Goal: Task Accomplishment & Management: Manage account settings

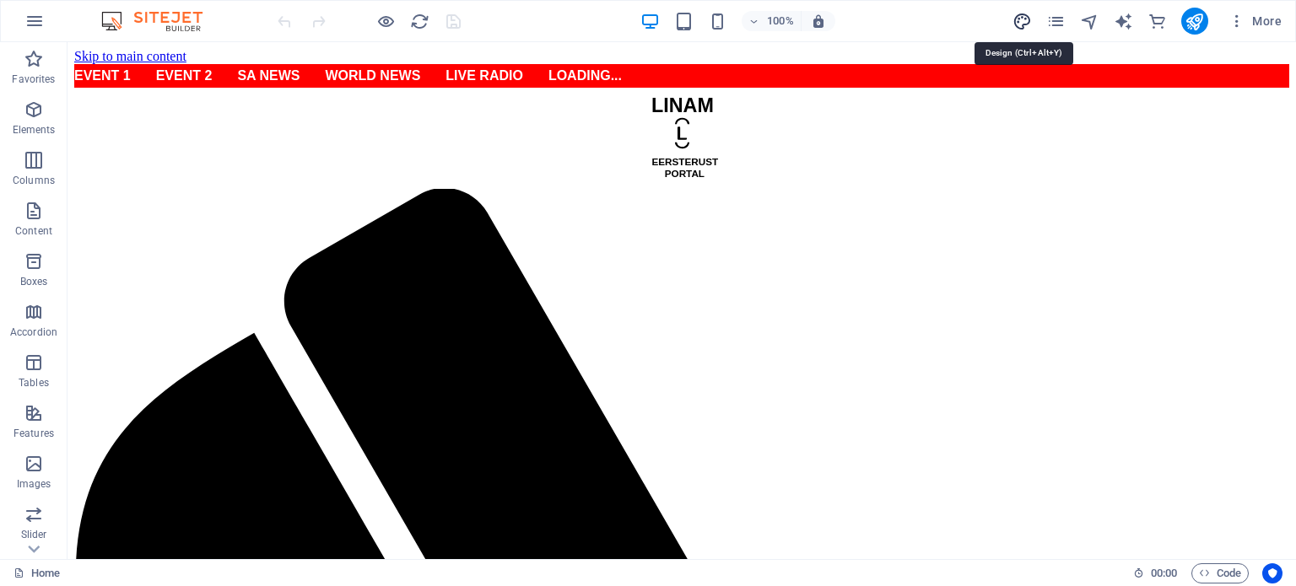
click at [1016, 19] on icon "design" at bounding box center [1021, 21] width 19 height 19
select select "px"
select select "400"
select select "px"
select select "ease-in-out"
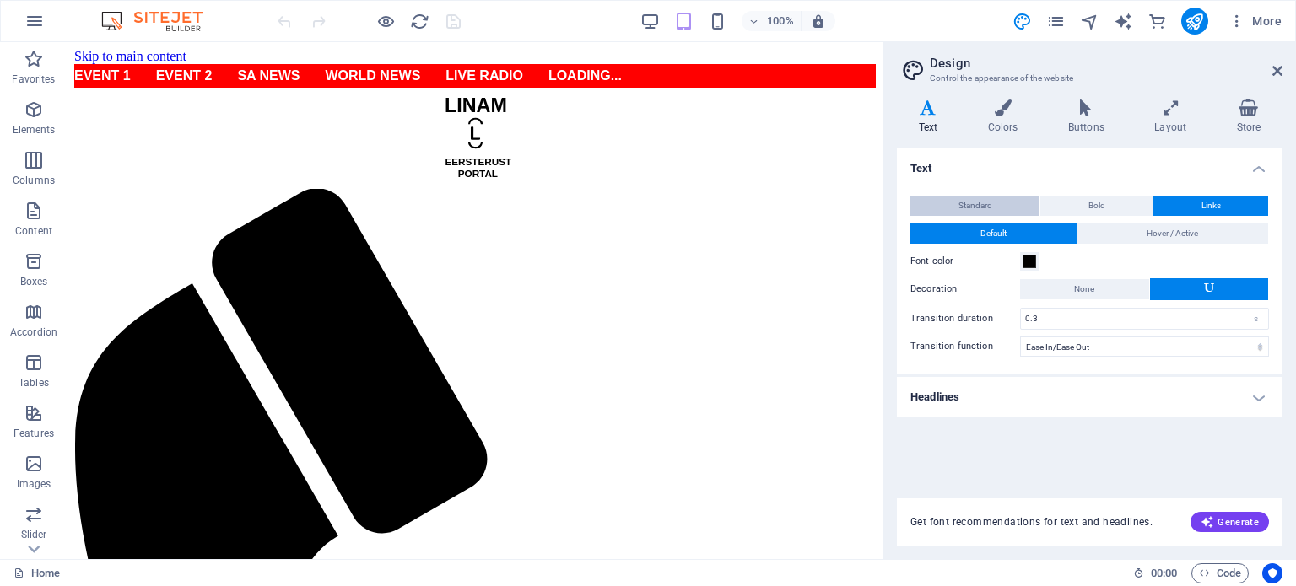
click at [973, 198] on span "Standard" at bounding box center [975, 206] width 34 height 20
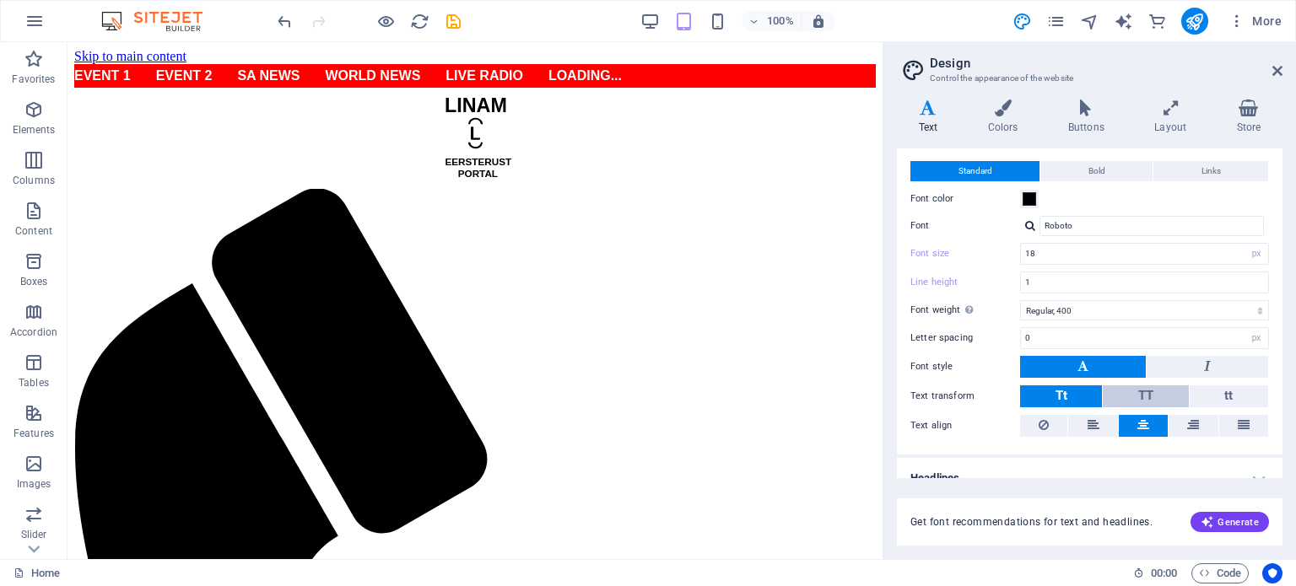
scroll to position [51, 0]
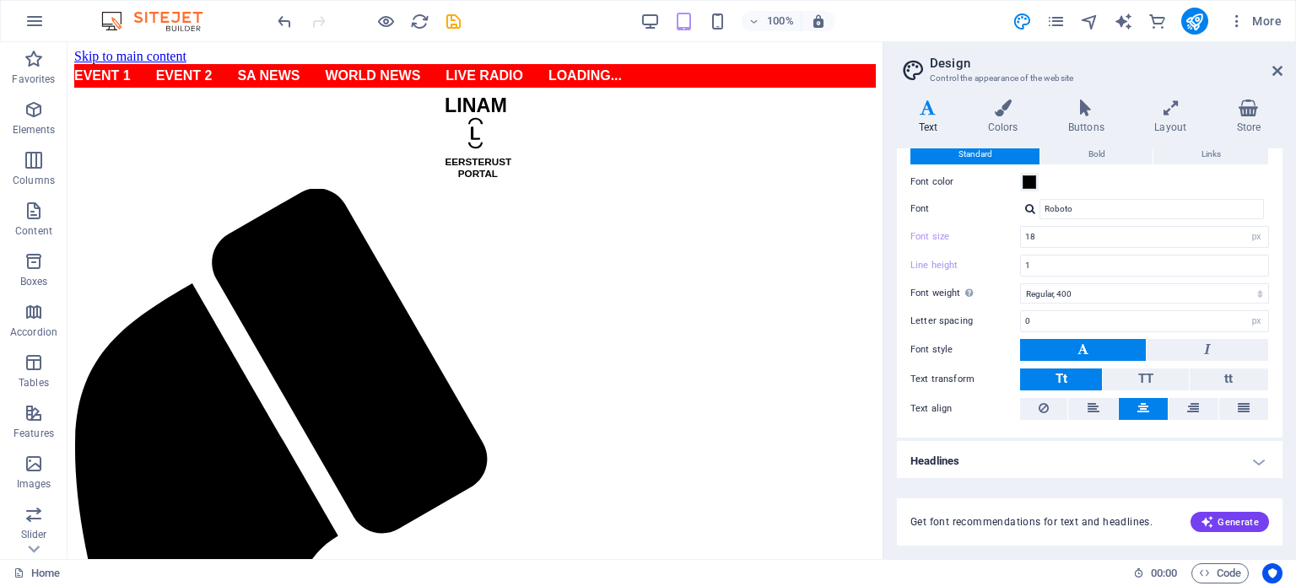
click at [961, 452] on h4 "Headlines" at bounding box center [1090, 461] width 386 height 40
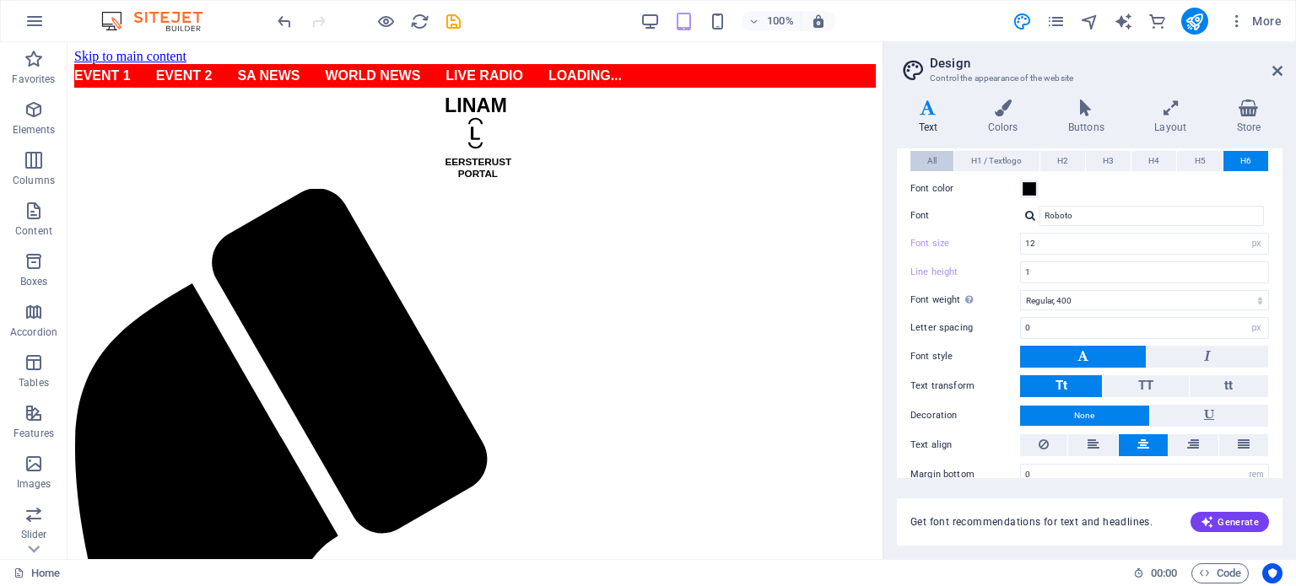
click at [936, 154] on span "All" at bounding box center [931, 161] width 9 height 20
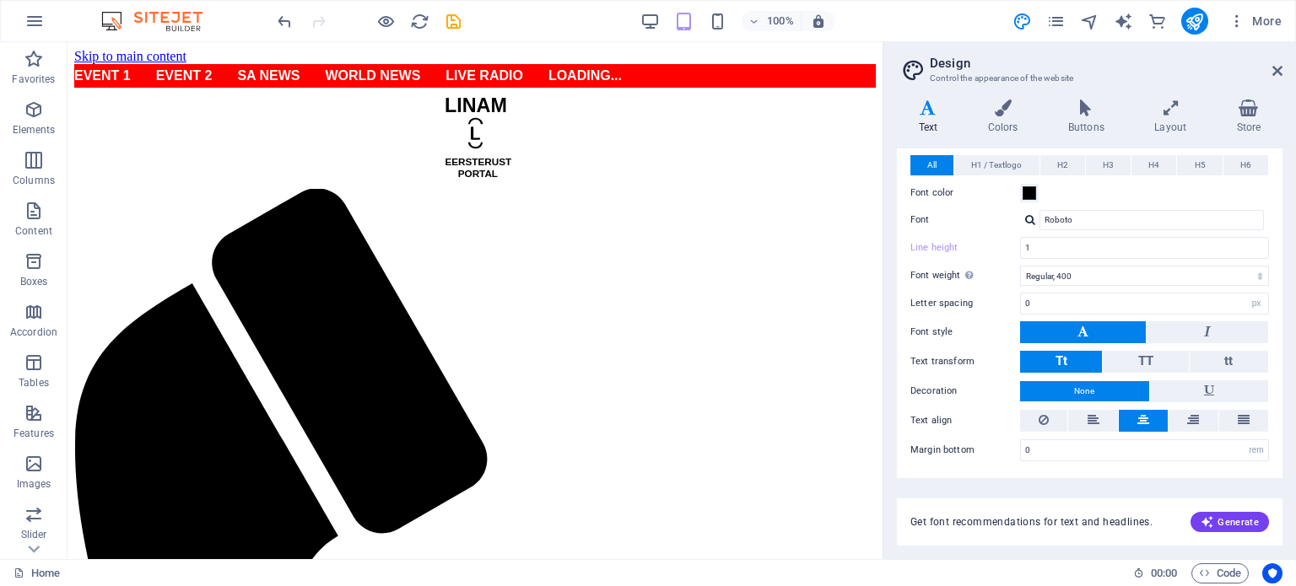
scroll to position [379, 0]
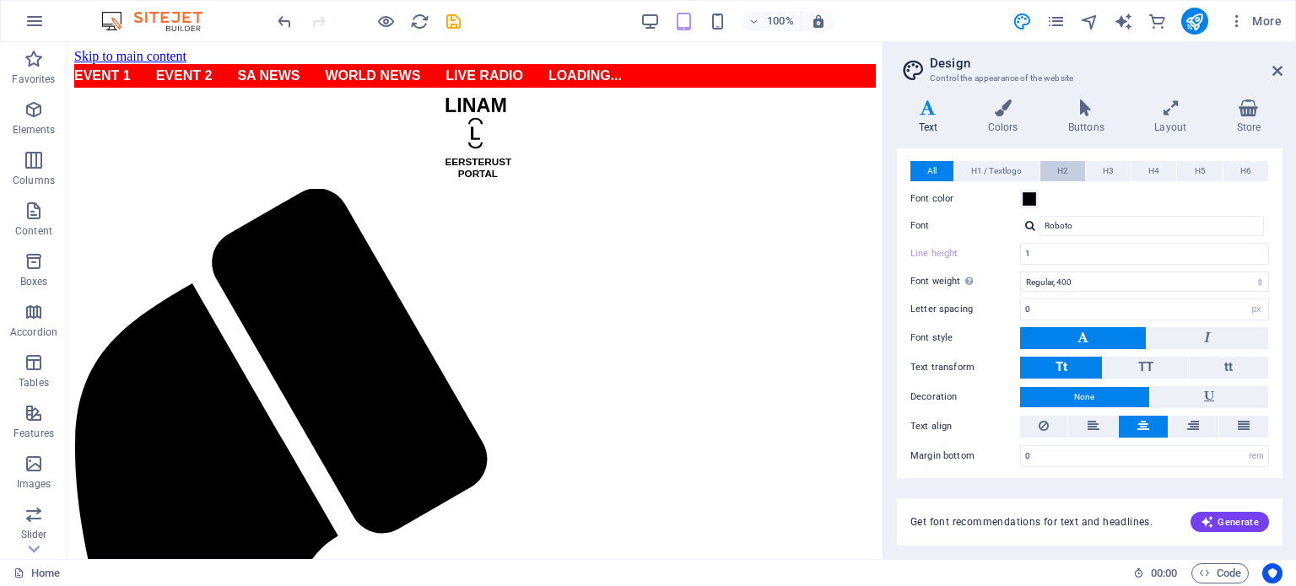
click at [1065, 161] on span "H2" at bounding box center [1062, 171] width 11 height 20
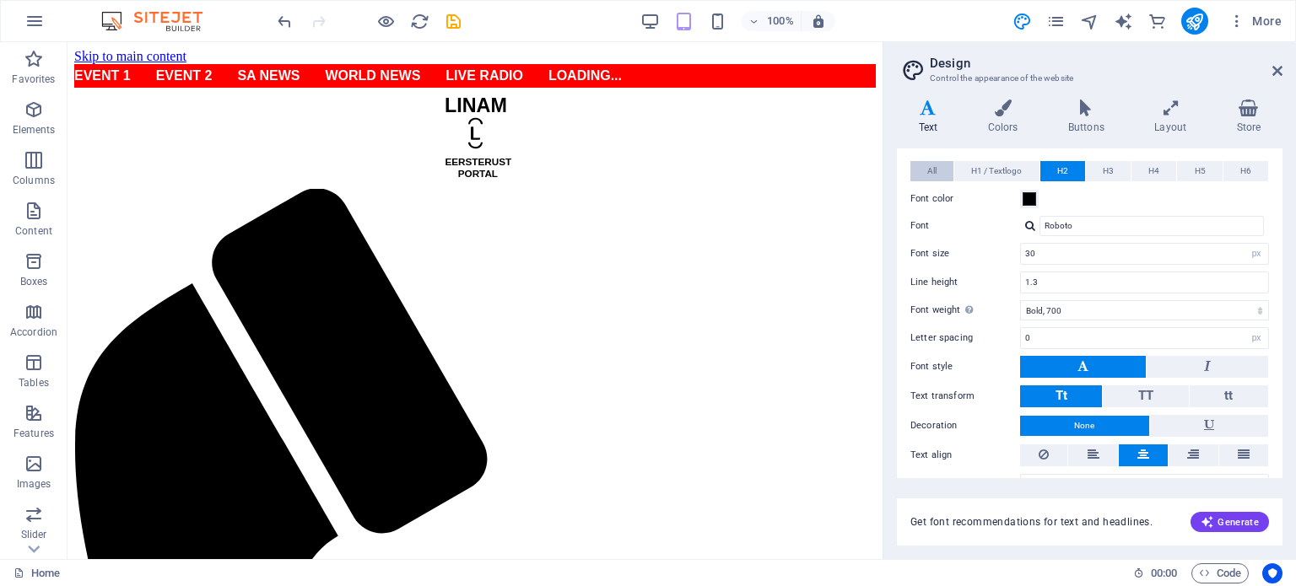
click at [928, 170] on span "All" at bounding box center [931, 171] width 9 height 20
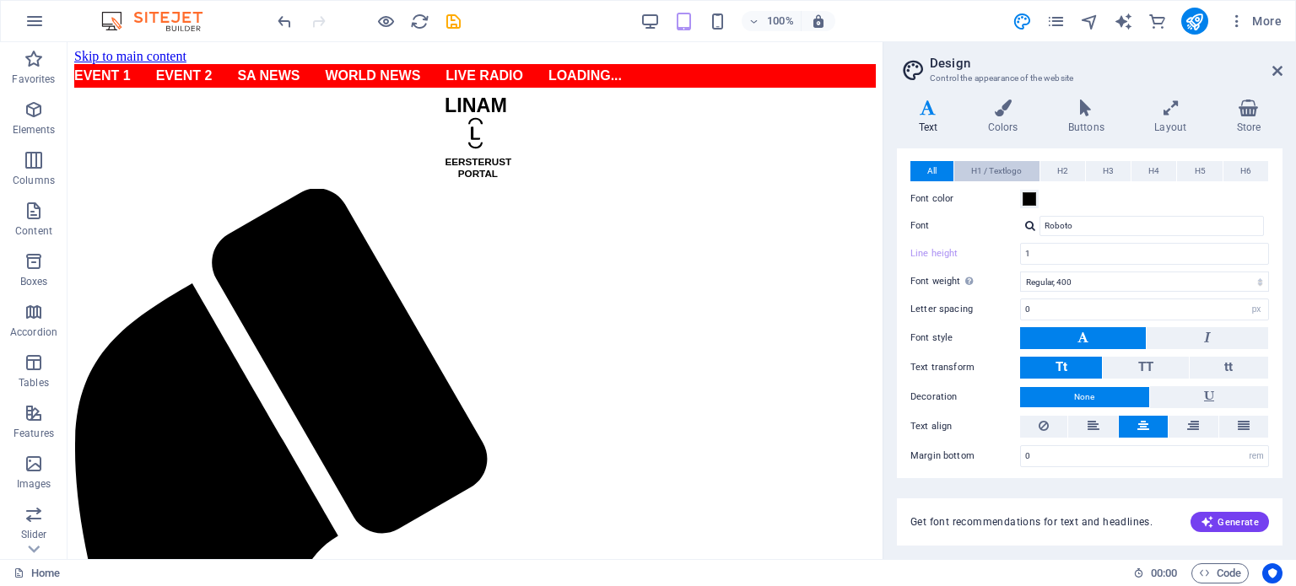
click at [996, 169] on span "H1 / Textlogo" at bounding box center [996, 171] width 51 height 20
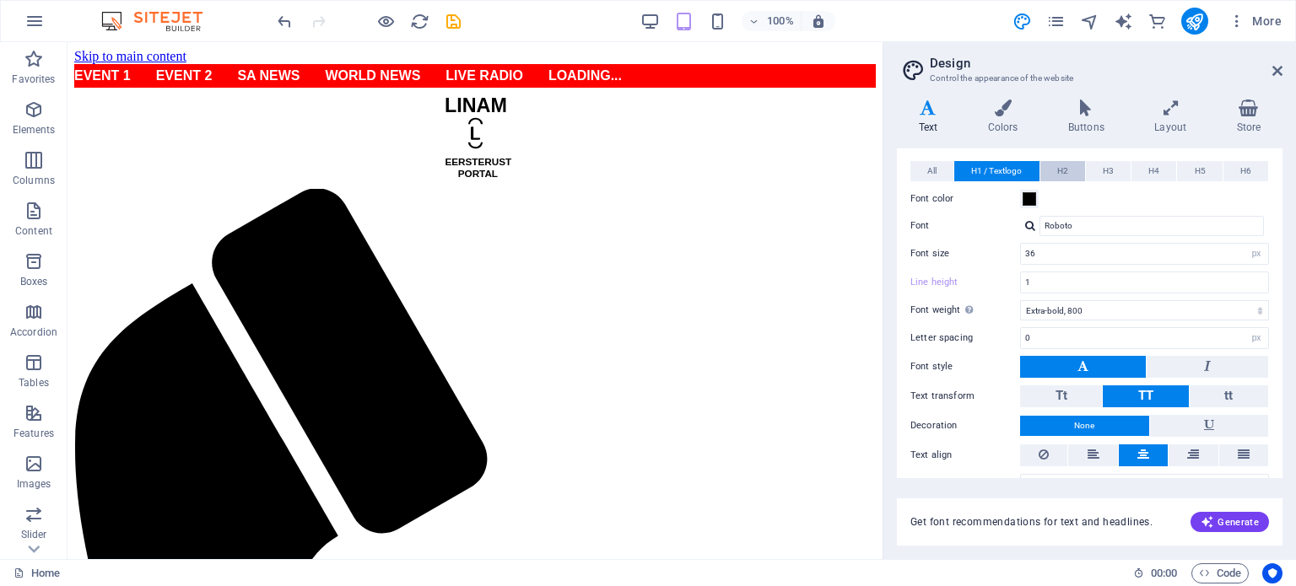
click at [1060, 168] on span "H2" at bounding box center [1062, 171] width 11 height 20
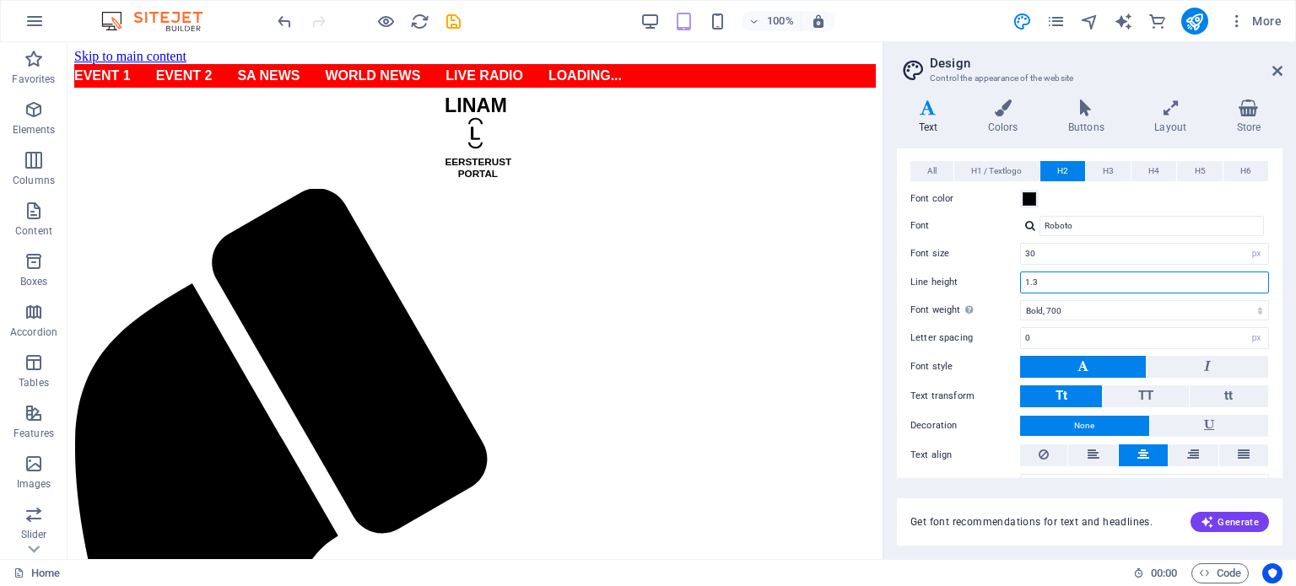
drag, startPoint x: 1049, startPoint y: 282, endPoint x: 999, endPoint y: 272, distance: 51.5
click at [999, 272] on div "Line height 1.3" at bounding box center [1089, 283] width 359 height 22
type input "1"
click at [1100, 170] on button "H3" at bounding box center [1108, 171] width 45 height 20
click at [1148, 172] on span "H4" at bounding box center [1153, 171] width 11 height 20
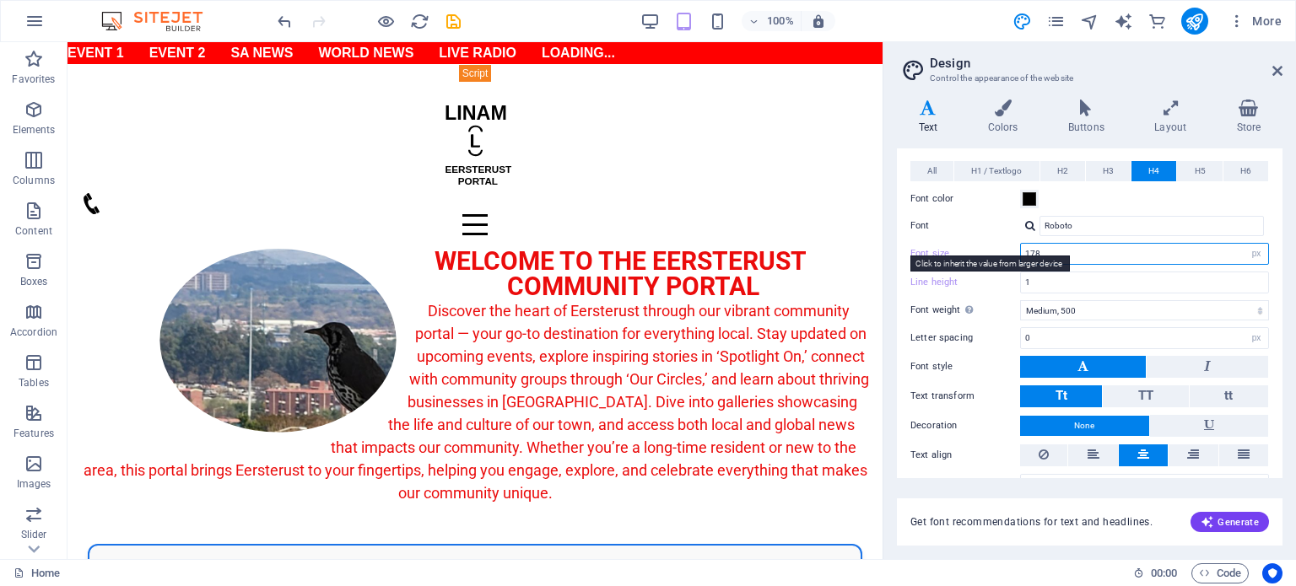
drag, startPoint x: 1055, startPoint y: 253, endPoint x: 1006, endPoint y: 252, distance: 48.9
click at [1006, 252] on div "Font size 178 rem px em %" at bounding box center [1089, 254] width 359 height 22
click at [1062, 254] on input "178" at bounding box center [1144, 254] width 247 height 20
drag, startPoint x: 1062, startPoint y: 254, endPoint x: 1023, endPoint y: 248, distance: 39.3
click at [1023, 248] on input "178" at bounding box center [1144, 254] width 247 height 20
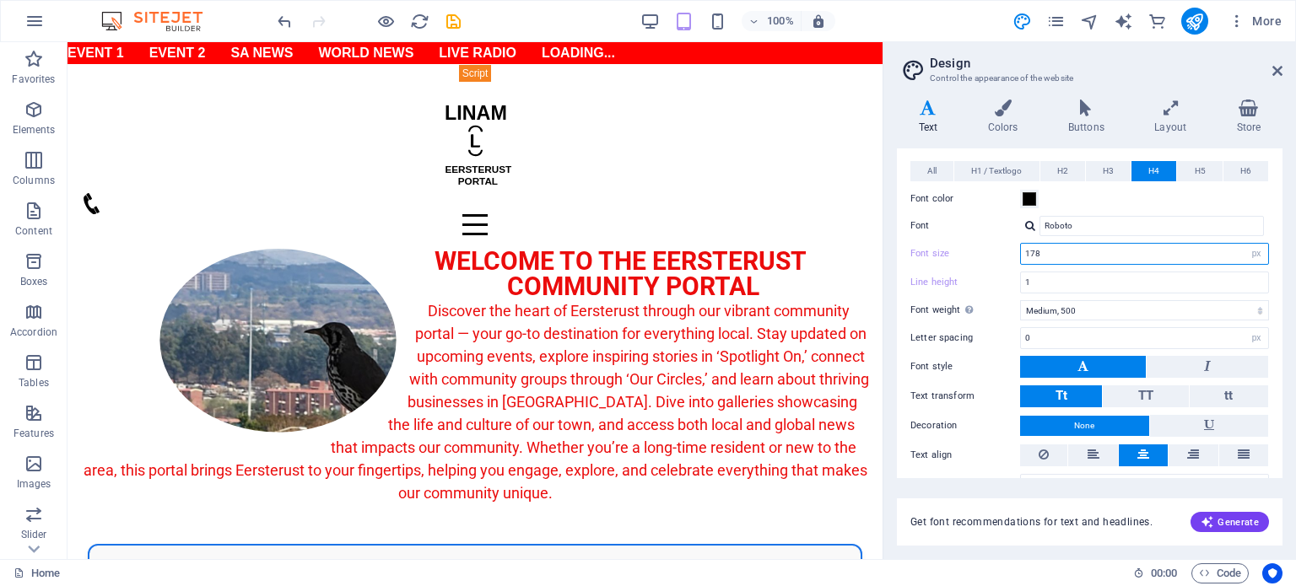
click at [1079, 253] on input "178" at bounding box center [1144, 254] width 247 height 20
drag, startPoint x: 1055, startPoint y: 249, endPoint x: 1017, endPoint y: 249, distance: 38.0
click at [1017, 249] on div "Font size 178 rem px em %" at bounding box center [1089, 254] width 359 height 22
click at [1105, 165] on span "H3" at bounding box center [1108, 171] width 11 height 20
click at [1148, 167] on span "H4" at bounding box center [1153, 171] width 11 height 20
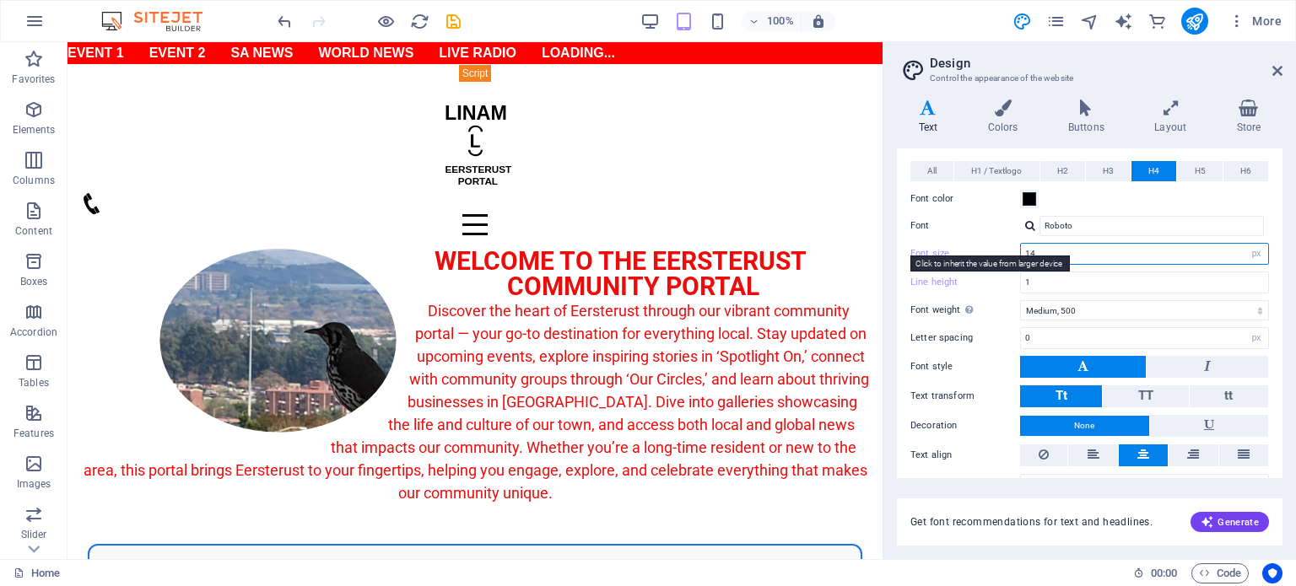
drag, startPoint x: 1041, startPoint y: 253, endPoint x: 999, endPoint y: 251, distance: 42.3
click at [999, 251] on div "Font size 14 rem px em %" at bounding box center [1089, 254] width 359 height 22
click at [1075, 251] on input "14" at bounding box center [1144, 254] width 247 height 20
drag, startPoint x: 1056, startPoint y: 249, endPoint x: 1023, endPoint y: 251, distance: 32.9
click at [1023, 251] on input "14" at bounding box center [1144, 254] width 247 height 20
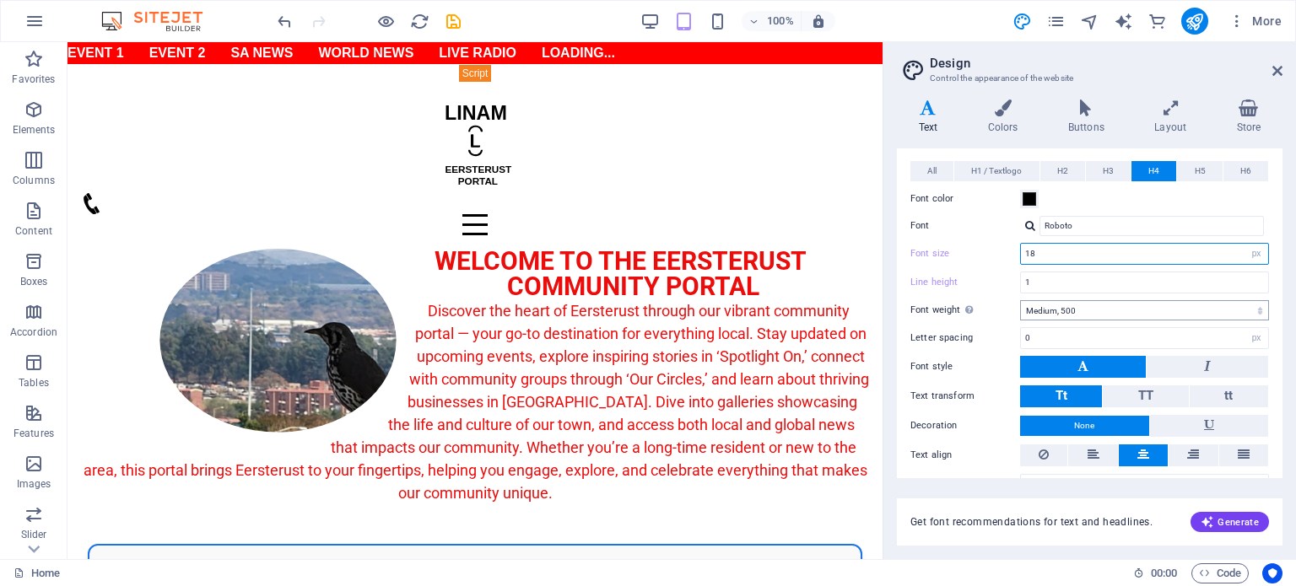
type input "18"
click at [1112, 306] on select "Thin, 100 Extra-light, 200 Light, 300 Regular, 400 Medium, 500 Semi-bold, 600 B…" at bounding box center [1144, 310] width 249 height 20
select select "400"
click at [1020, 300] on select "Thin, 100 Extra-light, 200 Light, 300 Regular, 400 Medium, 500 Semi-bold, 600 B…" at bounding box center [1144, 310] width 249 height 20
click at [1194, 167] on span "H5" at bounding box center [1199, 171] width 11 height 20
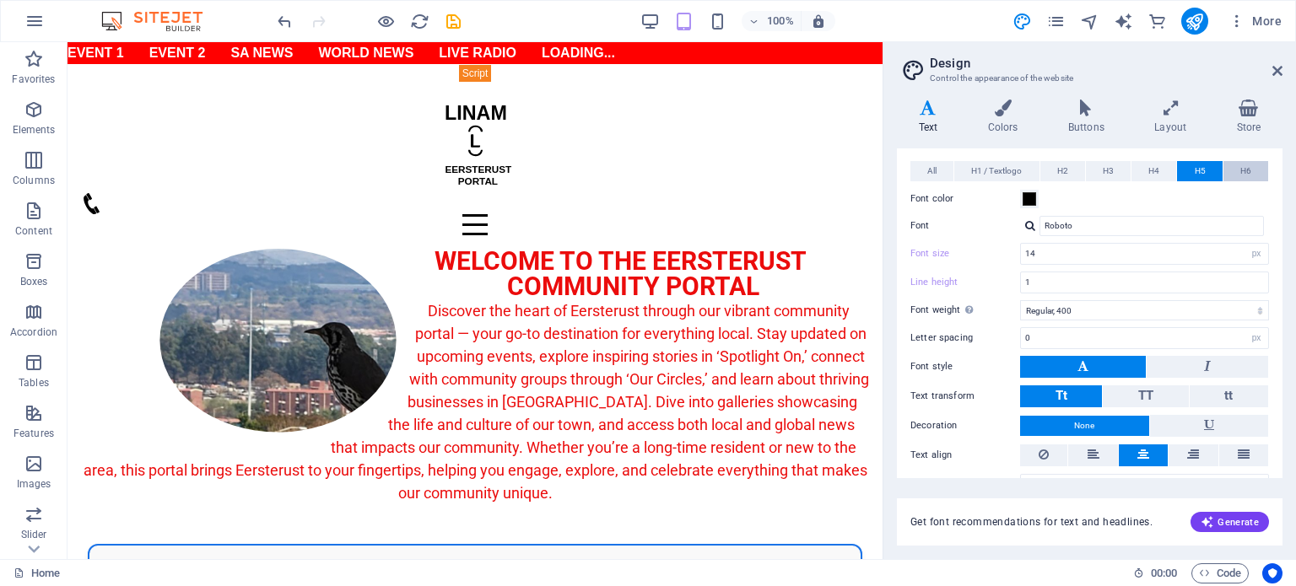
click at [1244, 168] on span "H6" at bounding box center [1245, 171] width 11 height 20
click at [459, 15] on icon "save" at bounding box center [453, 21] width 19 height 19
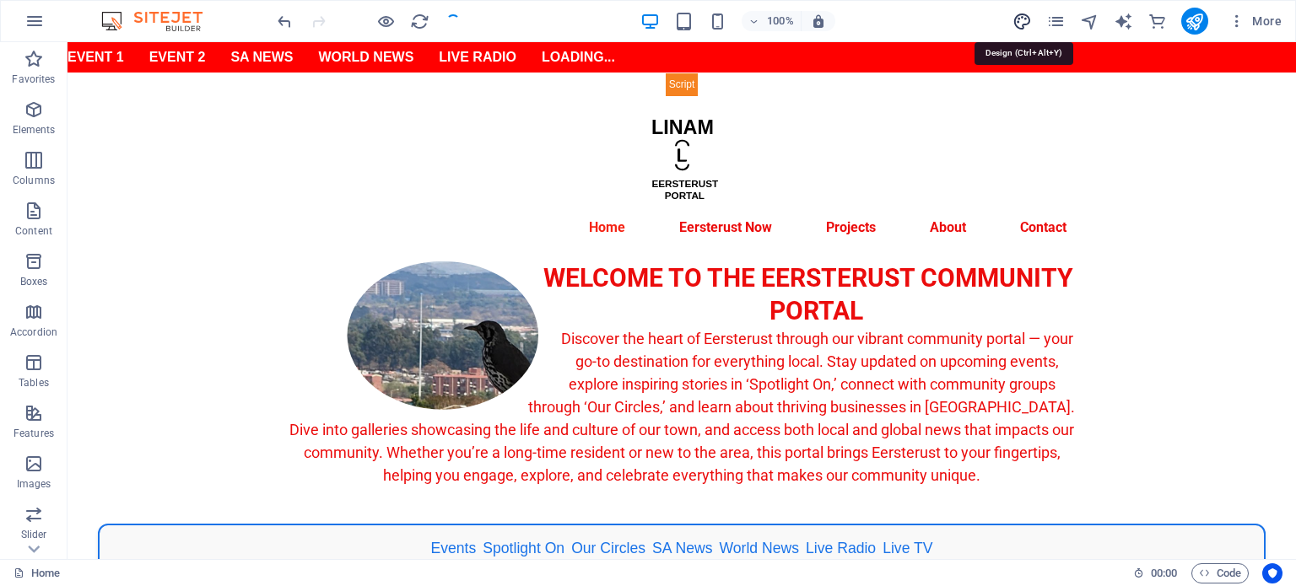
click at [1027, 24] on icon "design" at bounding box center [1021, 21] width 19 height 19
select select "px"
select select "400"
select select "px"
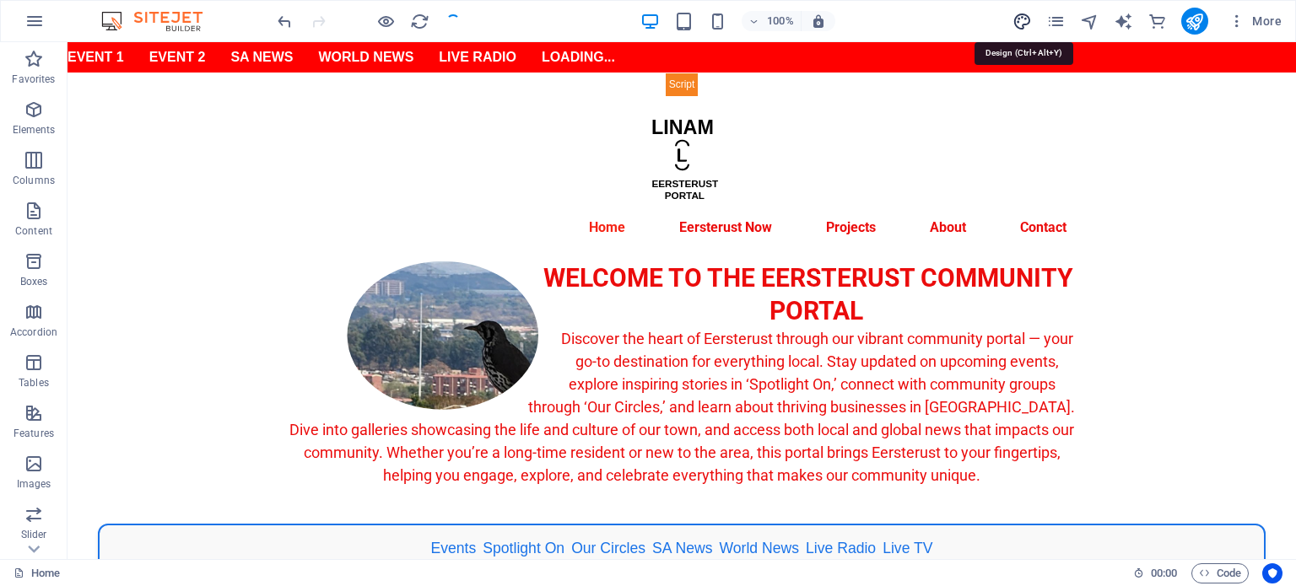
select select "400"
select select "px"
select select "rem"
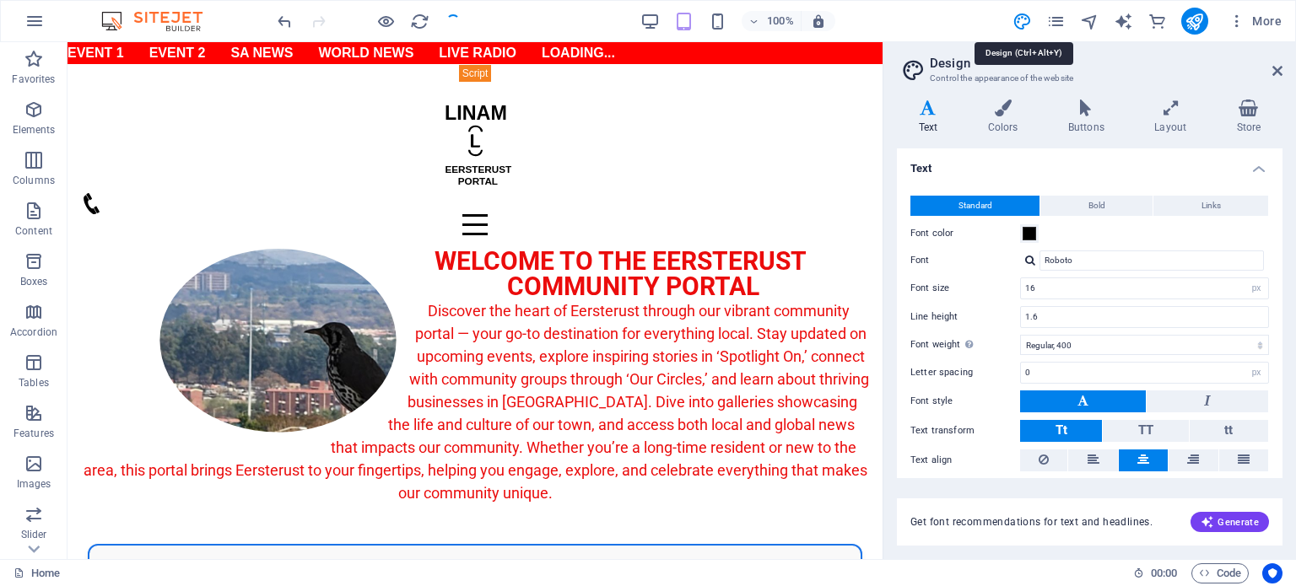
type input "18"
type input "1"
type input "12"
type input "1"
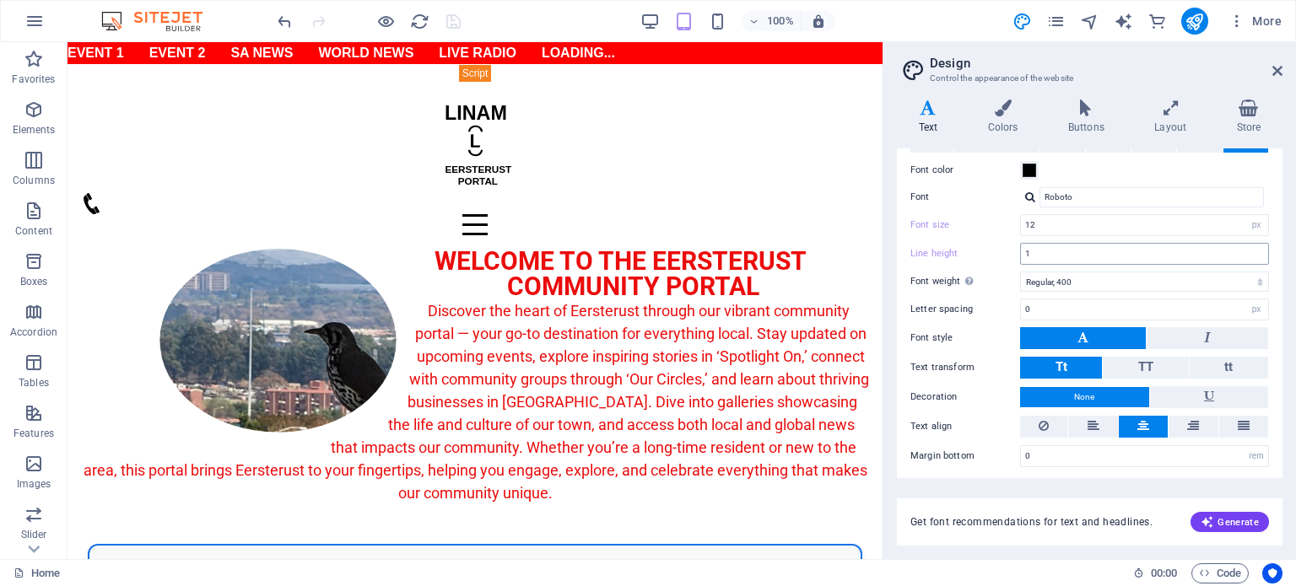
scroll to position [70, 0]
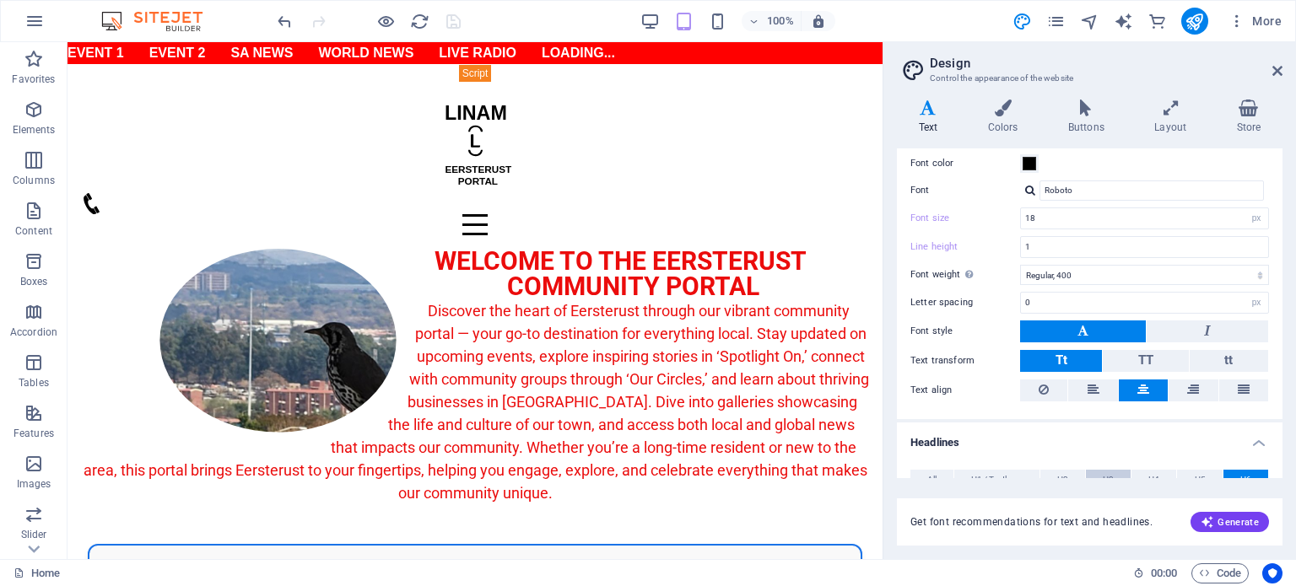
click at [1110, 474] on span "H3" at bounding box center [1108, 480] width 11 height 20
drag, startPoint x: 1281, startPoint y: 305, endPoint x: 1281, endPoint y: 322, distance: 17.7
click at [1281, 322] on div "Text Standard Bold Links Font color Font Roboto Font size 18 rem px Line height…" at bounding box center [1090, 313] width 386 height 330
drag, startPoint x: 1276, startPoint y: 318, endPoint x: 1275, endPoint y: 344, distance: 26.2
click at [1279, 347] on div "Text Standard Bold Links Font color Font Roboto Font size 18 rem px Line height…" at bounding box center [1090, 313] width 386 height 330
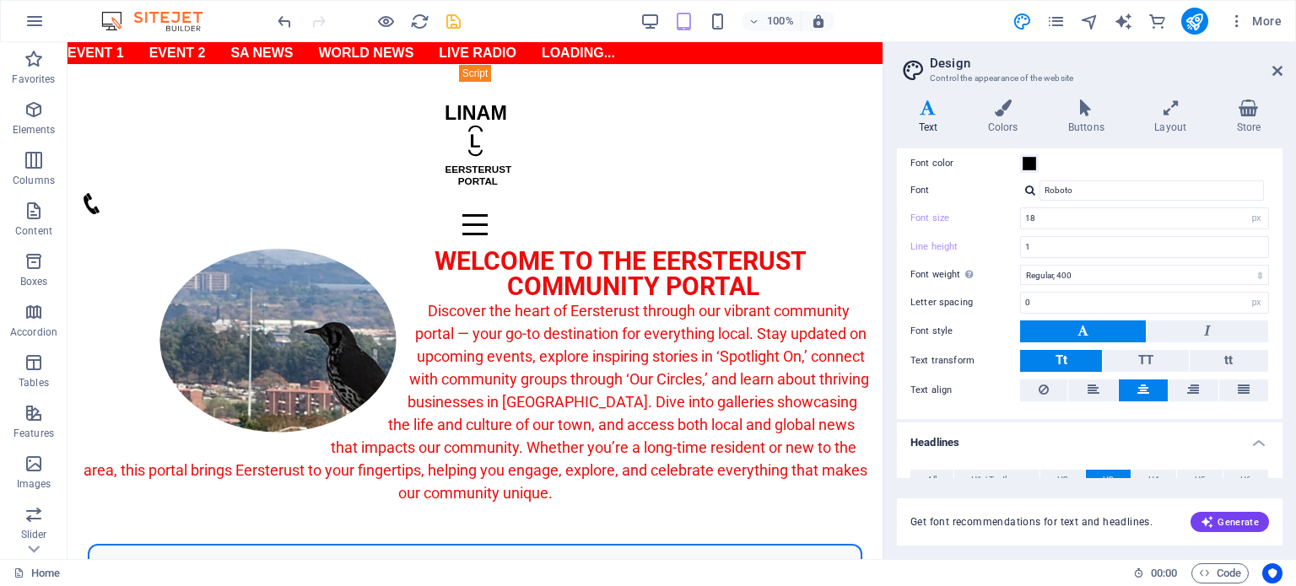
click at [1126, 480] on div "Get font recommendations for text and headlines. Generate" at bounding box center [1090, 511] width 386 height 67
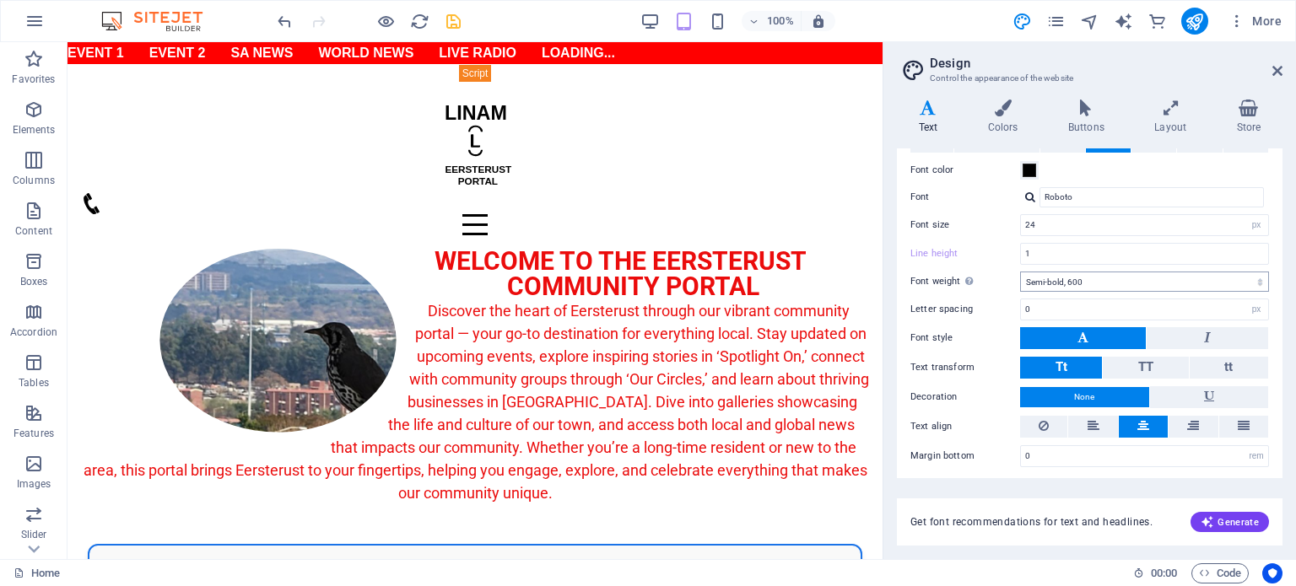
scroll to position [71, 0]
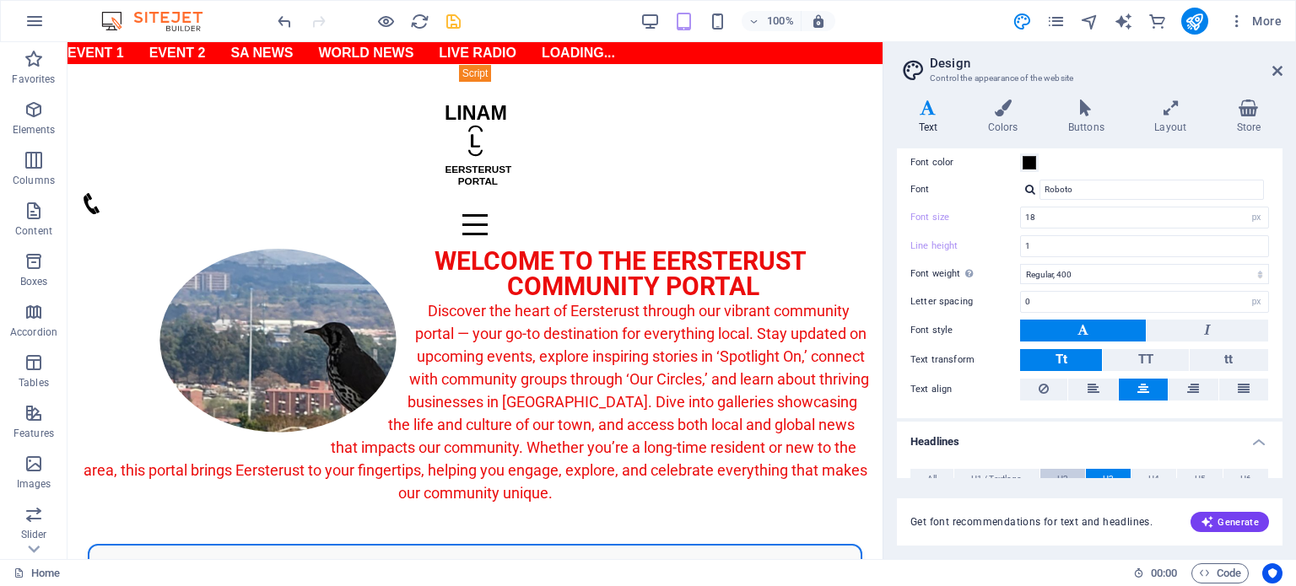
click at [1058, 473] on span "H2" at bounding box center [1062, 479] width 11 height 20
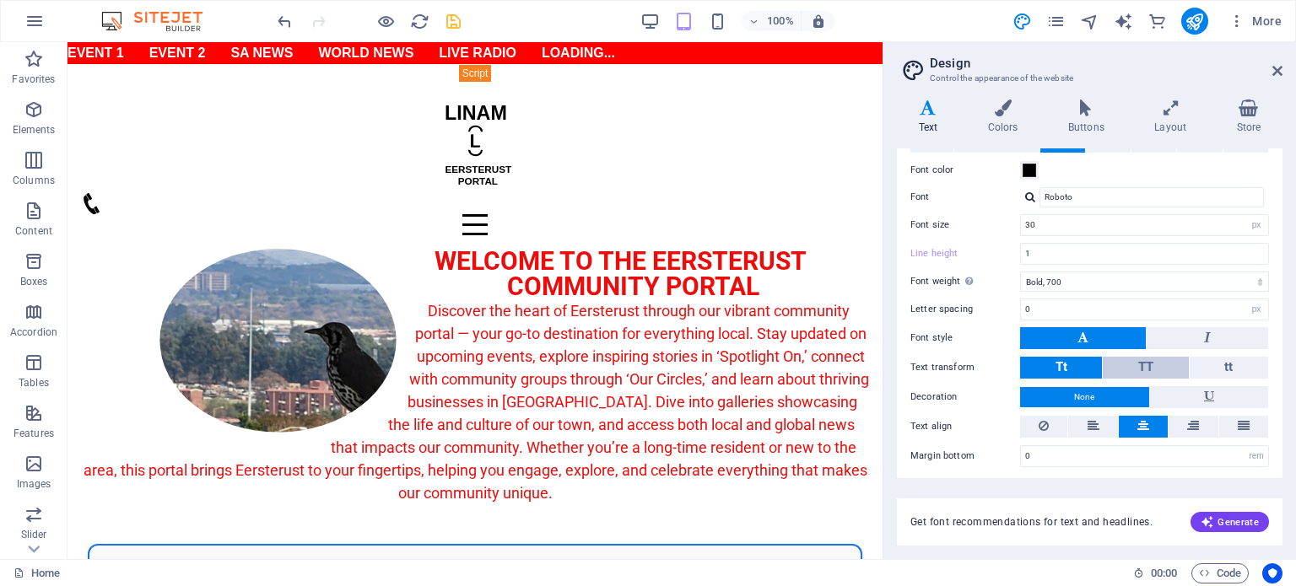
click at [1144, 364] on span "TT" at bounding box center [1145, 366] width 15 height 15
click at [452, 23] on icon "save" at bounding box center [453, 21] width 19 height 19
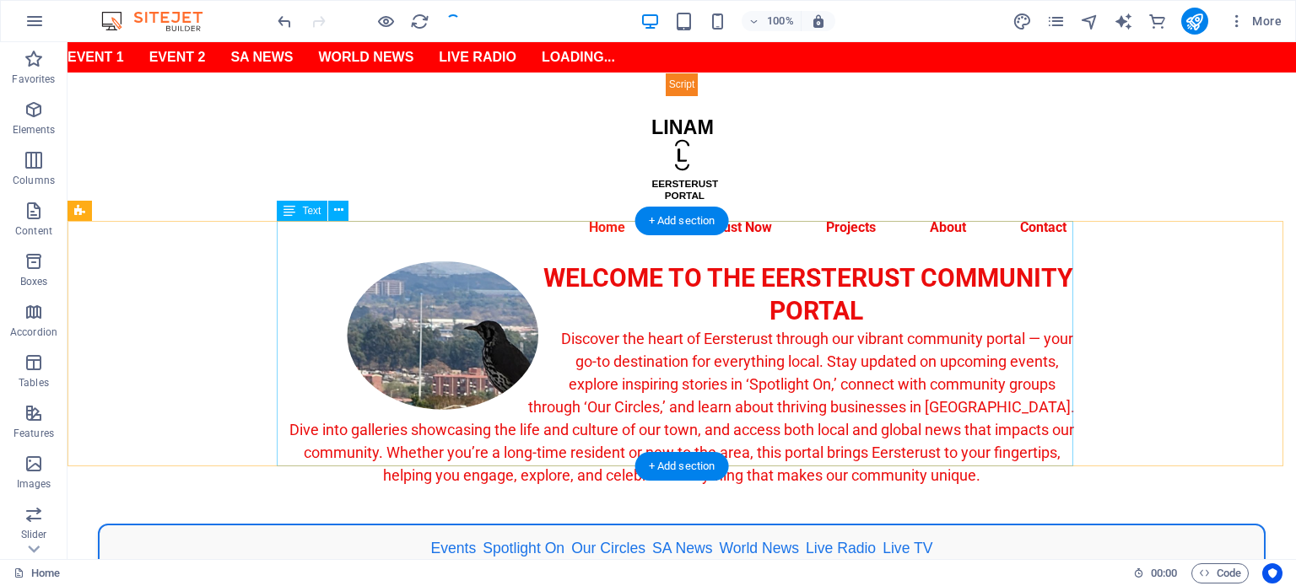
click at [792, 342] on div "WELCOME TO THE EERSTERUST COMMUNITY PORTAL Discover the heart of Eersterust thr…" at bounding box center [681, 384] width 796 height 245
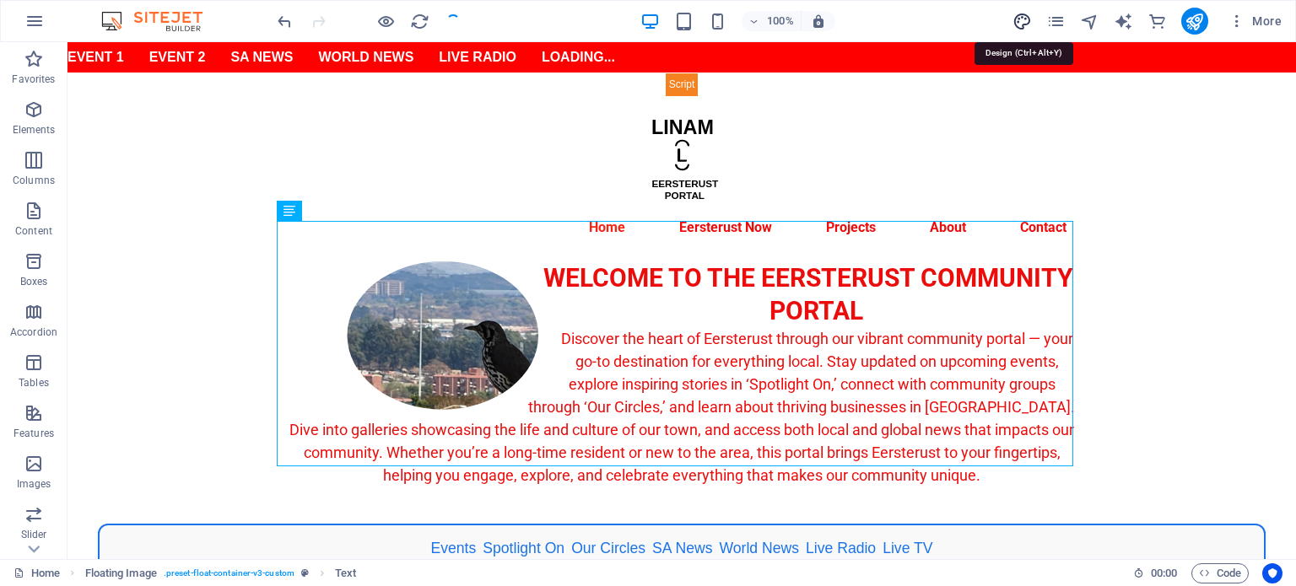
click at [1019, 24] on icon "design" at bounding box center [1021, 21] width 19 height 19
select select "px"
select select "400"
select select "px"
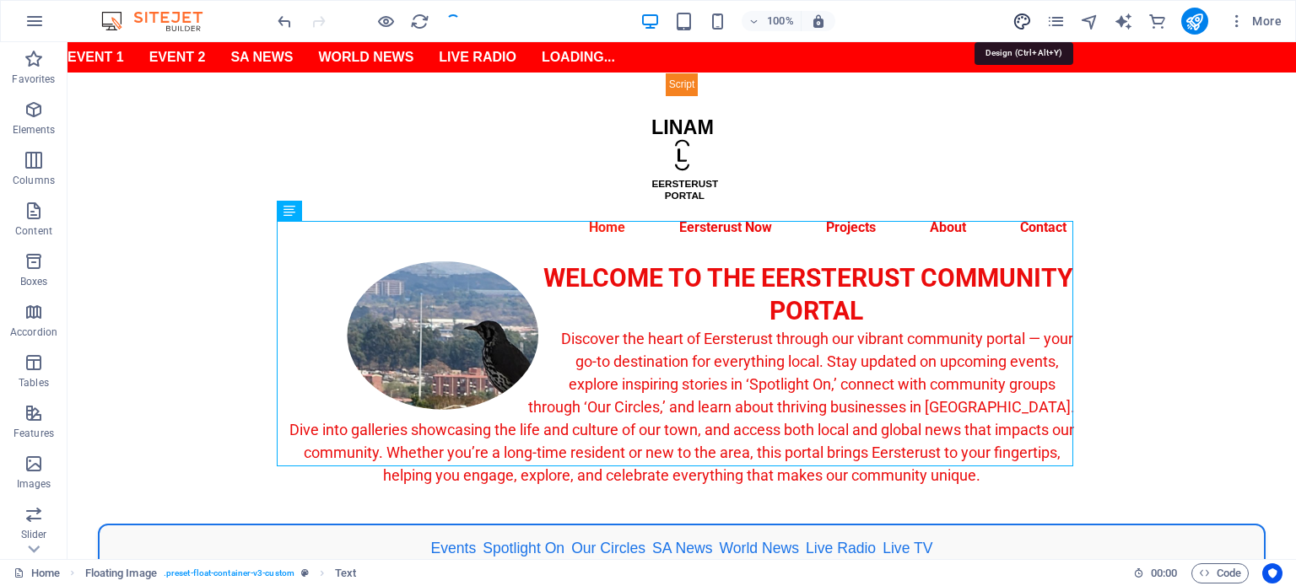
select select "700"
select select "px"
select select "rem"
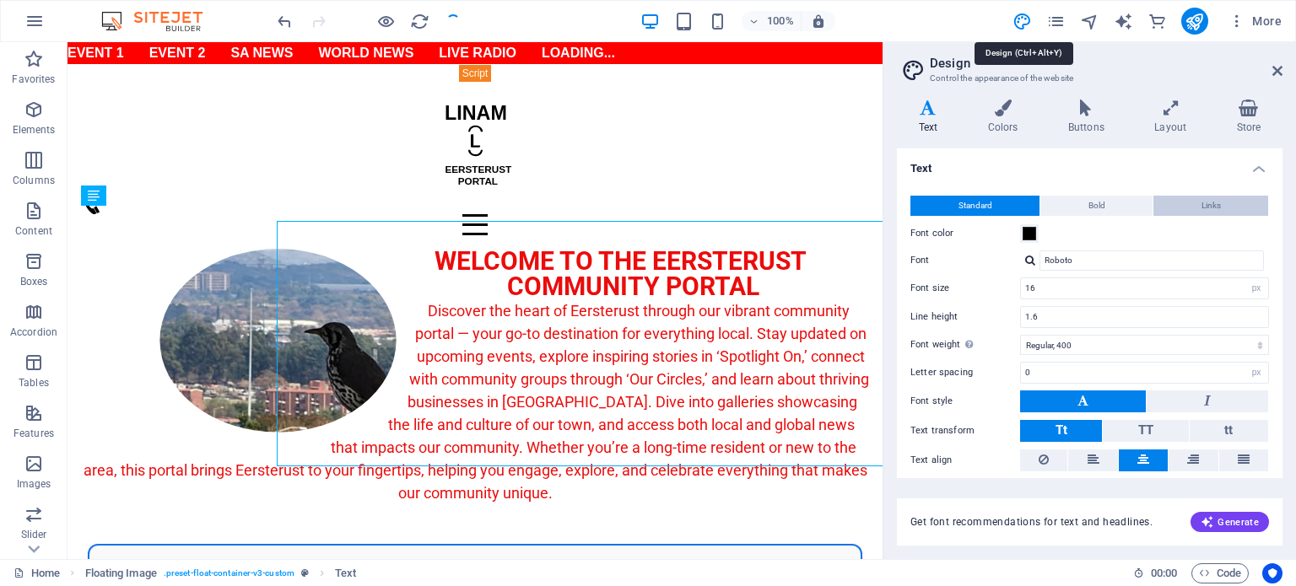
type input "18"
type input "1"
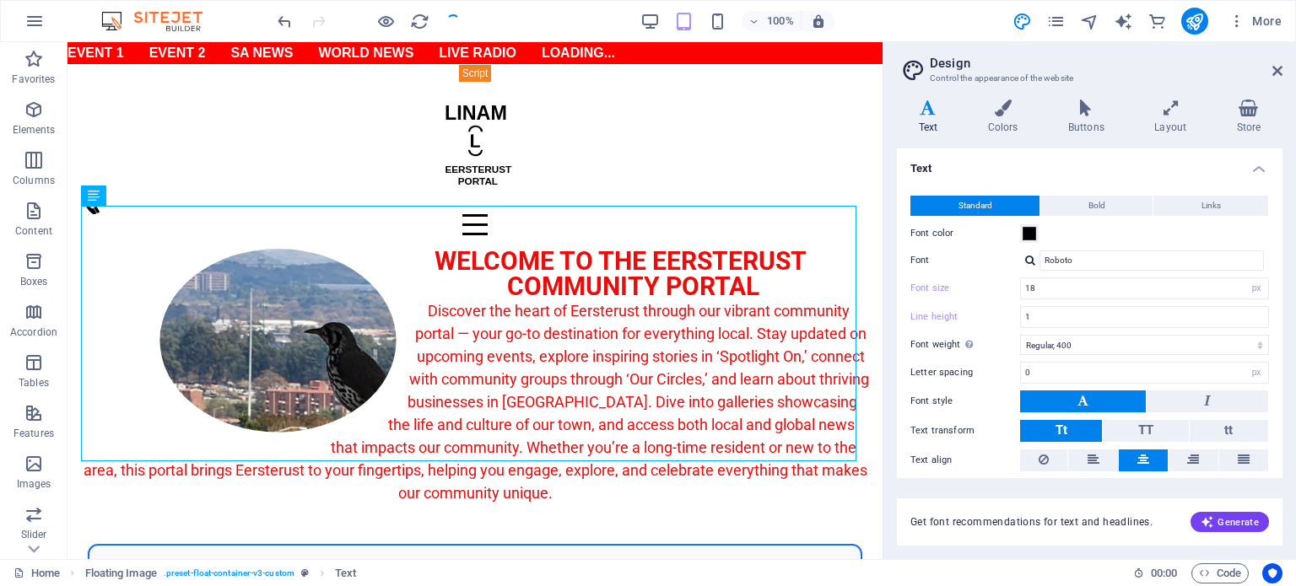
scroll to position [337, 0]
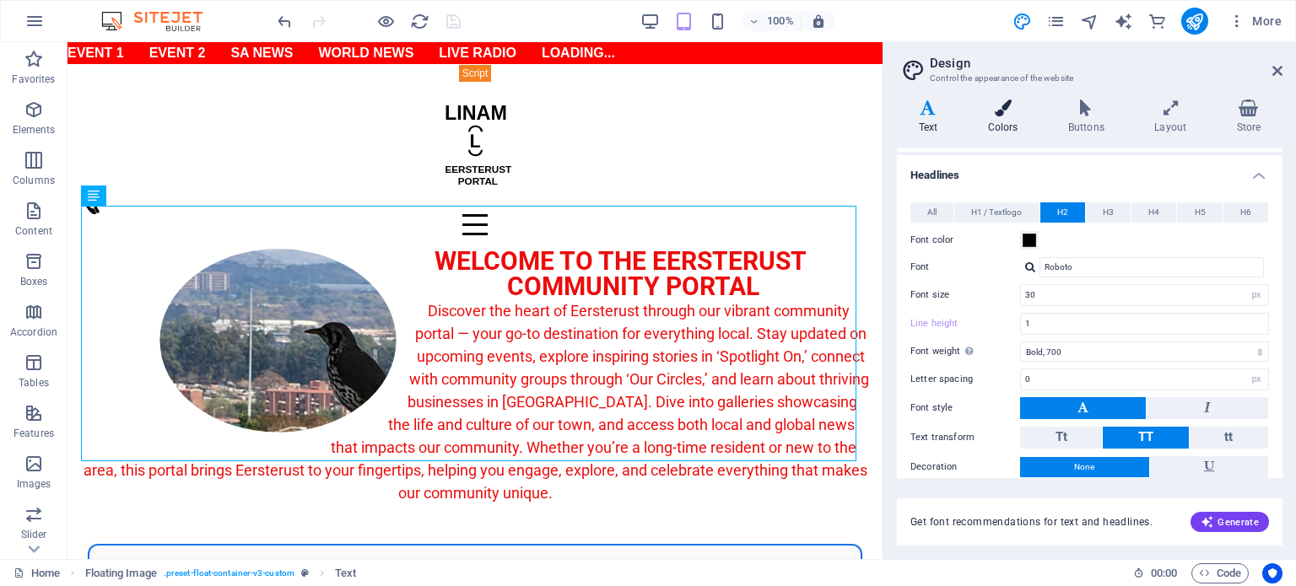
click at [1002, 121] on h4 "Colors" at bounding box center [1006, 117] width 80 height 35
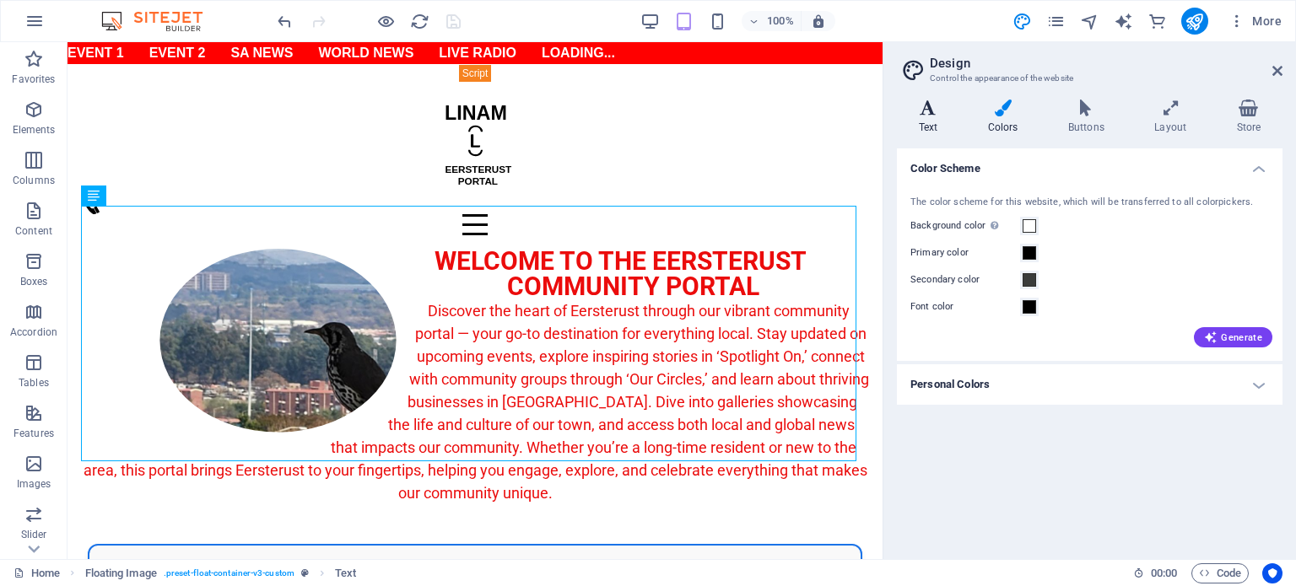
click at [933, 117] on h4 "Text" at bounding box center [931, 117] width 69 height 35
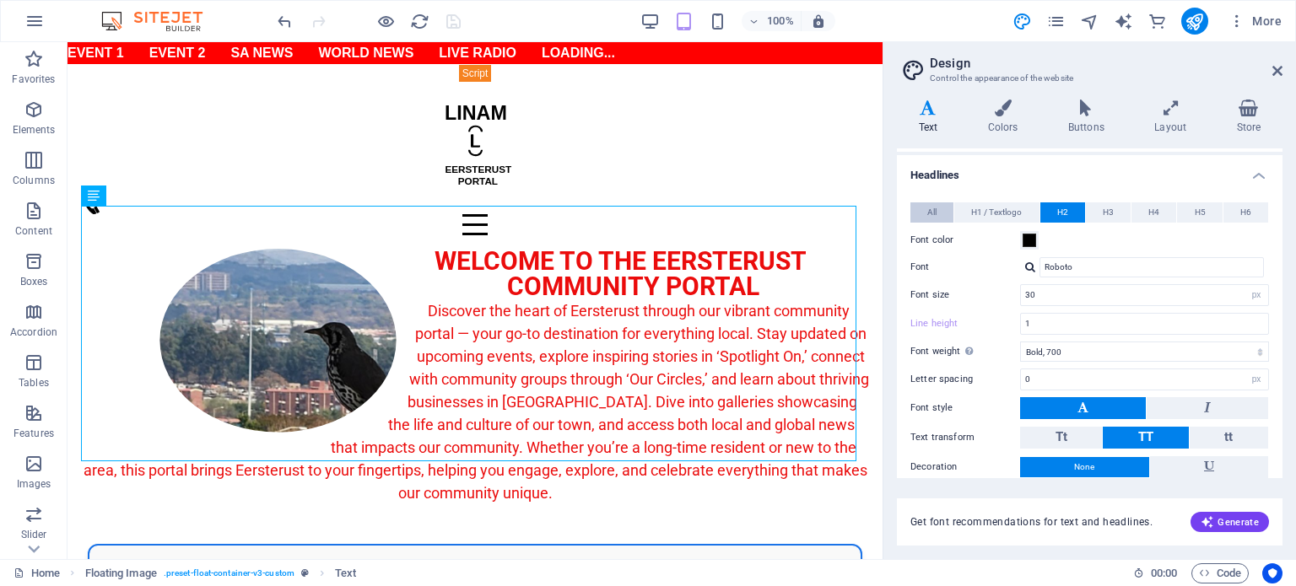
click at [930, 208] on span "All" at bounding box center [931, 212] width 9 height 20
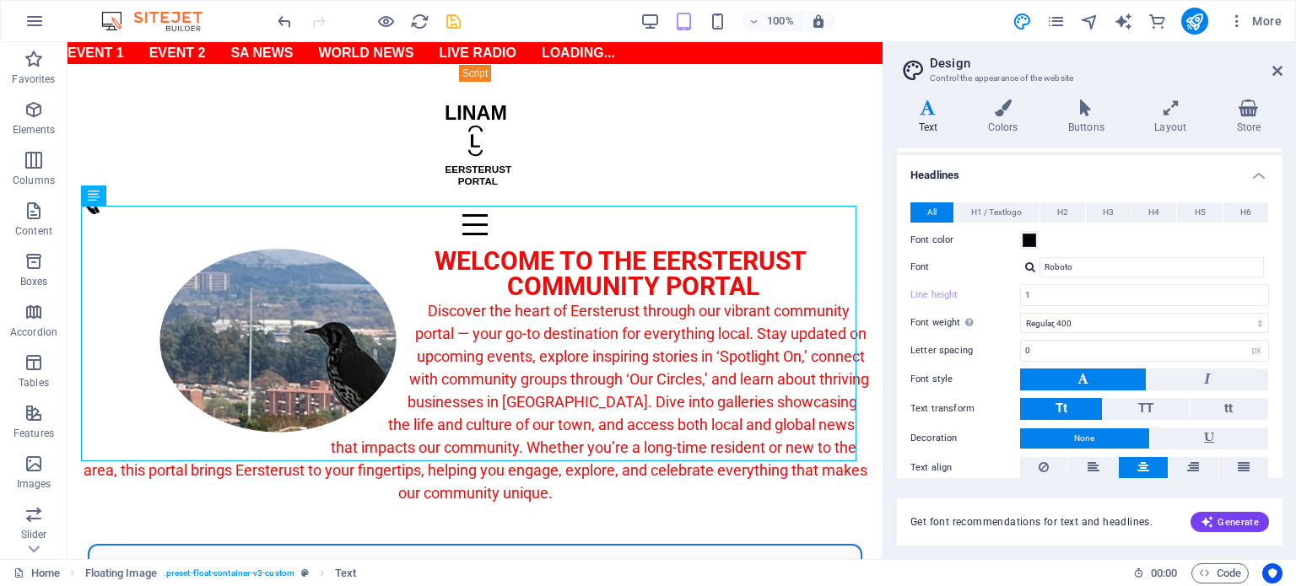
scroll to position [379, 0]
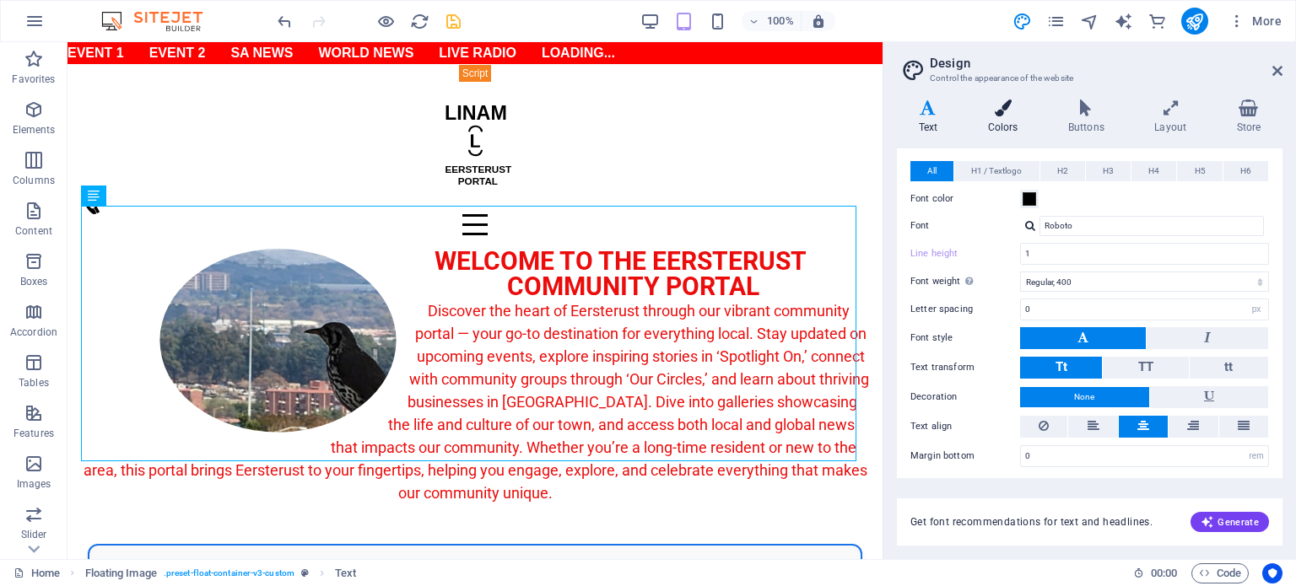
click at [1000, 121] on h4 "Colors" at bounding box center [1006, 117] width 80 height 35
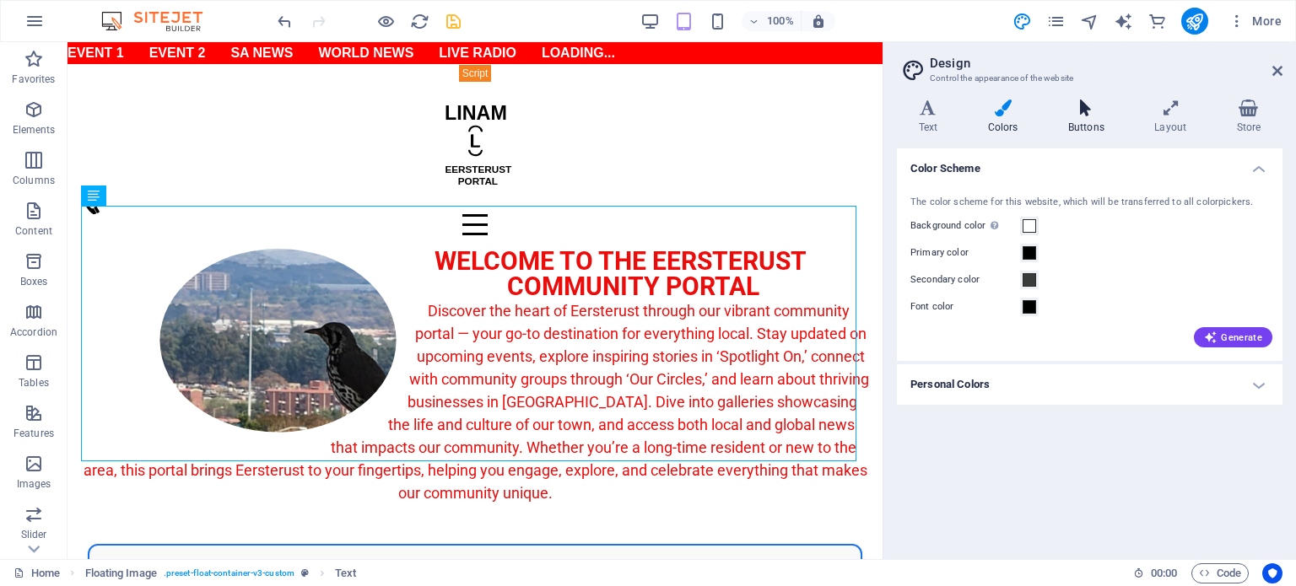
click at [1080, 120] on h4 "Buttons" at bounding box center [1089, 117] width 86 height 35
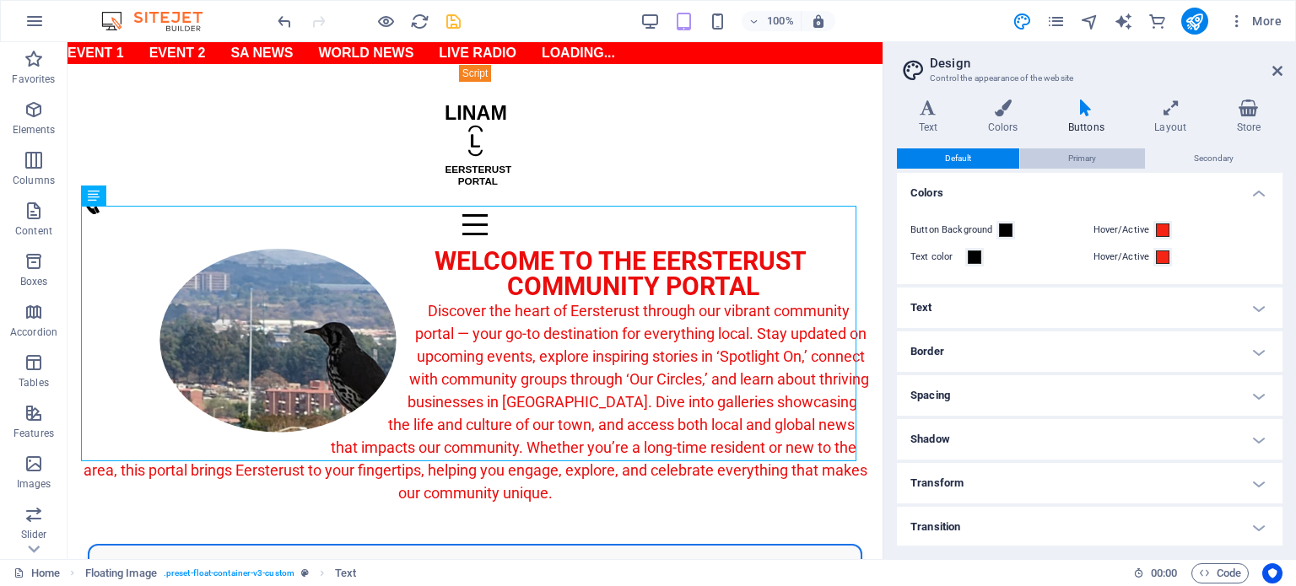
click at [1080, 160] on span "Primary" at bounding box center [1082, 158] width 28 height 20
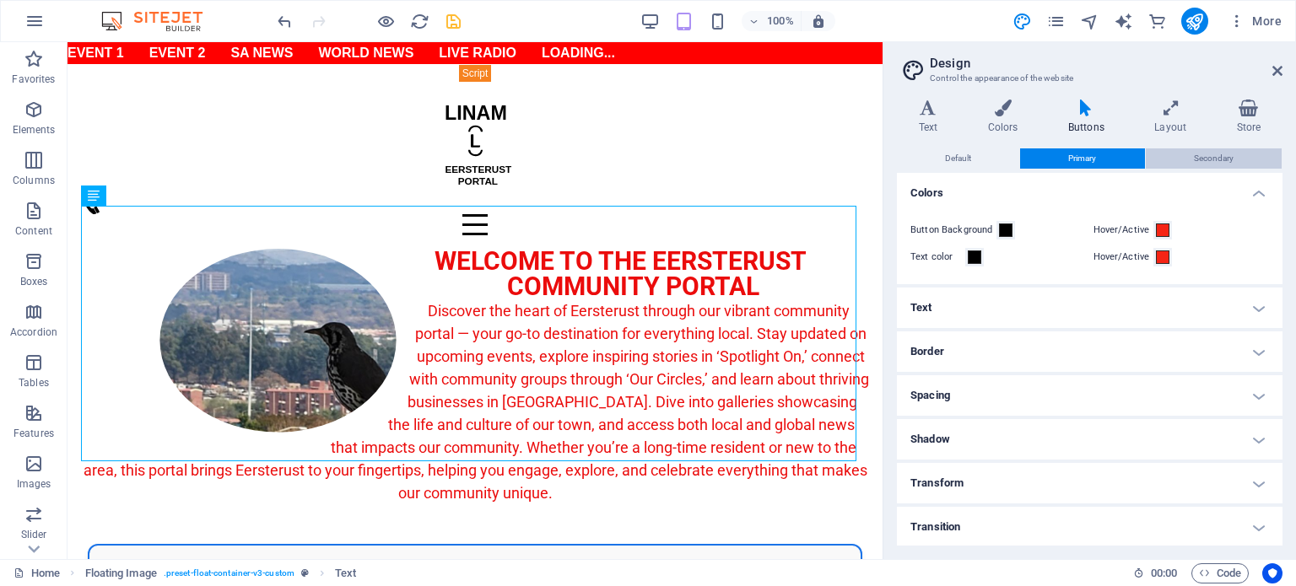
click at [1211, 150] on span "Secondary" at bounding box center [1214, 158] width 40 height 20
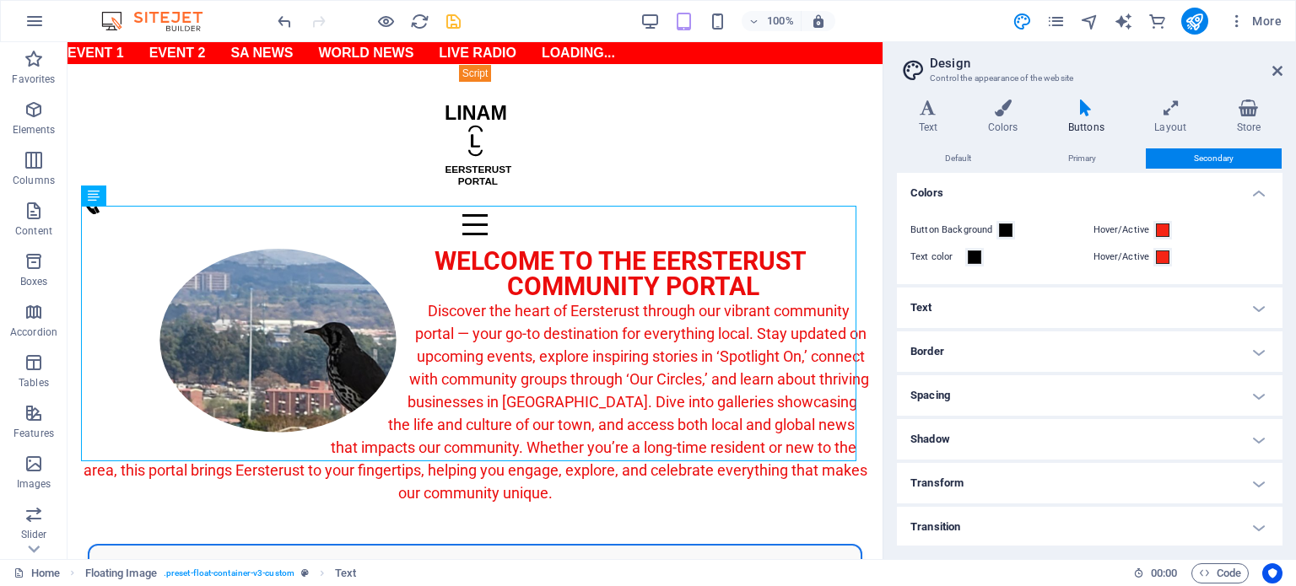
click at [1073, 310] on h4 "Text" at bounding box center [1090, 308] width 386 height 40
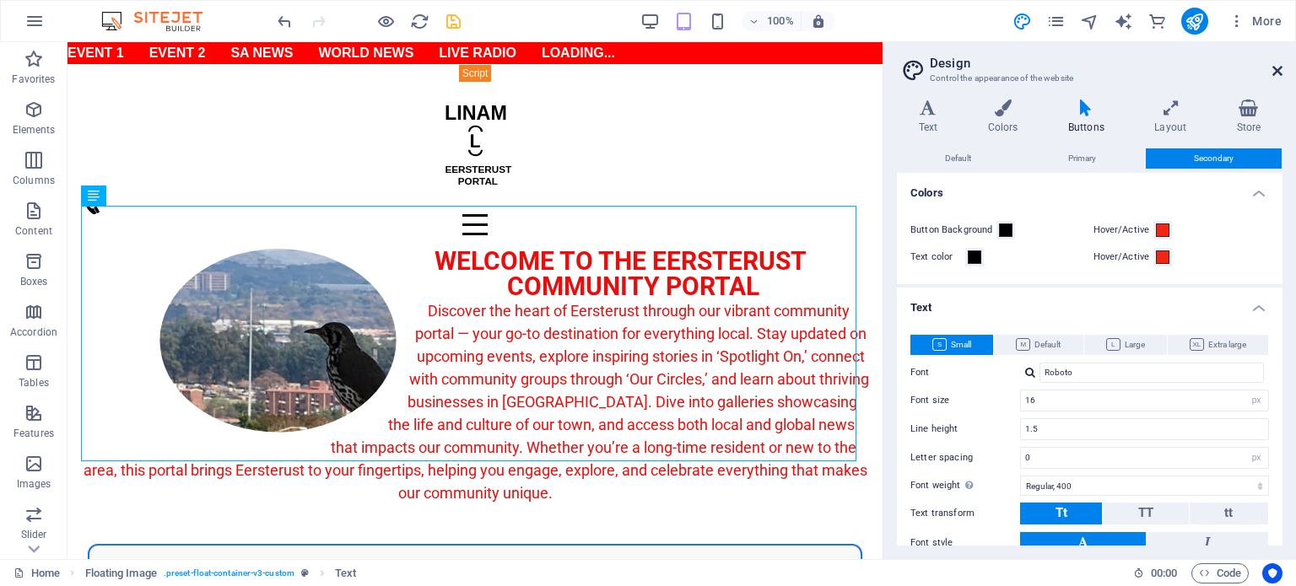
click at [1281, 69] on icon at bounding box center [1277, 70] width 10 height 13
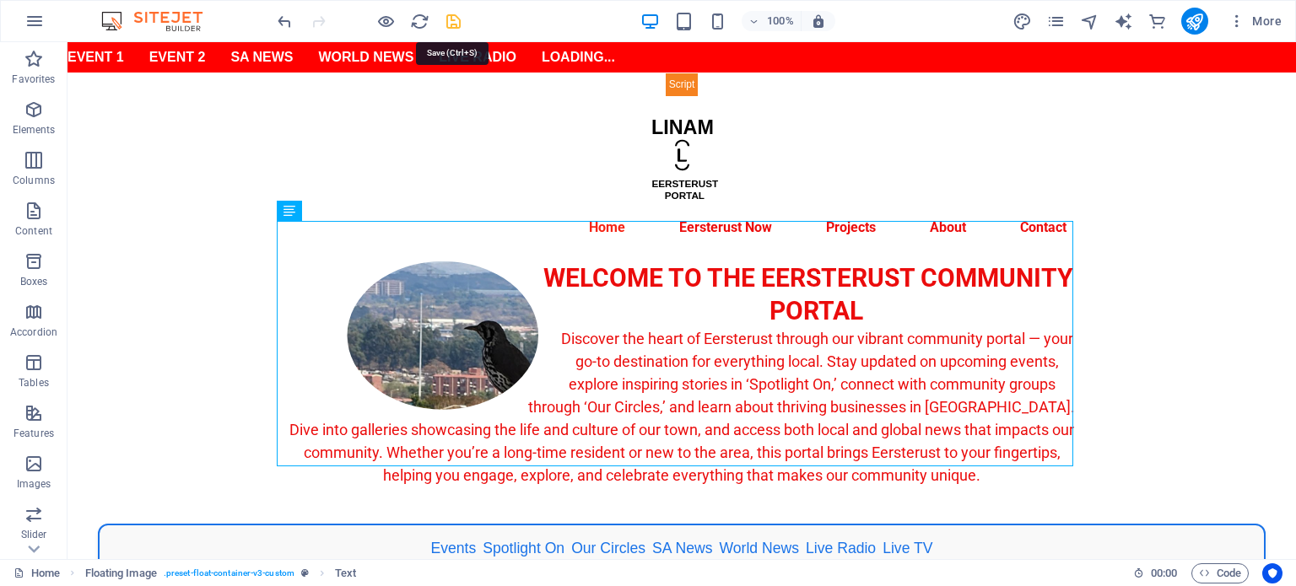
click at [445, 20] on icon "save" at bounding box center [453, 21] width 19 height 19
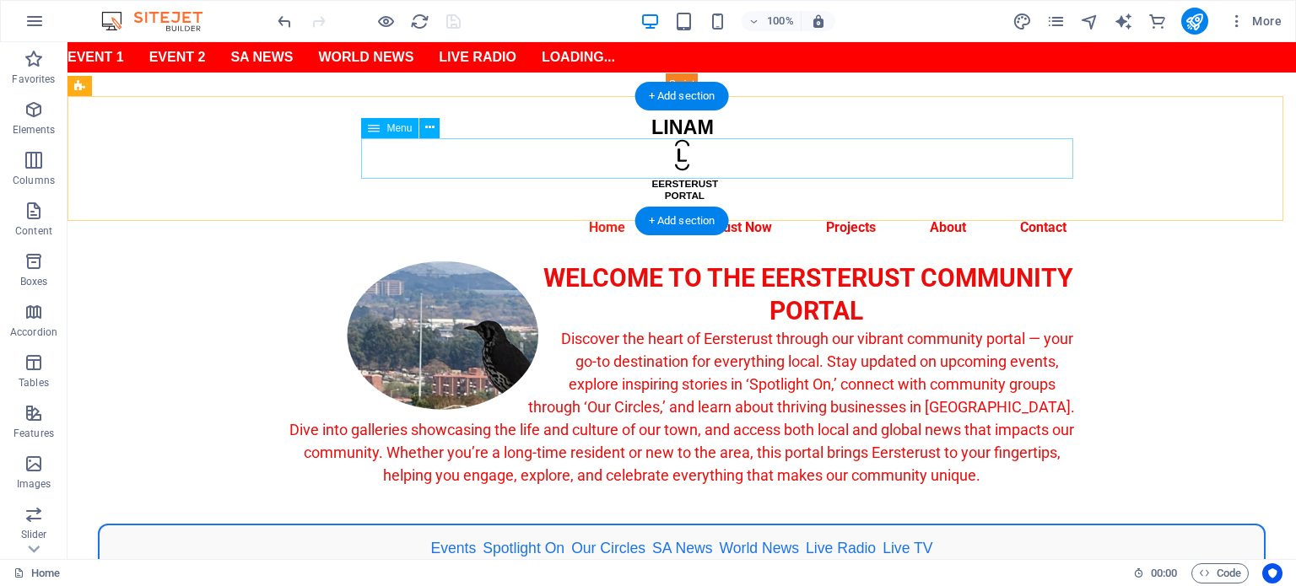
click at [601, 208] on nav "Home Eersterust Now Events Spotlight On Our Circles BizHub Gallery Projects Abo…" at bounding box center [681, 228] width 796 height 40
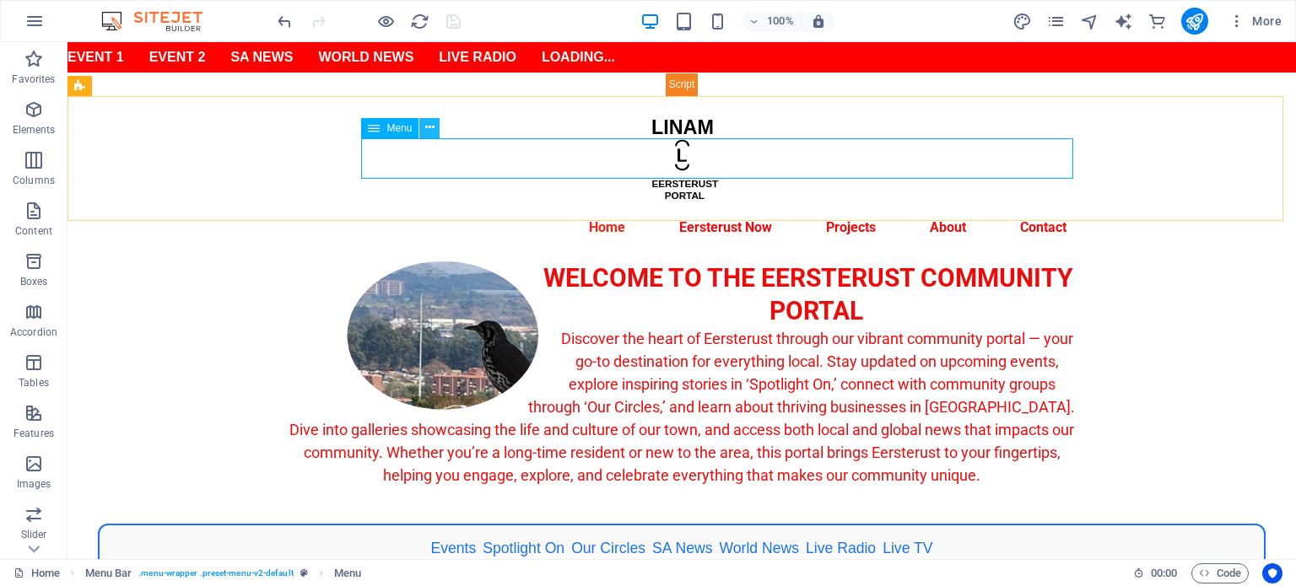
click at [427, 130] on icon at bounding box center [429, 128] width 9 height 18
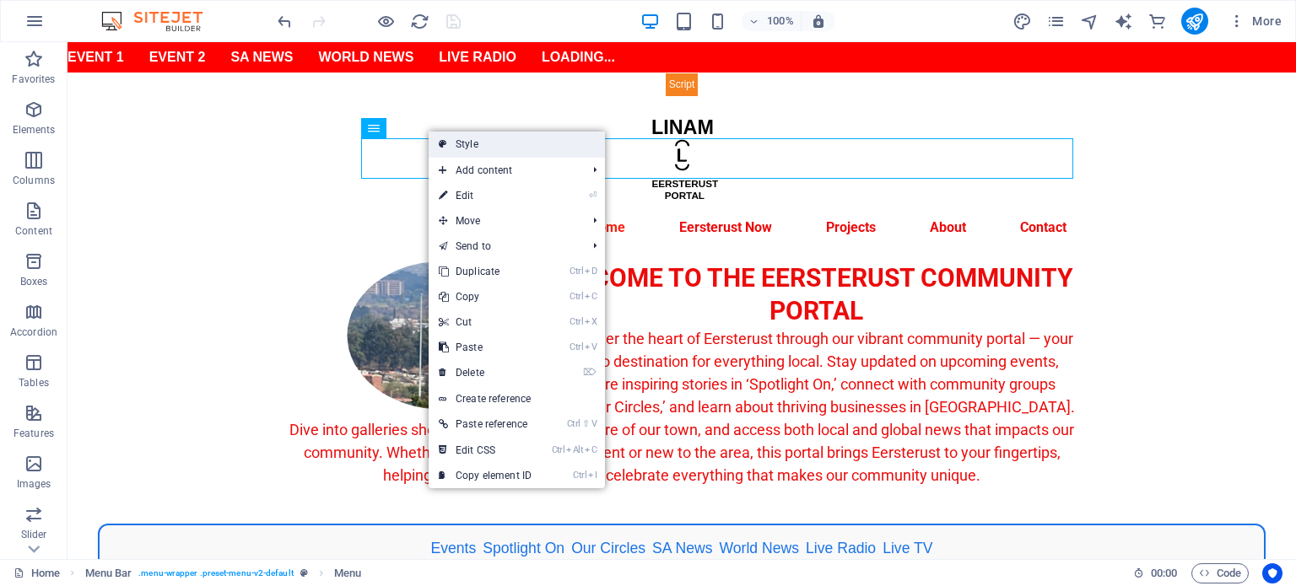
click at [479, 144] on link "Style" at bounding box center [517, 144] width 176 height 25
select select "rem"
select select "preset-menu-v2-default"
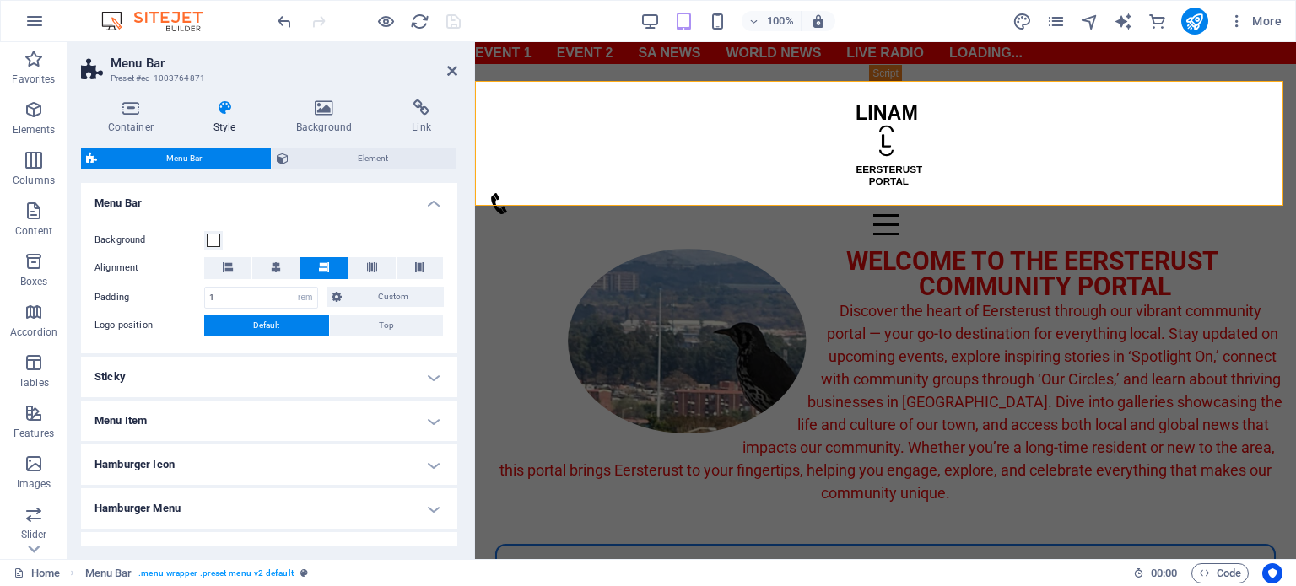
click at [229, 118] on h4 "Style" at bounding box center [227, 117] width 83 height 35
click at [285, 162] on icon at bounding box center [283, 158] width 12 height 20
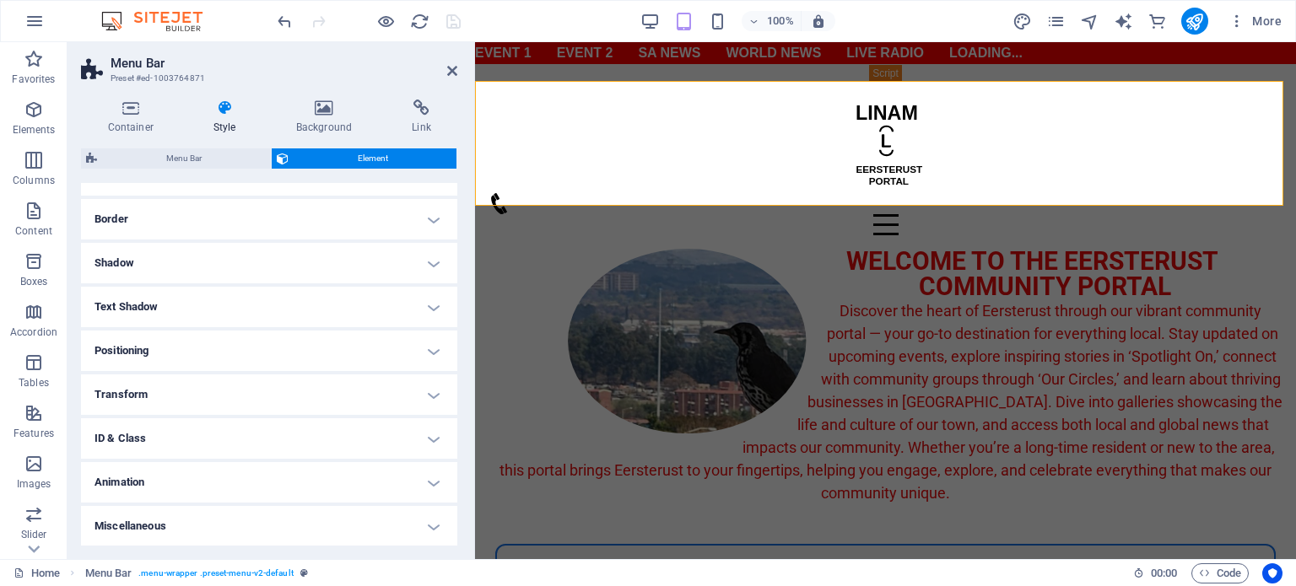
scroll to position [0, 0]
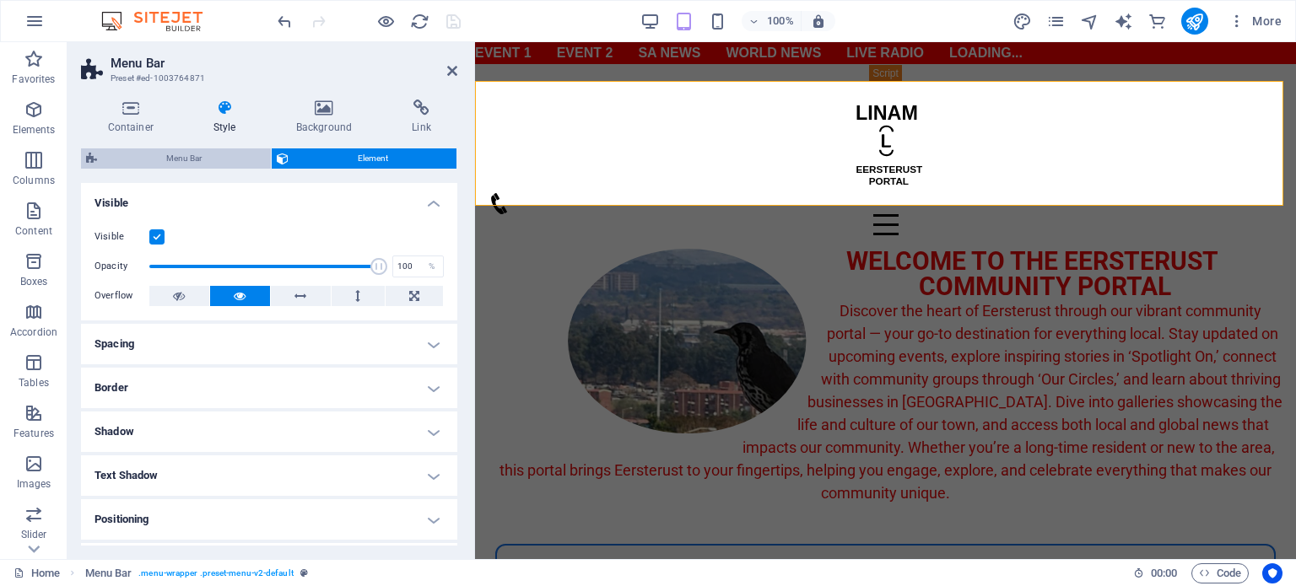
click at [183, 161] on span "Menu Bar" at bounding box center [184, 158] width 164 height 20
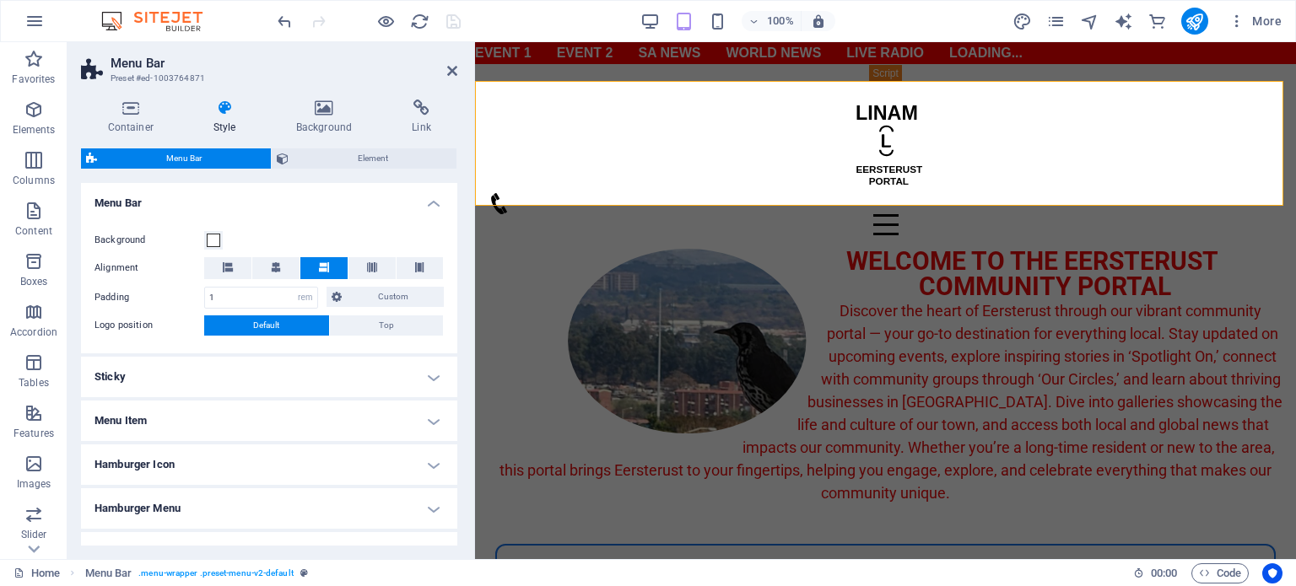
click at [258, 416] on h4 "Menu Item" at bounding box center [269, 421] width 376 height 40
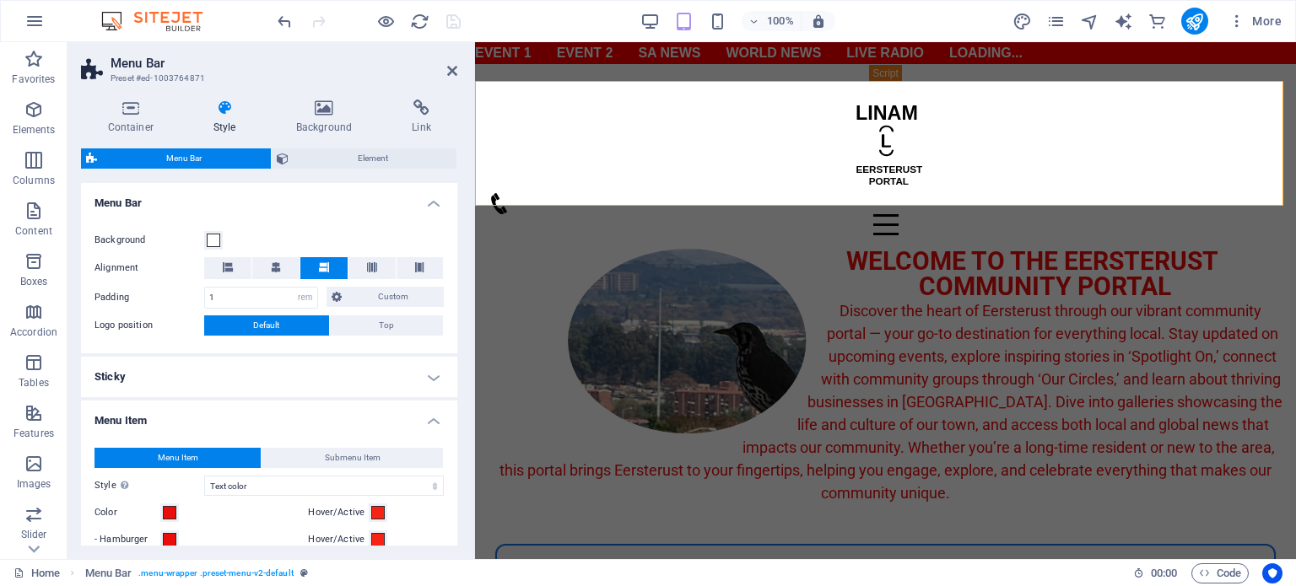
scroll to position [337, 0]
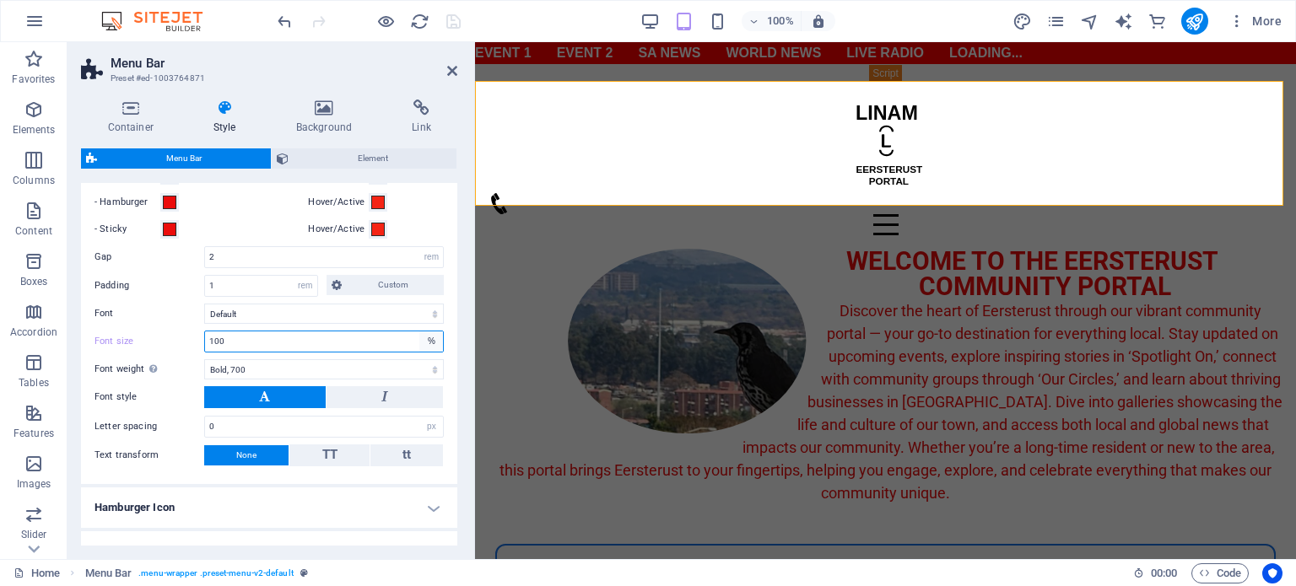
click at [423, 337] on select "px rem % vh vw" at bounding box center [431, 342] width 24 height 20
select select "px"
click at [419, 332] on select "px rem % vh vw" at bounding box center [431, 342] width 24 height 20
click at [246, 339] on input "100" at bounding box center [324, 342] width 238 height 20
drag, startPoint x: 248, startPoint y: 340, endPoint x: 189, endPoint y: 337, distance: 59.1
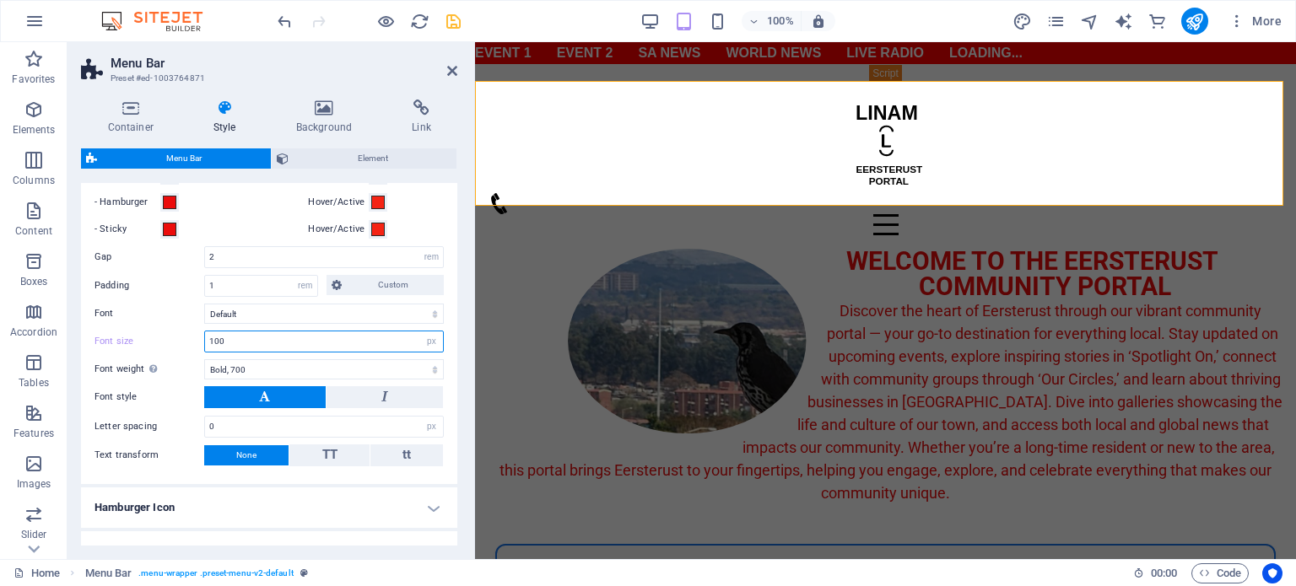
click at [189, 337] on div "Font size 100 px rem % vh vw" at bounding box center [268, 342] width 349 height 22
type input "17"
click at [449, 20] on icon "save" at bounding box center [453, 21] width 19 height 19
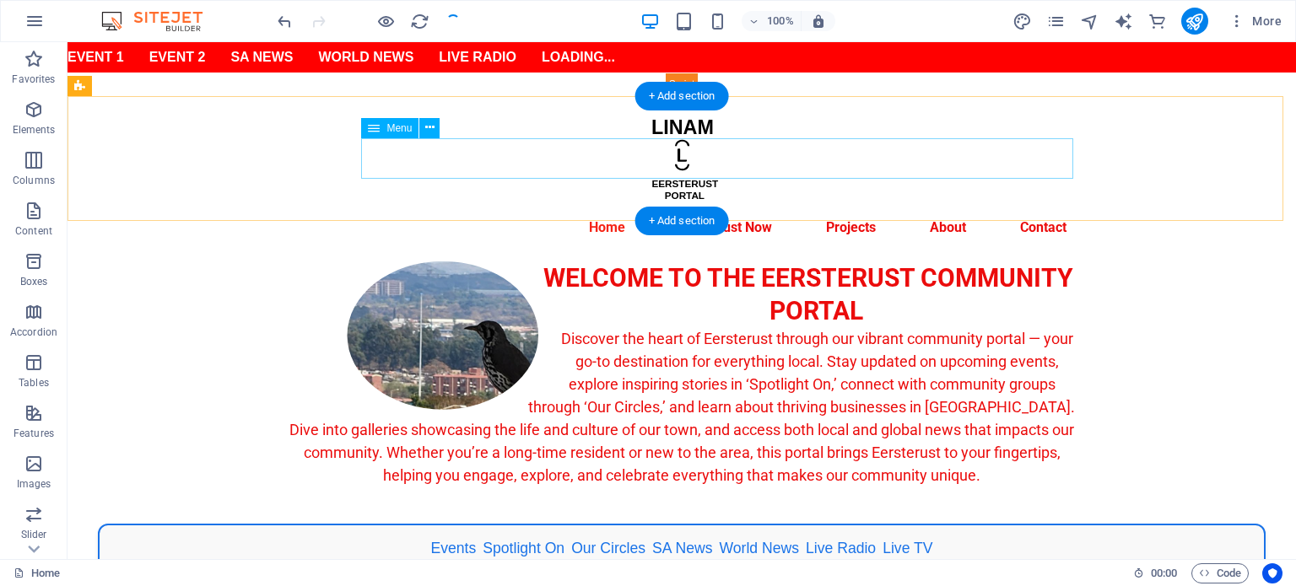
click at [698, 208] on nav "Home Eersterust Now Events Spotlight On Our Circles BizHub Gallery Projects Abo…" at bounding box center [681, 228] width 796 height 40
select select
select select "12"
select select
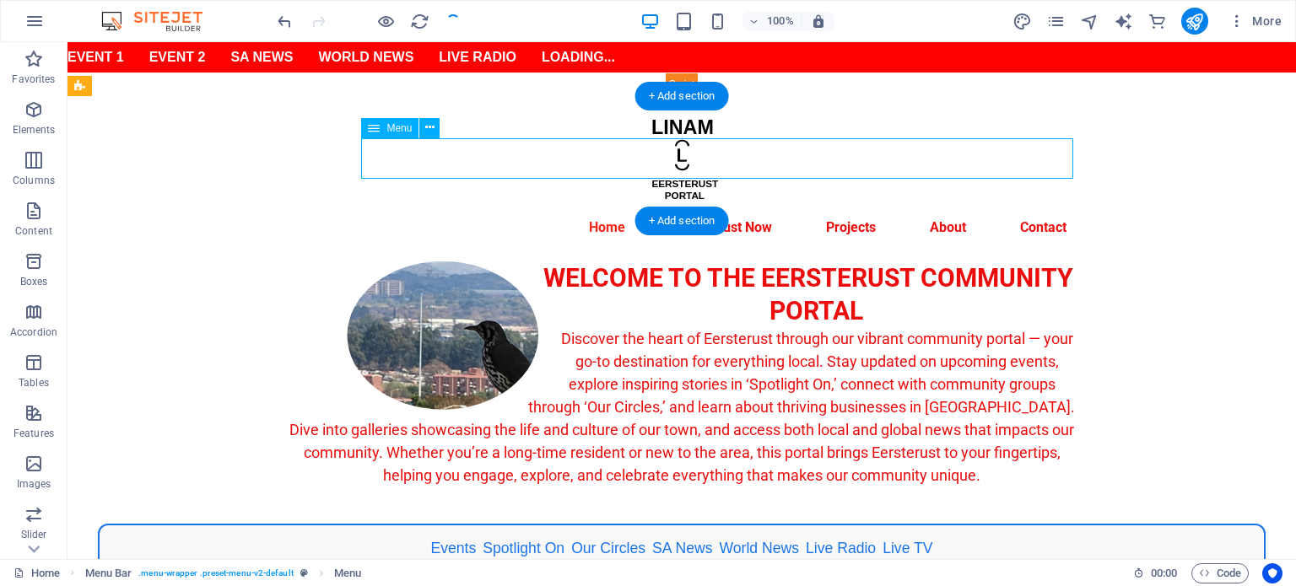
select select "14"
select select
select select "13"
select select
select select "1"
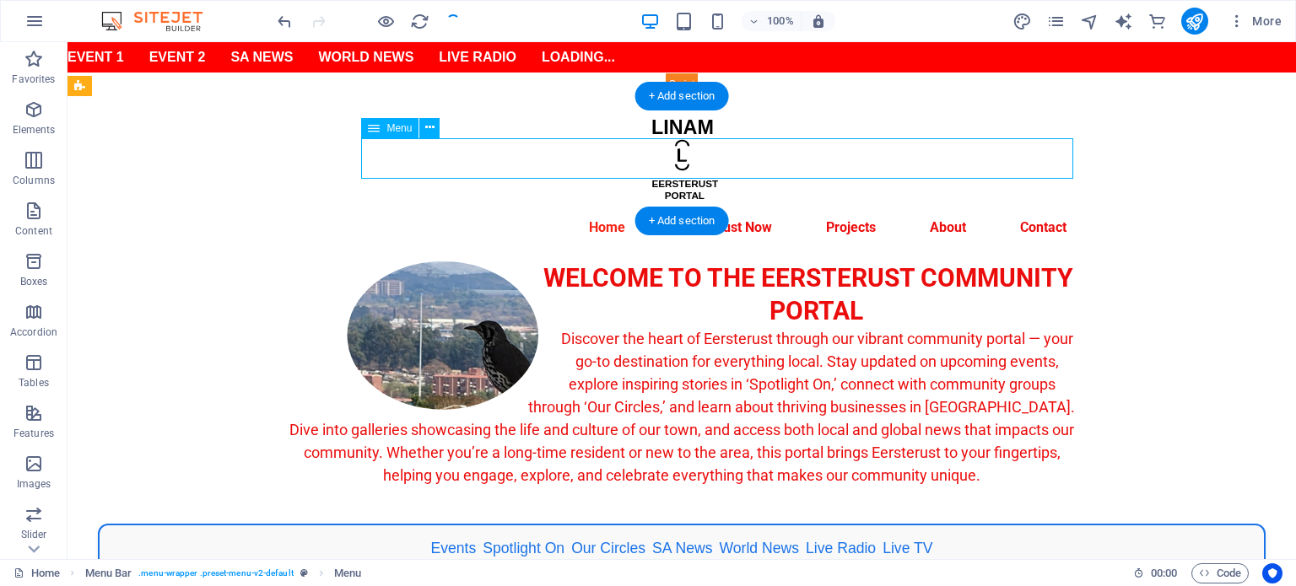
select select
select select "2"
select select
select select "3"
select select
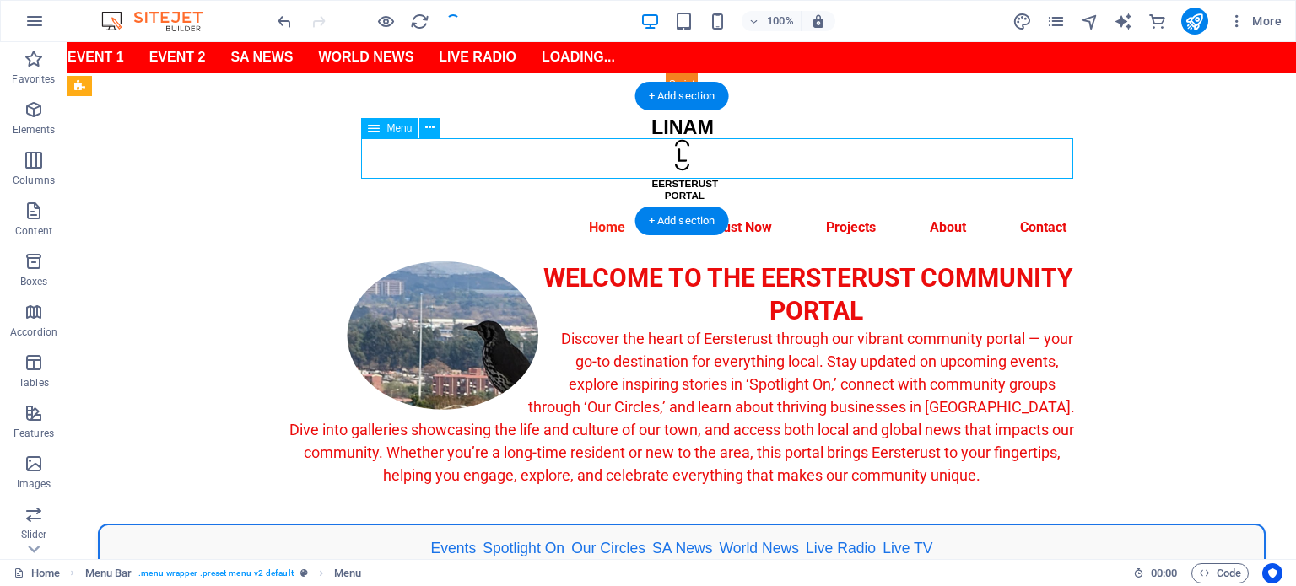
select select "4"
select select
select select "4"
select select
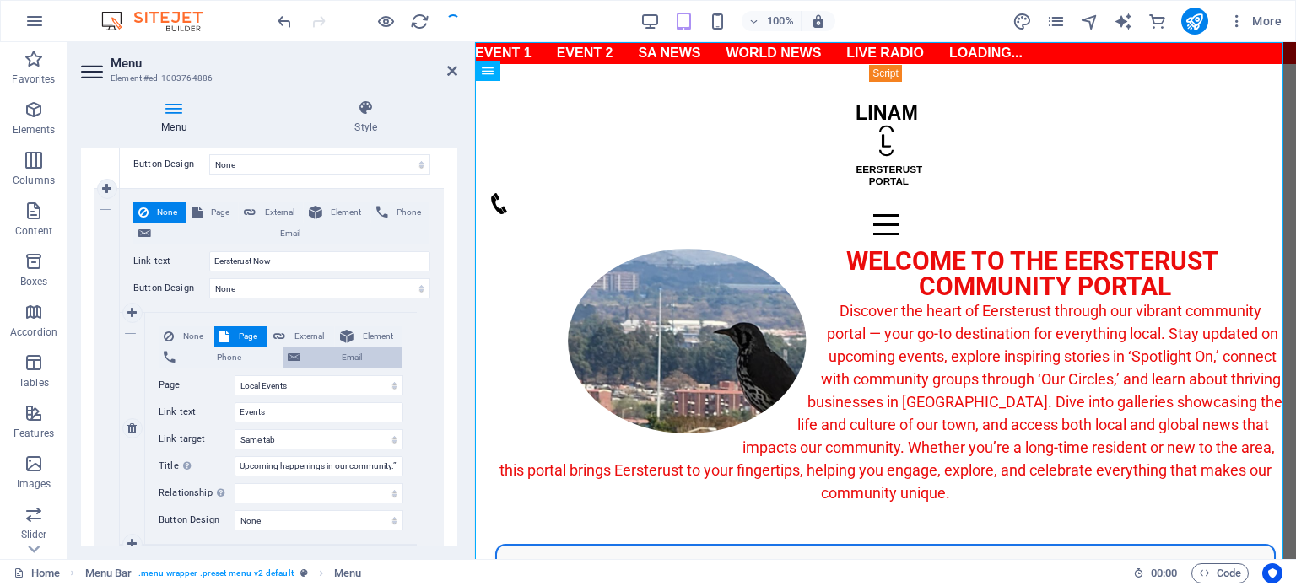
scroll to position [0, 0]
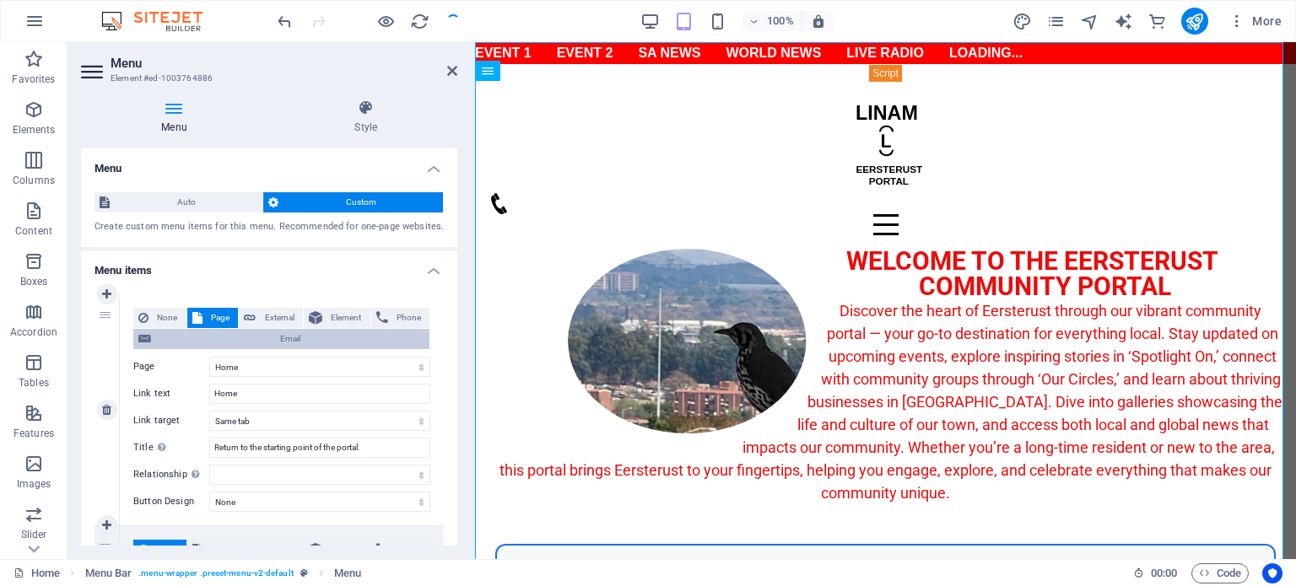
select select "12"
select select "14"
select select "13"
select select "1"
select select "2"
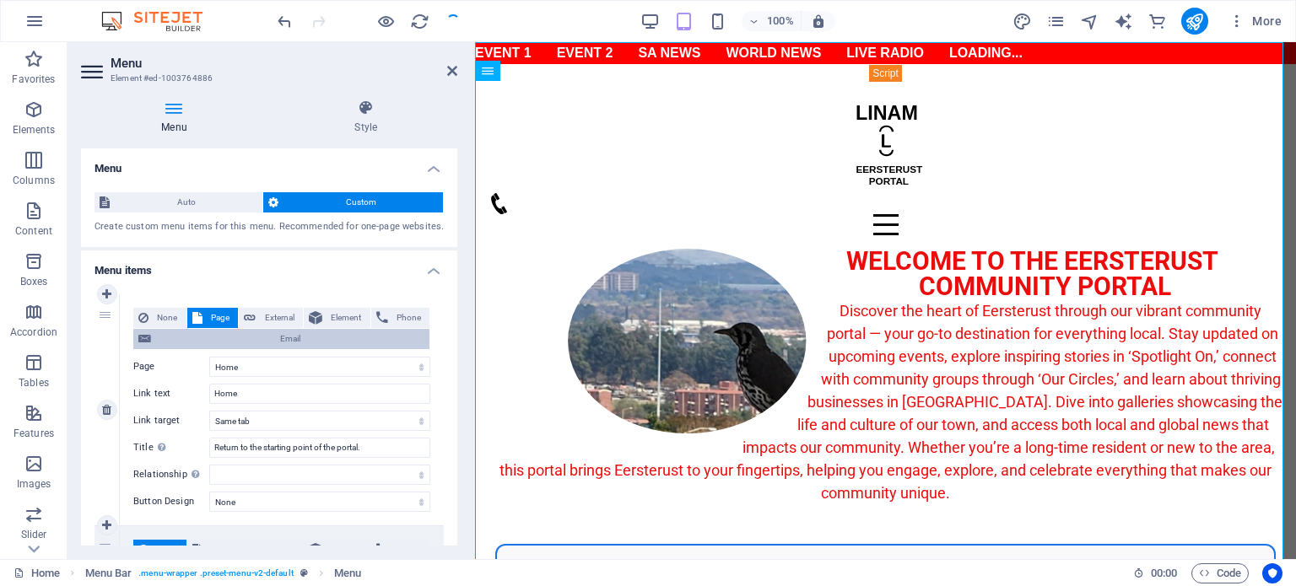
select select "3"
select select "4"
click at [452, 78] on header "Menu Element #ed-1003764886" at bounding box center [269, 64] width 376 height 44
click at [451, 76] on icon at bounding box center [452, 70] width 10 height 13
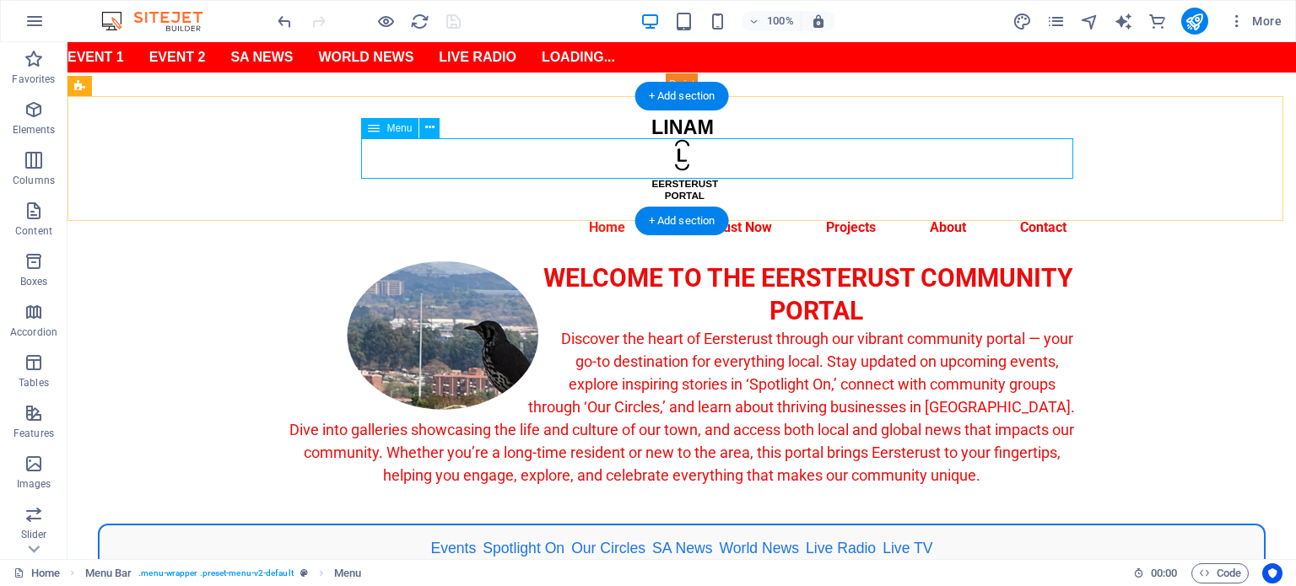
click at [623, 208] on nav "Home Eersterust Now Events Spotlight On Our Circles BizHub Gallery Projects Abo…" at bounding box center [681, 228] width 796 height 40
select select
select select "12"
select select
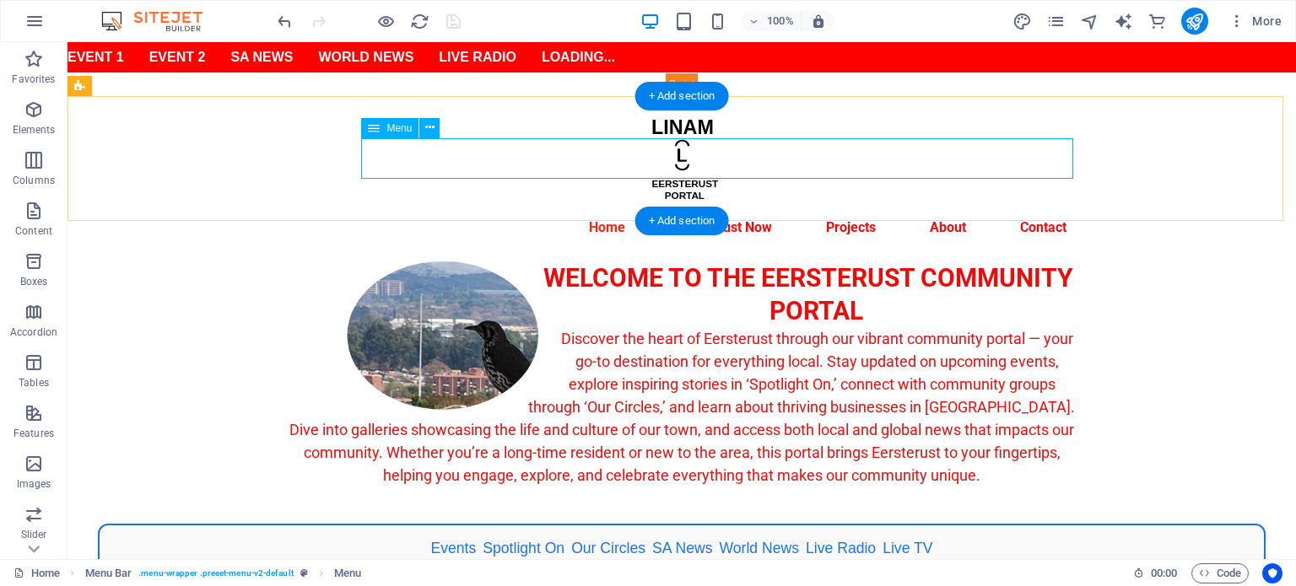
select select "14"
select select
select select "13"
select select
select select "1"
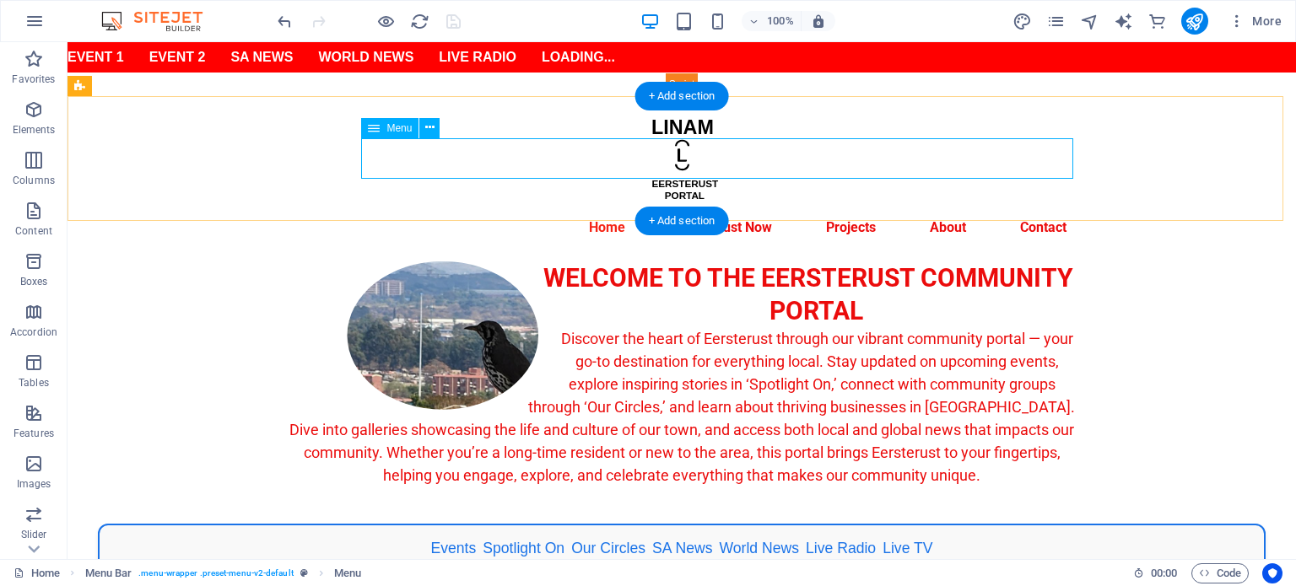
select select
select select "2"
select select
select select "3"
select select
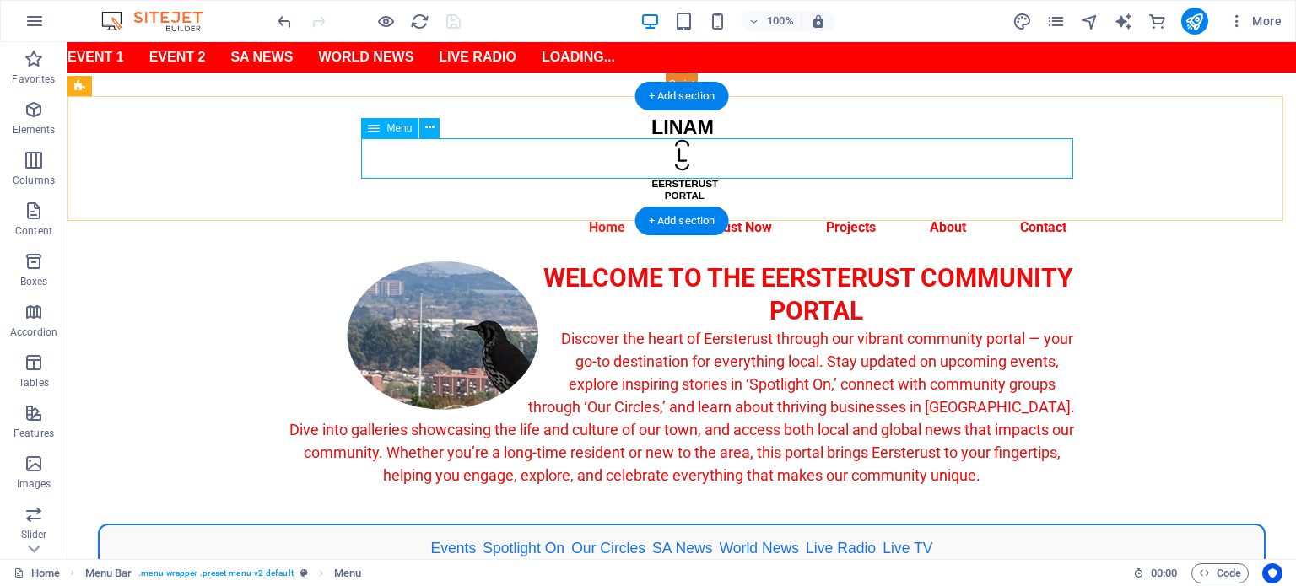
select select "4"
select select
select select "4"
select select
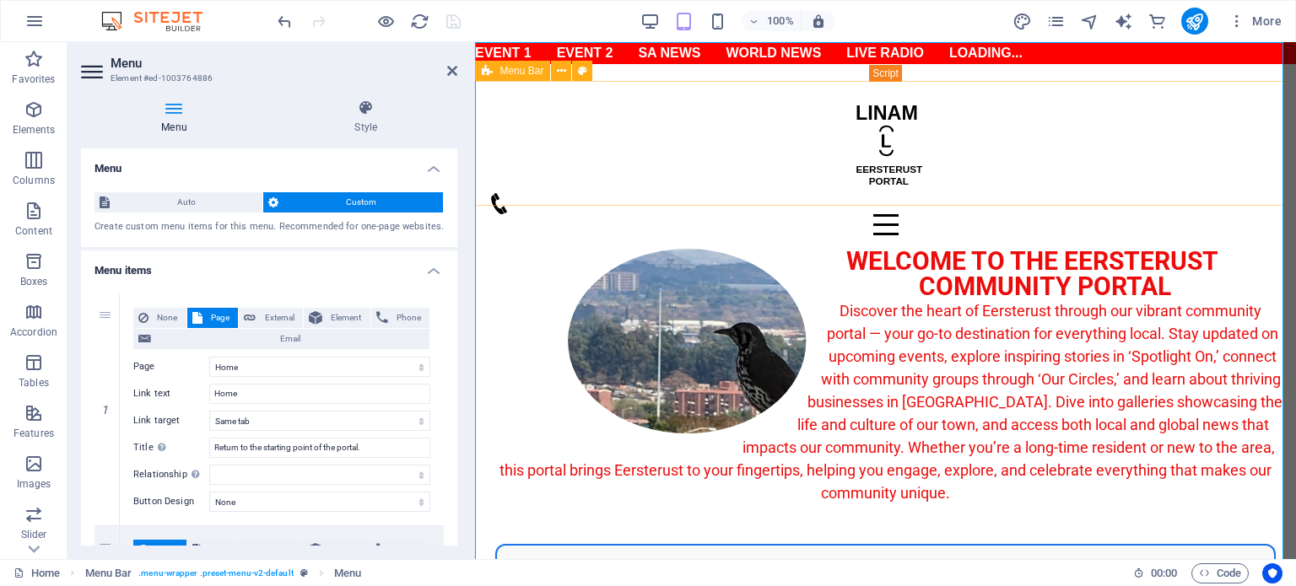
click at [525, 71] on span "Menu Bar" at bounding box center [521, 71] width 44 height 10
select select "rem"
select select "hover_text_color"
select select "rem"
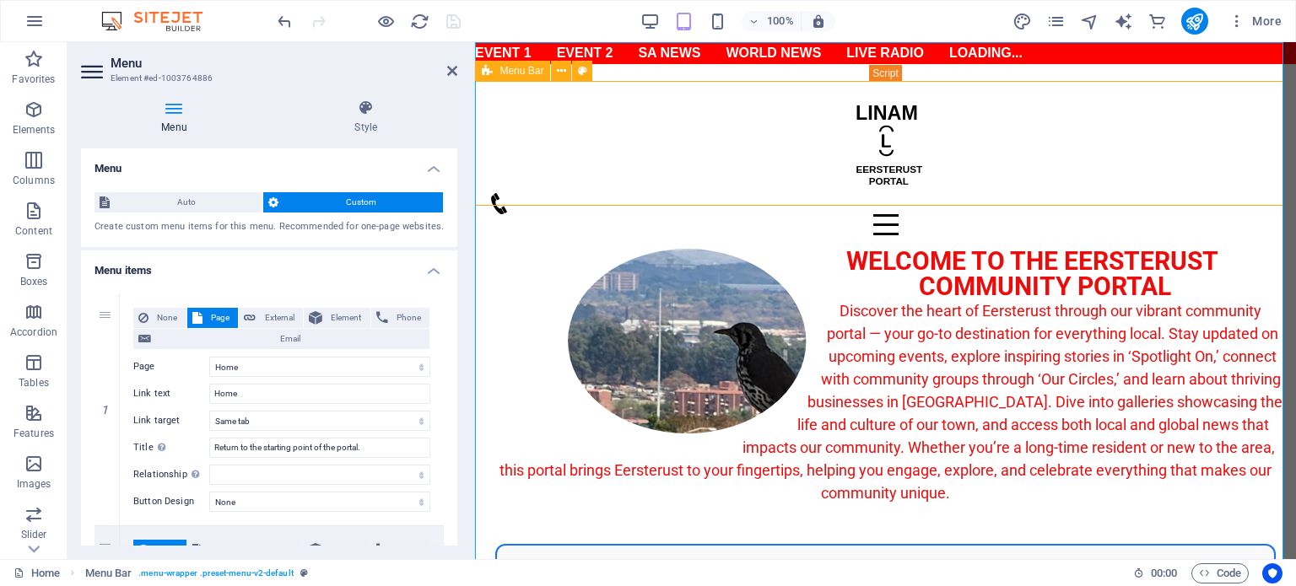
select select "rem"
select select "px"
select select "700"
select select "px"
select select "preset-menu-v2-default"
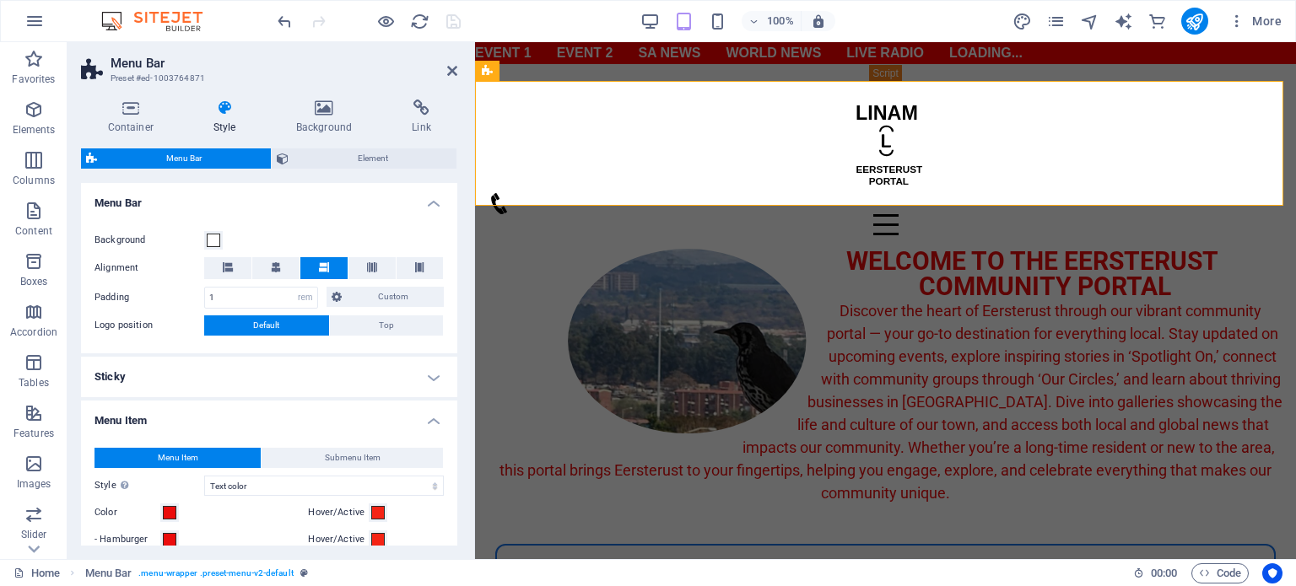
scroll to position [337, 0]
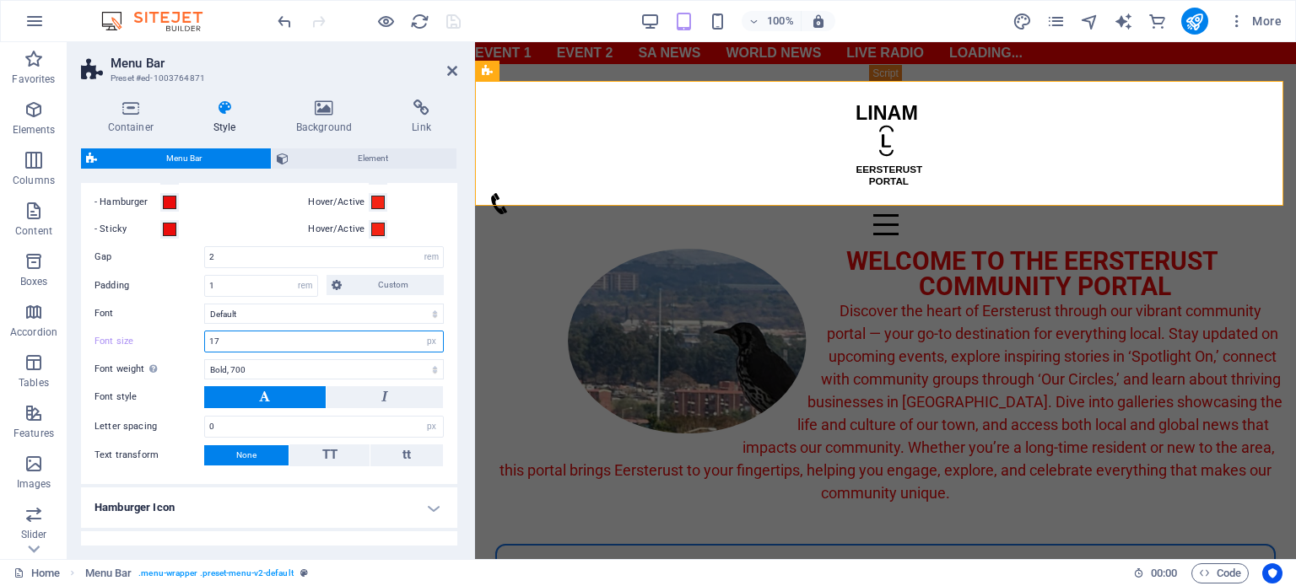
click at [257, 338] on input "17" at bounding box center [324, 342] width 238 height 20
drag, startPoint x: 251, startPoint y: 338, endPoint x: 186, endPoint y: 350, distance: 66.0
click at [186, 350] on div "Font size 17 px rem % vh vw" at bounding box center [268, 342] width 349 height 22
type input "18"
click at [456, 29] on icon "save" at bounding box center [453, 21] width 19 height 19
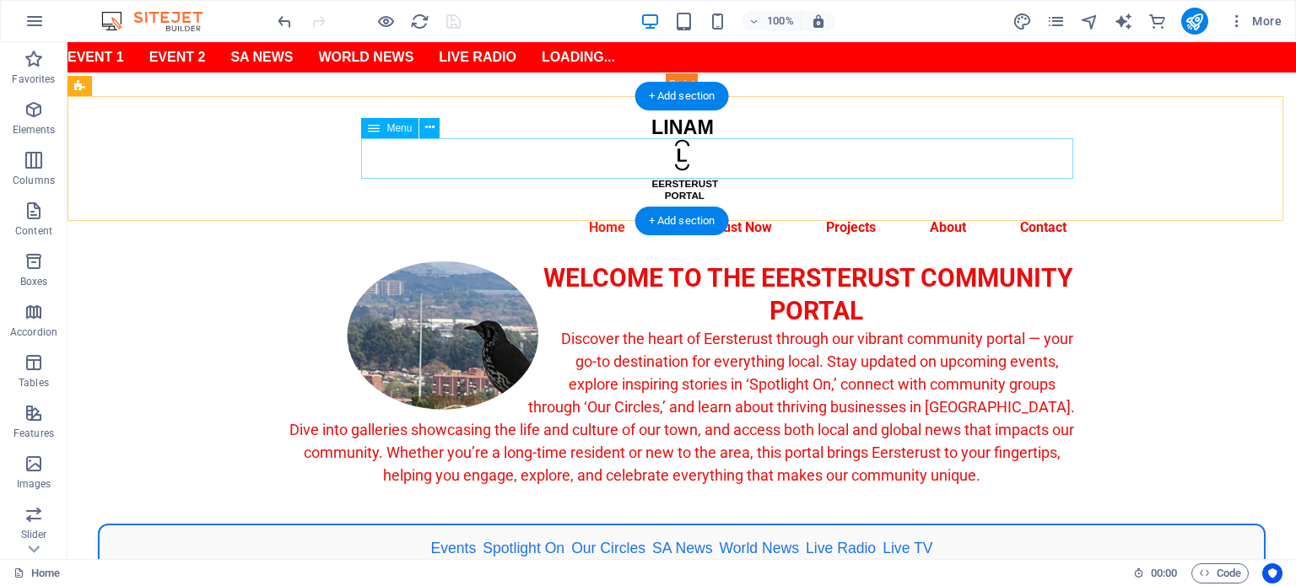
click at [596, 208] on nav "Home Eersterust Now Events Spotlight On Our Circles BizHub Gallery Projects Abo…" at bounding box center [681, 228] width 796 height 40
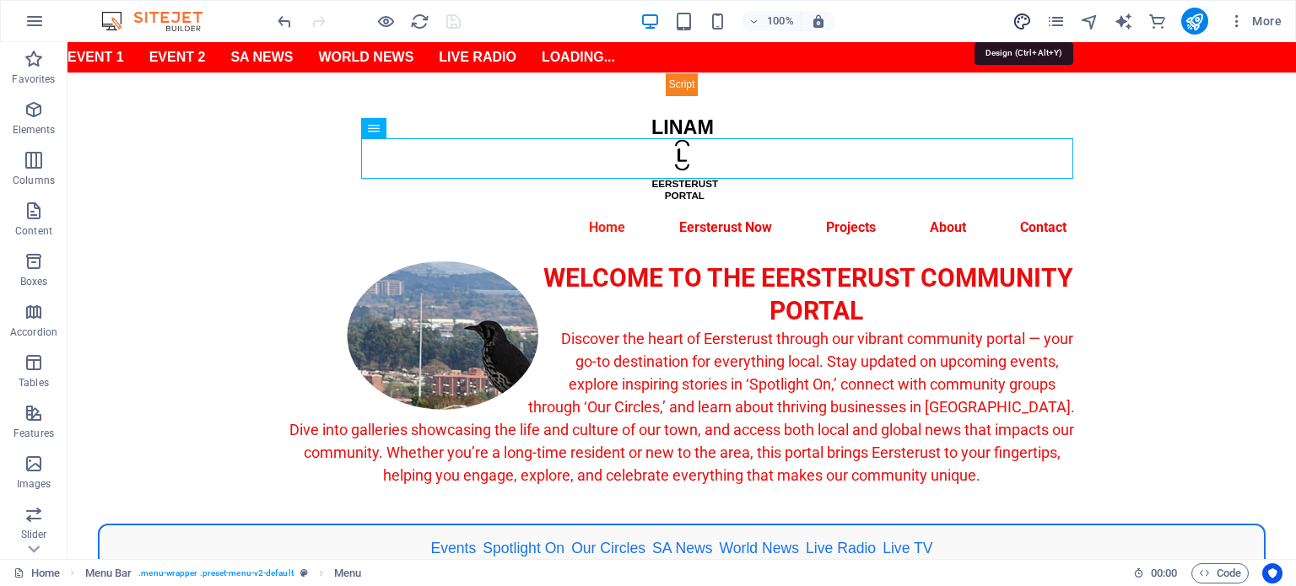
click at [1016, 24] on icon "design" at bounding box center [1021, 21] width 19 height 19
select select "px"
select select "400"
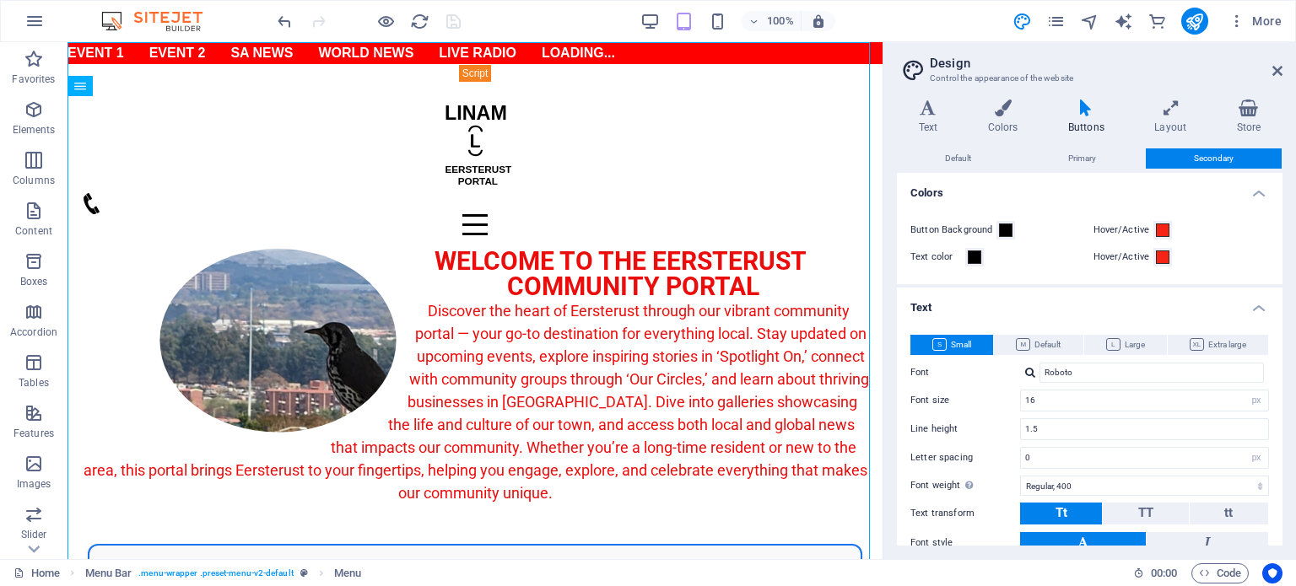
click at [1076, 127] on h4 "Buttons" at bounding box center [1089, 117] width 86 height 35
click at [1008, 126] on h4 "Colors" at bounding box center [1006, 117] width 80 height 35
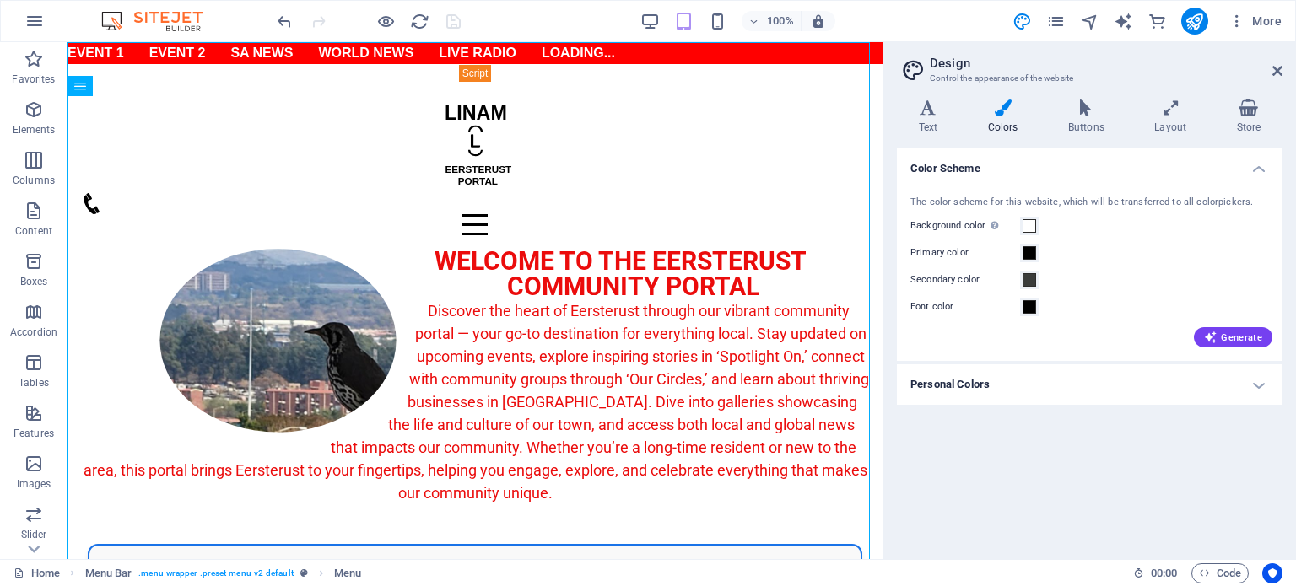
click at [989, 383] on h4 "Personal Colors" at bounding box center [1090, 384] width 386 height 40
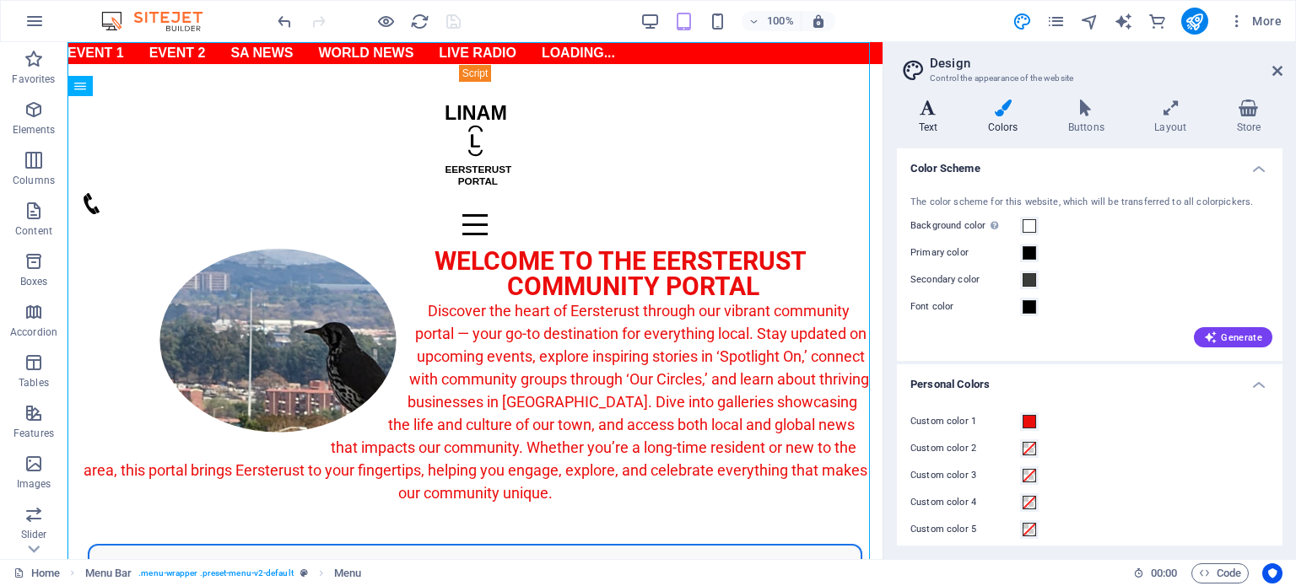
click at [938, 127] on h4 "Text" at bounding box center [931, 117] width 69 height 35
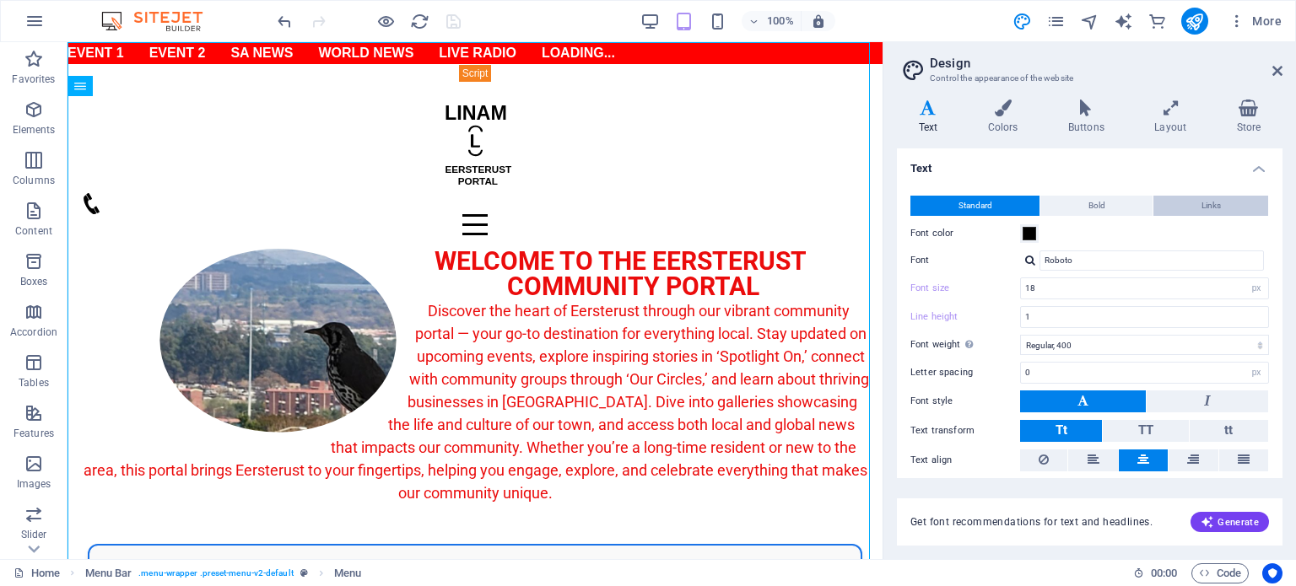
click at [1191, 208] on button "Links" at bounding box center [1210, 206] width 115 height 20
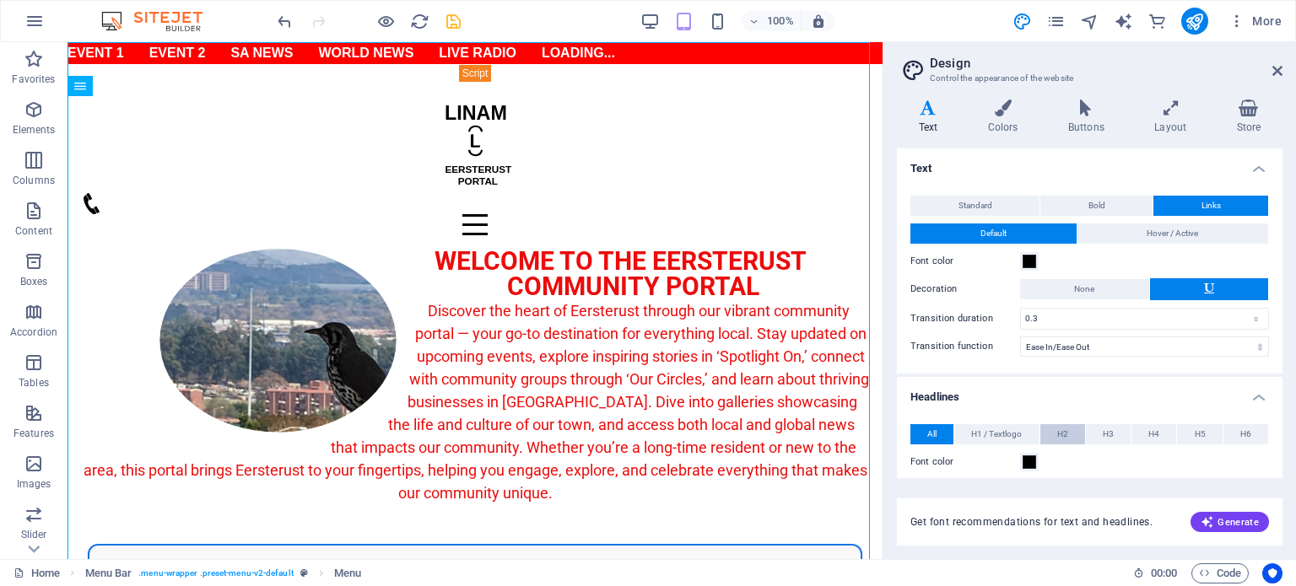
scroll to position [265, 0]
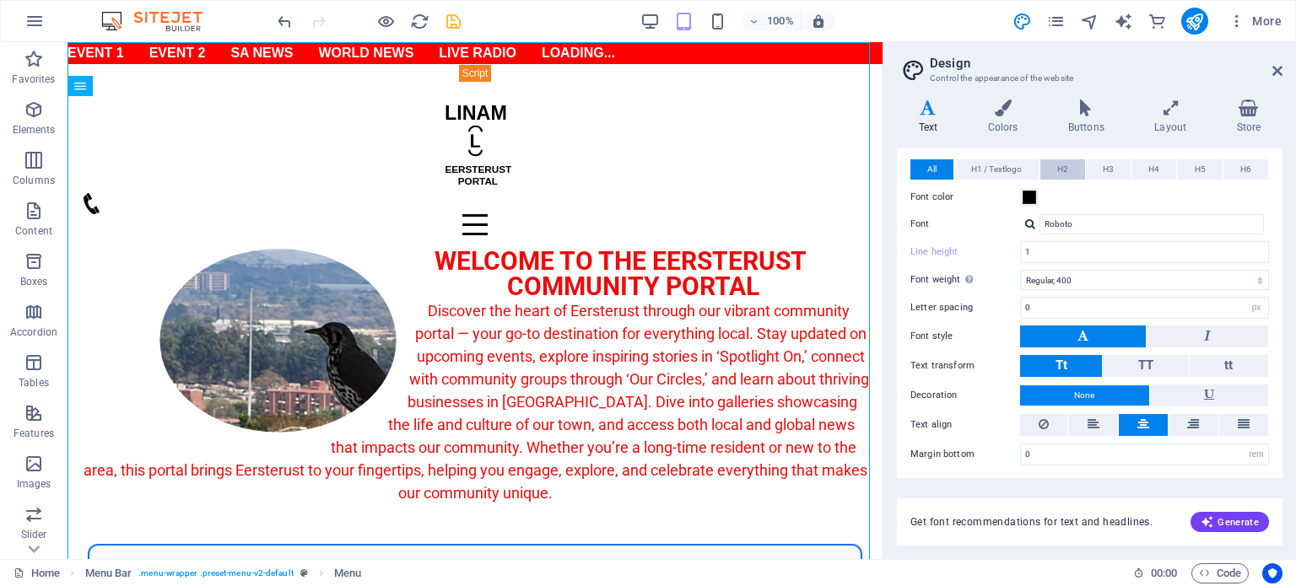
click at [1060, 172] on span "H2" at bounding box center [1062, 169] width 11 height 20
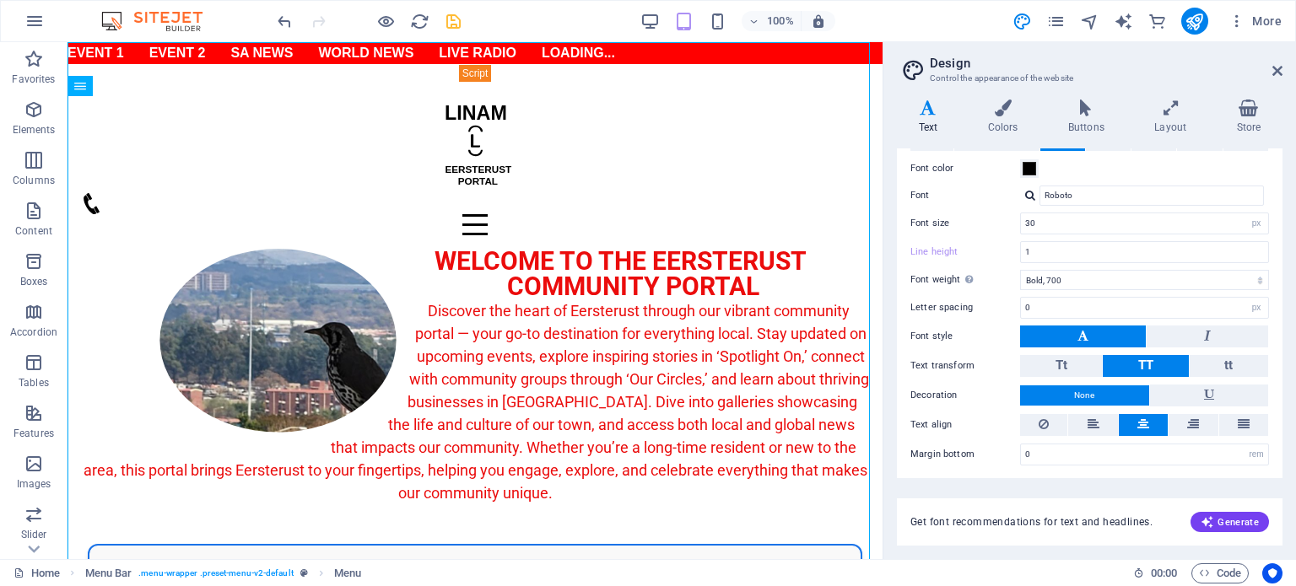
scroll to position [0, 0]
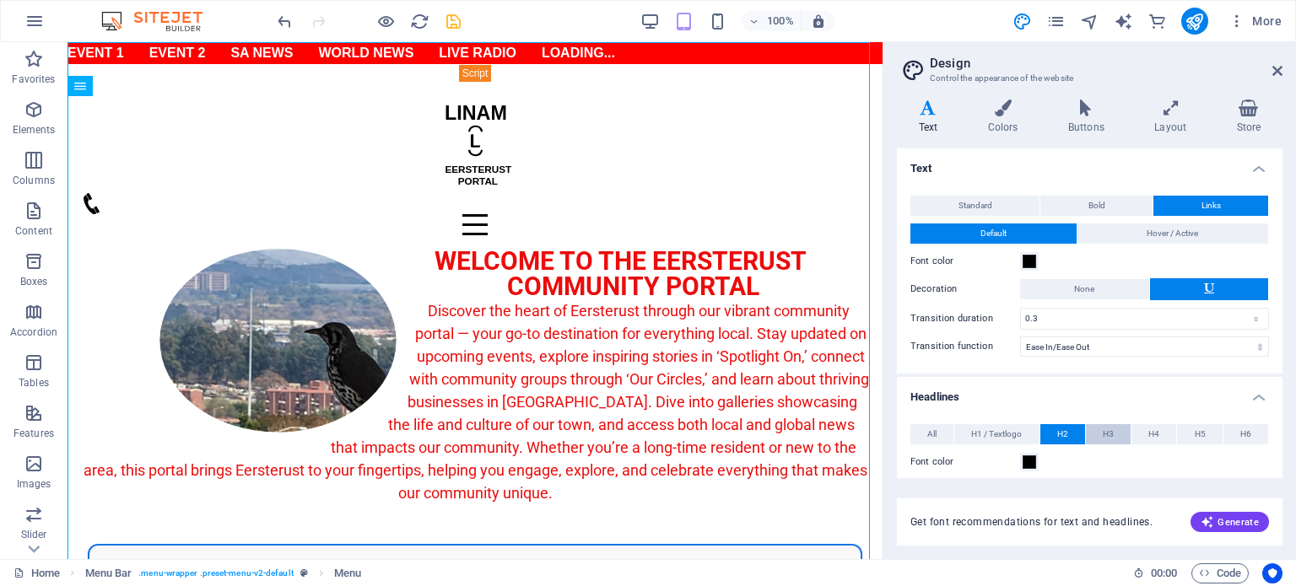
click at [1113, 432] on button "H3" at bounding box center [1108, 434] width 45 height 20
click at [450, 23] on icon "save" at bounding box center [453, 21] width 19 height 19
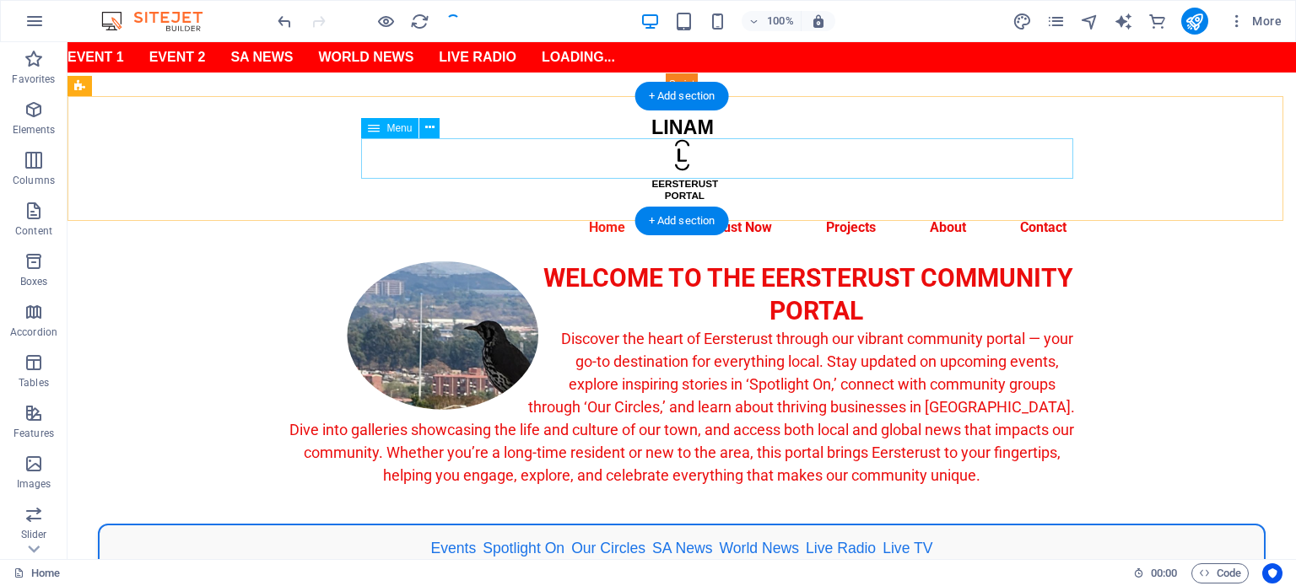
click at [741, 208] on nav "Home Eersterust Now Events Spotlight On Our Circles BizHub Gallery Projects Abo…" at bounding box center [681, 228] width 796 height 40
select select
select select "12"
select select
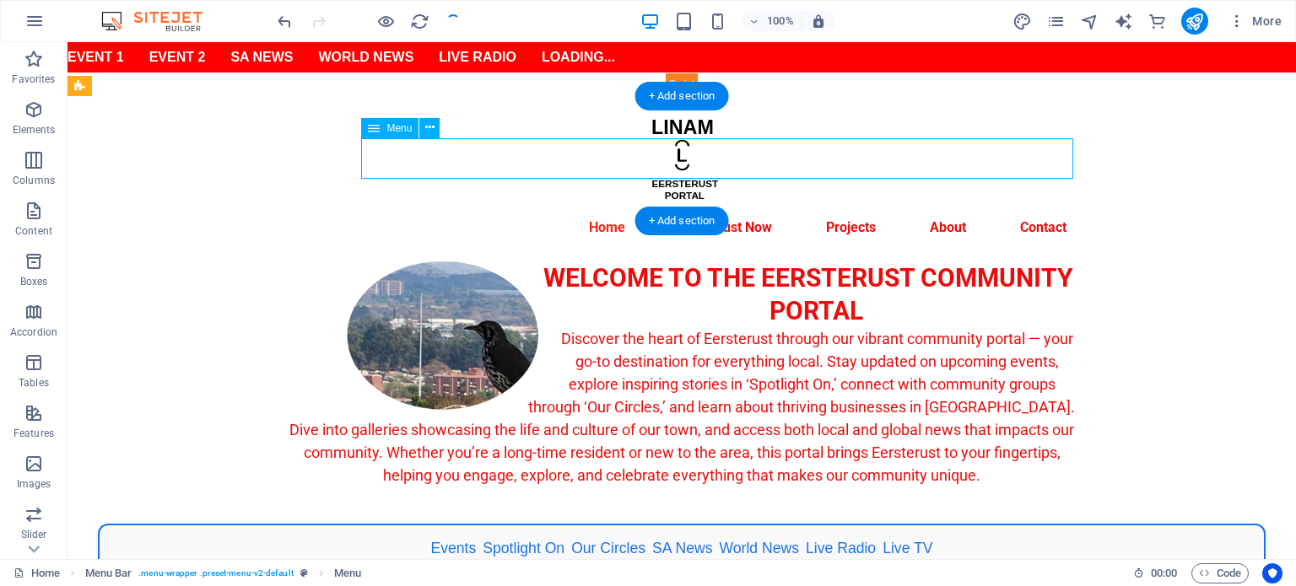
select select "14"
select select
select select "13"
select select
select select "1"
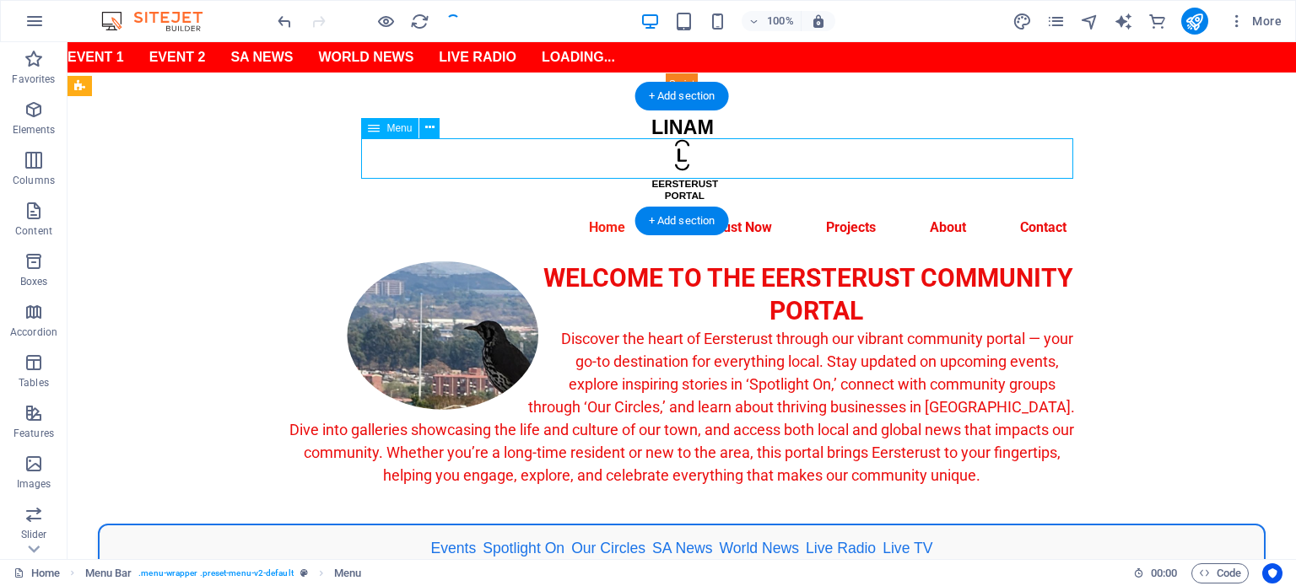
select select
select select "2"
select select
select select "3"
select select
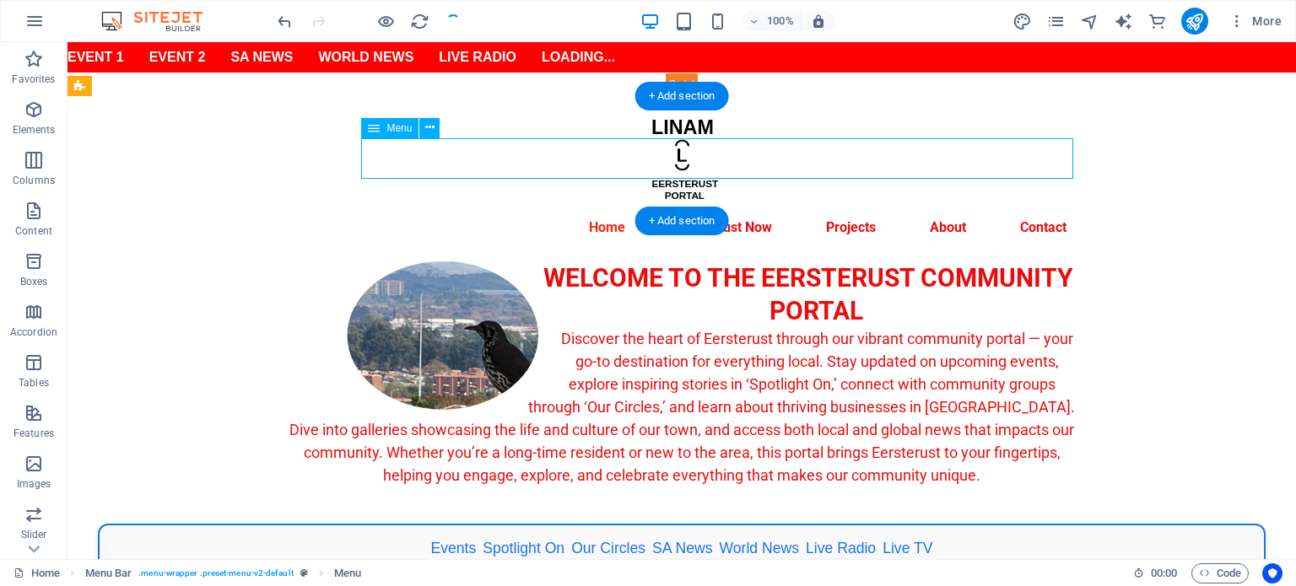
select select "4"
select select
select select "4"
select select
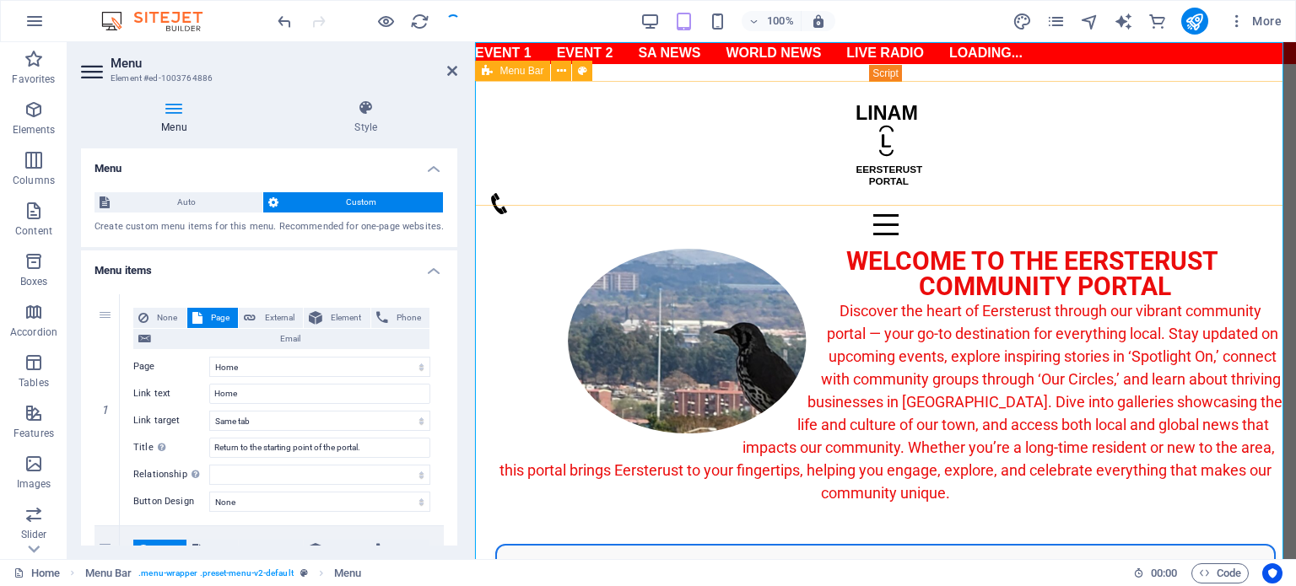
select select "12"
select select "14"
select select "13"
select select "1"
select select "2"
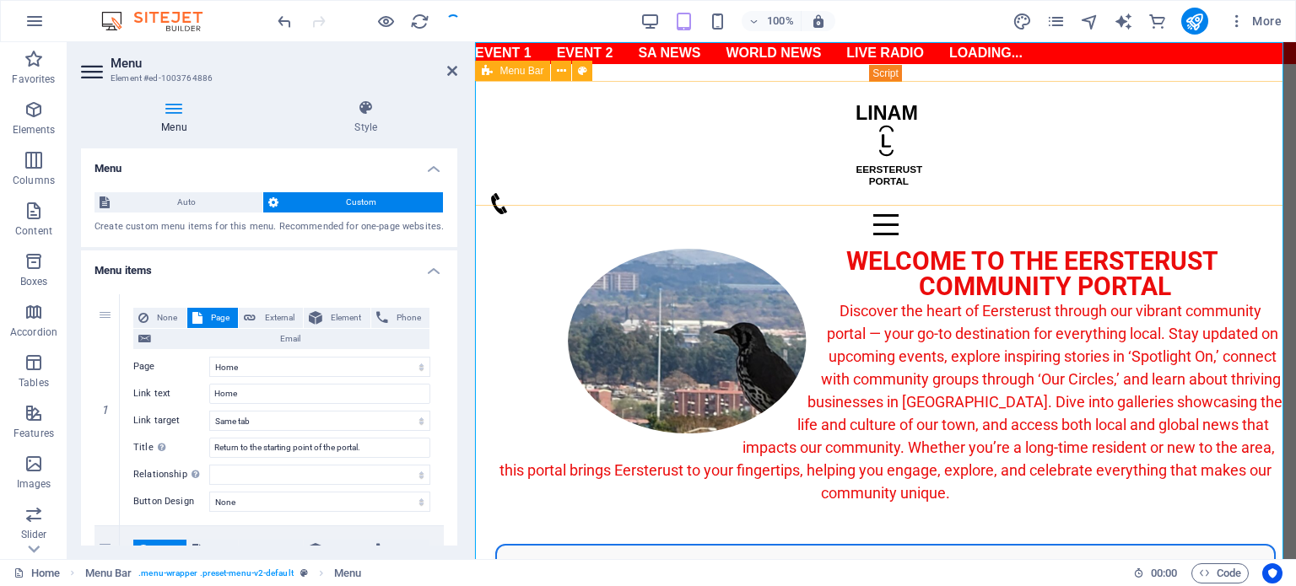
select select "3"
select select "4"
click at [580, 72] on icon at bounding box center [582, 71] width 9 height 18
select select "rem"
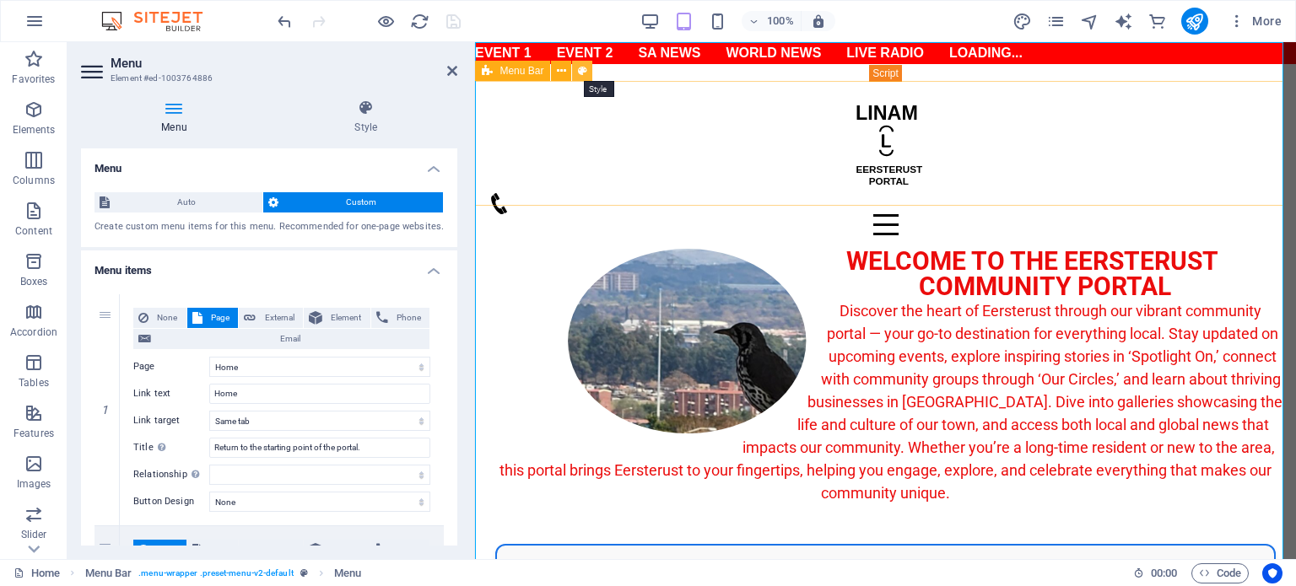
select select "hover_text_color"
select select "rem"
select select "px"
select select "700"
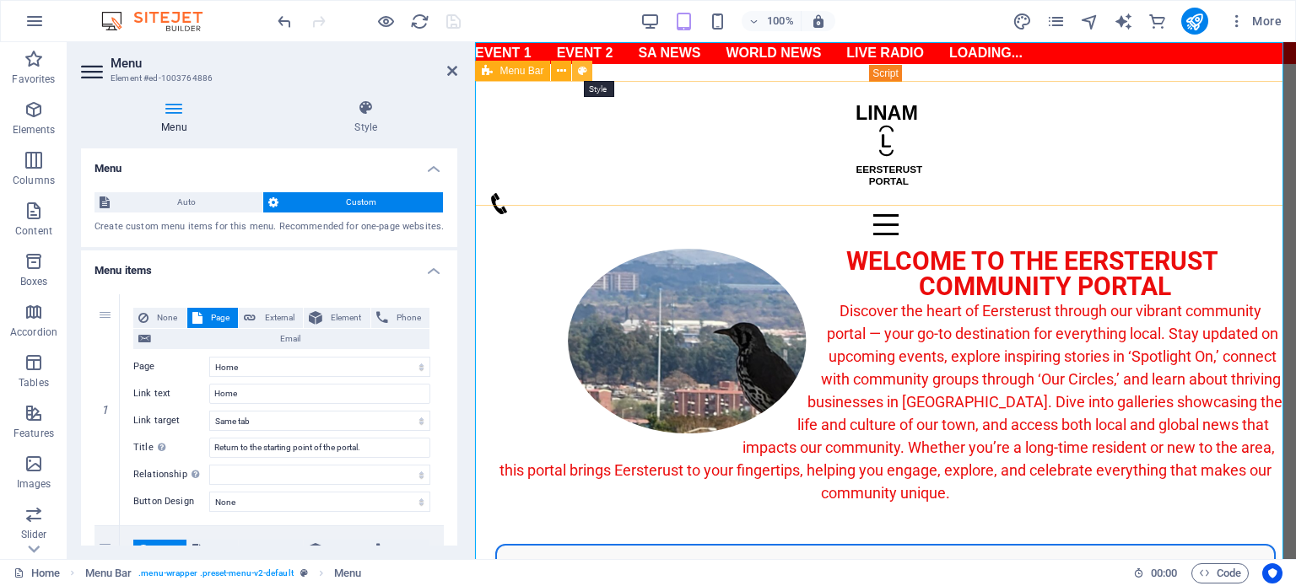
select select "px"
select select "preset-menu-v2-default"
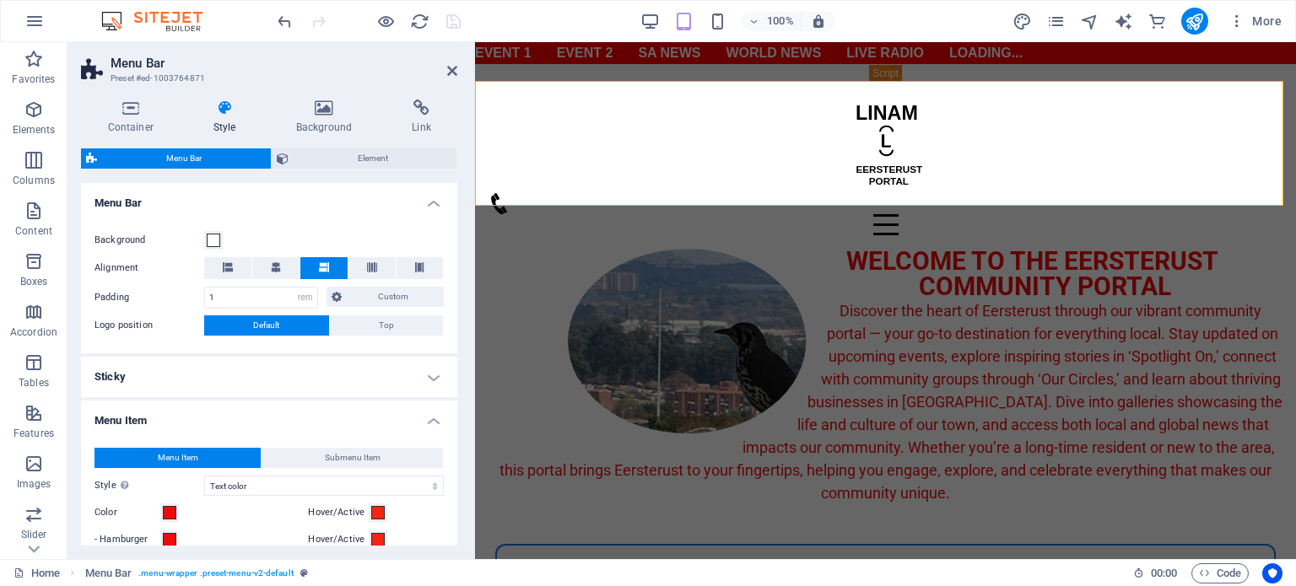
click at [202, 451] on button "Menu Item" at bounding box center [177, 458] width 166 height 20
click at [268, 481] on select "Plain Text color Box: Fade Box: Flip vertical Box: Flip horizontal Box: Slide d…" at bounding box center [324, 486] width 240 height 20
click at [168, 513] on span at bounding box center [169, 512] width 13 height 13
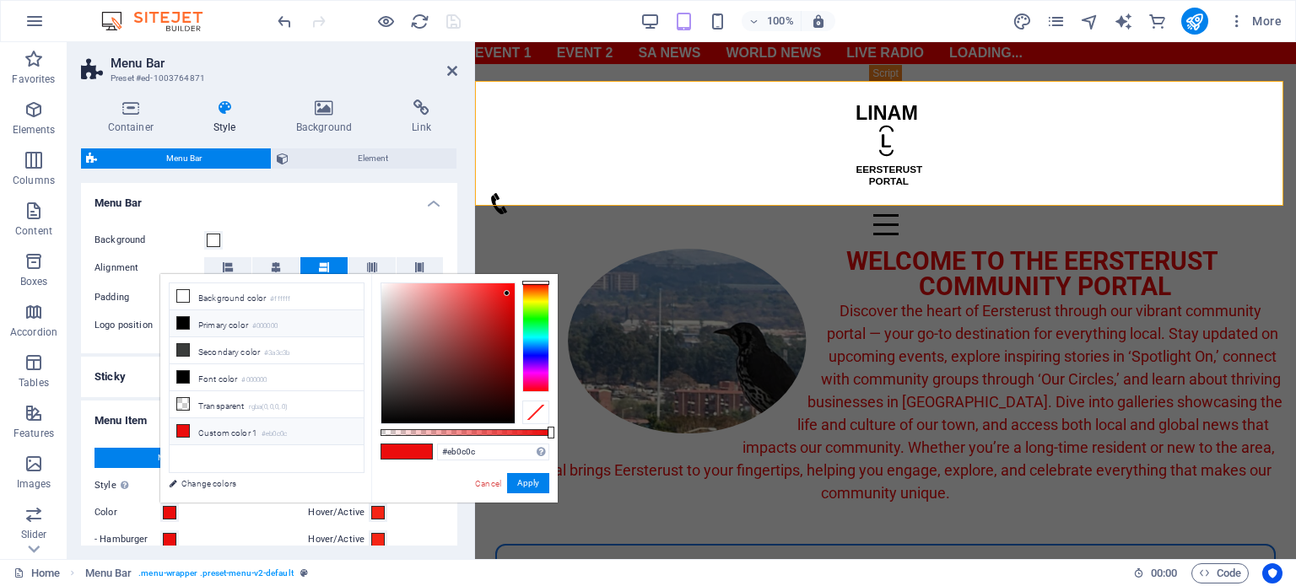
click at [185, 323] on icon at bounding box center [183, 323] width 12 height 12
type input "#000000"
click at [525, 482] on button "Apply" at bounding box center [528, 483] width 42 height 20
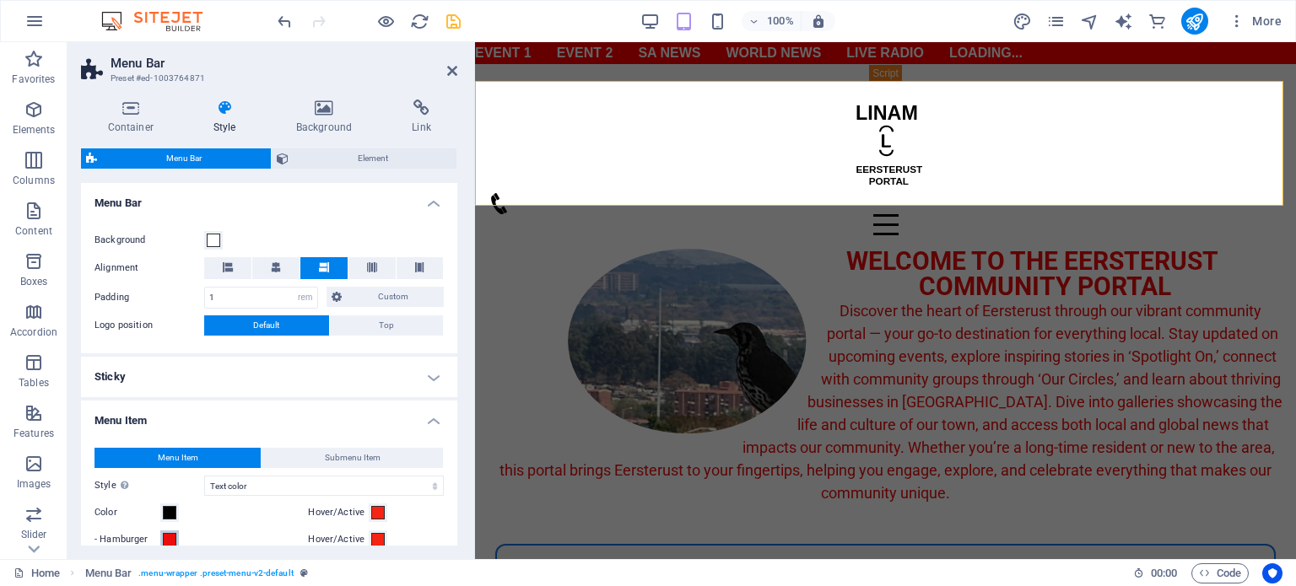
click at [170, 539] on span at bounding box center [169, 539] width 13 height 13
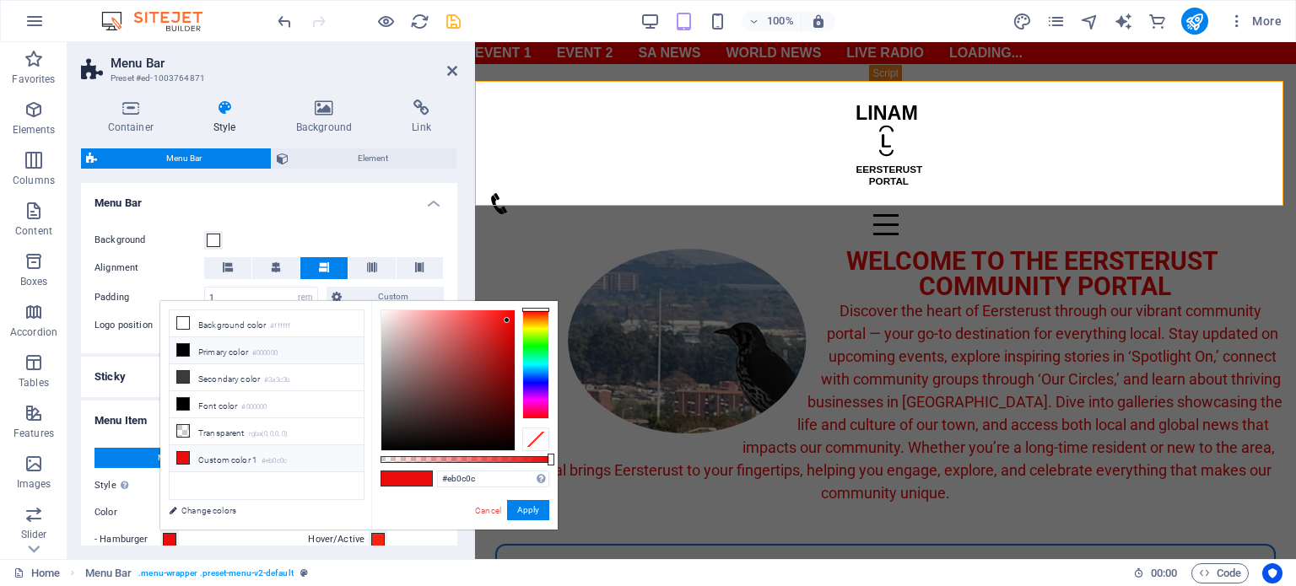
click at [219, 347] on li "Primary color #000000" at bounding box center [267, 350] width 194 height 27
type input "#000000"
click at [523, 509] on button "Apply" at bounding box center [528, 510] width 42 height 20
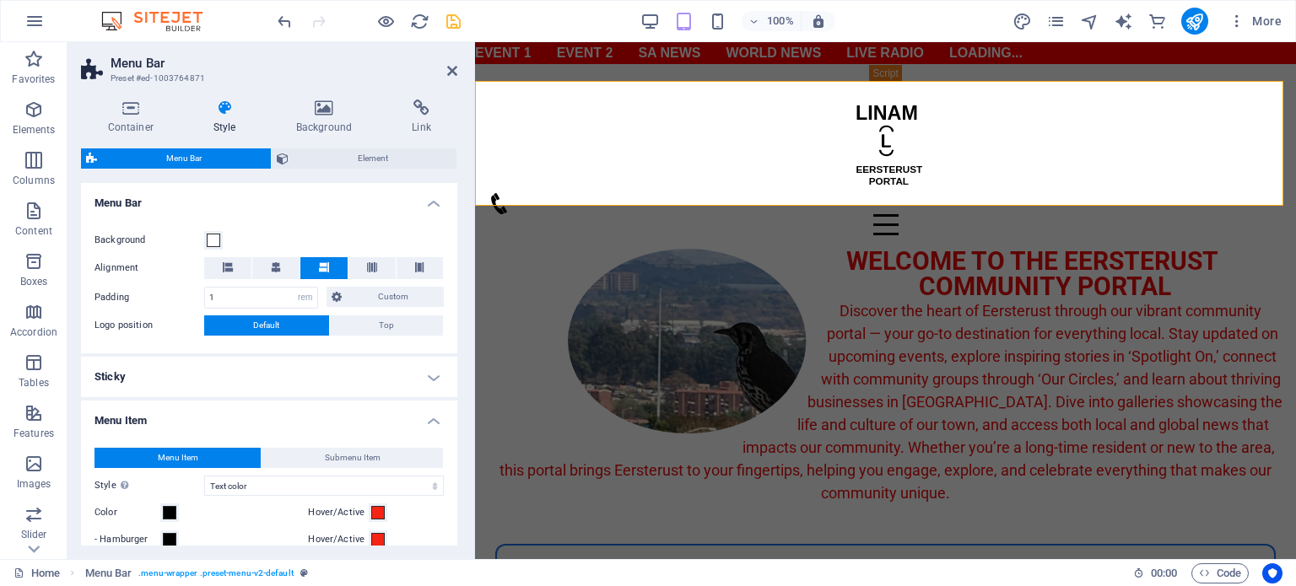
scroll to position [337, 0]
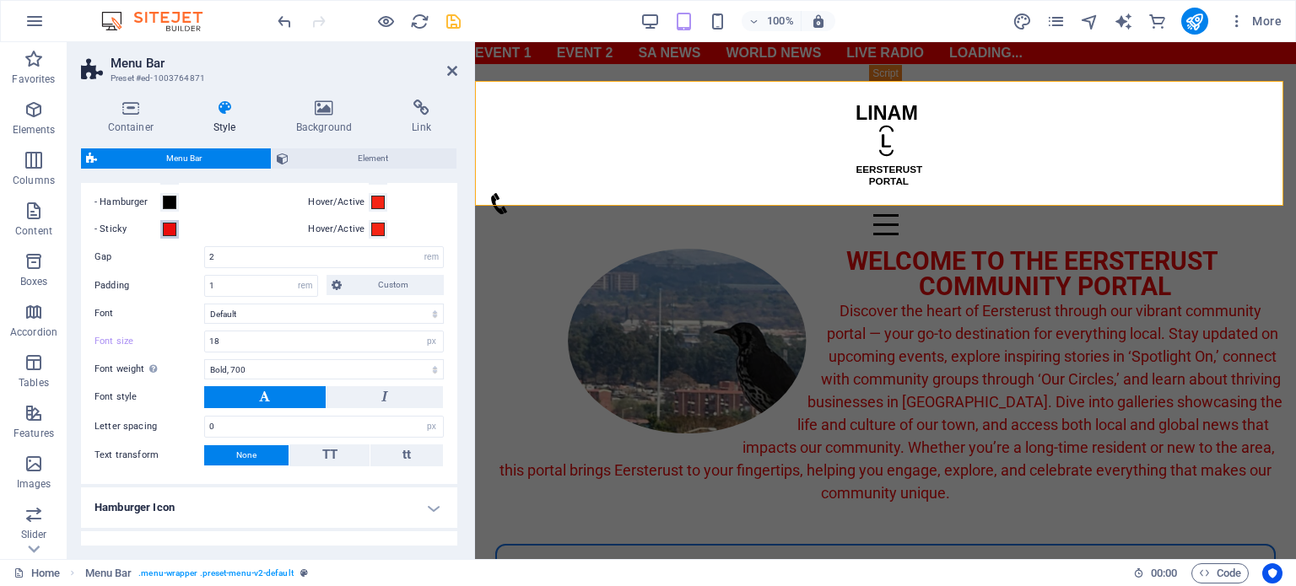
click at [168, 231] on span at bounding box center [169, 229] width 13 height 13
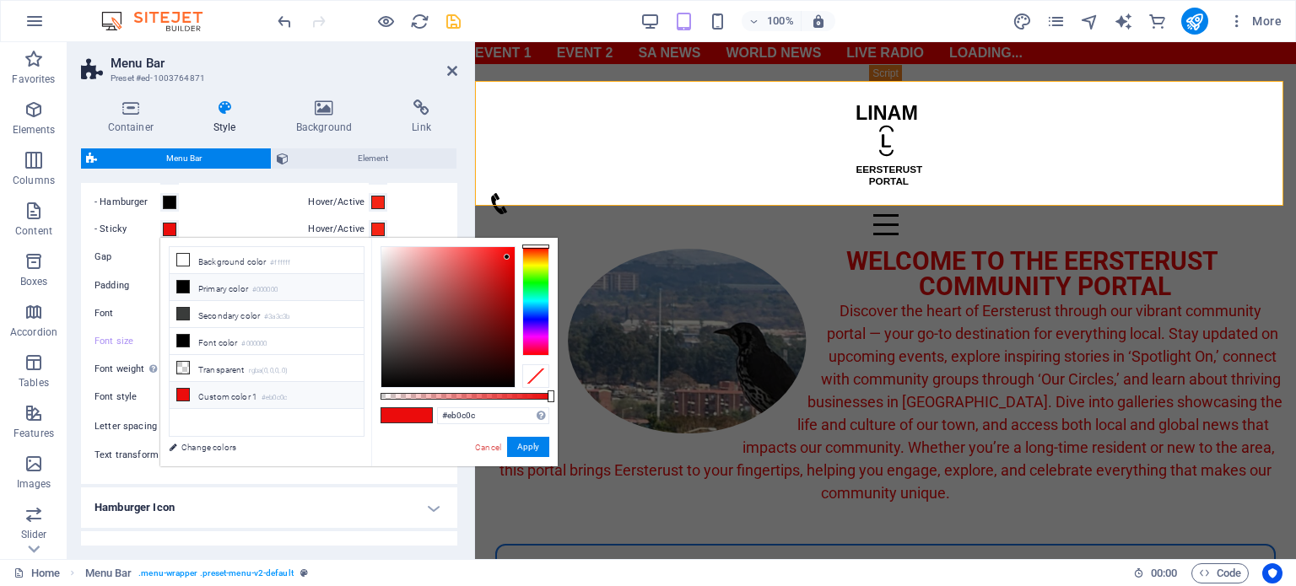
click at [218, 286] on li "Primary color #000000" at bounding box center [267, 287] width 194 height 27
type input "#000000"
click at [531, 446] on button "Apply" at bounding box center [528, 447] width 42 height 20
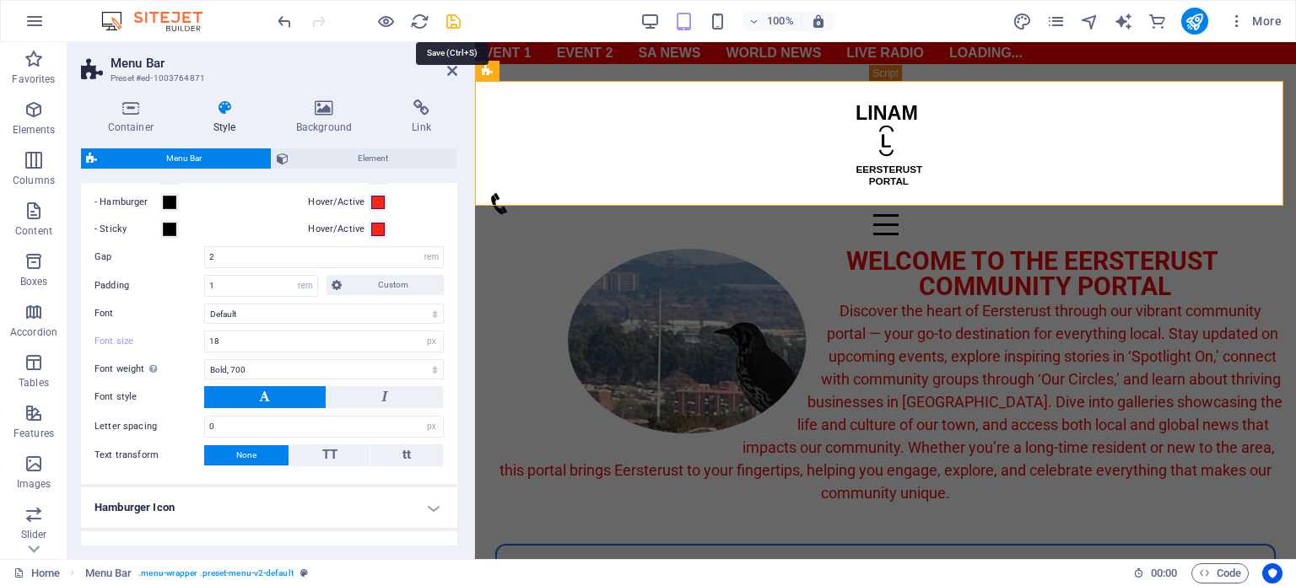
click at [455, 22] on icon "save" at bounding box center [453, 21] width 19 height 19
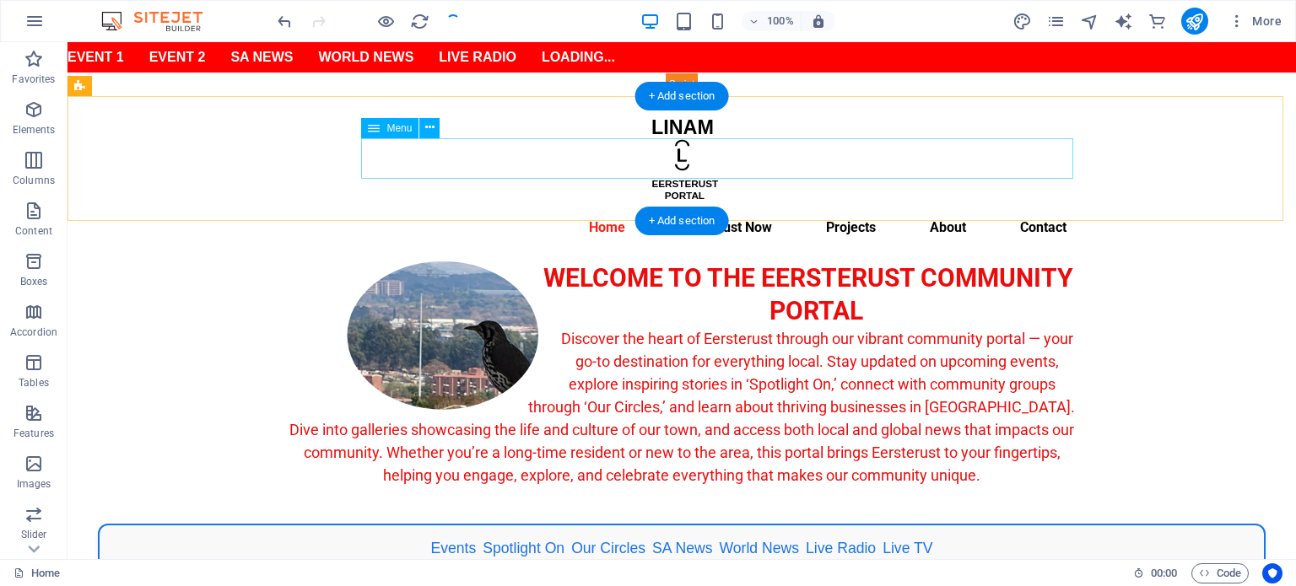
click at [727, 208] on nav "Home Eersterust Now Events Spotlight On Our Circles BizHub Gallery Projects Abo…" at bounding box center [681, 228] width 796 height 40
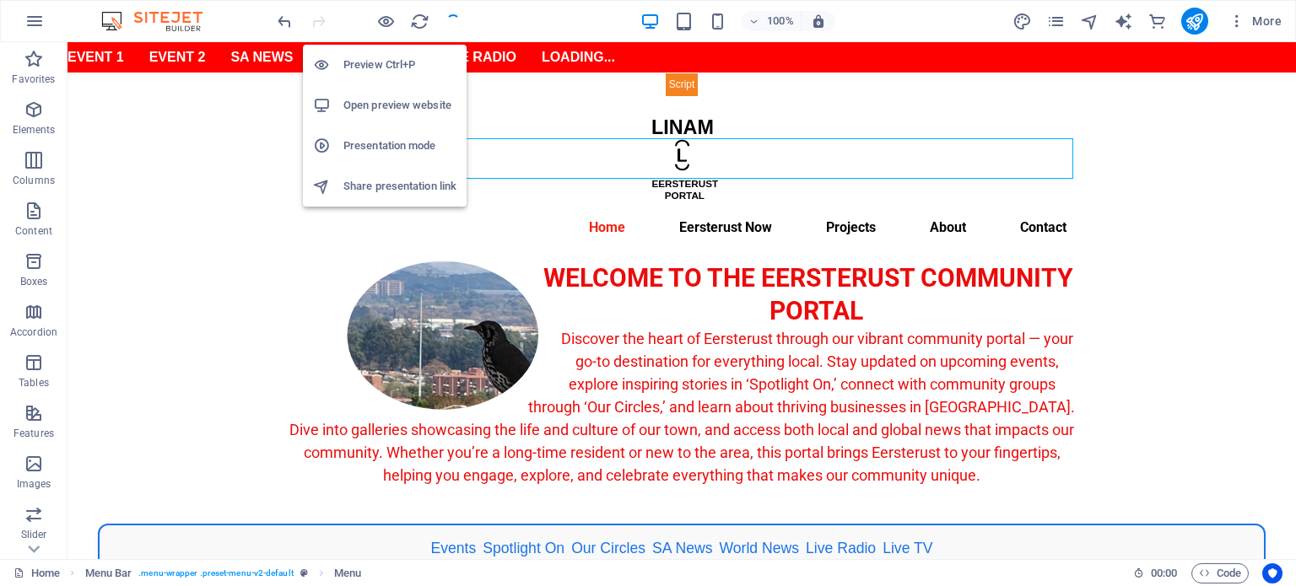
click at [395, 70] on h6 "Preview Ctrl+P" at bounding box center [399, 65] width 113 height 20
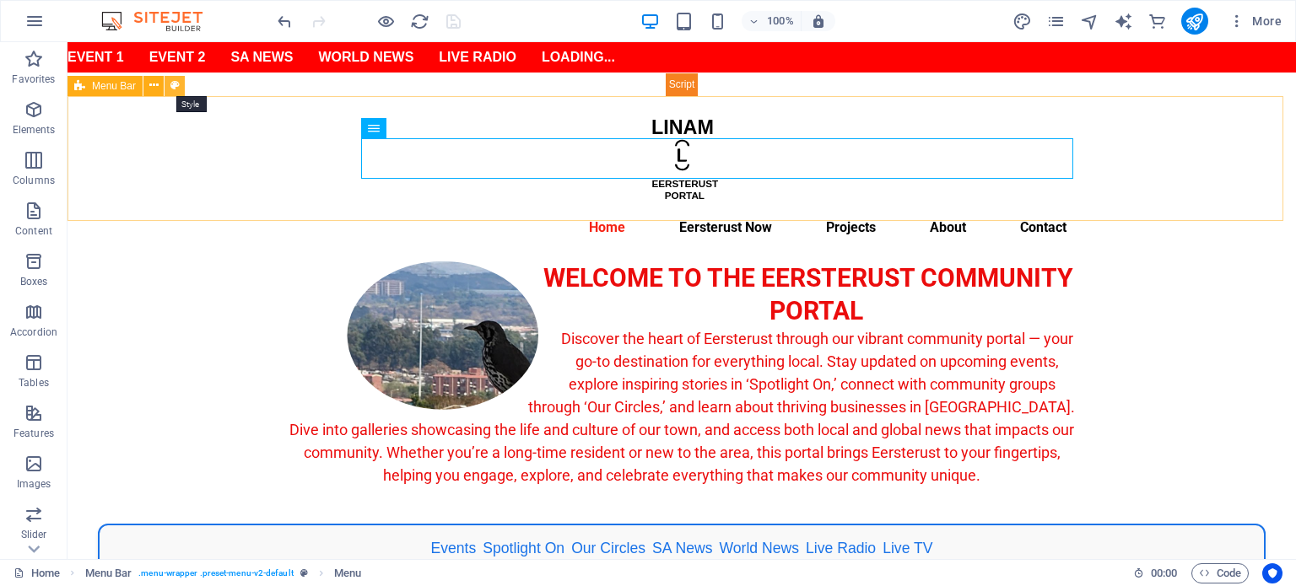
click at [178, 82] on icon at bounding box center [174, 86] width 9 height 18
select select "rem"
select select "hover_text_color"
select select "rem"
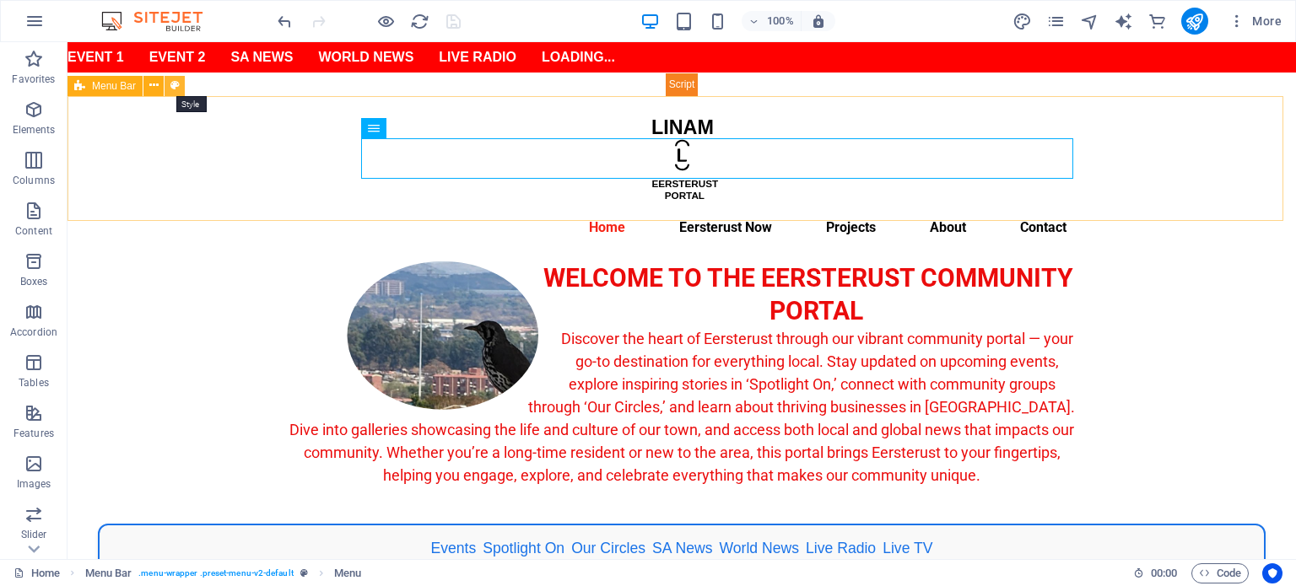
select select "px"
select select "700"
select select "px"
select select "preset-menu-v2-default"
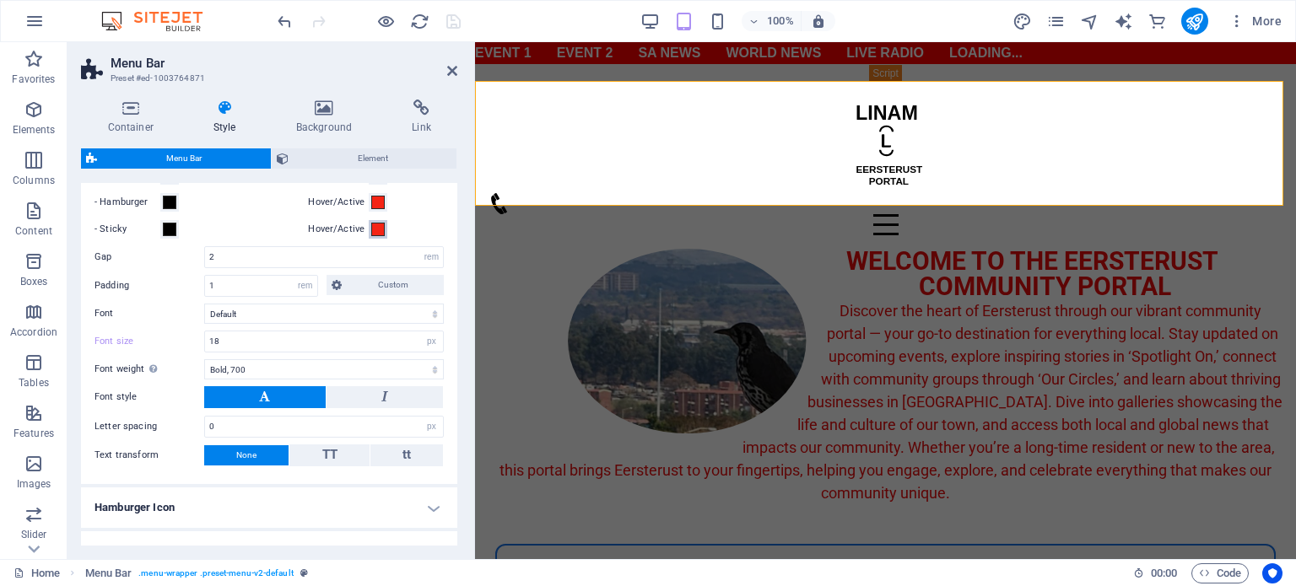
click at [376, 227] on span at bounding box center [377, 229] width 13 height 13
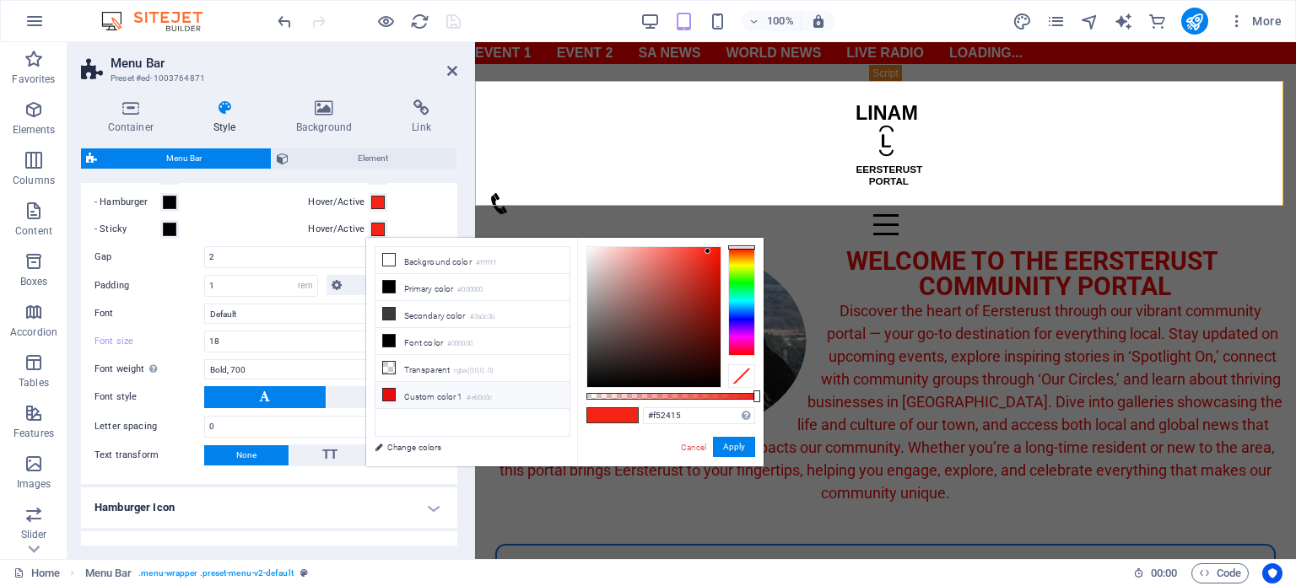
click at [429, 395] on li "Custom color 1 #eb0c0c" at bounding box center [472, 395] width 194 height 27
click at [412, 389] on li "Custom color 1 #eb0c0c" at bounding box center [472, 395] width 194 height 27
type input "#ebe4e4"
drag, startPoint x: 715, startPoint y: 256, endPoint x: 590, endPoint y: 257, distance: 125.7
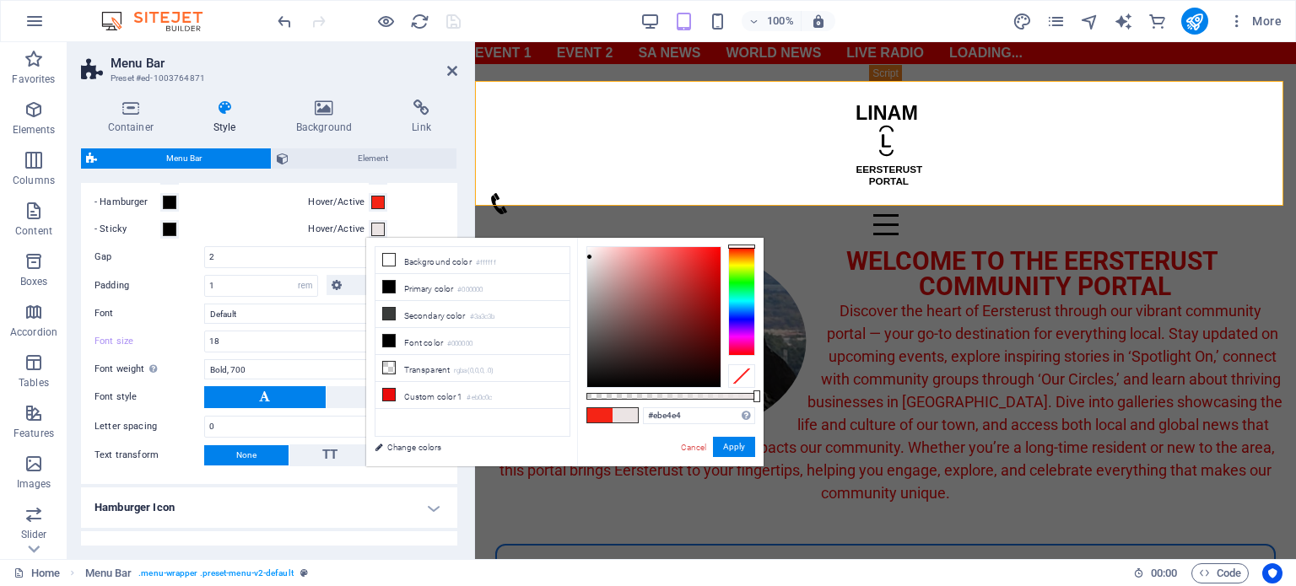
click at [590, 257] on div at bounding box center [653, 317] width 133 height 140
click at [741, 455] on button "Apply" at bounding box center [734, 447] width 42 height 20
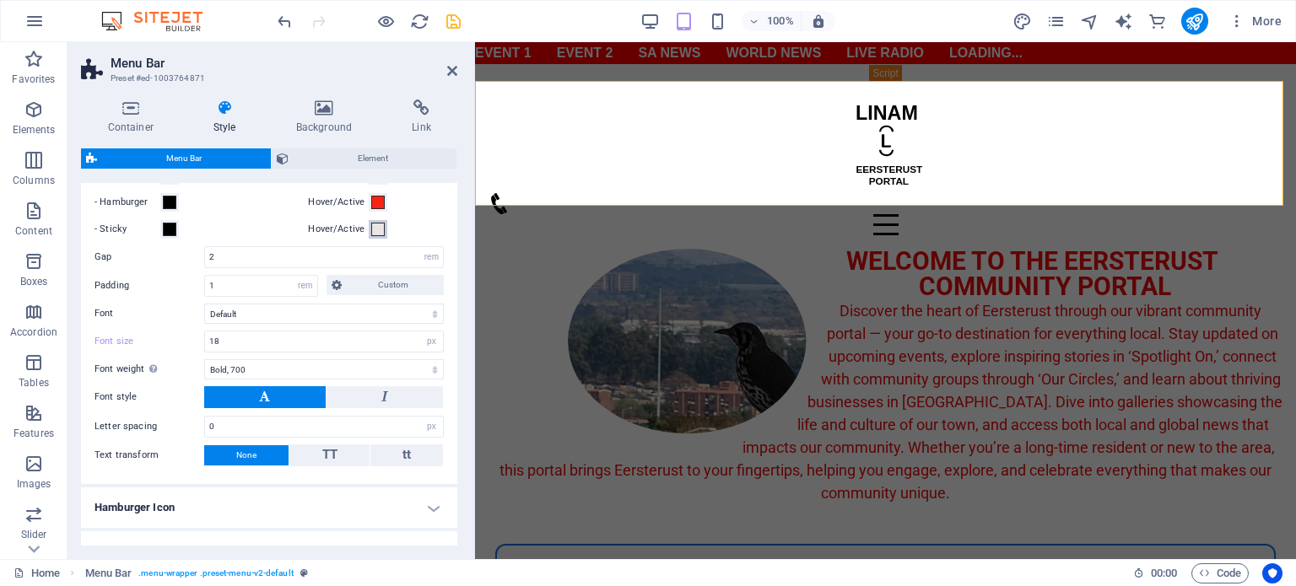
click at [376, 231] on span at bounding box center [377, 229] width 13 height 13
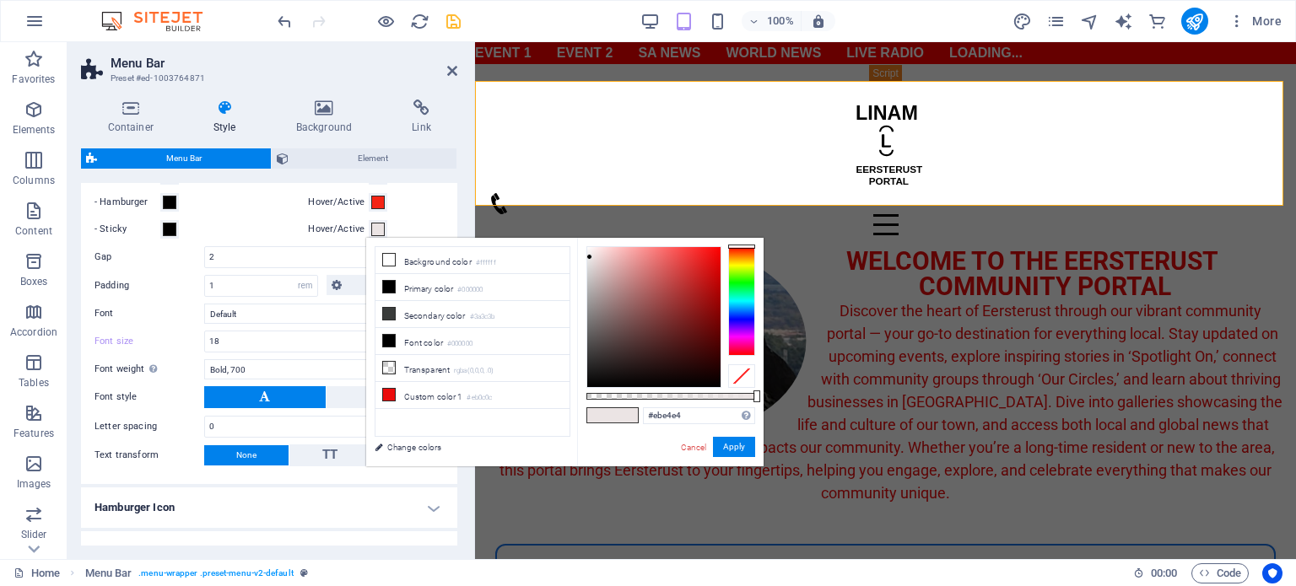
click at [376, 231] on span at bounding box center [377, 229] width 13 height 13
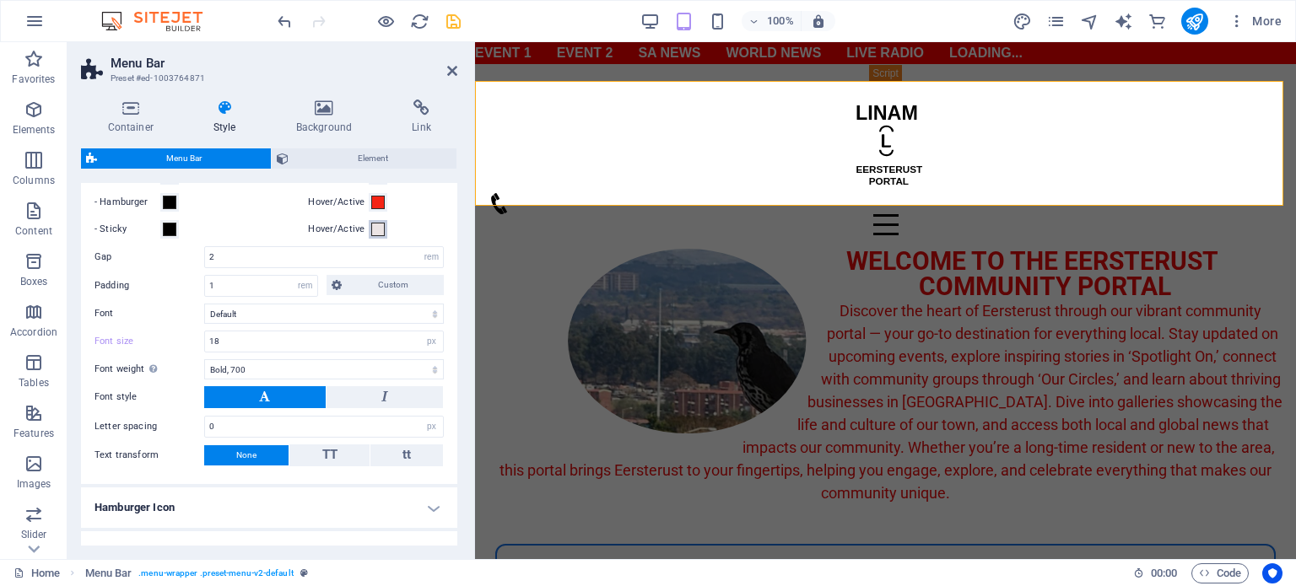
click at [381, 229] on button "Hover/Active" at bounding box center [378, 229] width 19 height 19
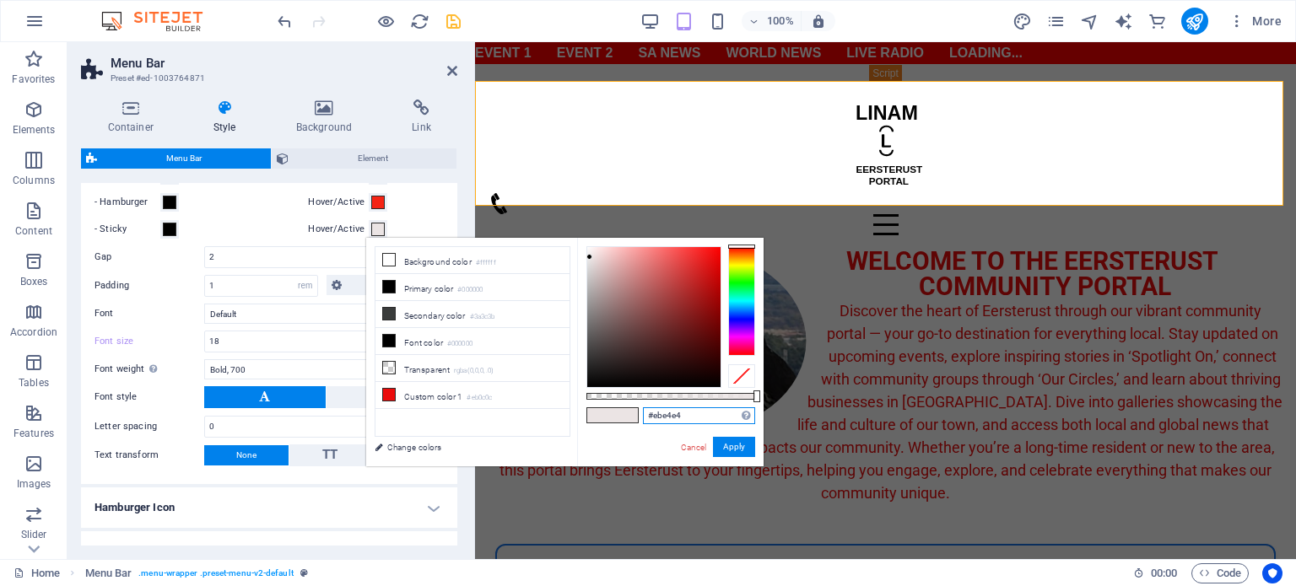
drag, startPoint x: 689, startPoint y: 420, endPoint x: 633, endPoint y: 418, distance: 56.5
click at [633, 418] on div "#ebe4e4 Supported formats #0852ed rgb(8, 82, 237) rgba(8, 82, 237, 90%) hsv(221…" at bounding box center [670, 474] width 186 height 473
click at [741, 445] on button "Apply" at bounding box center [734, 447] width 42 height 20
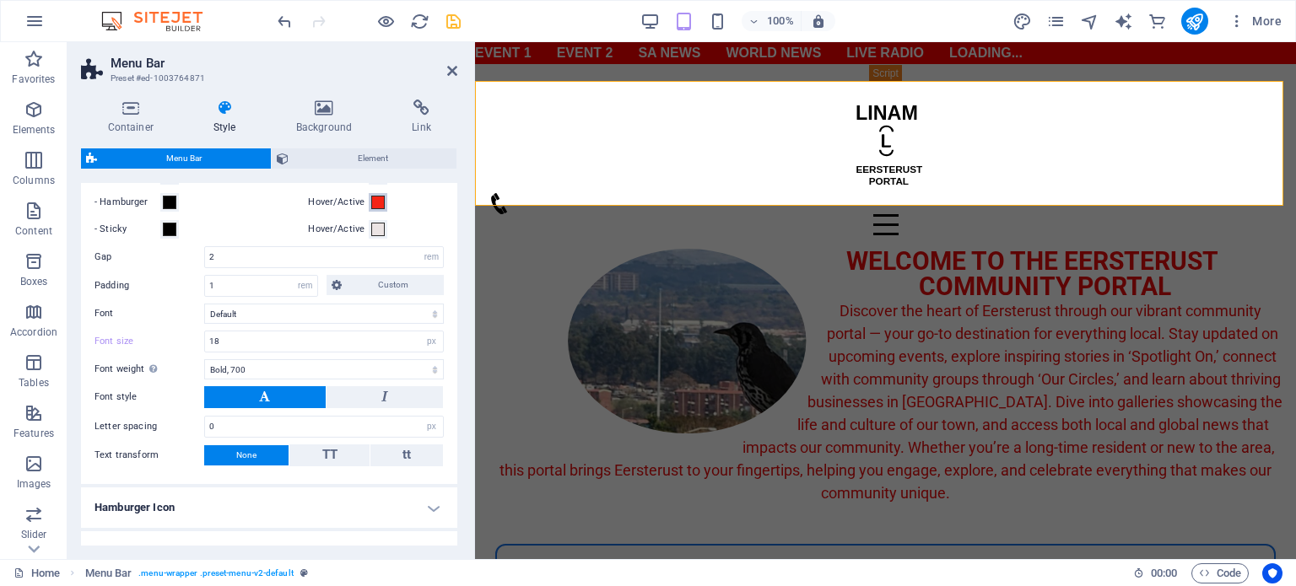
click at [375, 196] on span at bounding box center [377, 202] width 13 height 13
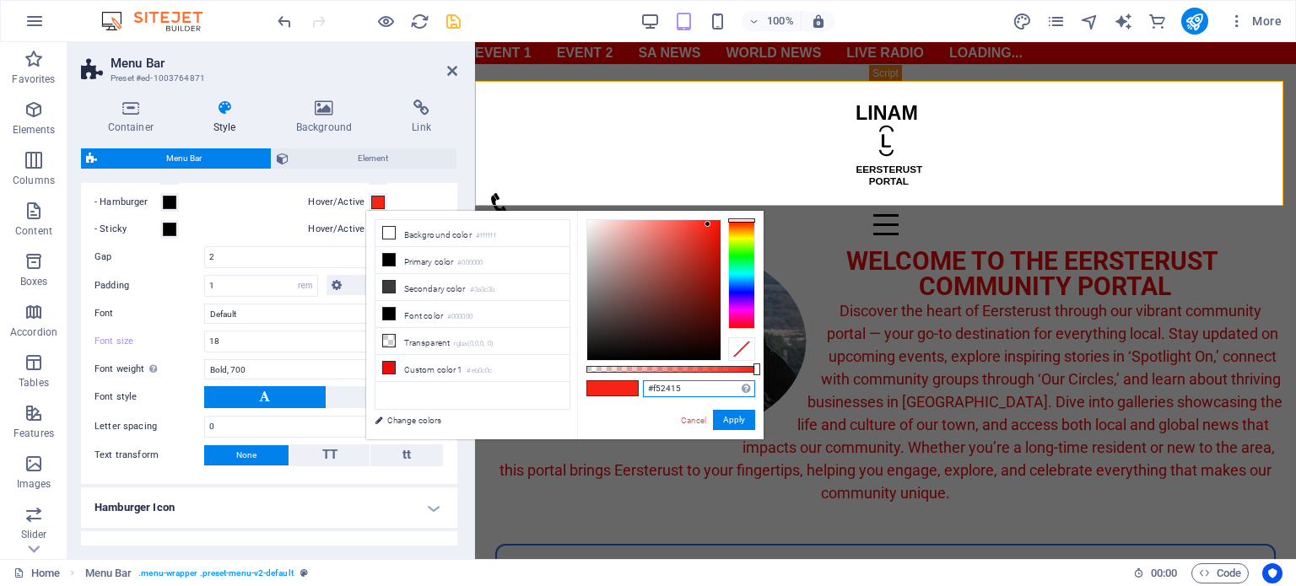
drag, startPoint x: 700, startPoint y: 384, endPoint x: 627, endPoint y: 399, distance: 74.9
click at [627, 399] on div "#f52415 Supported formats #0852ed rgb(8, 82, 237) rgba(8, 82, 237, 90%) hsv(221…" at bounding box center [670, 447] width 186 height 473
paste input "ebe4e4"
type input "#ebe4e4"
click at [748, 421] on button "Apply" at bounding box center [734, 420] width 42 height 20
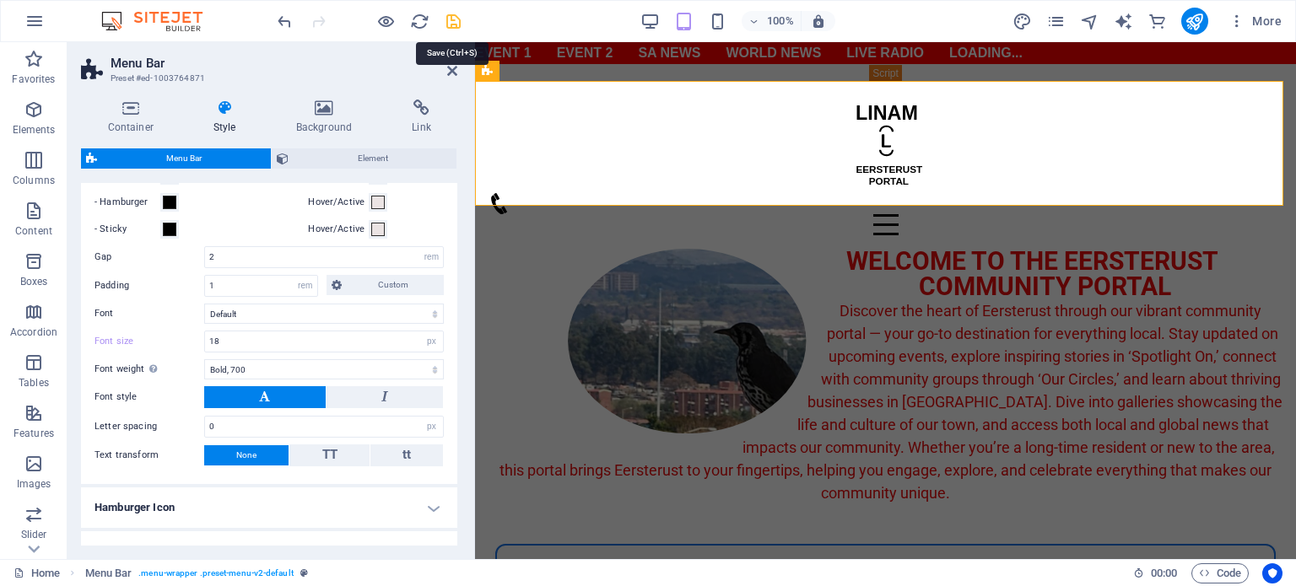
click at [453, 30] on icon "save" at bounding box center [453, 21] width 19 height 19
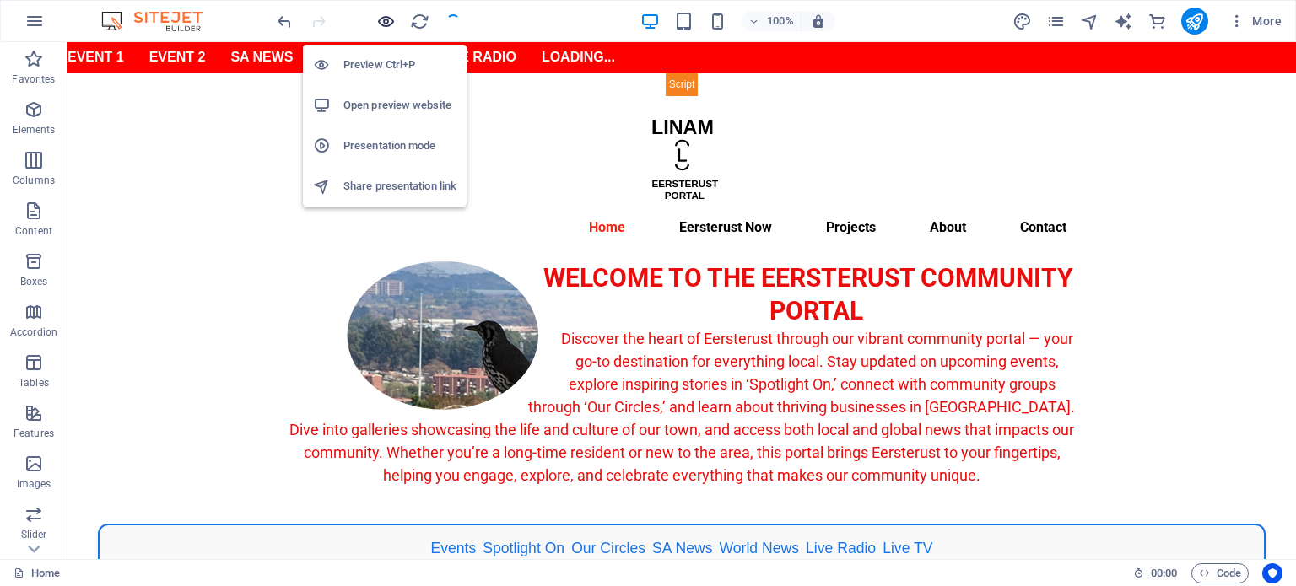
click at [388, 19] on icon "button" at bounding box center [385, 21] width 19 height 19
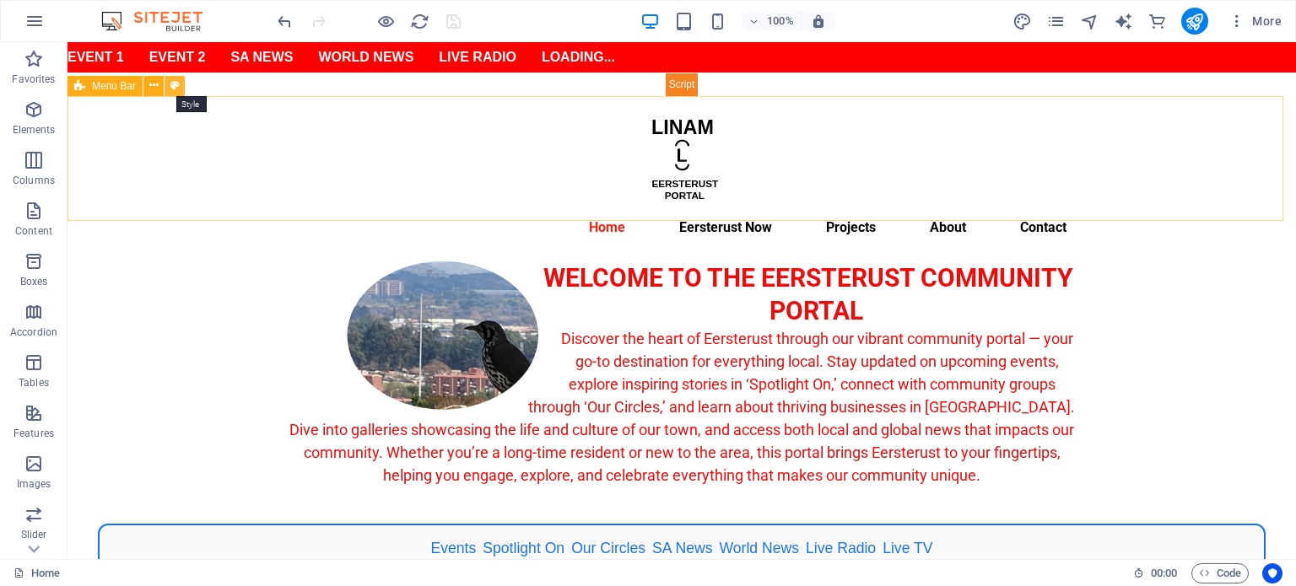
click at [172, 92] on icon at bounding box center [174, 86] width 9 height 18
select select "rem"
select select "hover_text_color"
select select "rem"
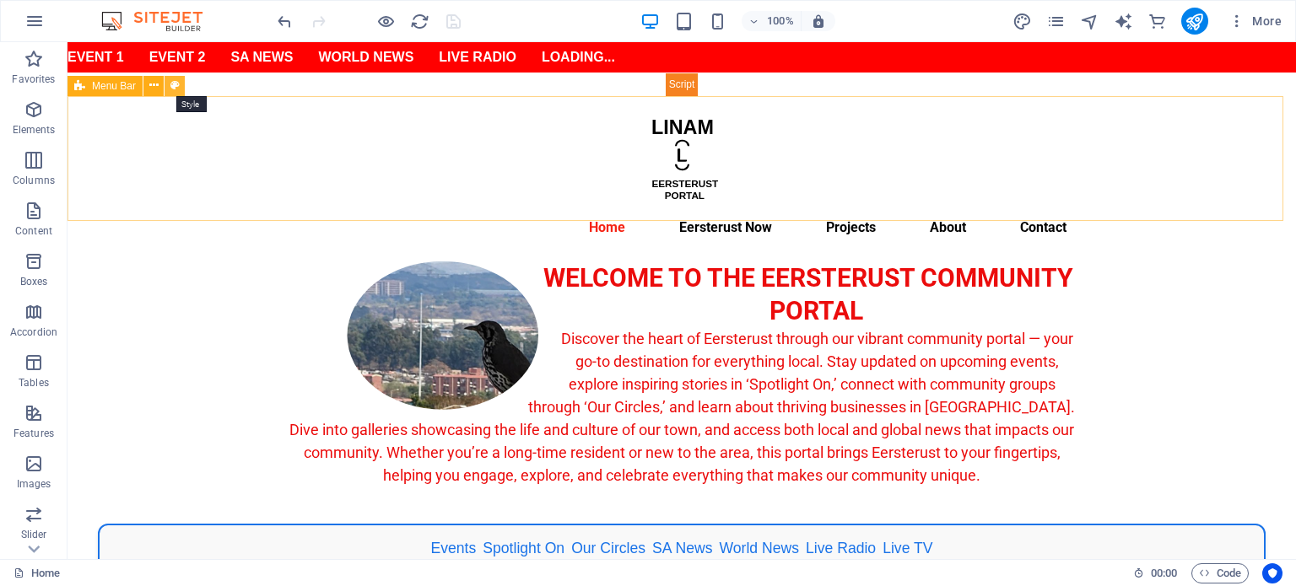
select select "px"
select select "700"
select select "px"
select select "preset-menu-v2-default"
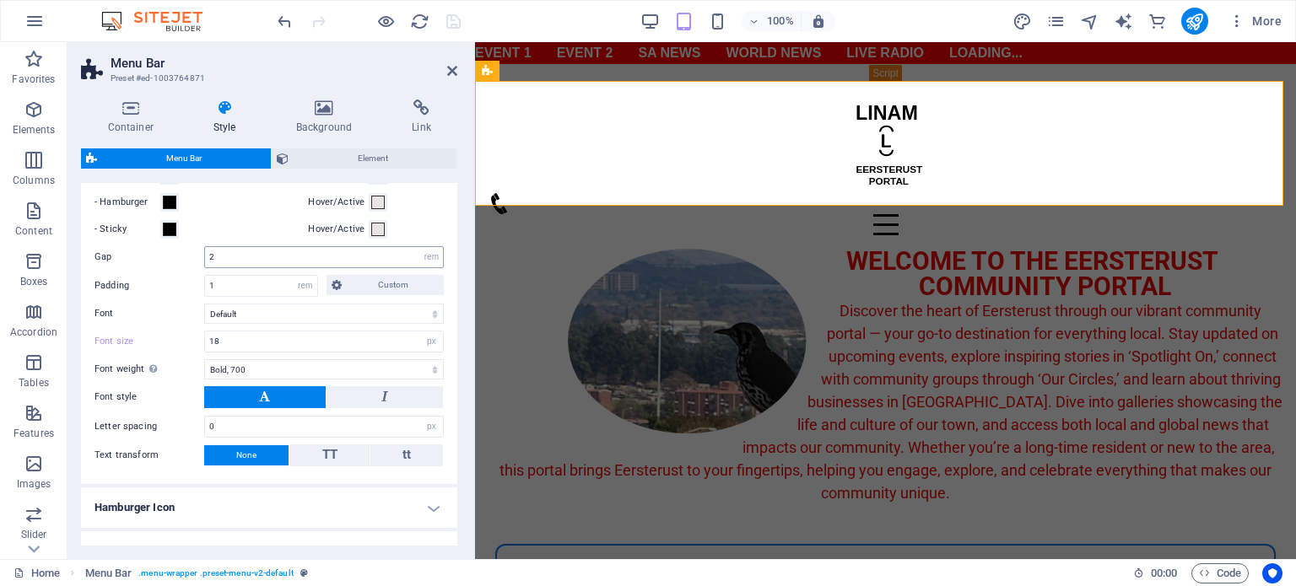
scroll to position [0, 0]
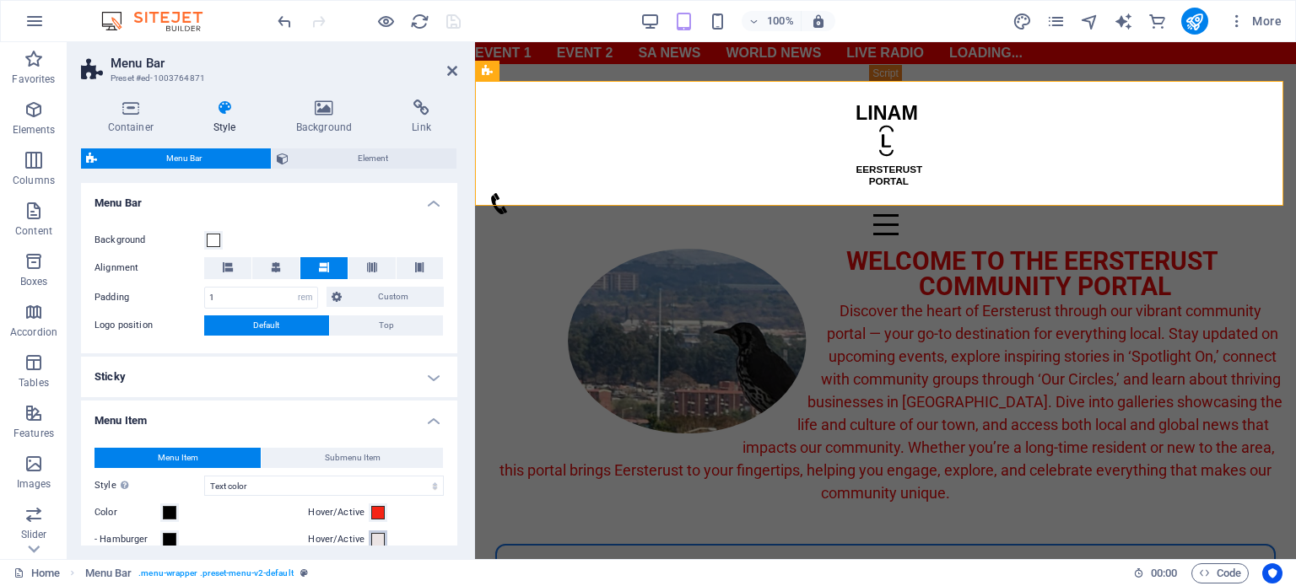
click at [376, 537] on span at bounding box center [377, 539] width 13 height 13
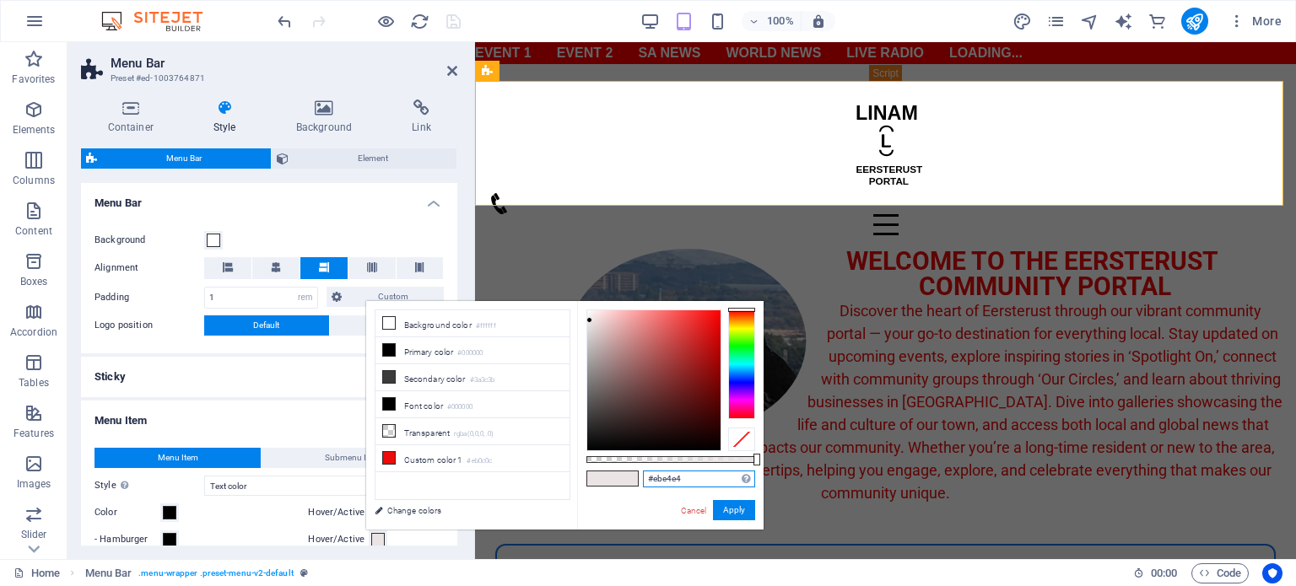
drag, startPoint x: 691, startPoint y: 479, endPoint x: 617, endPoint y: 478, distance: 73.4
click at [617, 478] on div "#ebe4e4 Supported formats #0852ed rgb(8, 82, 237) rgba(8, 82, 237, 90%) hsv(221…" at bounding box center [670, 537] width 186 height 473
click at [740, 514] on button "Apply" at bounding box center [734, 510] width 42 height 20
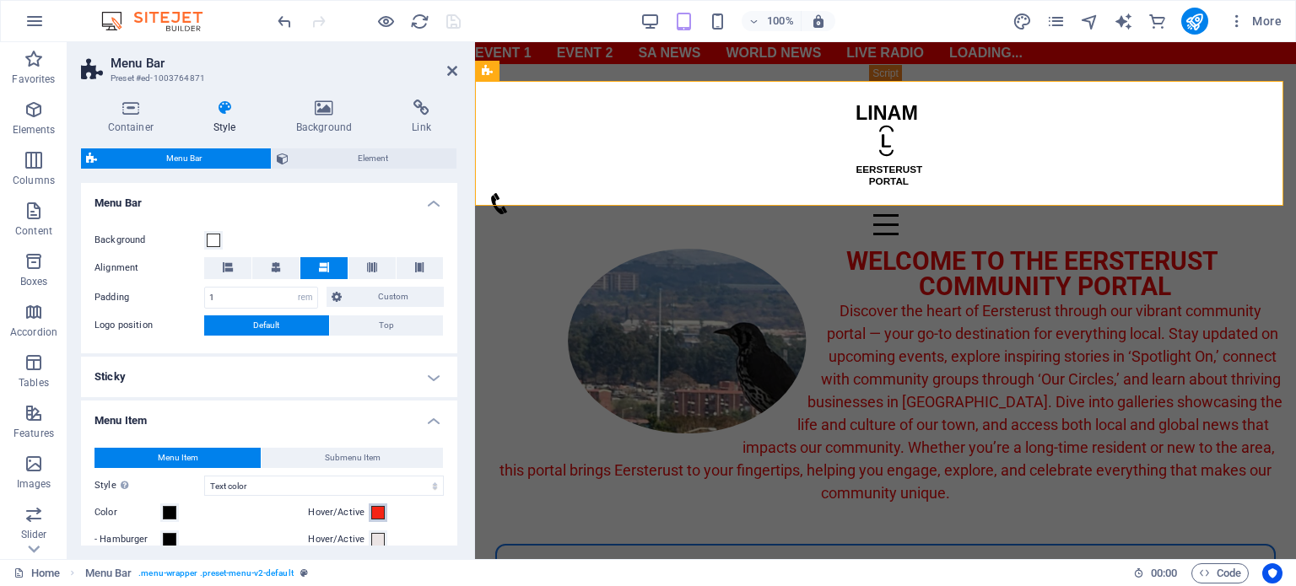
click at [375, 510] on span at bounding box center [377, 512] width 13 height 13
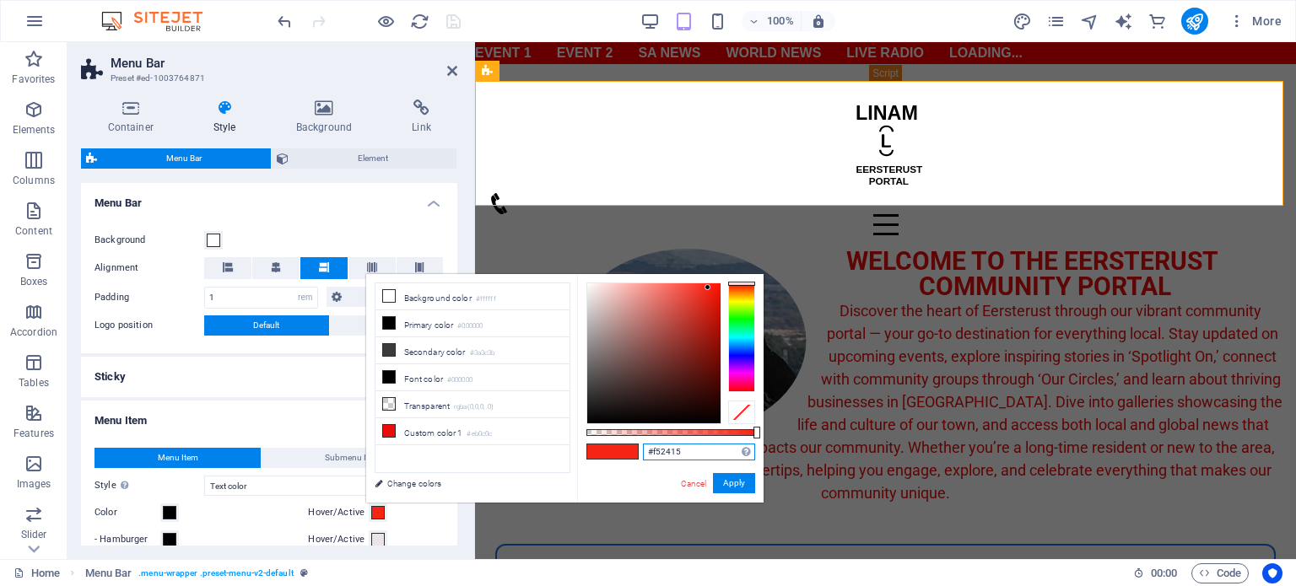
drag, startPoint x: 693, startPoint y: 457, endPoint x: 617, endPoint y: 460, distance: 76.0
click at [617, 460] on div "#f52415 Supported formats #0852ed rgb(8, 82, 237) rgba(8, 82, 237, 90%) hsv(221…" at bounding box center [670, 510] width 186 height 473
paste input "ebe4e4"
type input "#ebe4e4"
click at [747, 487] on button "Apply" at bounding box center [734, 483] width 42 height 20
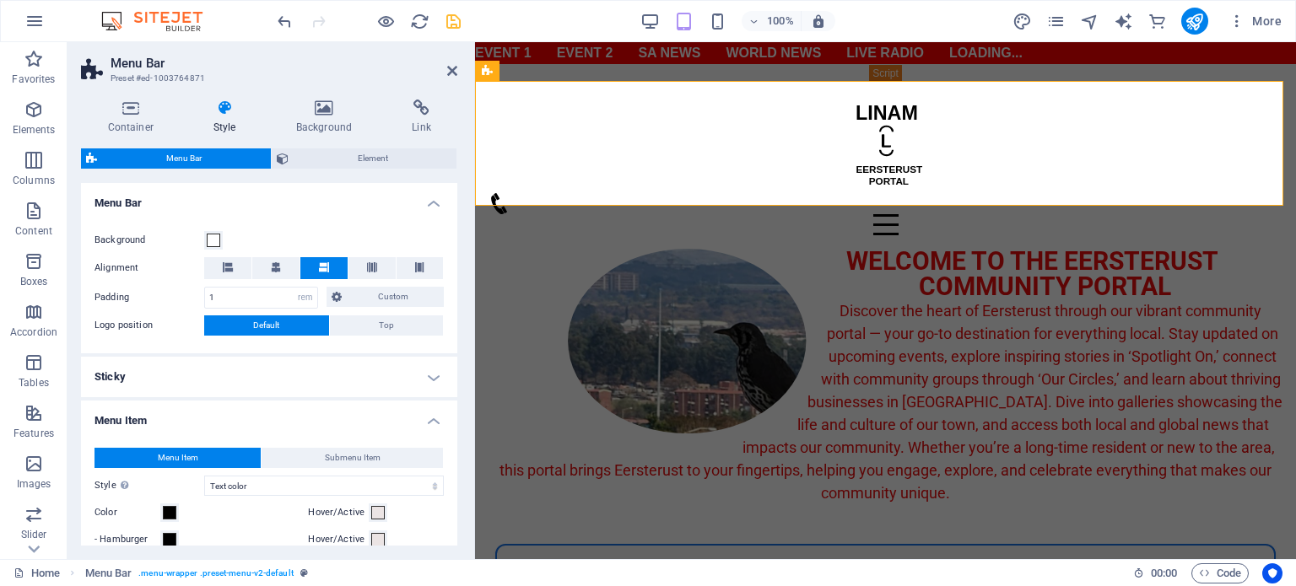
scroll to position [337, 0]
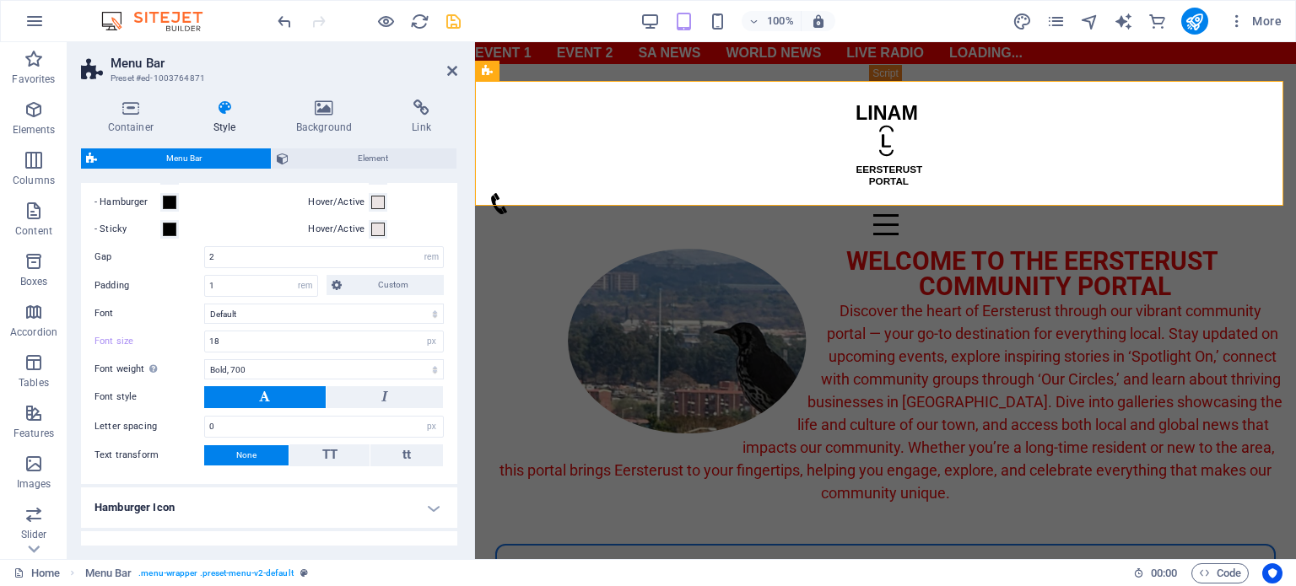
click at [202, 512] on h4 "Hamburger Icon" at bounding box center [269, 508] width 376 height 40
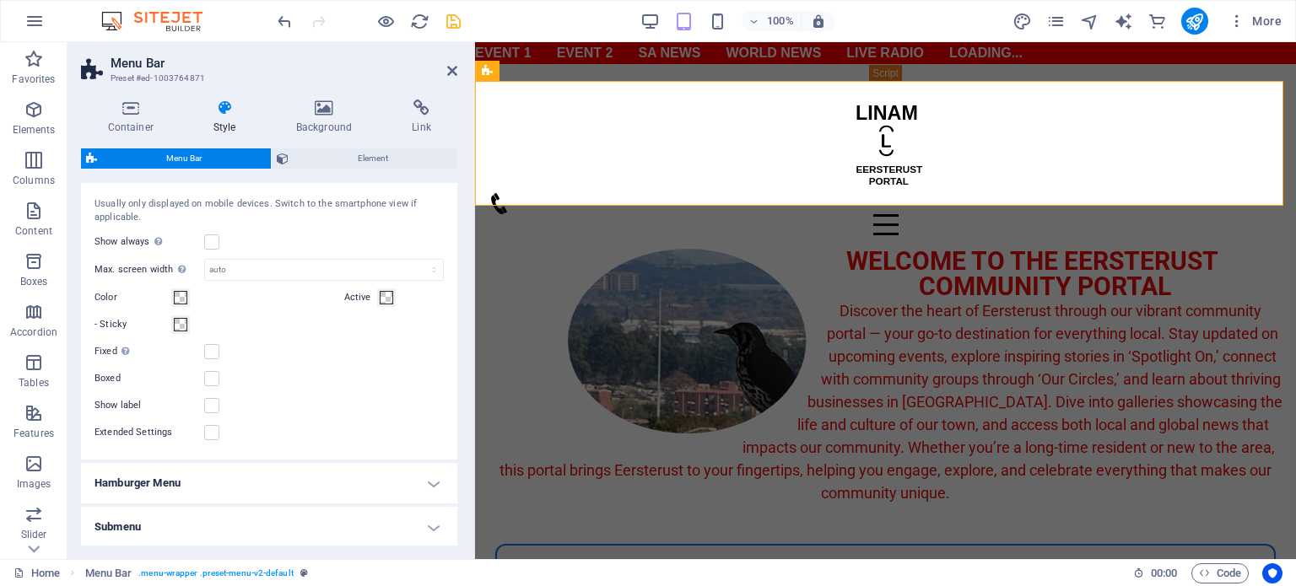
click at [282, 527] on h4 "Submenu" at bounding box center [269, 527] width 376 height 40
click at [239, 488] on h4 "Hamburger Menu" at bounding box center [269, 483] width 376 height 40
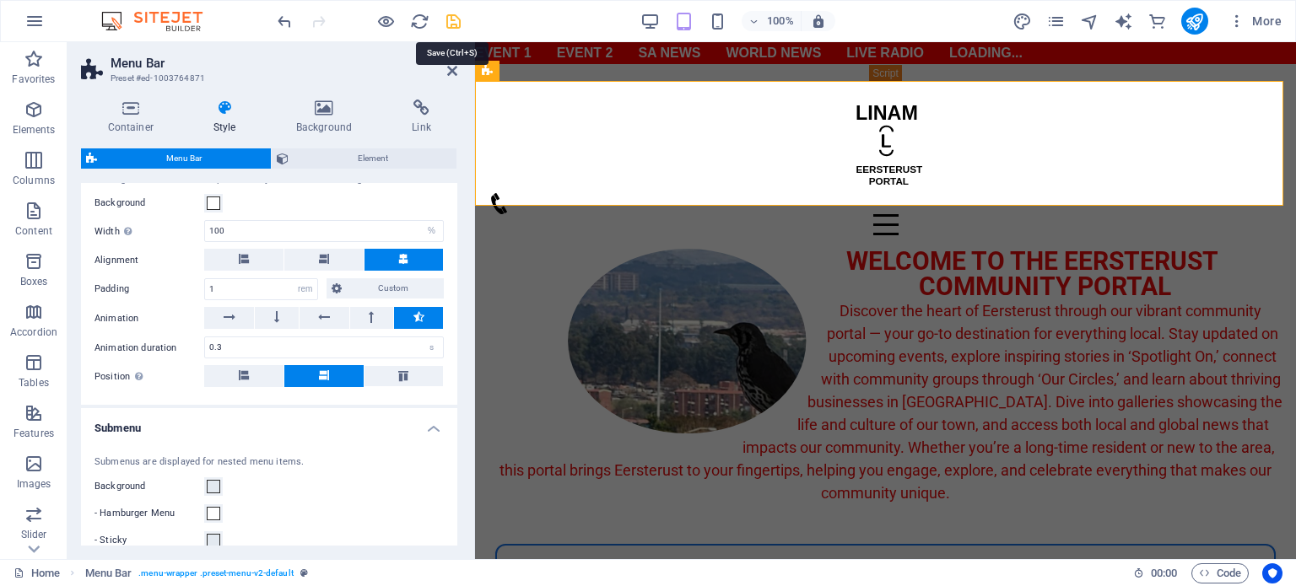
click at [458, 19] on icon "save" at bounding box center [453, 21] width 19 height 19
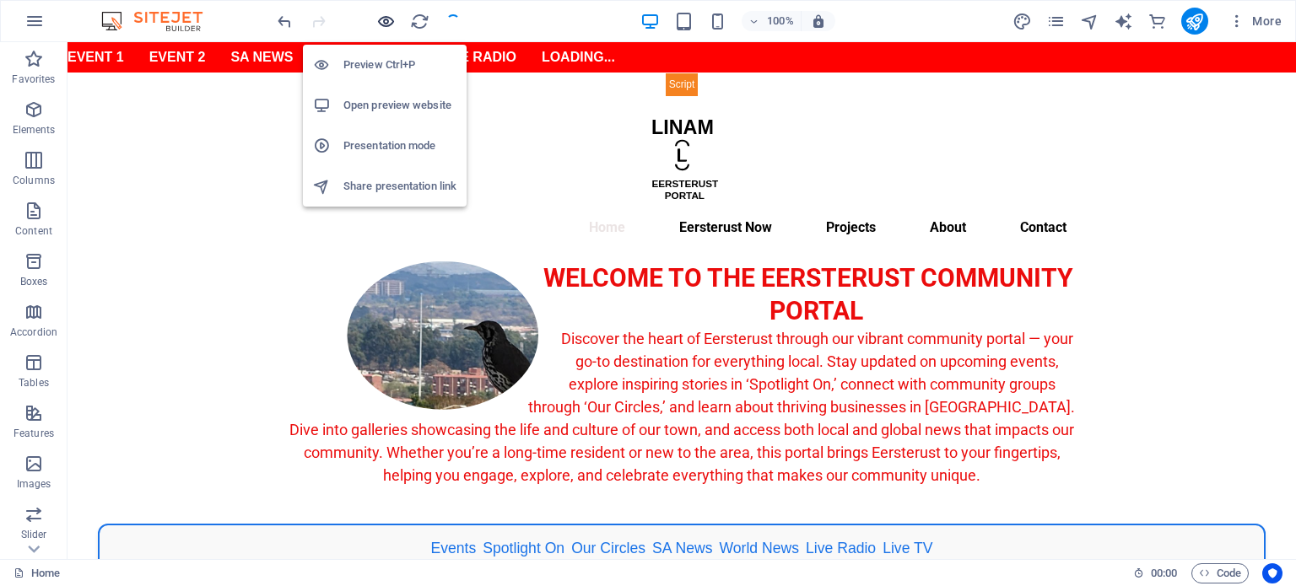
click at [390, 17] on icon "button" at bounding box center [385, 21] width 19 height 19
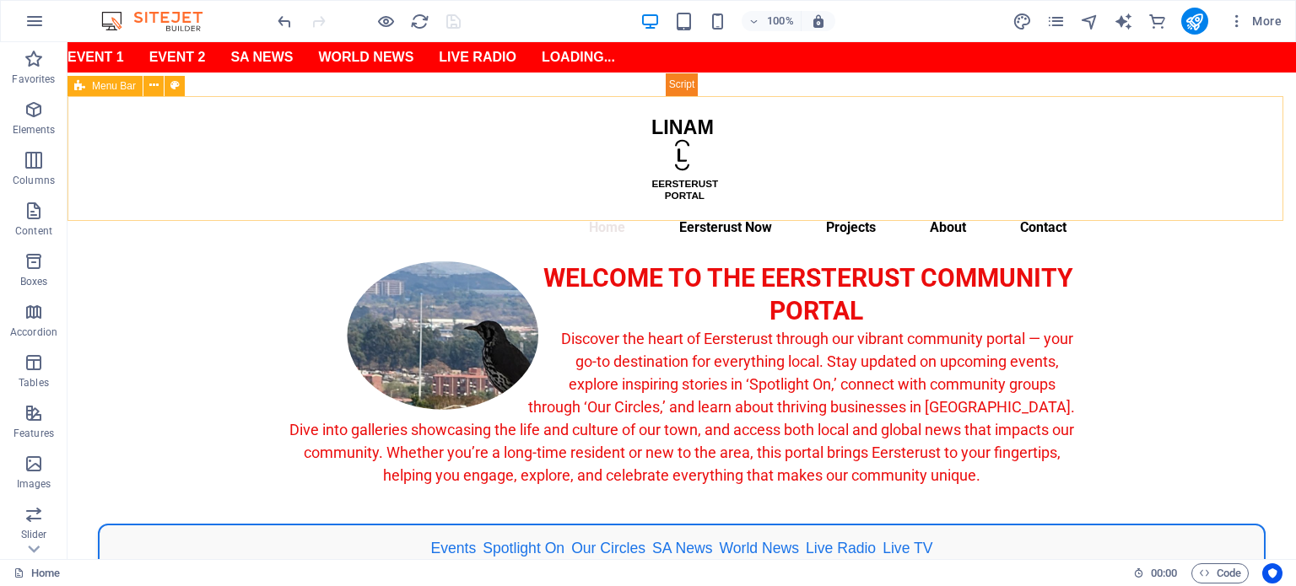
click at [117, 89] on span "Menu Bar" at bounding box center [114, 86] width 44 height 10
select select "rem"
select select "hover_text_color"
select select "rem"
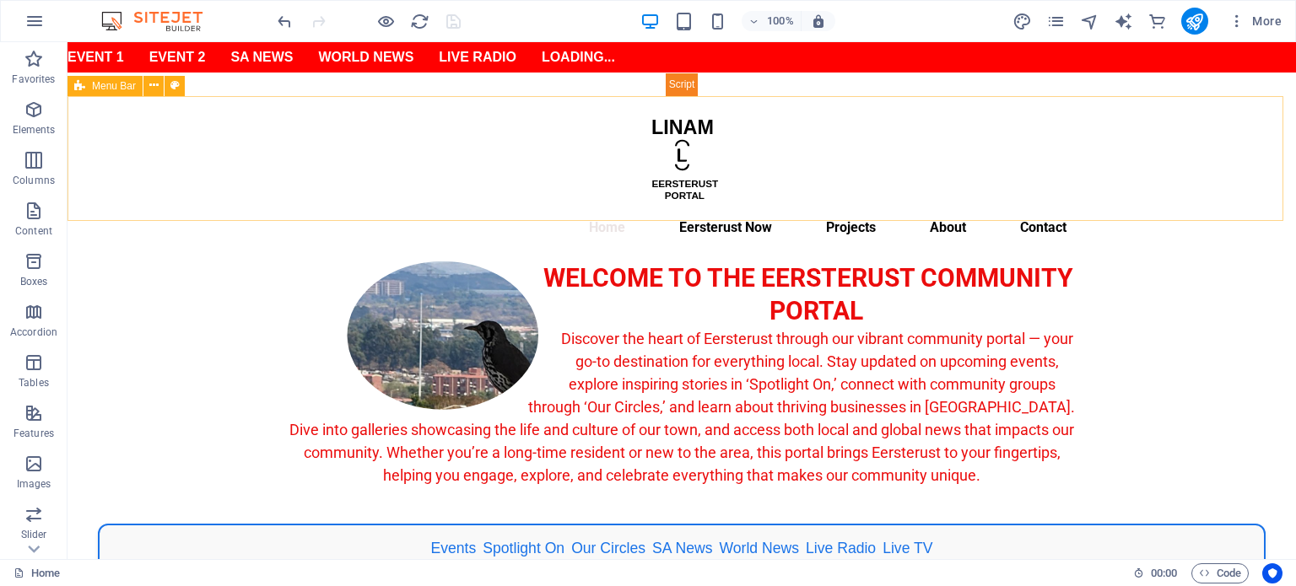
select select "rem"
select select "px"
select select "700"
select select "px"
select select "%"
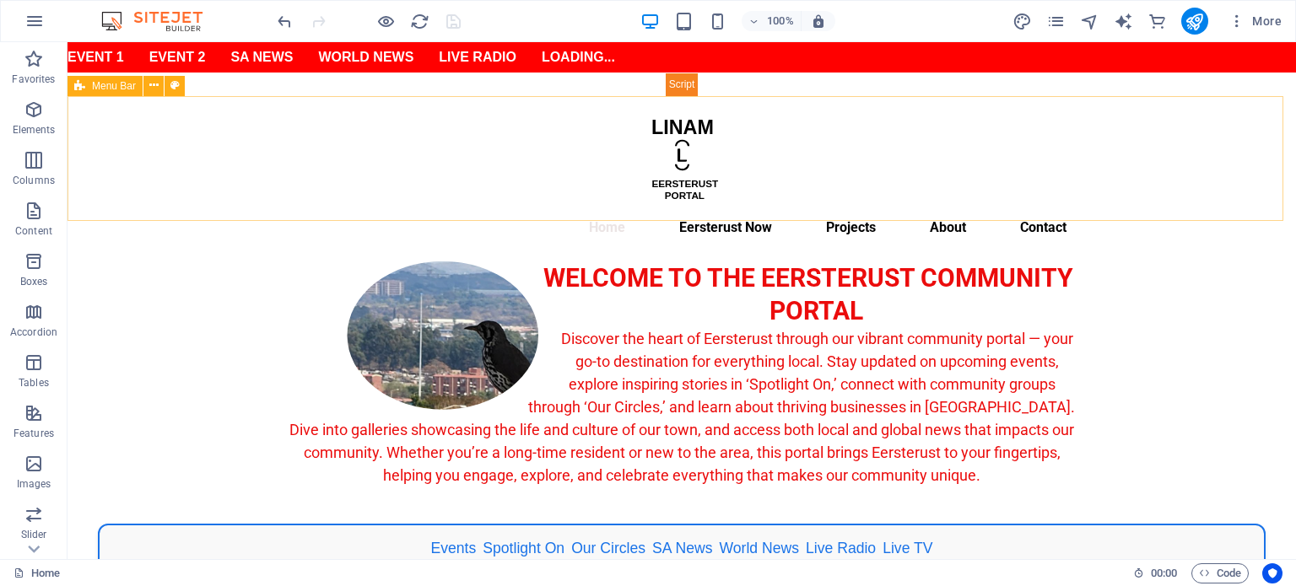
select select "rem"
select select "px"
select select "preset-menu-v2-default"
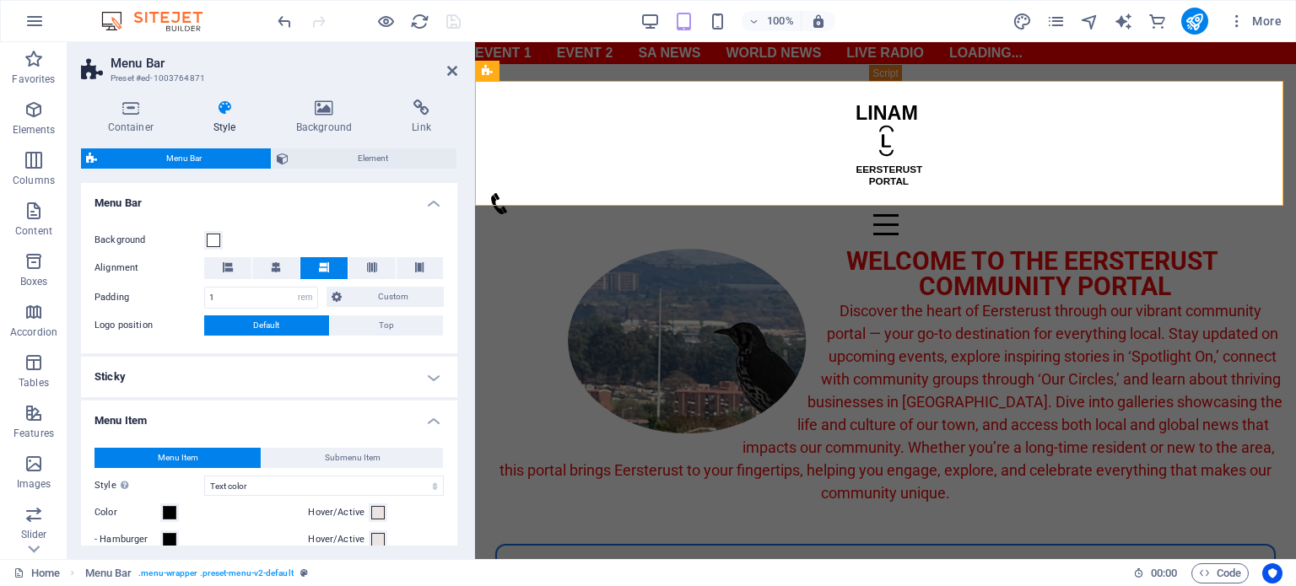
click at [435, 375] on h4 "Sticky" at bounding box center [269, 377] width 376 height 40
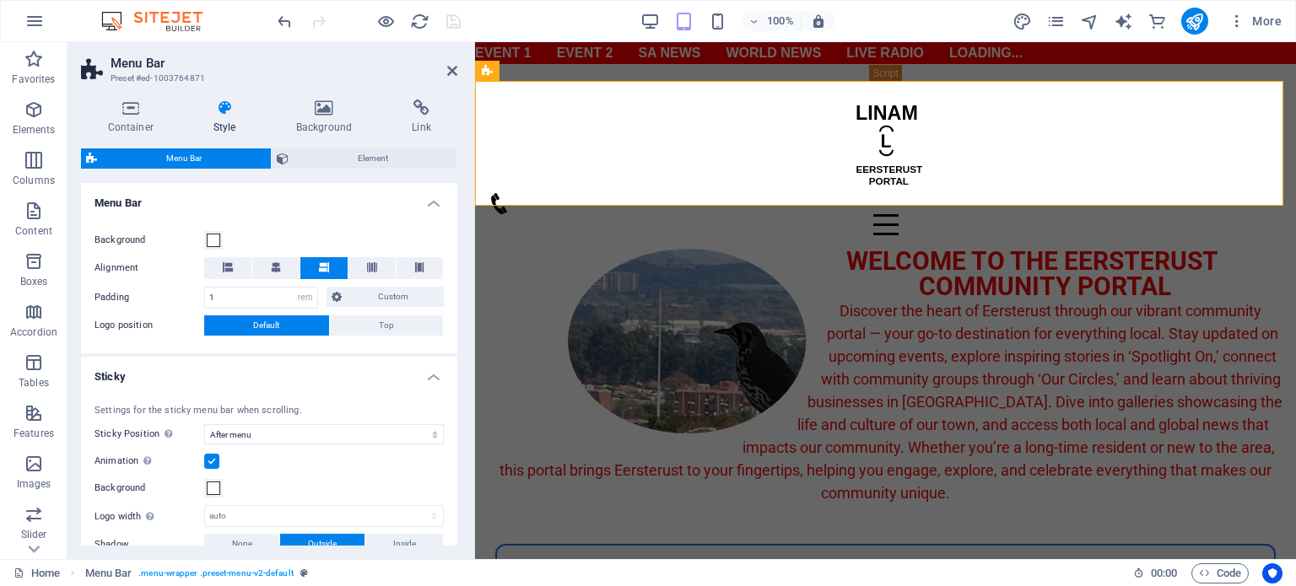
scroll to position [337, 0]
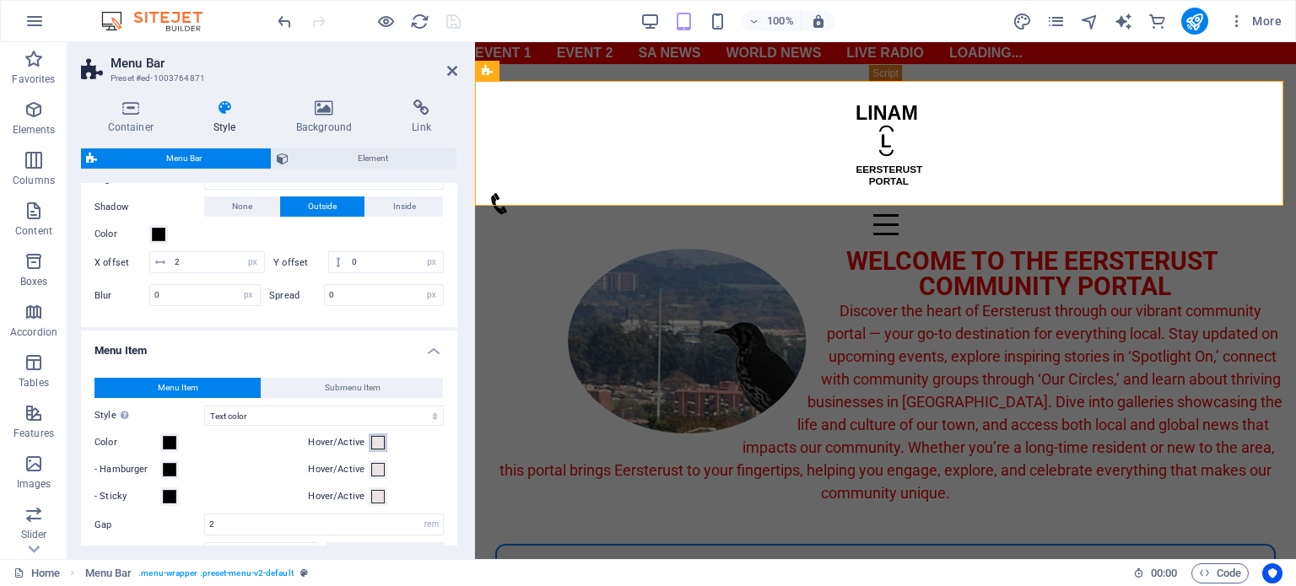
click at [375, 438] on span at bounding box center [377, 442] width 13 height 13
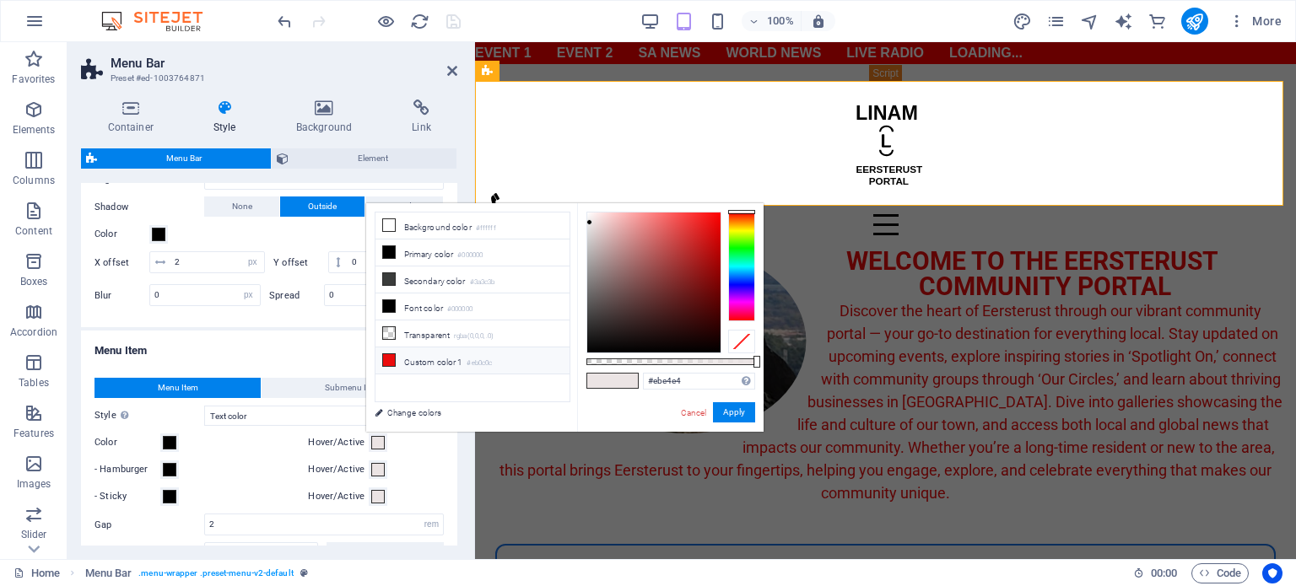
click at [408, 351] on li "Custom color 1 #eb0c0c" at bounding box center [472, 361] width 194 height 27
click at [741, 279] on div at bounding box center [741, 267] width 27 height 110
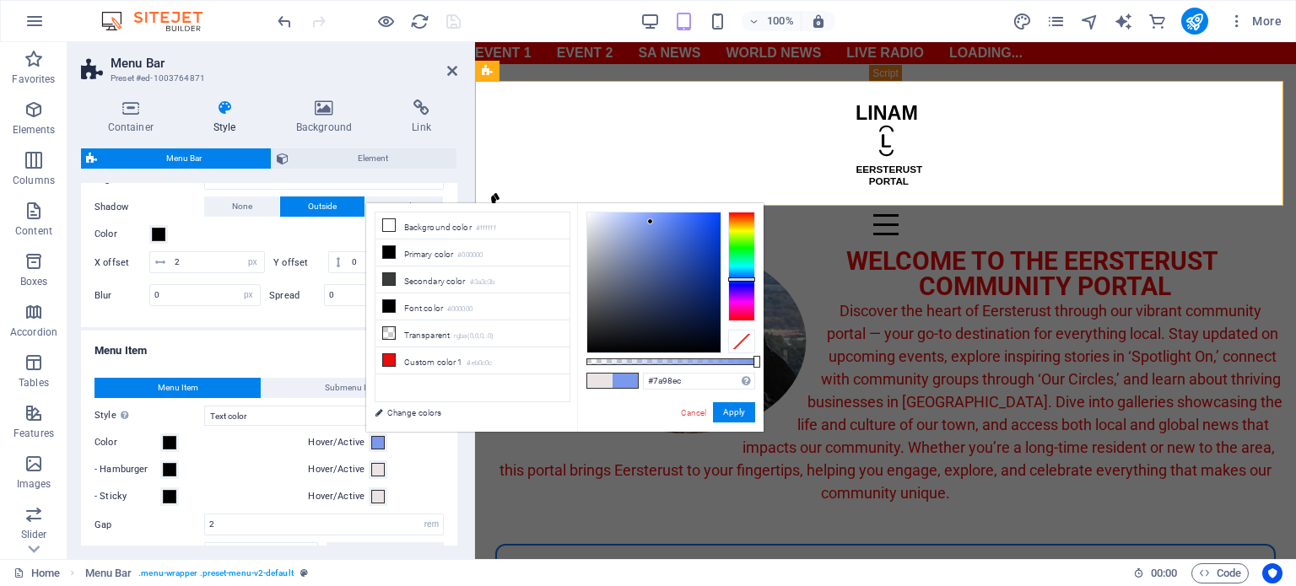
type input "#7c99ec"
drag, startPoint x: 712, startPoint y: 221, endPoint x: 650, endPoint y: 222, distance: 62.4
click at [650, 222] on div at bounding box center [649, 221] width 6 height 6
click at [738, 409] on button "Apply" at bounding box center [734, 412] width 42 height 20
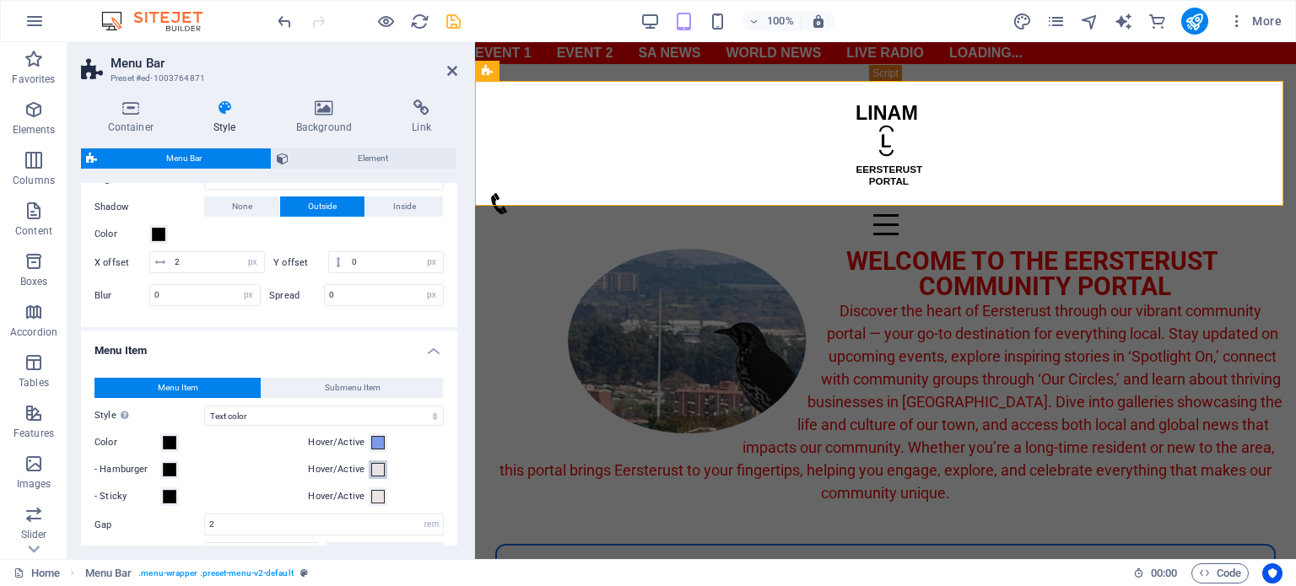
click at [371, 471] on span at bounding box center [377, 469] width 13 height 13
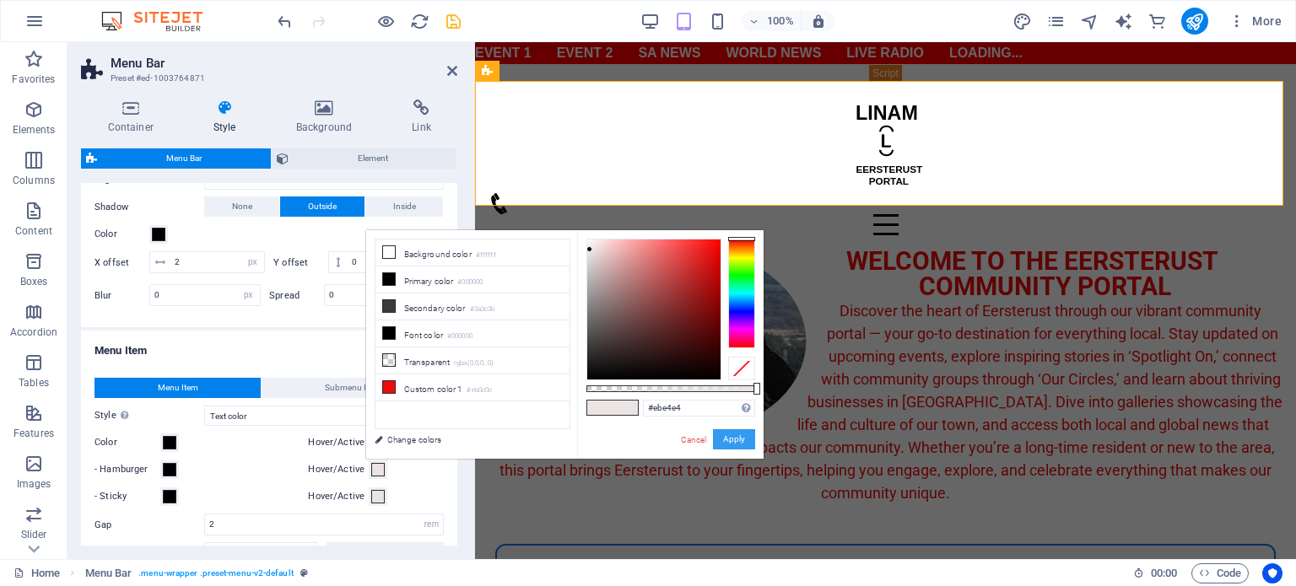
click at [739, 435] on button "Apply" at bounding box center [734, 439] width 42 height 20
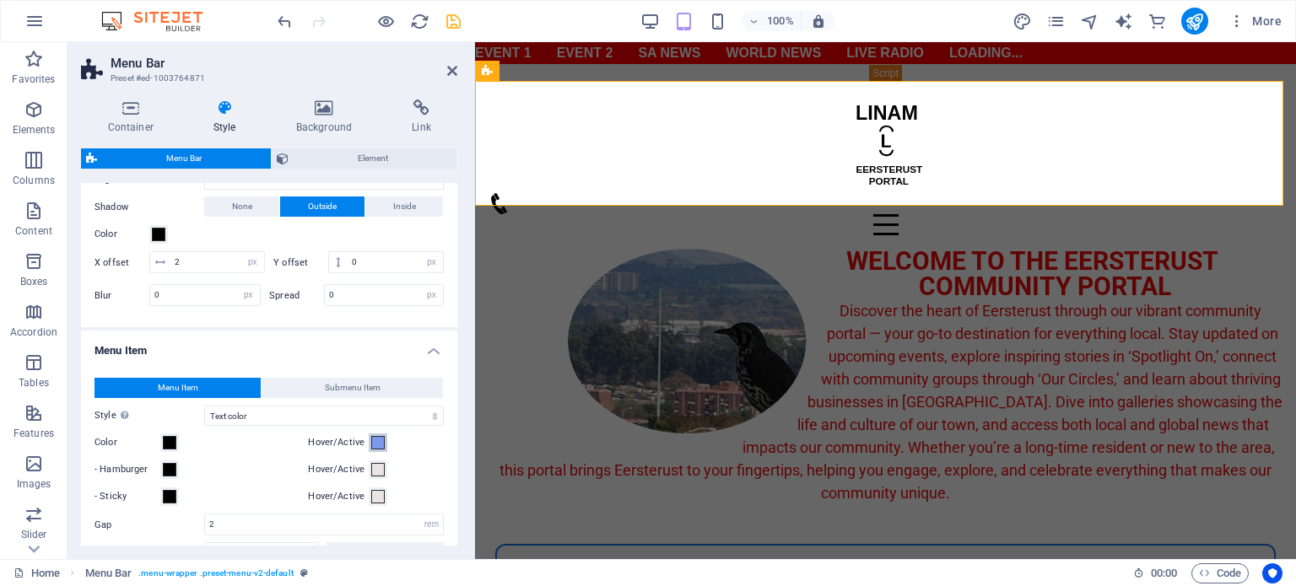
click at [383, 443] on button "Hover/Active" at bounding box center [378, 443] width 19 height 19
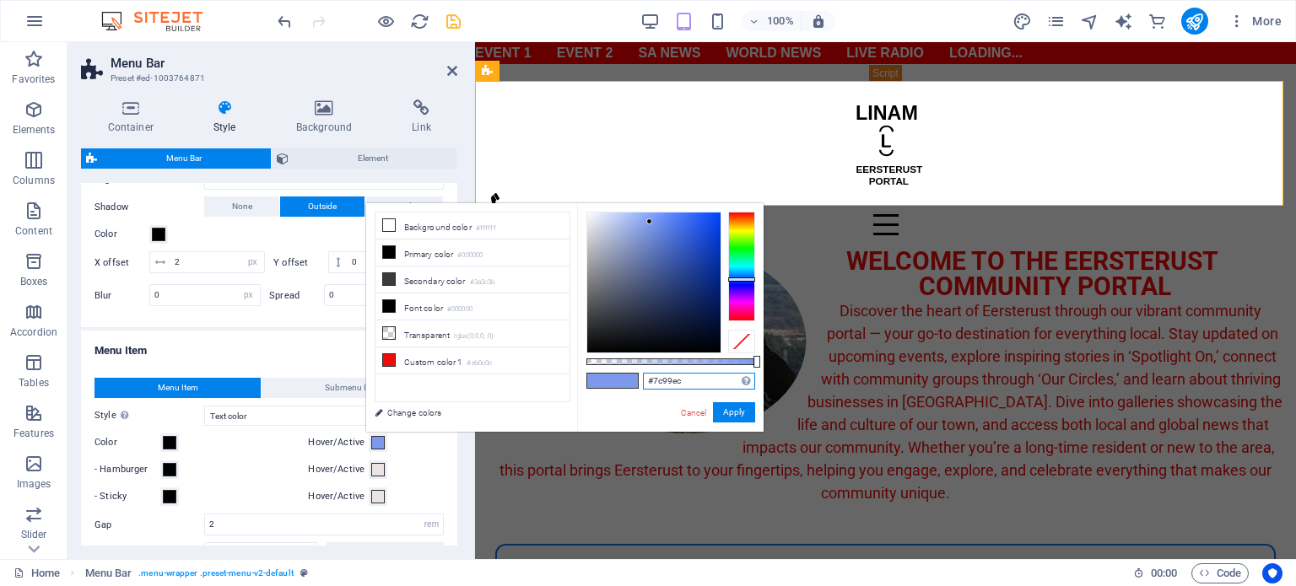
drag, startPoint x: 709, startPoint y: 385, endPoint x: 634, endPoint y: 380, distance: 74.4
click at [634, 380] on div "#7c99ec Supported formats #0852ed rgb(8, 82, 237) rgba(8, 82, 237, 90%) hsv(221…" at bounding box center [670, 439] width 186 height 473
click at [736, 411] on button "Apply" at bounding box center [734, 412] width 42 height 20
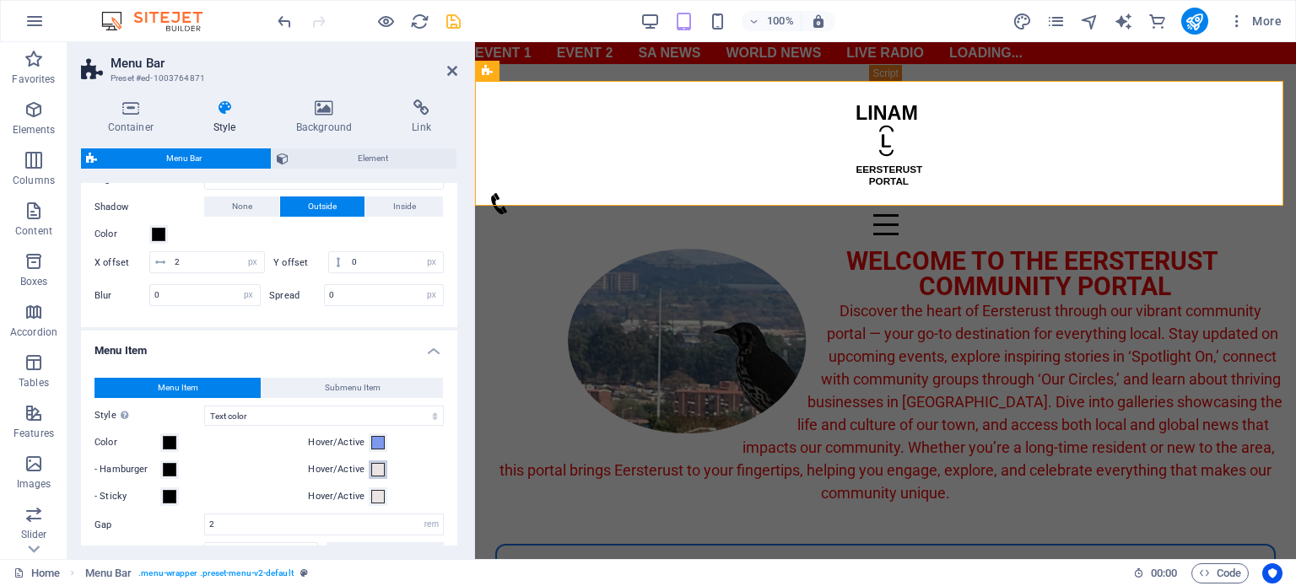
click at [374, 470] on span at bounding box center [377, 469] width 13 height 13
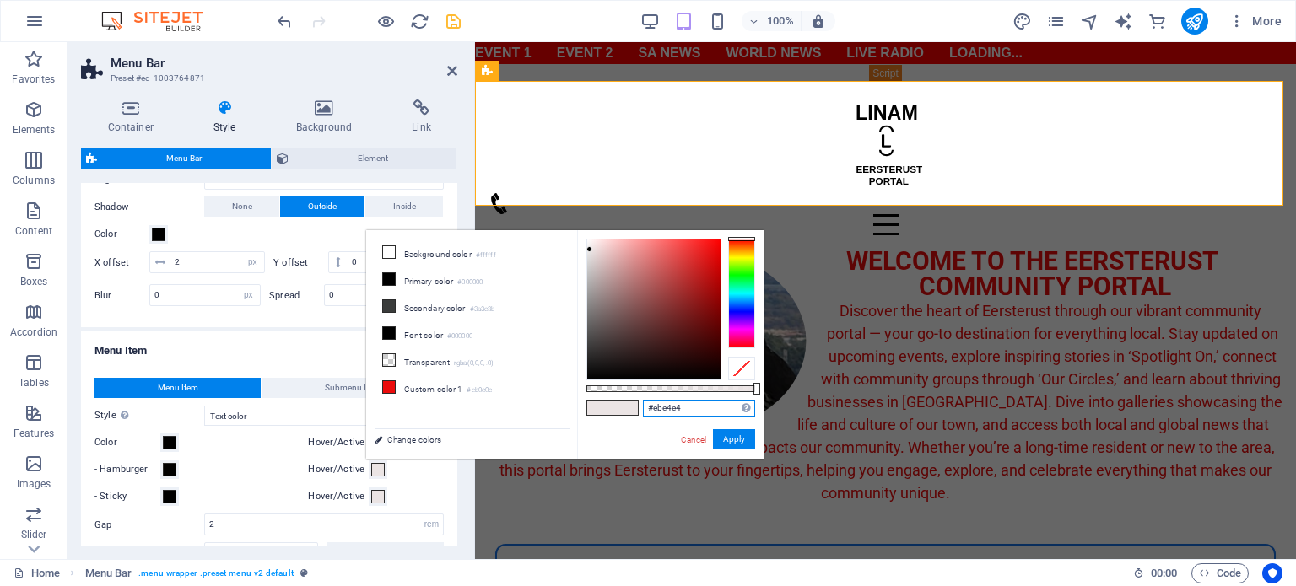
drag, startPoint x: 712, startPoint y: 407, endPoint x: 565, endPoint y: 407, distance: 146.8
click at [570, 404] on div "less Background color #ffffff Primary color #000000 Secondary color #3a3c3b Fon…" at bounding box center [564, 344] width 397 height 229
paste input "7c99ec"
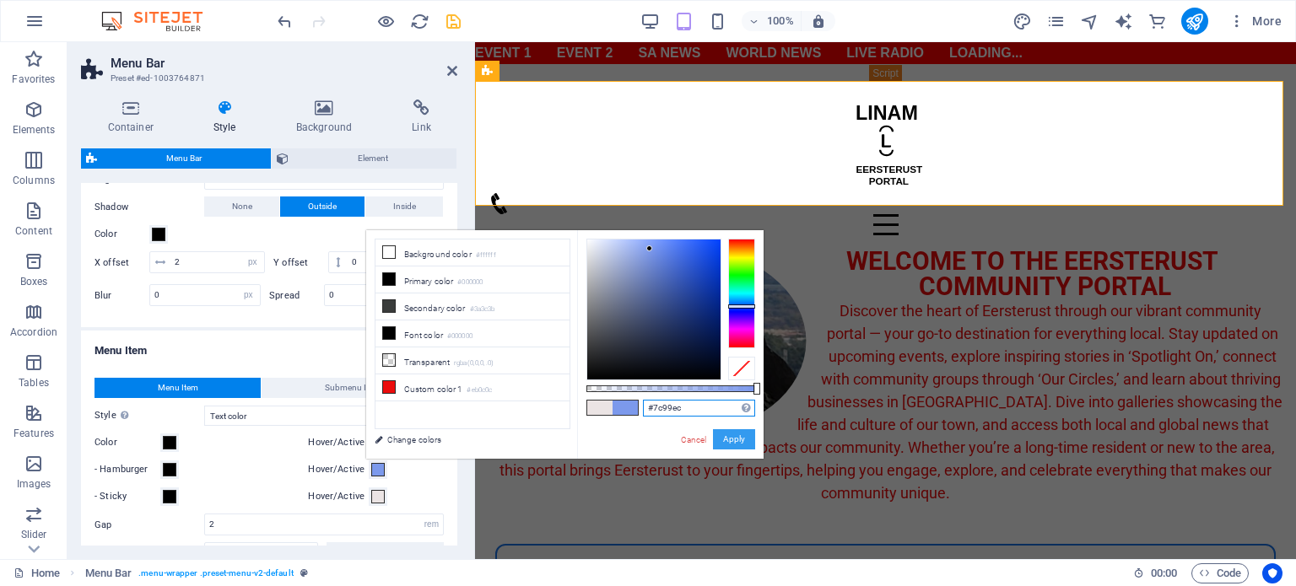
type input "#7c99ec"
click at [735, 435] on button "Apply" at bounding box center [734, 439] width 42 height 20
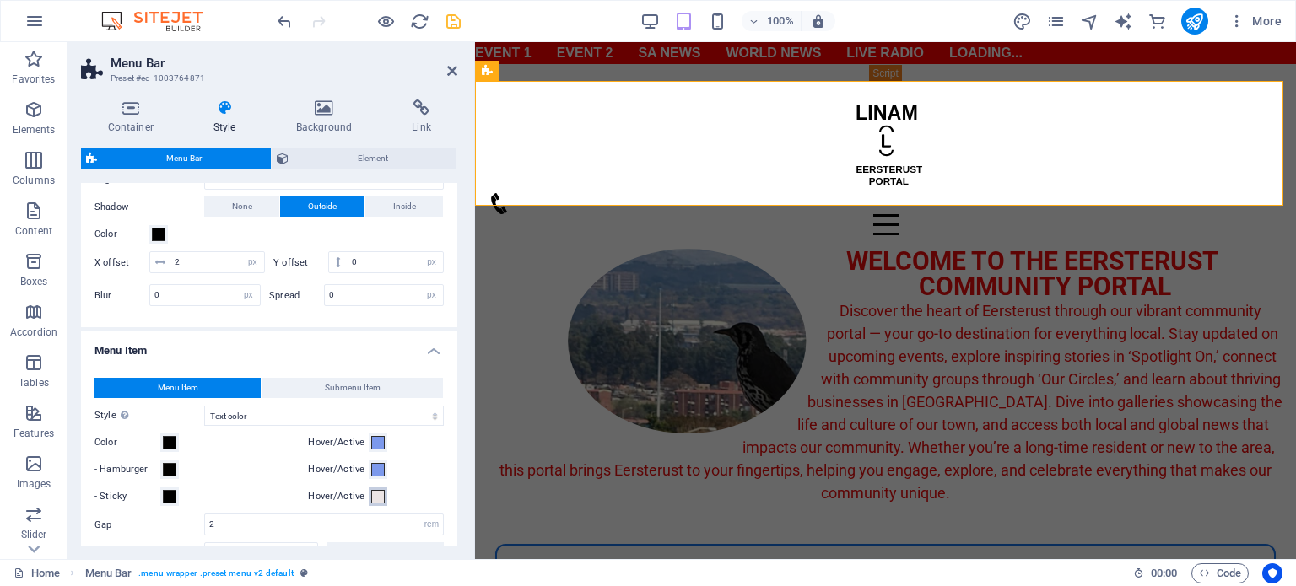
click at [371, 495] on span at bounding box center [377, 496] width 13 height 13
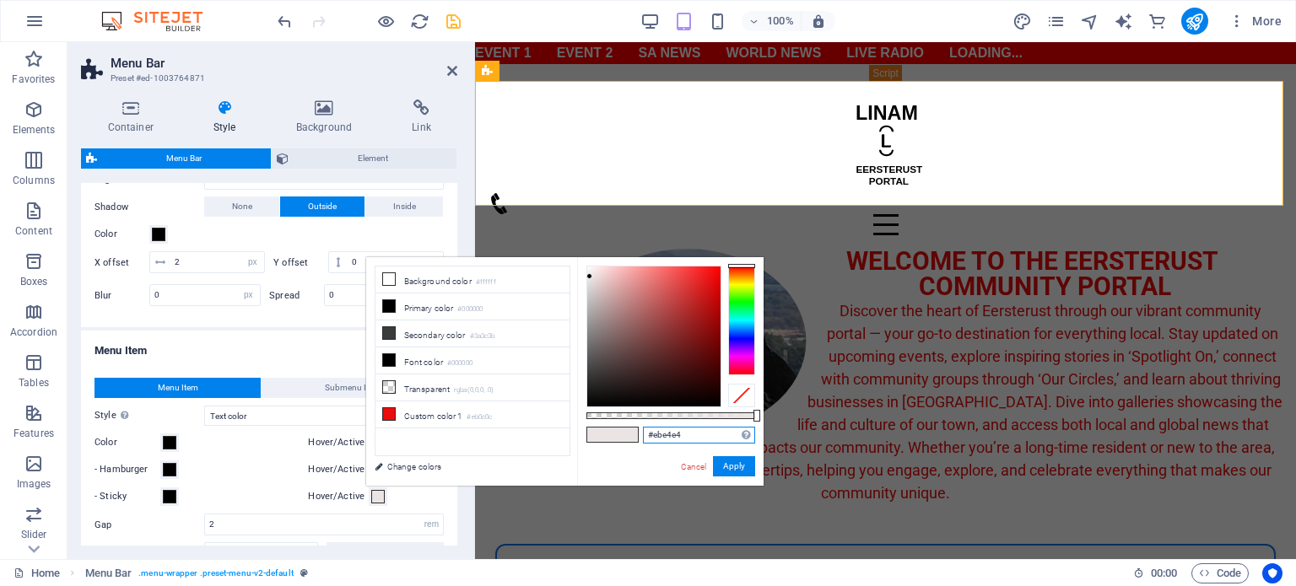
drag, startPoint x: 698, startPoint y: 431, endPoint x: 627, endPoint y: 431, distance: 71.7
click at [627, 431] on div "#ebe4e4 Supported formats #0852ed rgb(8, 82, 237) rgba(8, 82, 237, 90%) hsv(221…" at bounding box center [670, 493] width 186 height 473
paste input "7c99ec"
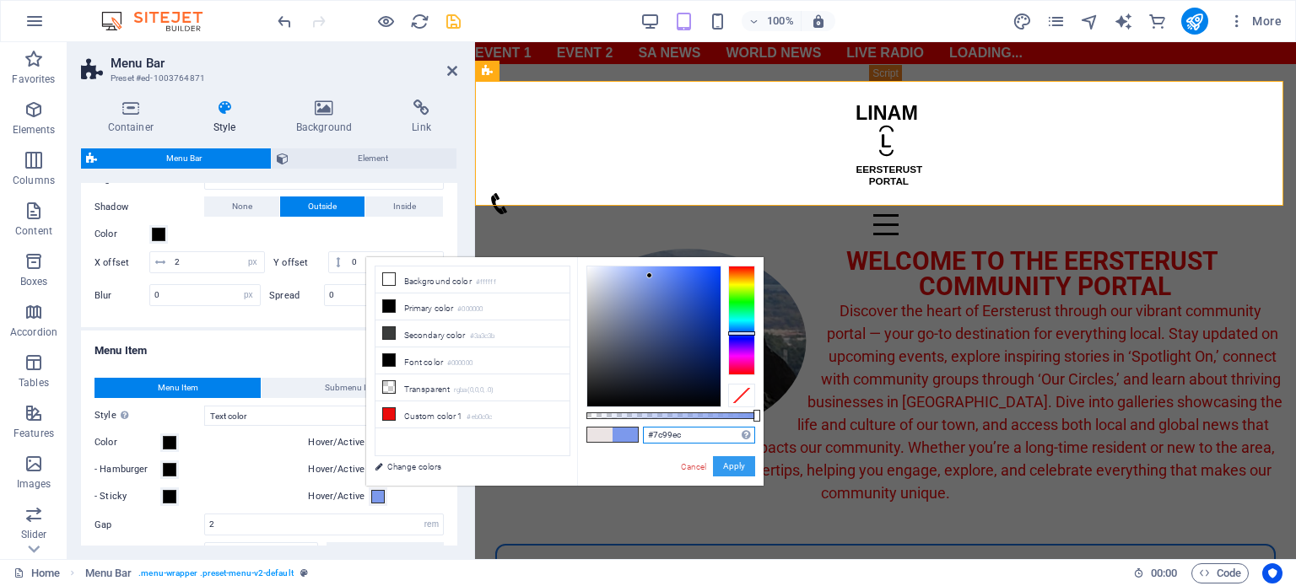
type input "#7c99ec"
click at [732, 469] on button "Apply" at bounding box center [734, 466] width 42 height 20
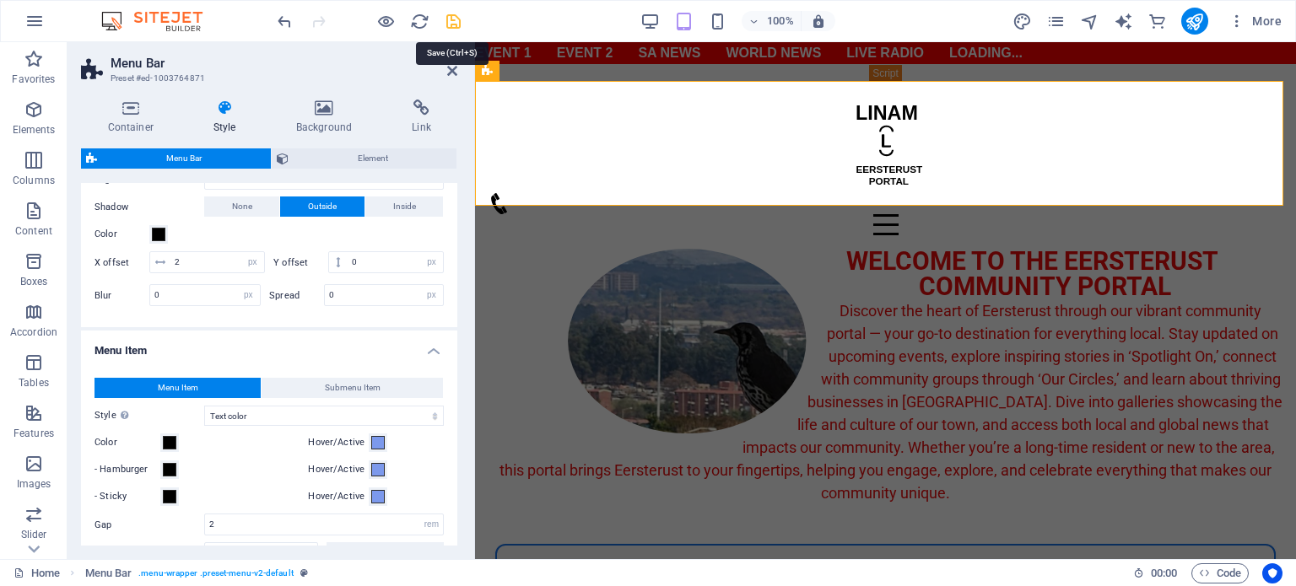
click at [451, 21] on icon "save" at bounding box center [453, 21] width 19 height 19
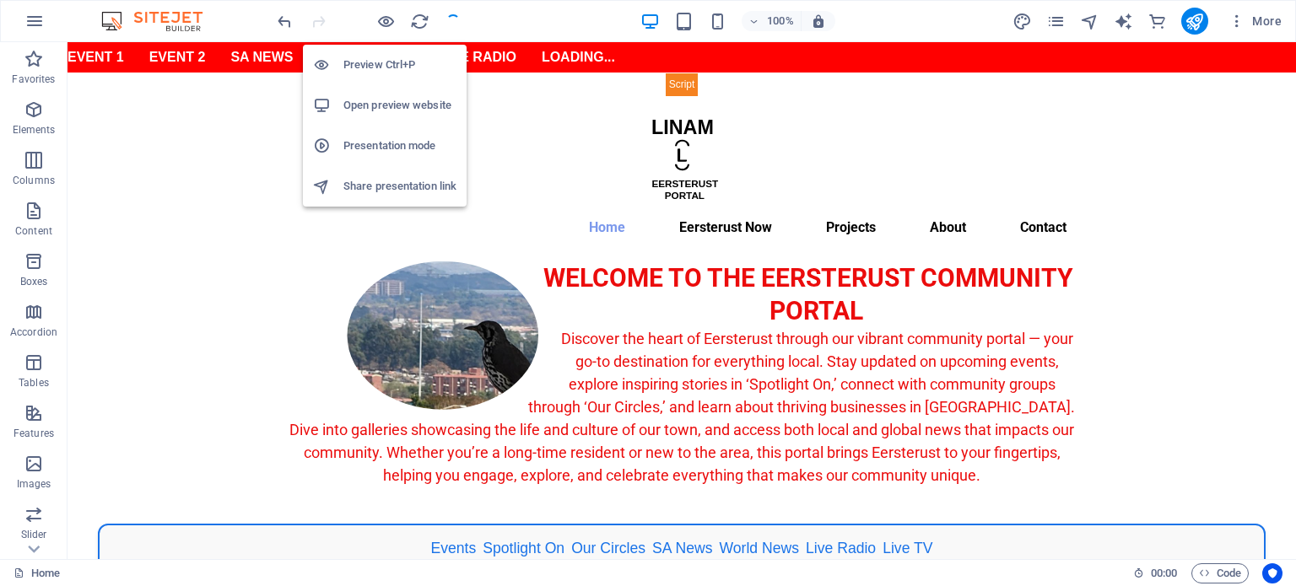
click at [378, 63] on h6 "Preview Ctrl+P" at bounding box center [399, 65] width 113 height 20
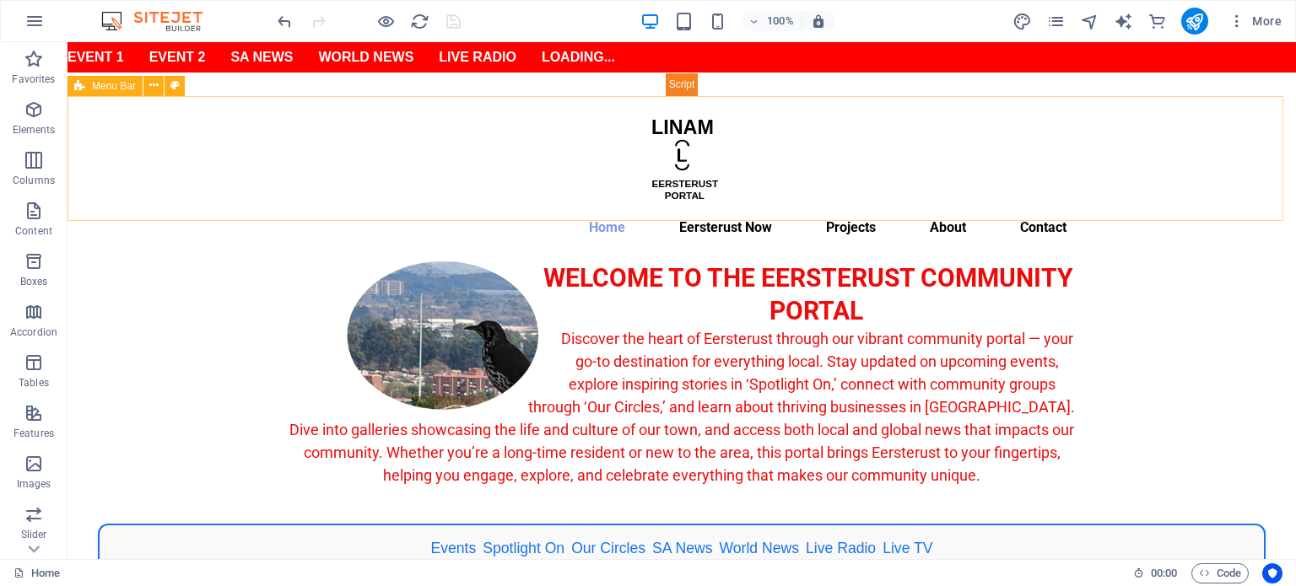
click at [130, 86] on span "Menu Bar" at bounding box center [114, 86] width 44 height 10
select select "rem"
select select "sticky_menu"
select select "px"
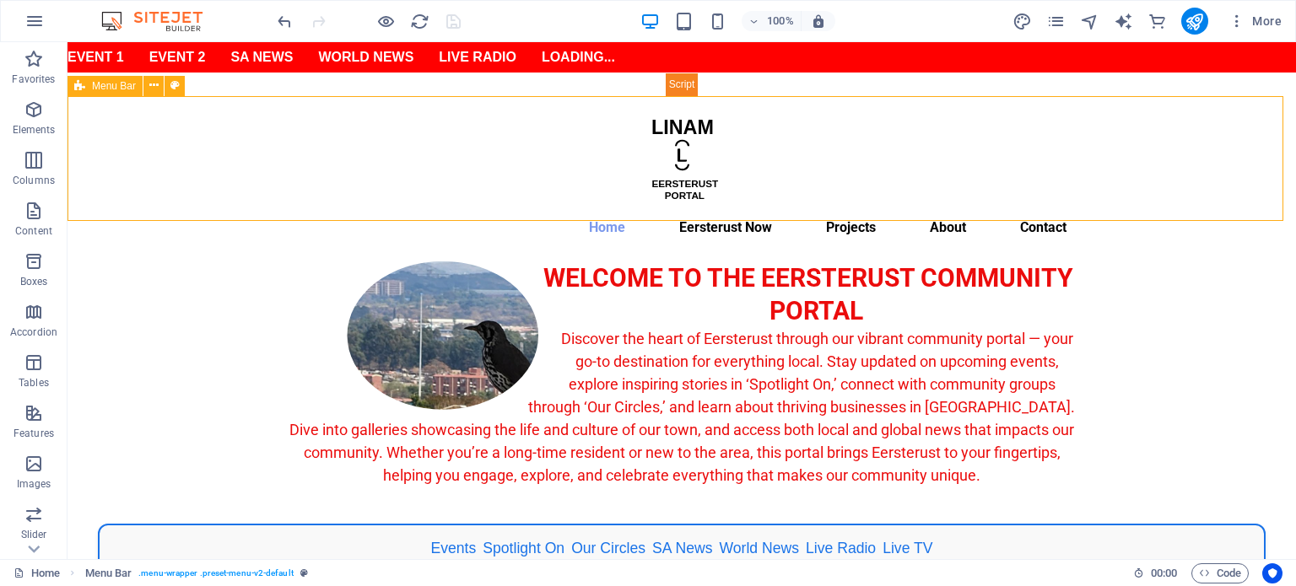
select select "px"
select select "hover_text_color"
select select "rem"
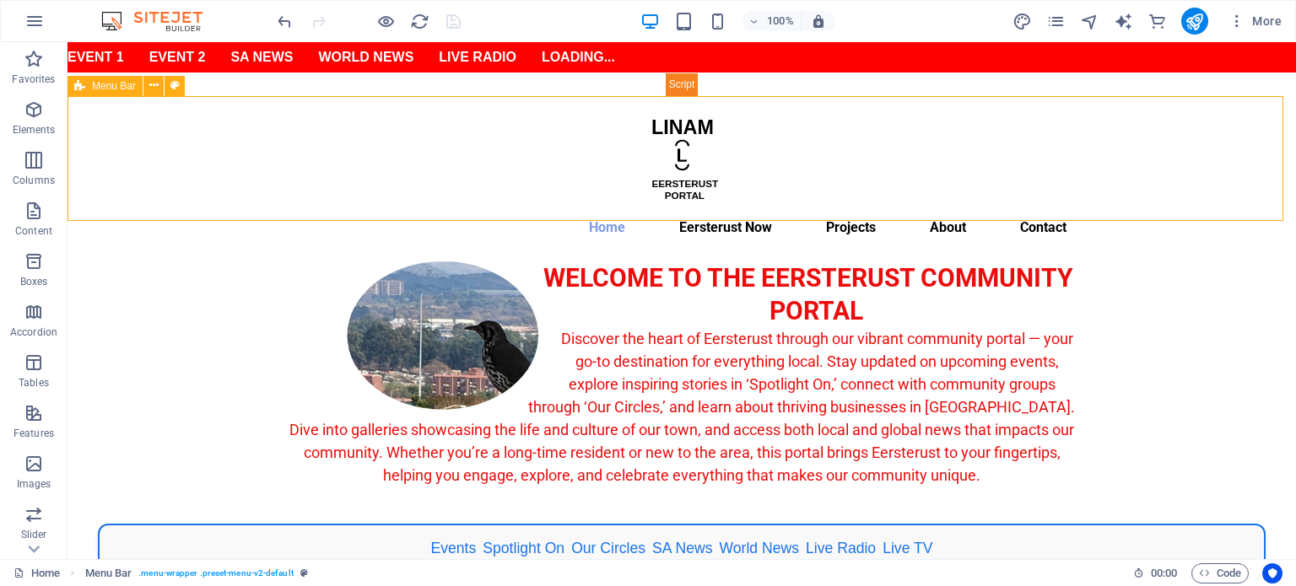
select select "rem"
select select "px"
select select "700"
select select "px"
select select "%"
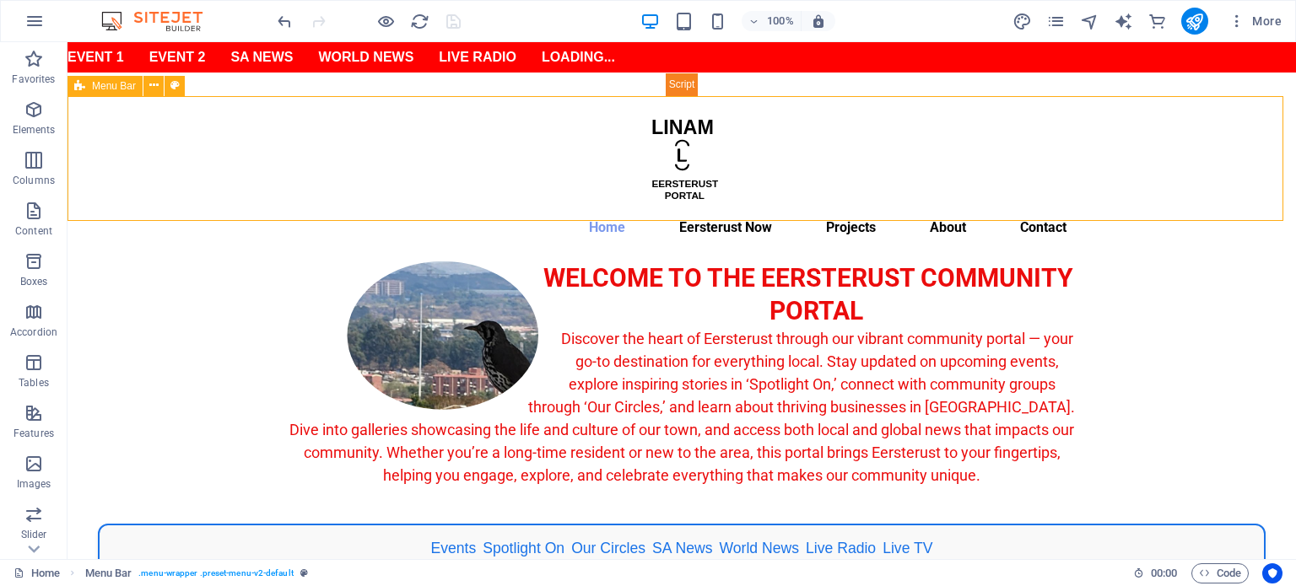
select select "rem"
select select "px"
select select "preset-menu-v2-default"
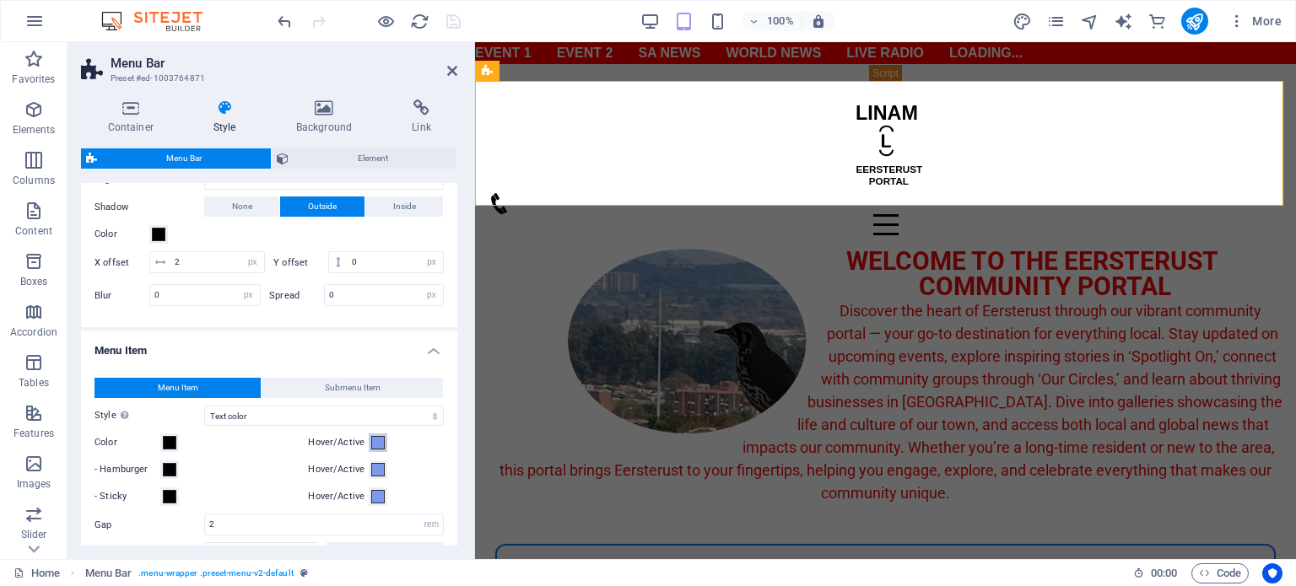
click at [376, 438] on span at bounding box center [377, 442] width 13 height 13
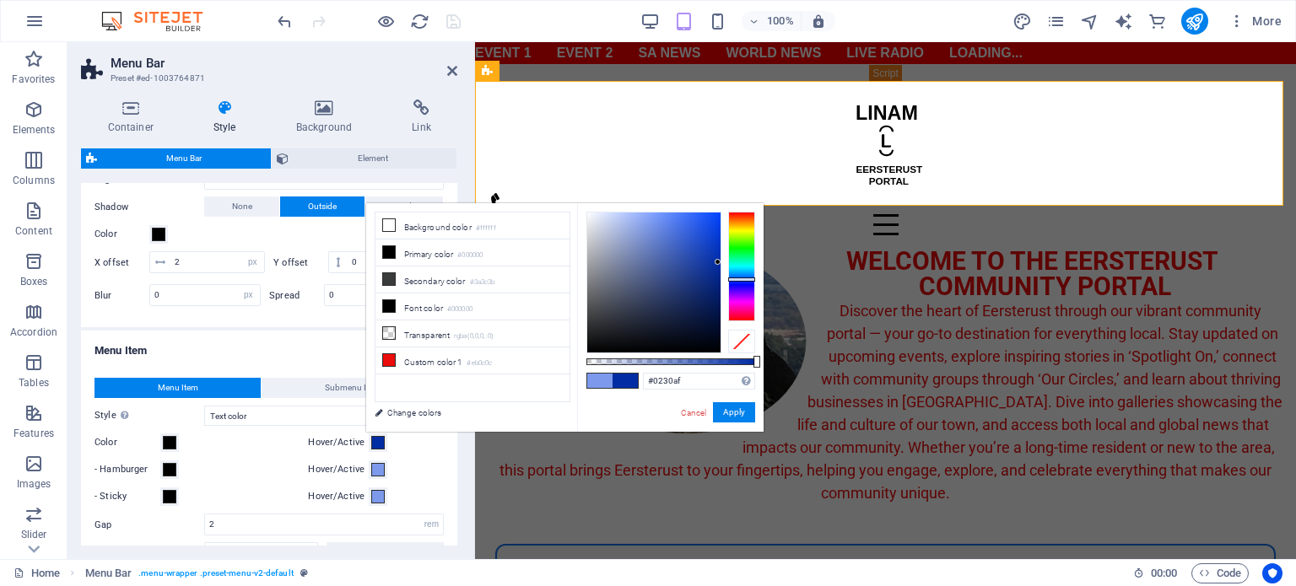
type input "#0230b1"
drag, startPoint x: 651, startPoint y: 223, endPoint x: 718, endPoint y: 255, distance: 73.9
click at [718, 255] on div at bounding box center [653, 283] width 133 height 140
drag, startPoint x: 693, startPoint y: 382, endPoint x: 644, endPoint y: 380, distance: 49.0
click at [644, 380] on input "#0230b1" at bounding box center [699, 381] width 112 height 17
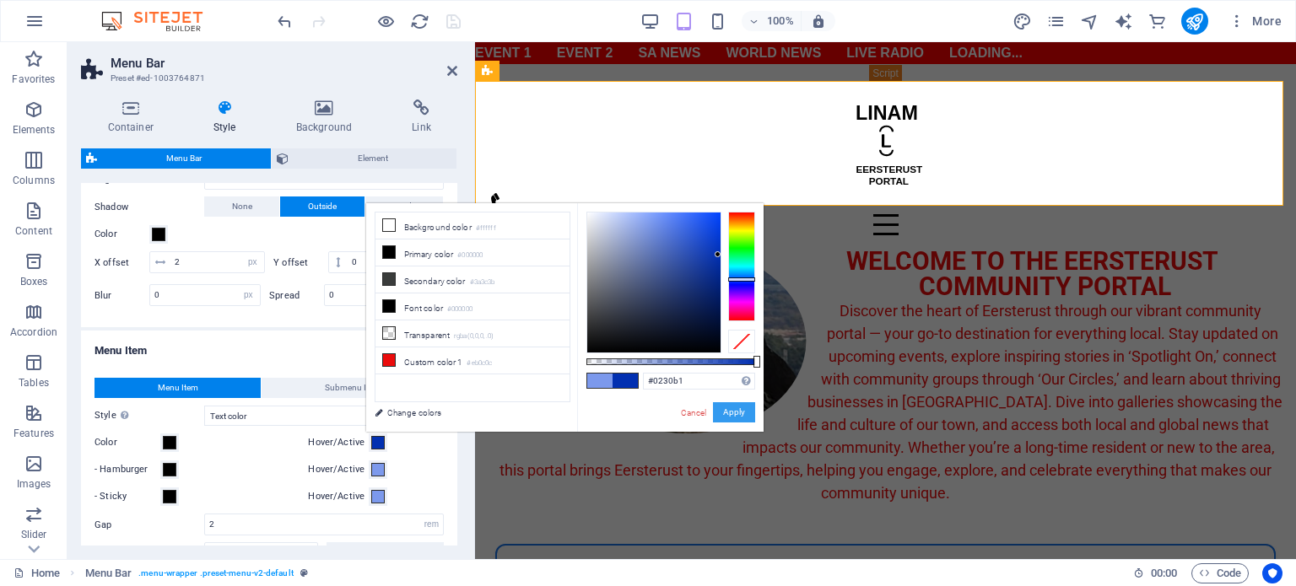
click at [731, 410] on button "Apply" at bounding box center [734, 412] width 42 height 20
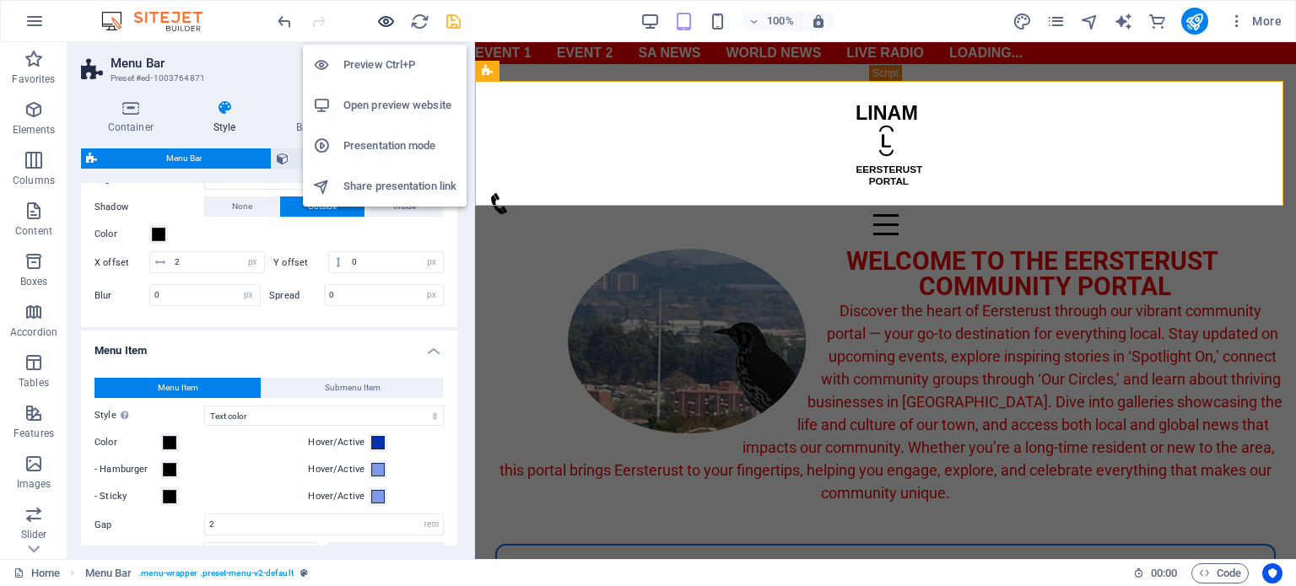
click at [386, 24] on icon "button" at bounding box center [385, 21] width 19 height 19
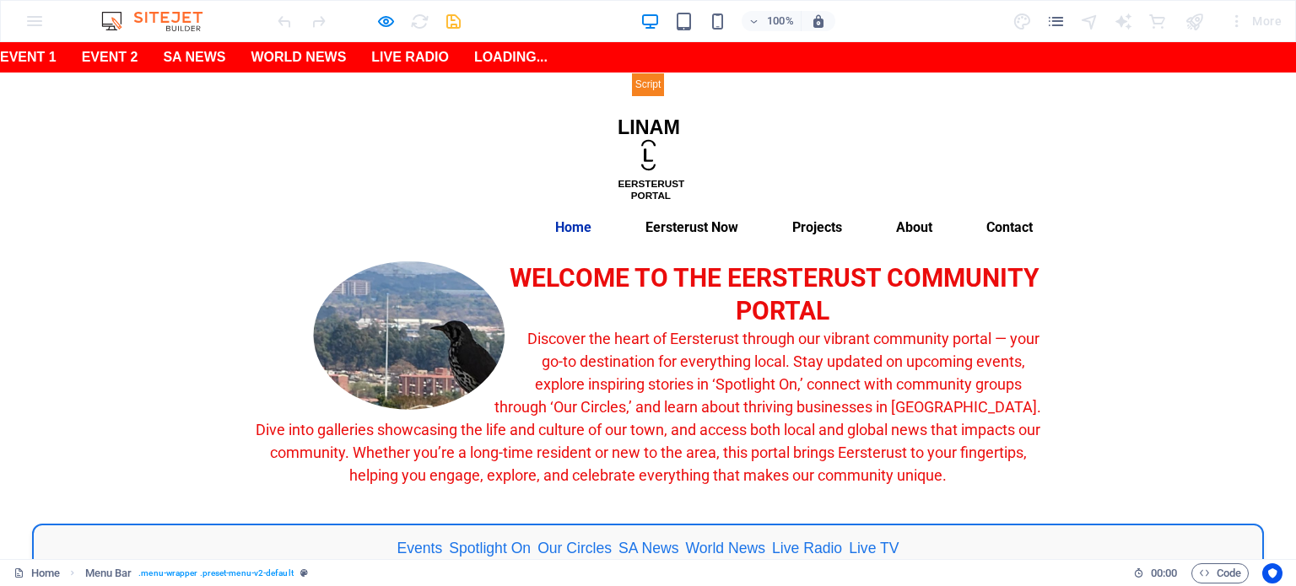
select select "rem"
select select "sticky_menu"
select select "px"
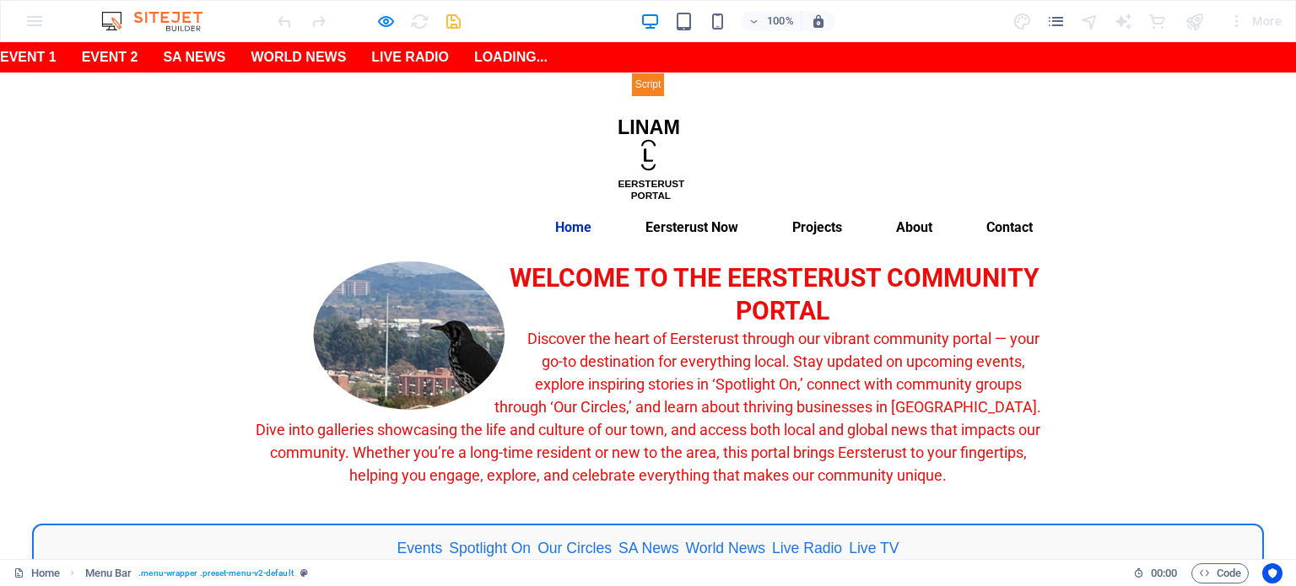
select select "px"
select select "hover_text_color"
select select "rem"
select select "px"
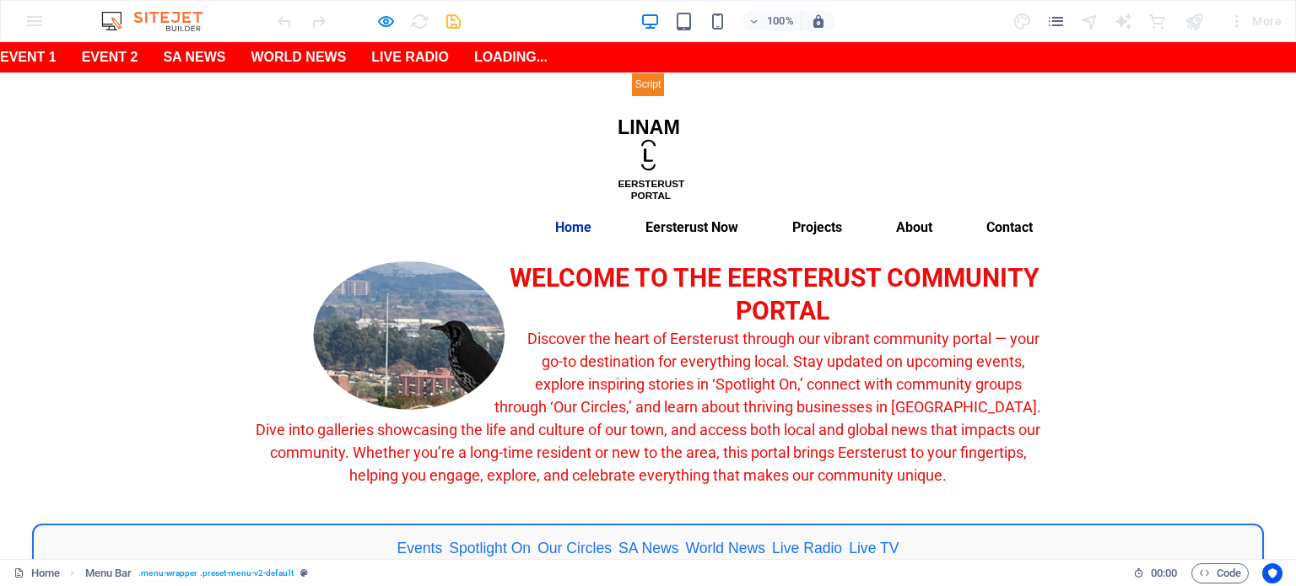
select select "700"
select select "px"
select select "%"
select select "rem"
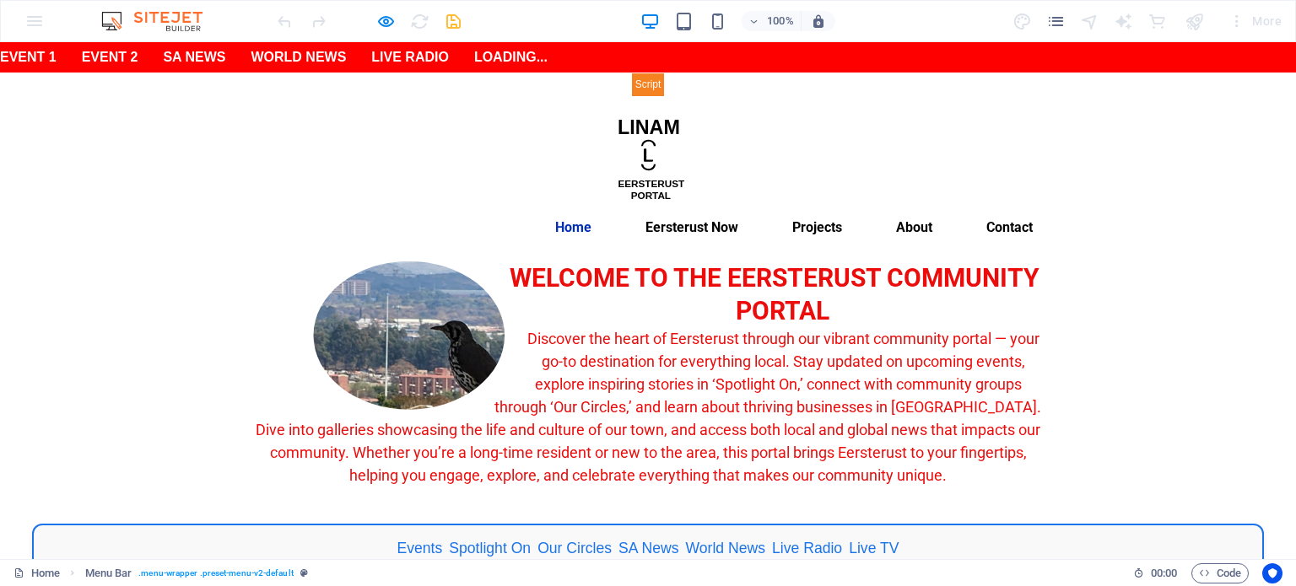
select select "px"
select select "preset-menu-v2-default"
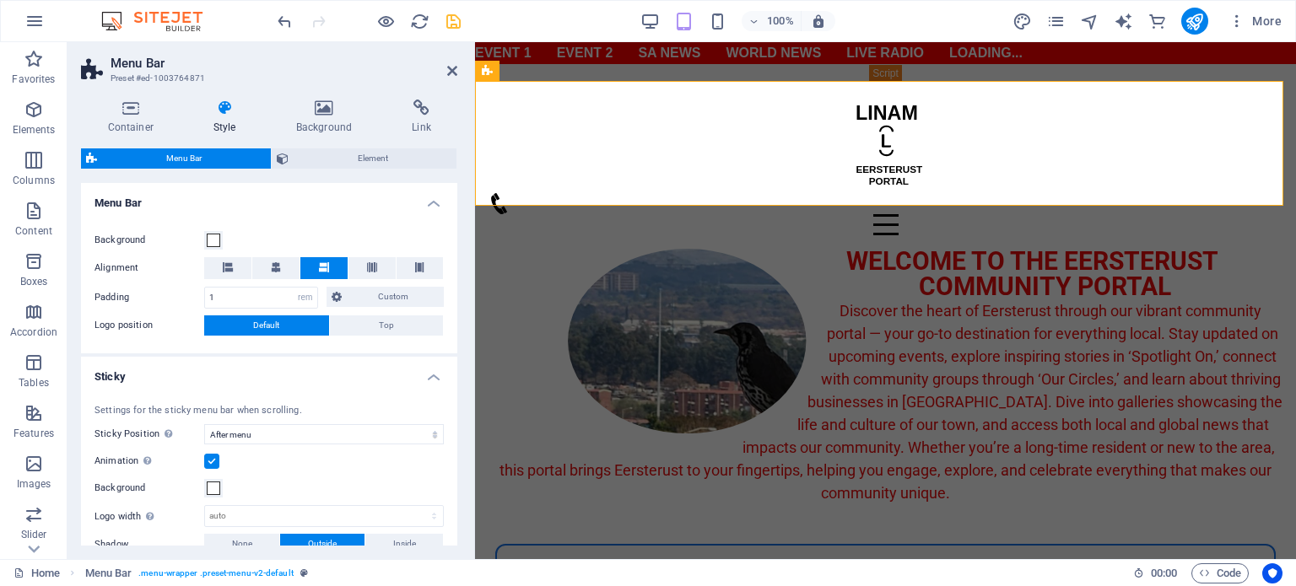
click at [192, 161] on span "Menu Bar" at bounding box center [184, 158] width 164 height 20
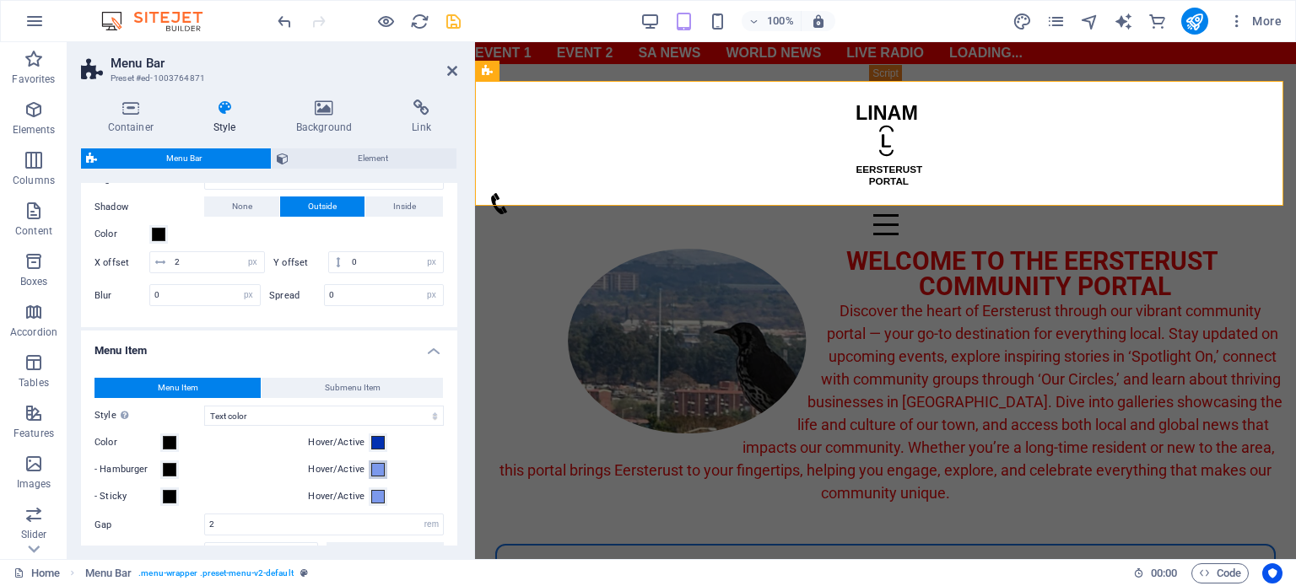
click at [377, 465] on span at bounding box center [377, 469] width 13 height 13
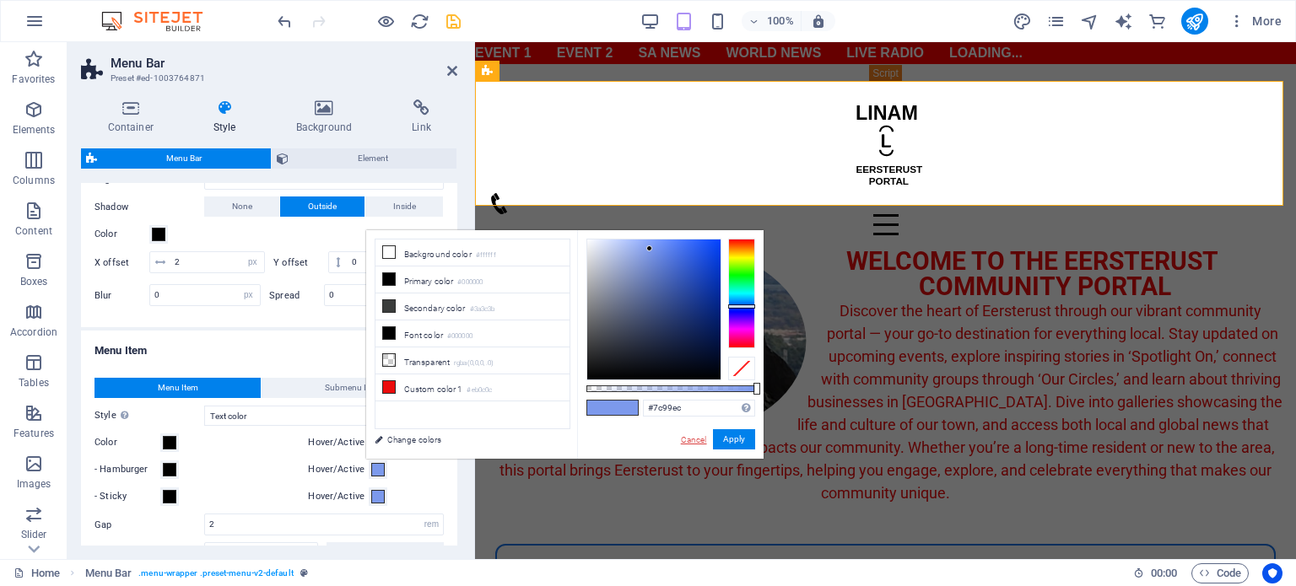
click at [701, 438] on link "Cancel" at bounding box center [694, 440] width 30 height 13
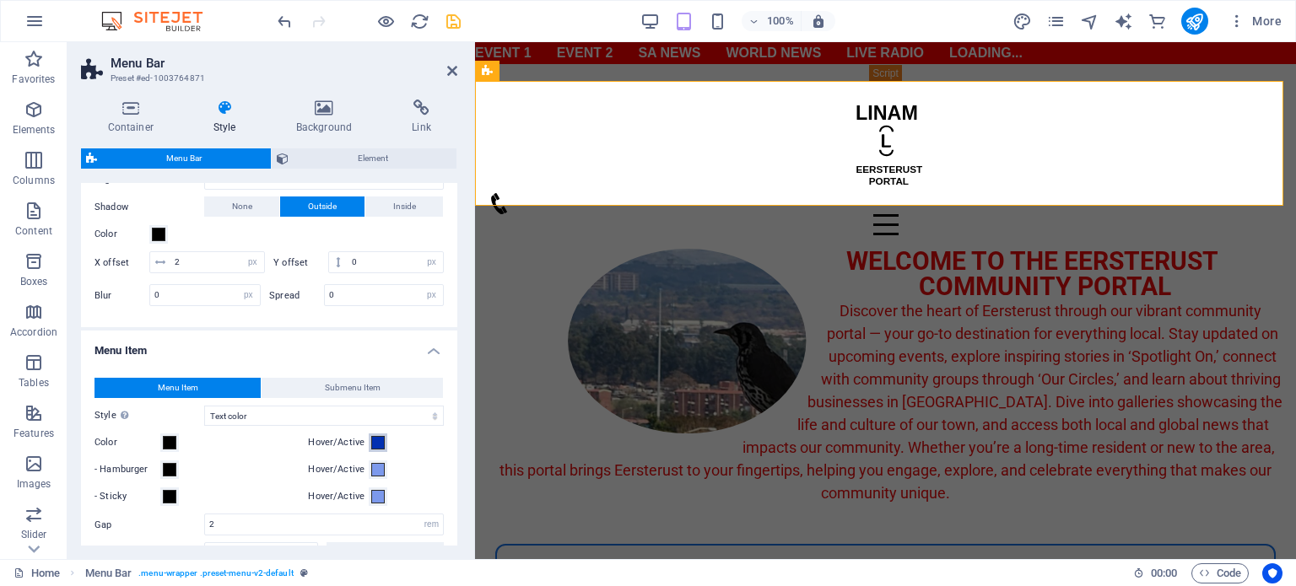
click at [380, 441] on span at bounding box center [377, 442] width 13 height 13
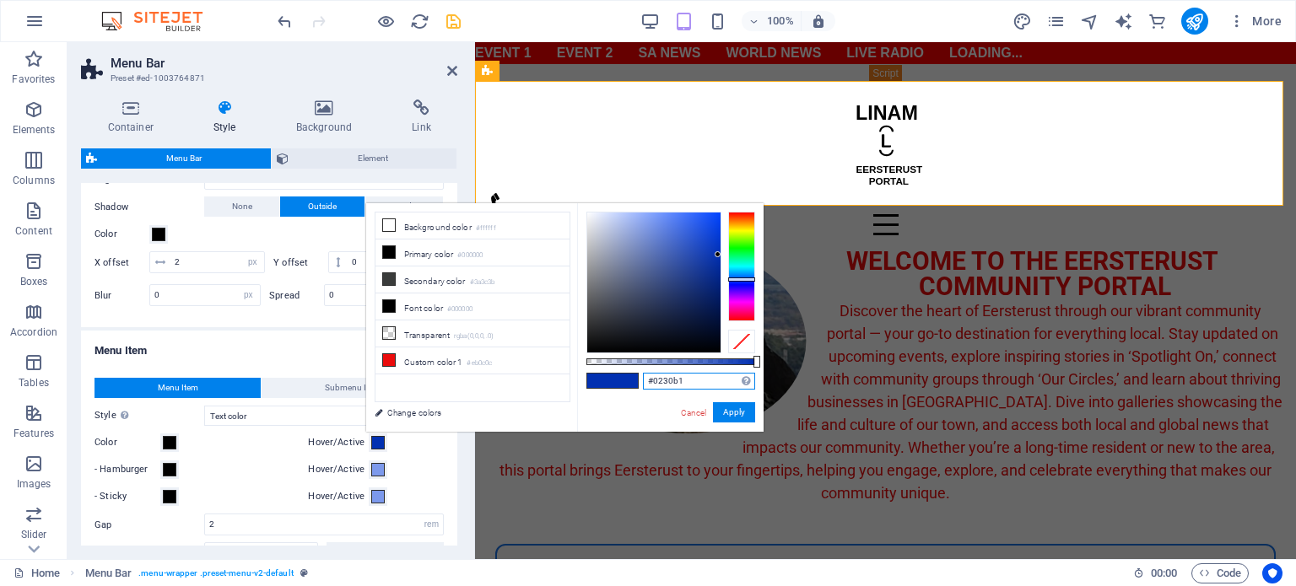
drag, startPoint x: 707, startPoint y: 383, endPoint x: 590, endPoint y: 380, distance: 117.3
click at [590, 380] on div "#0230b1 Supported formats #0852ed rgb(8, 82, 237) rgba(8, 82, 237, 90%) hsv(221…" at bounding box center [670, 439] width 186 height 473
click at [732, 407] on button "Apply" at bounding box center [734, 412] width 42 height 20
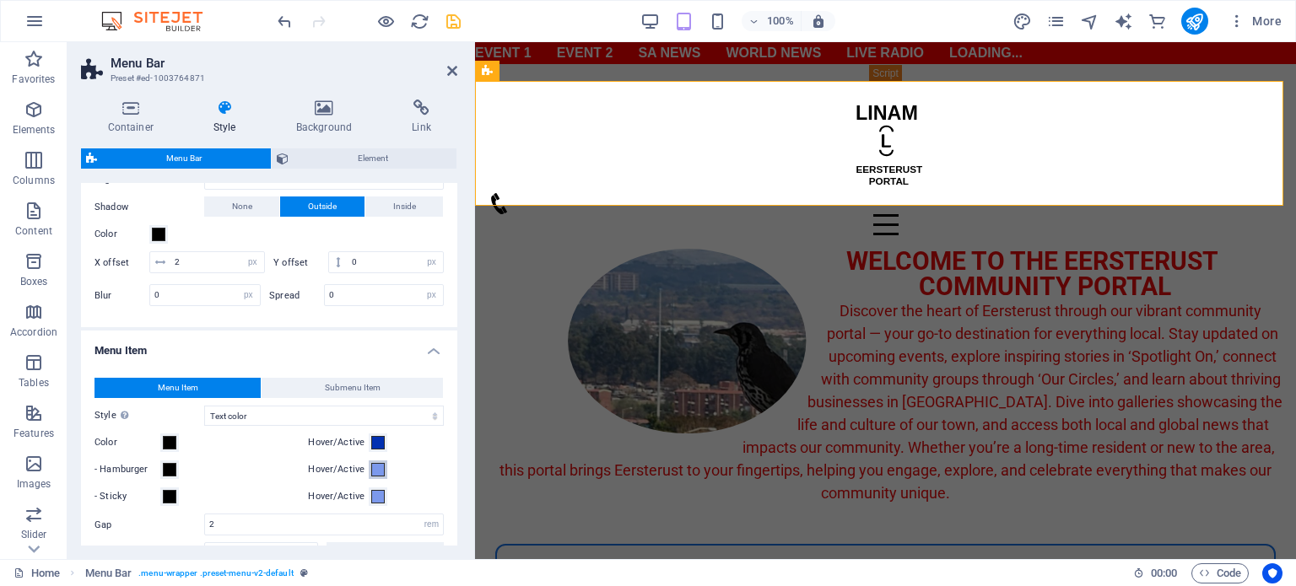
click at [371, 465] on span at bounding box center [377, 469] width 13 height 13
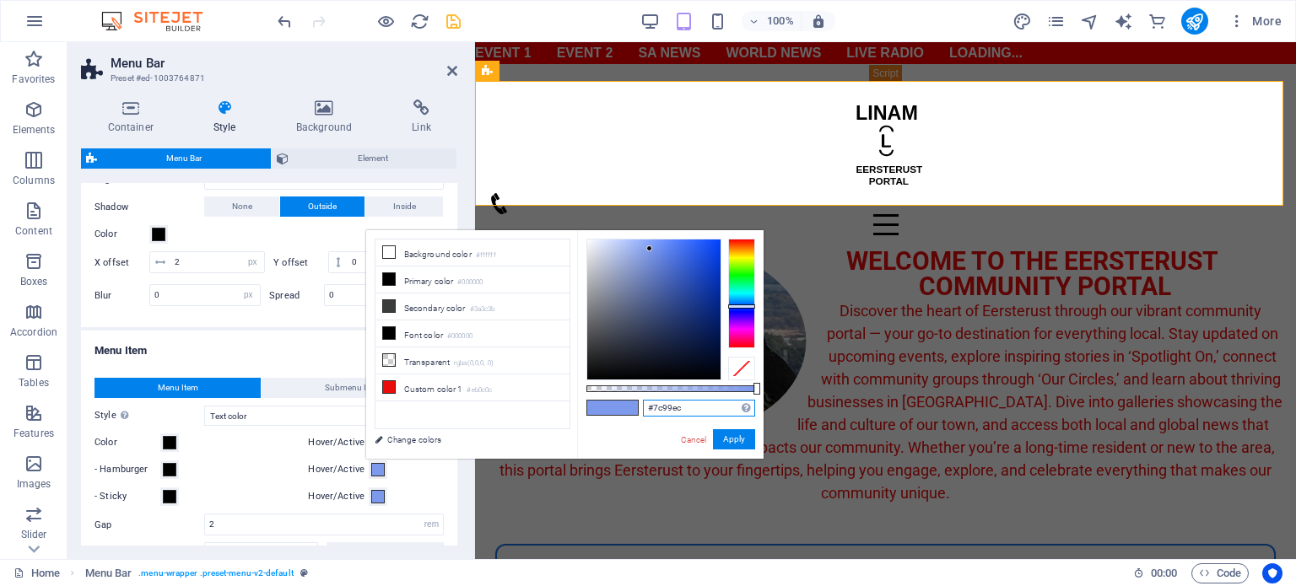
drag, startPoint x: 704, startPoint y: 404, endPoint x: 563, endPoint y: 407, distance: 140.1
click at [563, 407] on div "less Background color #ffffff Primary color #000000 Secondary color #3a3c3b Fon…" at bounding box center [564, 344] width 397 height 229
paste input "0230b1"
type input "#0230b1"
click at [732, 438] on button "Apply" at bounding box center [734, 439] width 42 height 20
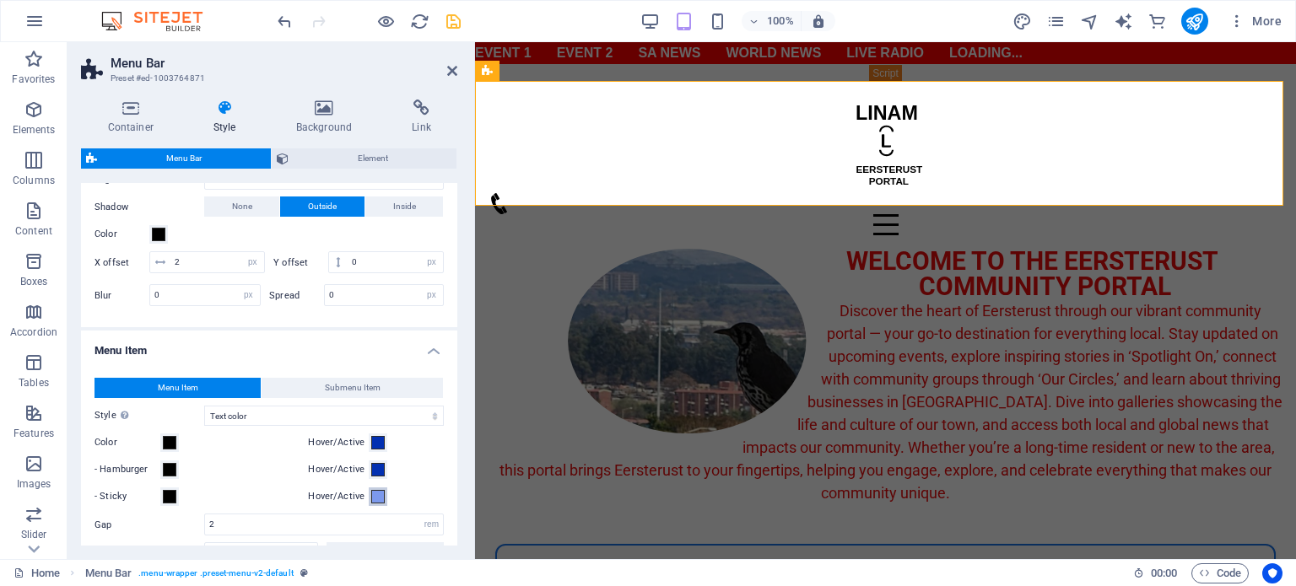
click at [373, 493] on span at bounding box center [377, 496] width 13 height 13
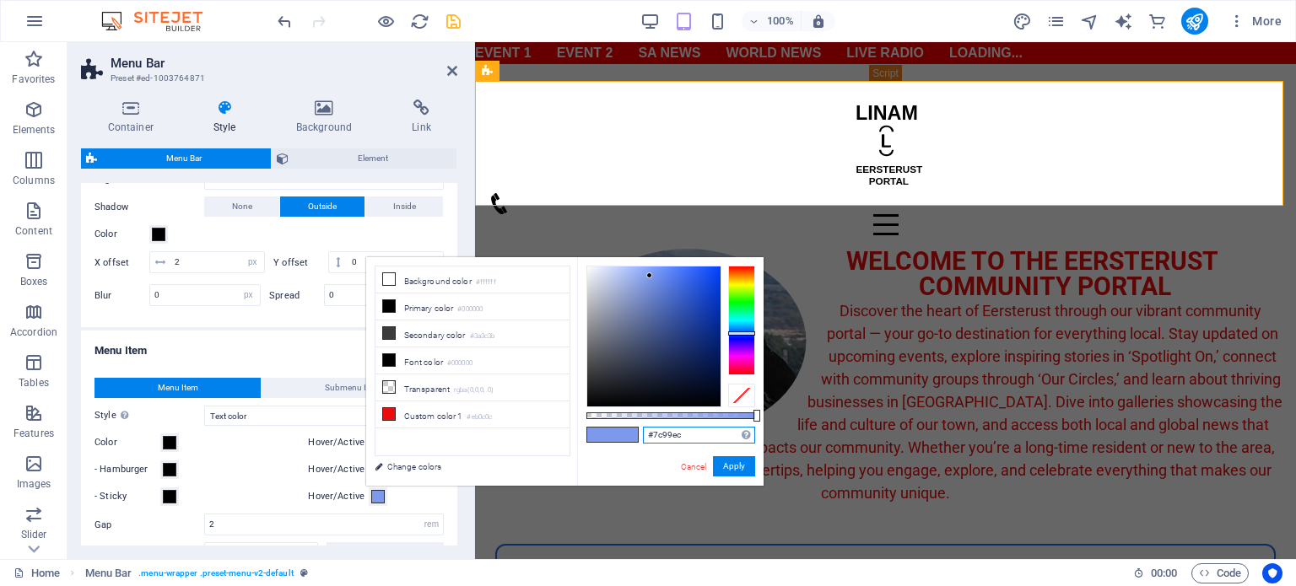
drag, startPoint x: 698, startPoint y: 440, endPoint x: 609, endPoint y: 437, distance: 88.6
click at [609, 437] on div "#7c99ec Supported formats #0852ed rgb(8, 82, 237) rgba(8, 82, 237, 90%) hsv(221…" at bounding box center [670, 493] width 186 height 473
paste input "0230b1"
type input "#0230b1"
drag, startPoint x: 739, startPoint y: 464, endPoint x: 16, endPoint y: 429, distance: 723.8
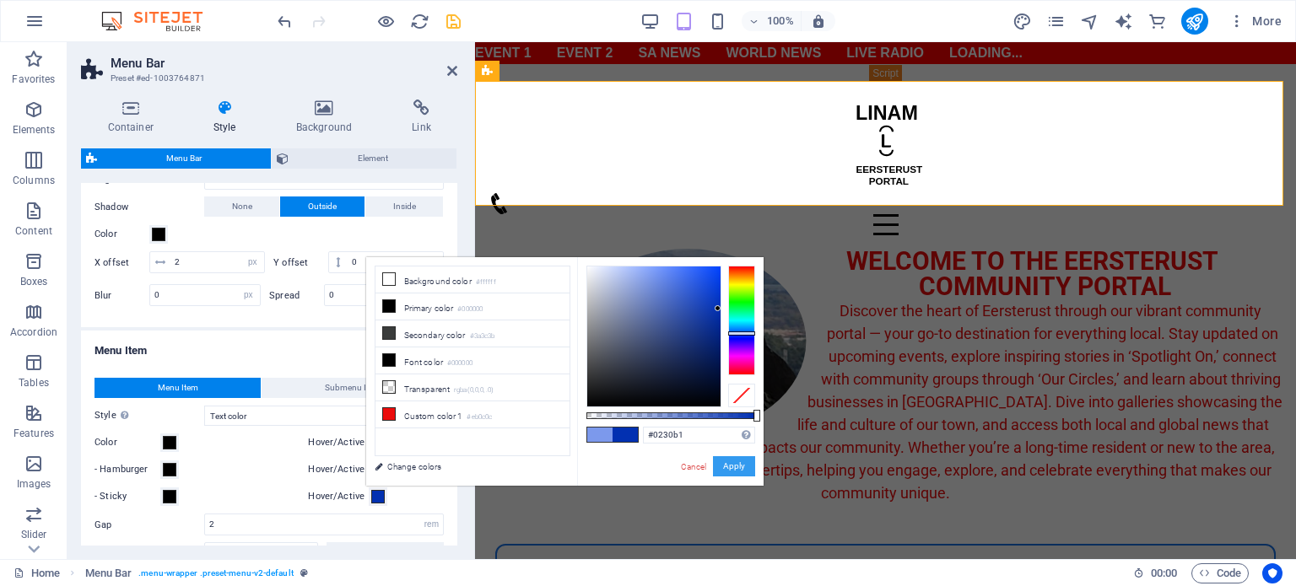
click at [739, 464] on button "Apply" at bounding box center [734, 466] width 42 height 20
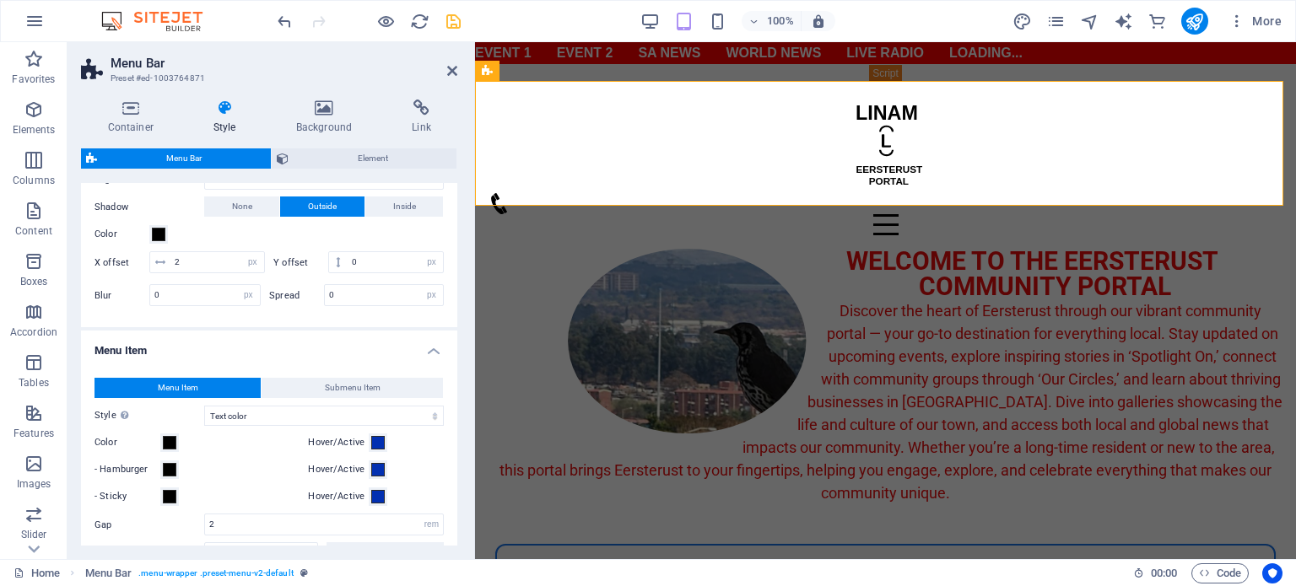
scroll to position [675, 0]
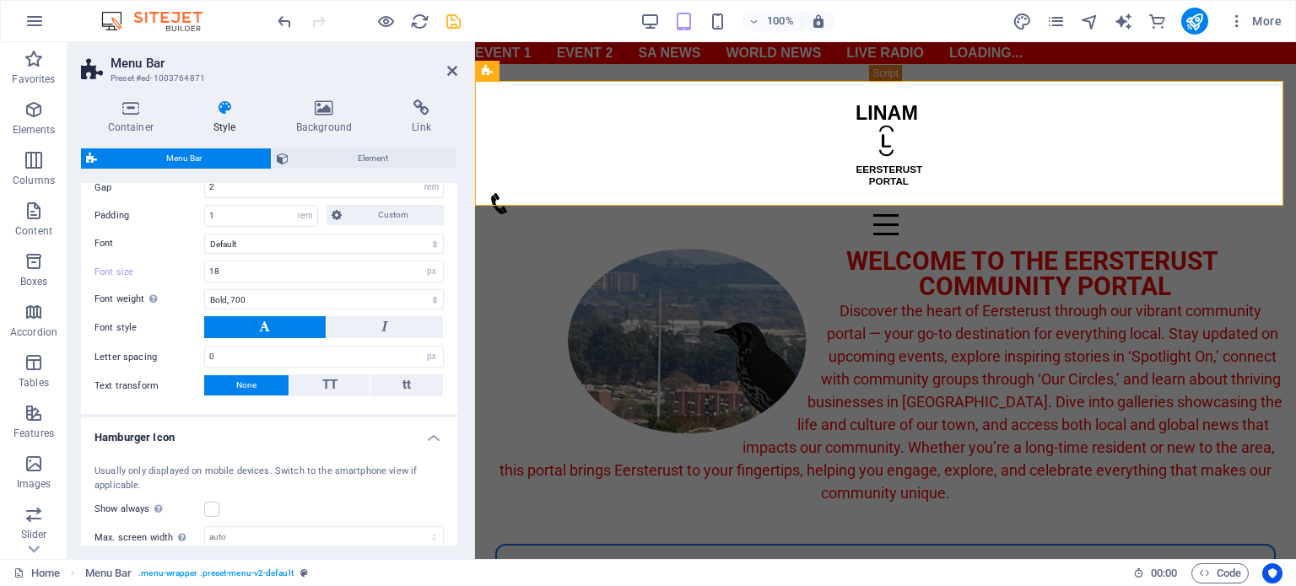
drag, startPoint x: 452, startPoint y: 353, endPoint x: 453, endPoint y: 339, distance: 14.4
click at [453, 339] on div "Menu Item Submenu Item Style Switch to preview mode and move the mouse over men…" at bounding box center [269, 219] width 383 height 391
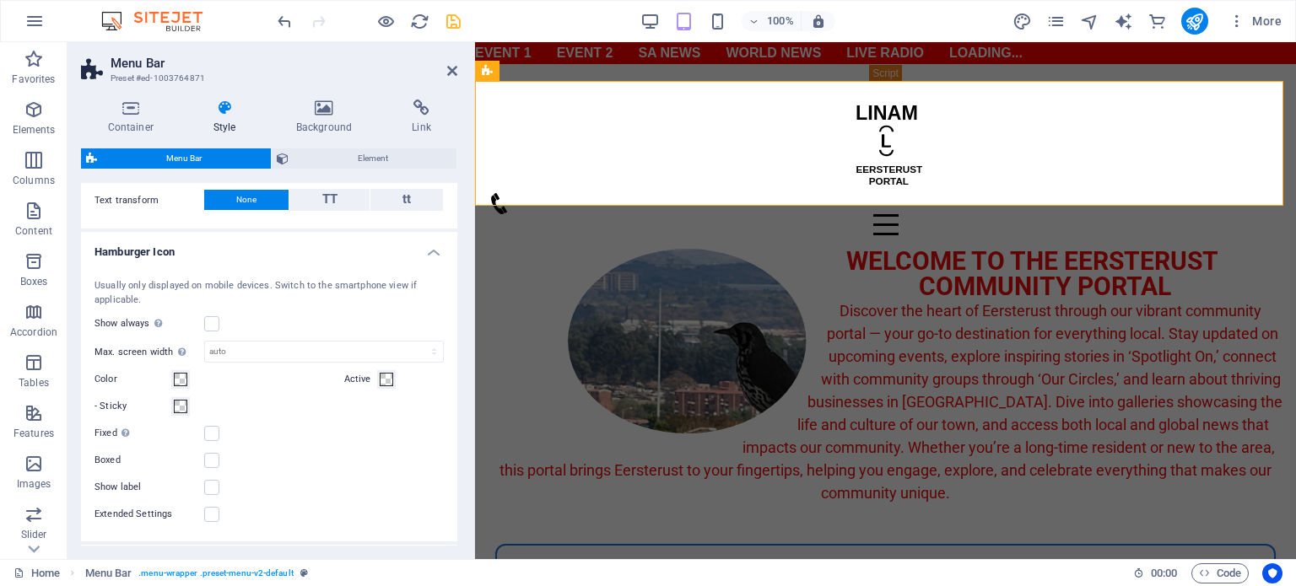
scroll to position [523, 0]
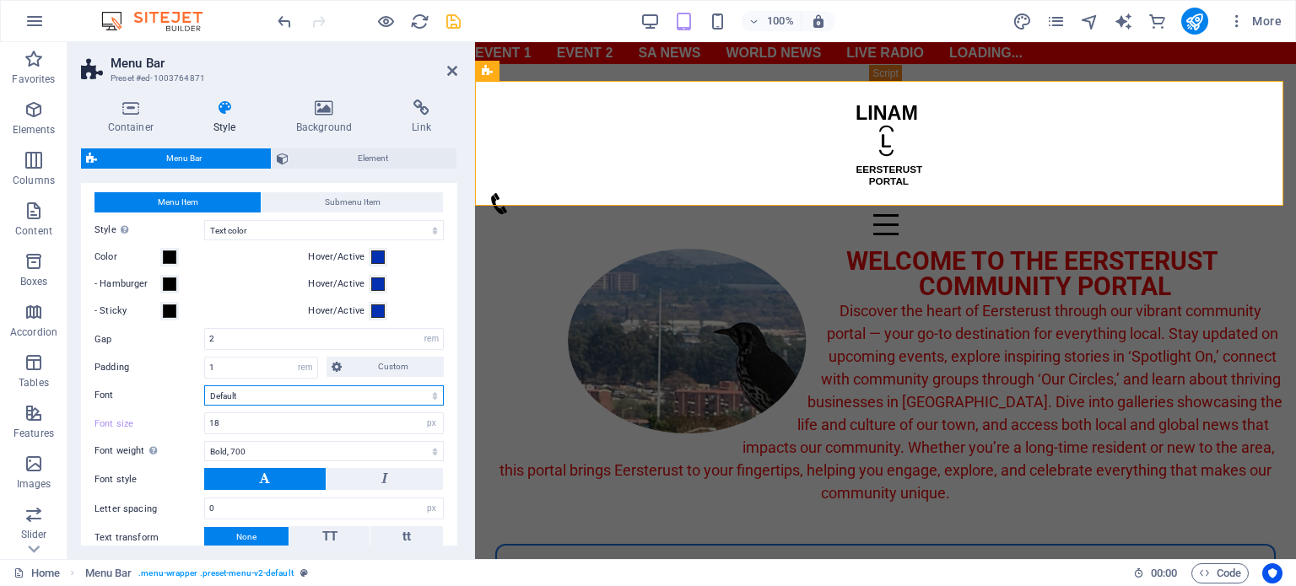
click at [290, 393] on select "Default Headlines" at bounding box center [324, 396] width 240 height 20
select select "link-special-font"
click at [204, 386] on select "Default Headlines" at bounding box center [324, 396] width 240 height 20
click at [446, 15] on icon "save" at bounding box center [453, 21] width 19 height 19
select select "rem"
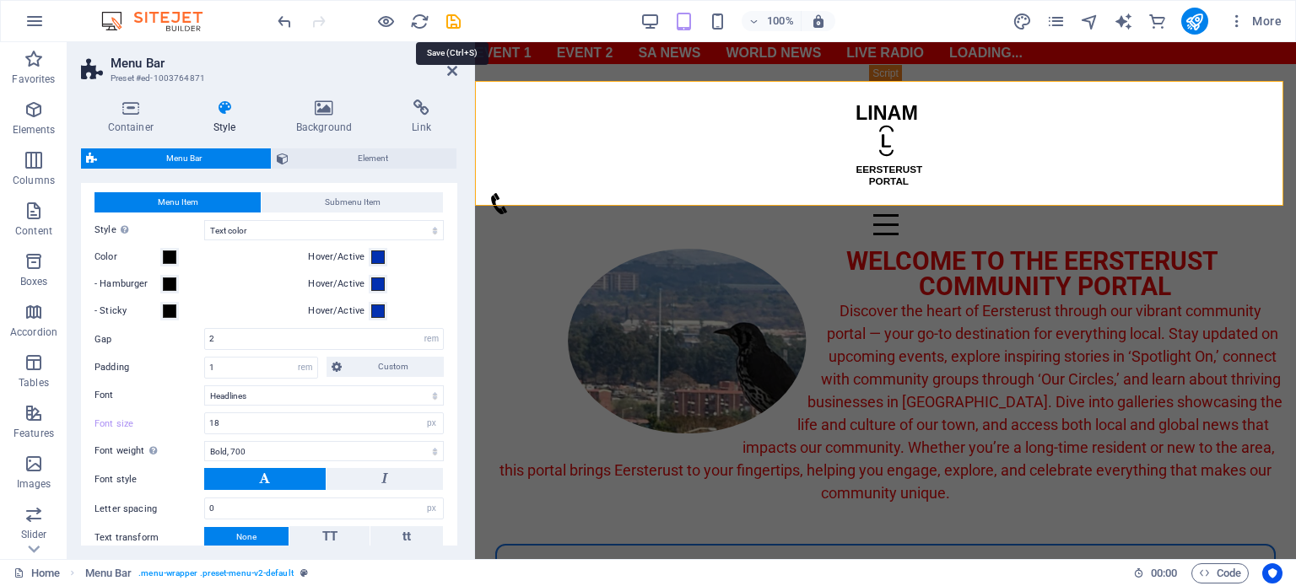
select select "sticky_menu"
select select "px"
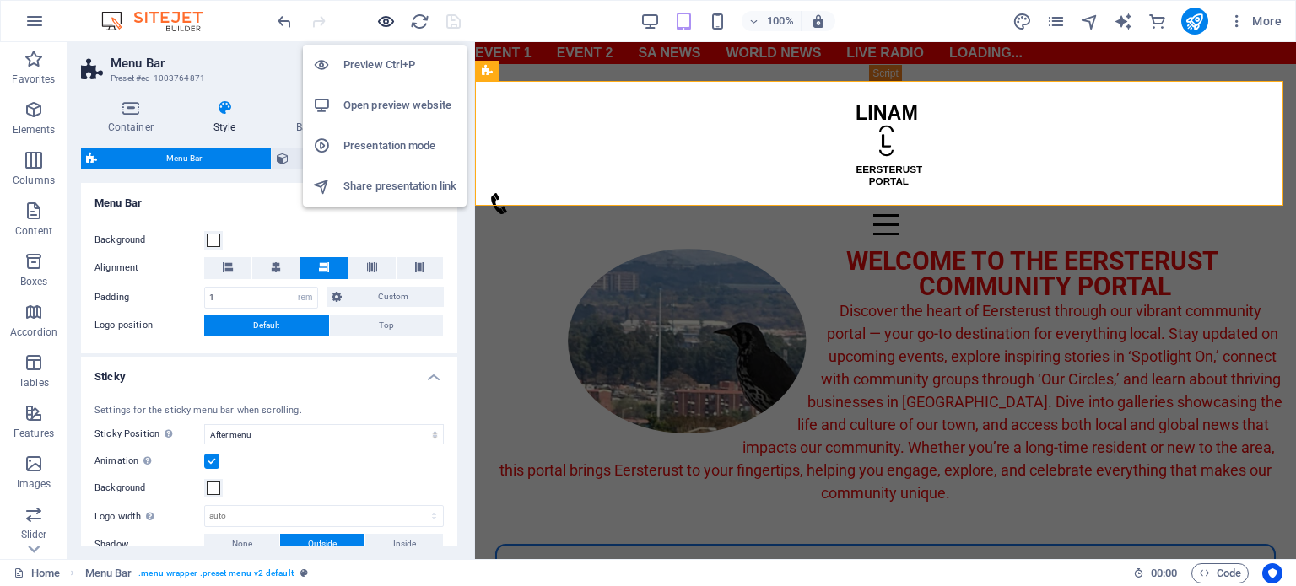
click at [382, 25] on icon "button" at bounding box center [385, 21] width 19 height 19
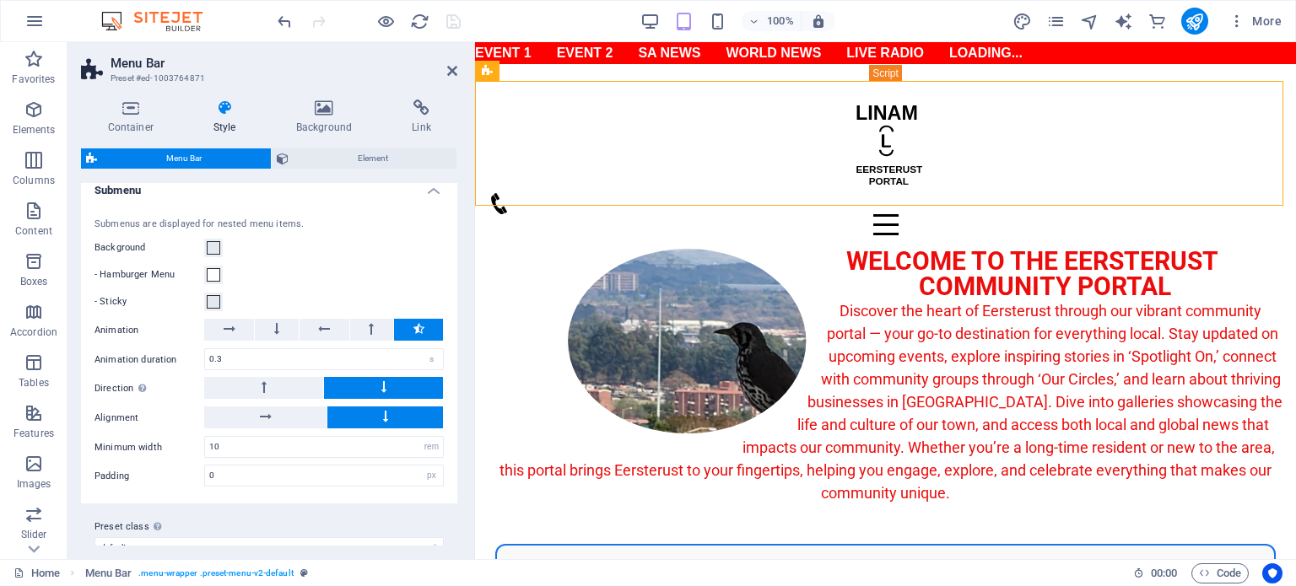
scroll to position [1535, 0]
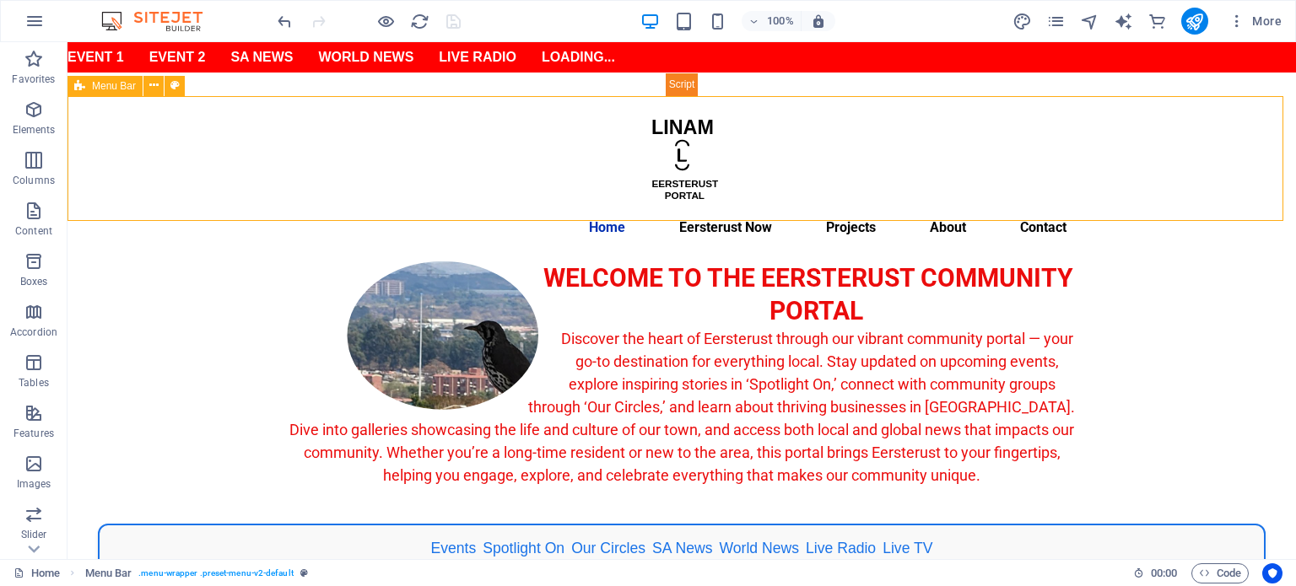
click at [124, 87] on span "Menu Bar" at bounding box center [114, 86] width 44 height 10
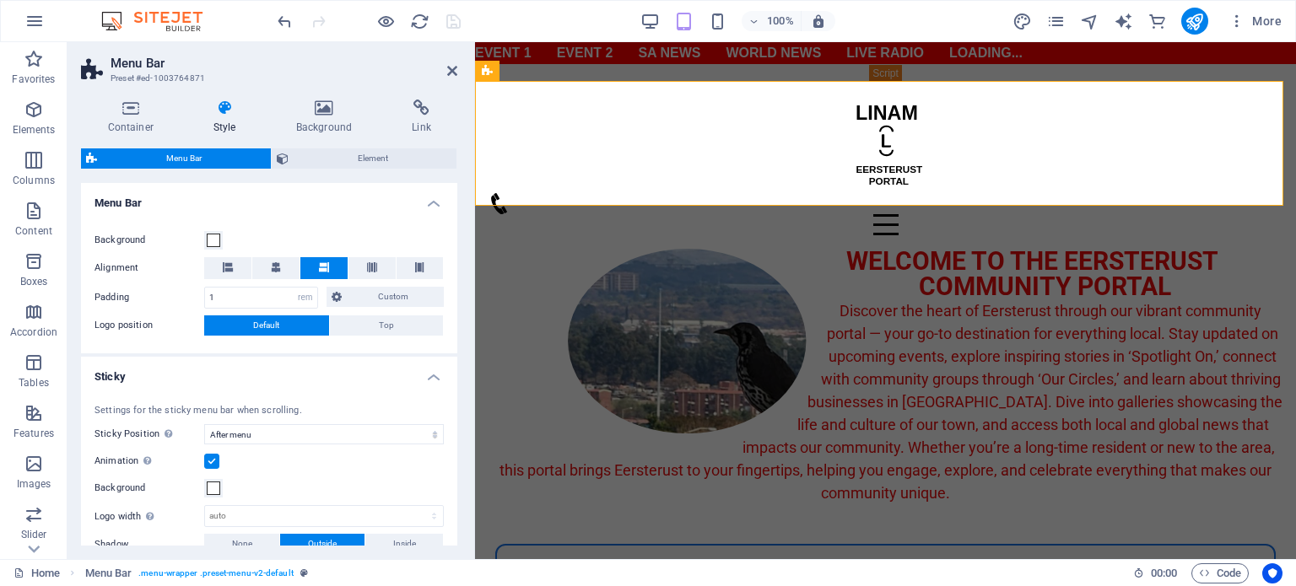
click at [227, 118] on h4 "Style" at bounding box center [227, 117] width 83 height 35
click at [224, 124] on h4 "Style" at bounding box center [227, 117] width 83 height 35
click at [339, 164] on span "Element" at bounding box center [373, 158] width 159 height 20
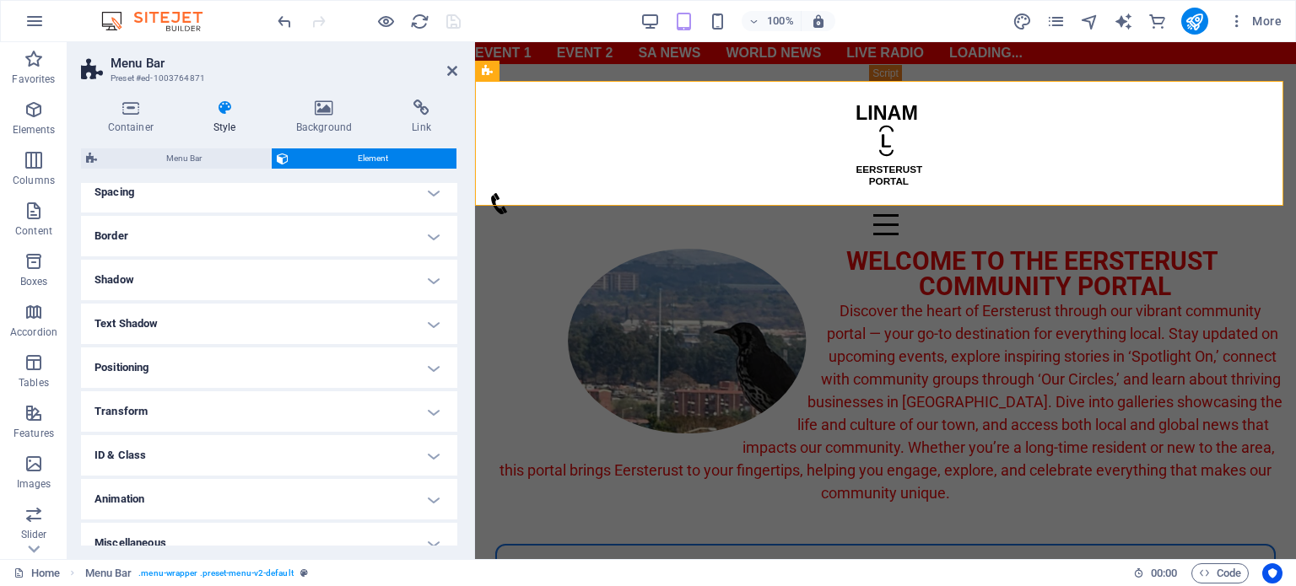
scroll to position [169, 0]
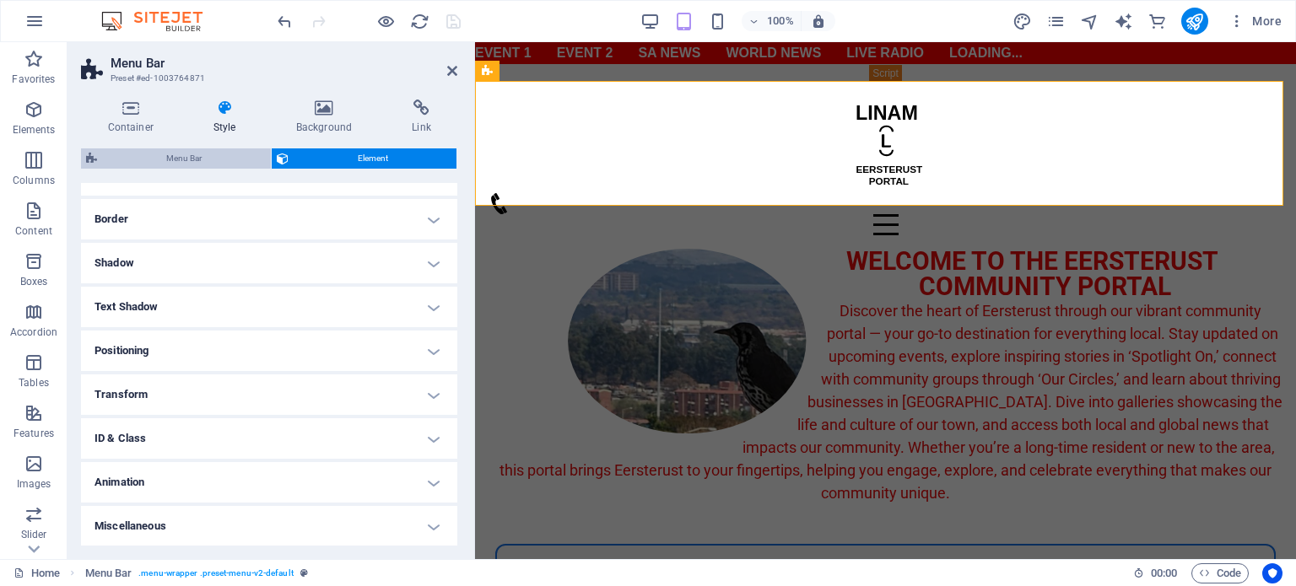
click at [207, 164] on span "Menu Bar" at bounding box center [184, 158] width 164 height 20
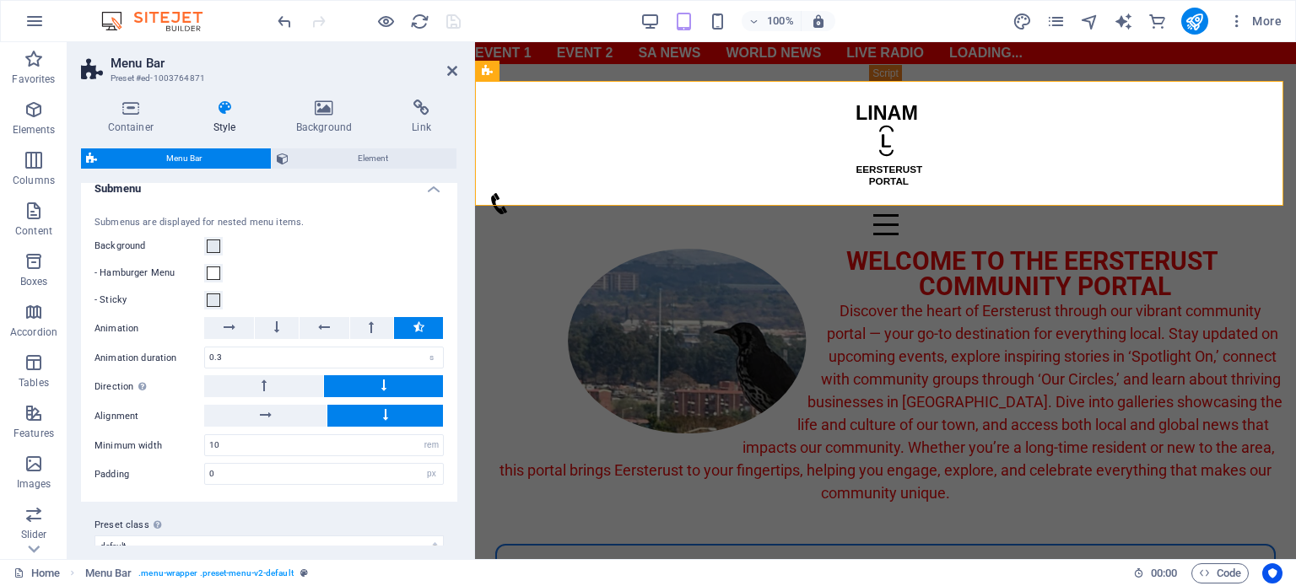
scroll to position [1535, 0]
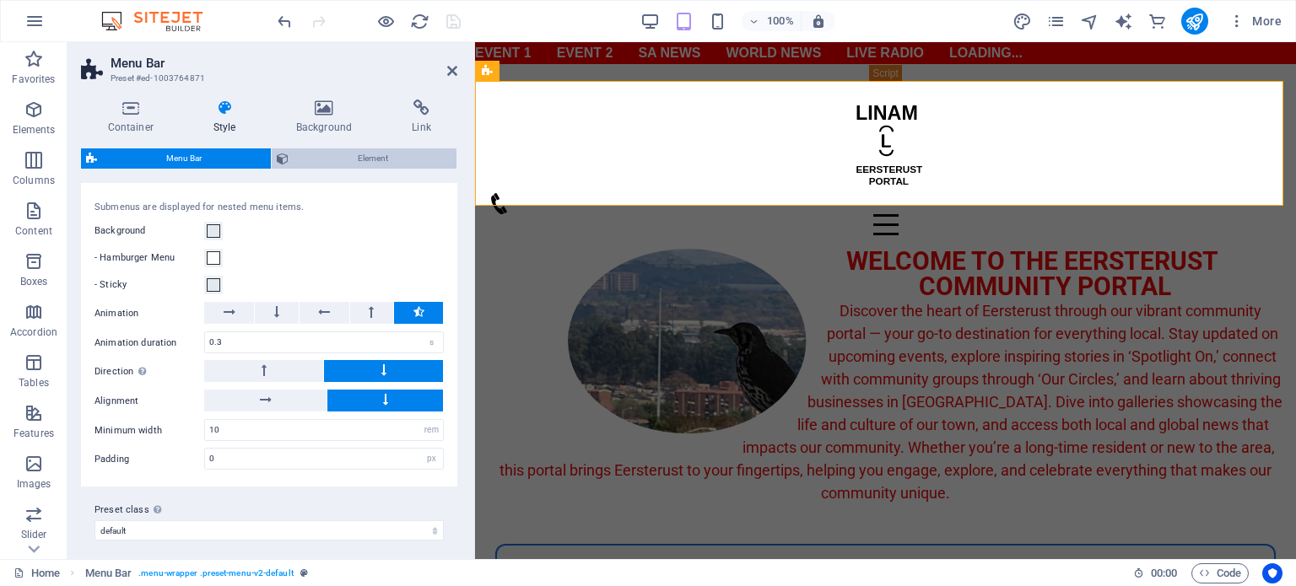
click at [341, 155] on span "Element" at bounding box center [373, 158] width 159 height 20
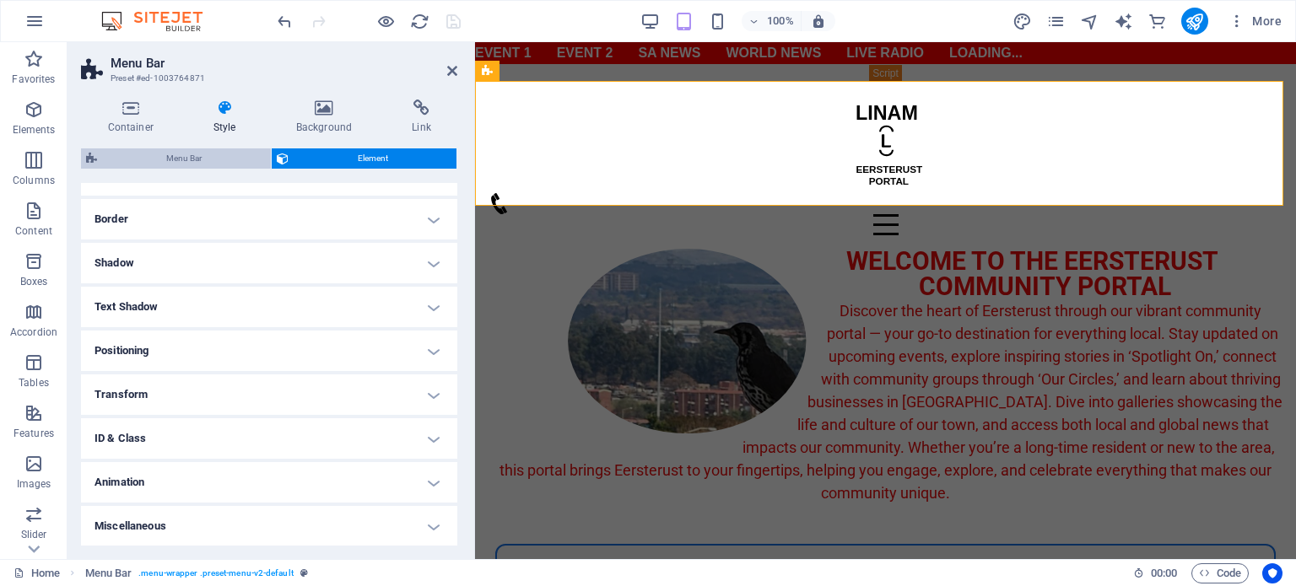
click at [197, 166] on span "Menu Bar" at bounding box center [184, 158] width 164 height 20
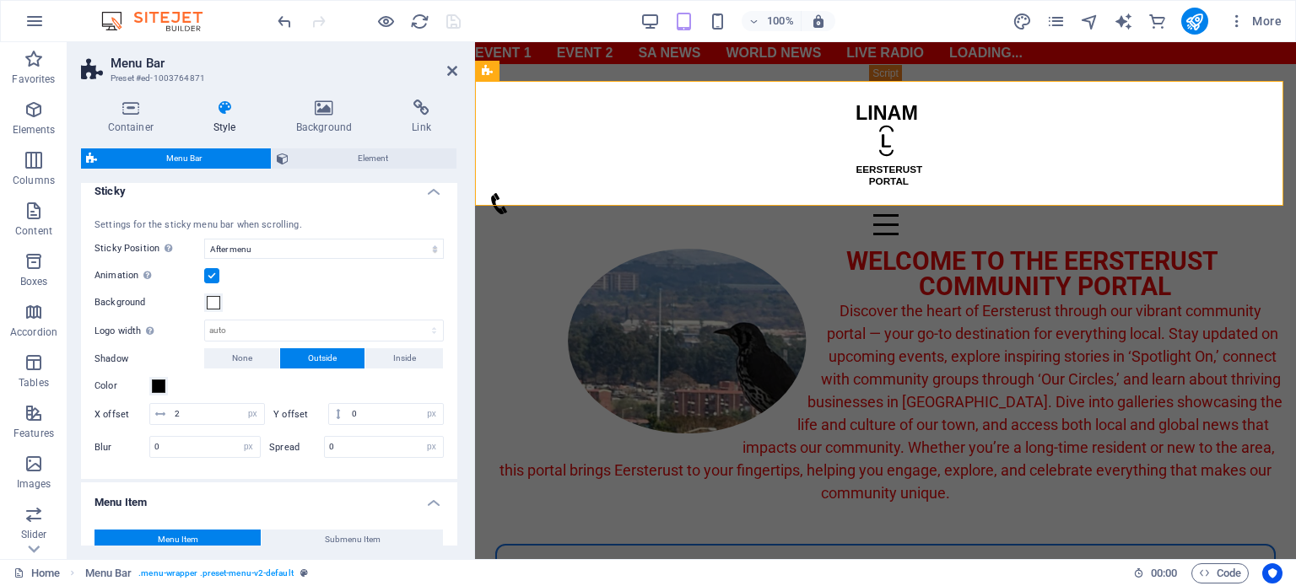
scroll to position [523, 0]
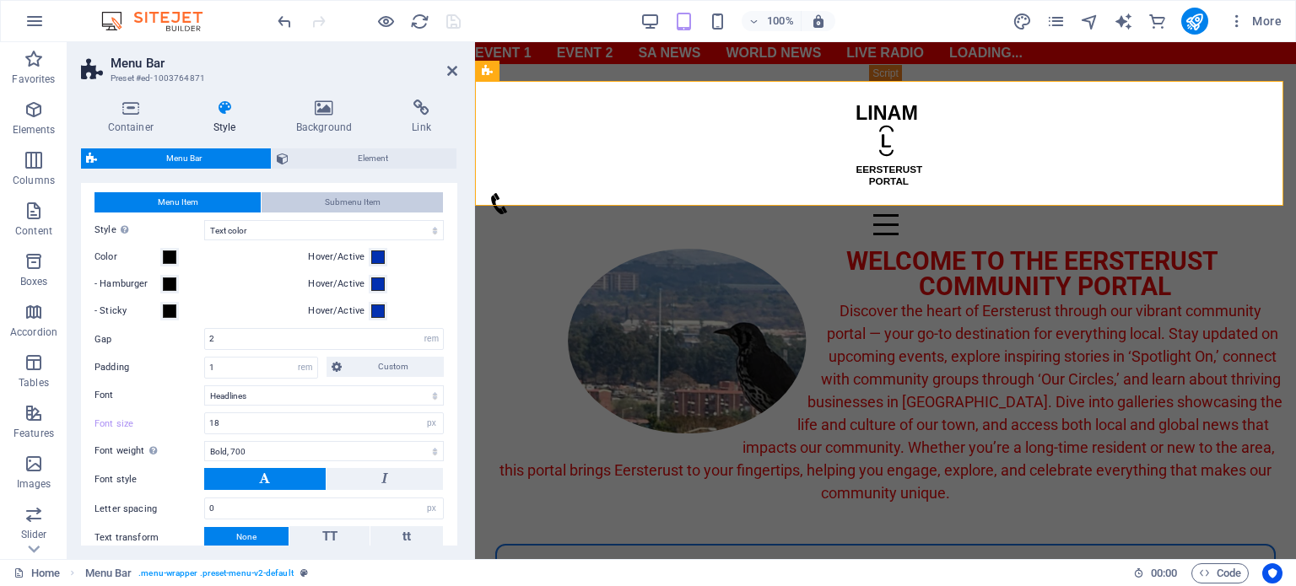
click at [326, 202] on span "Submenu Item" at bounding box center [353, 202] width 56 height 20
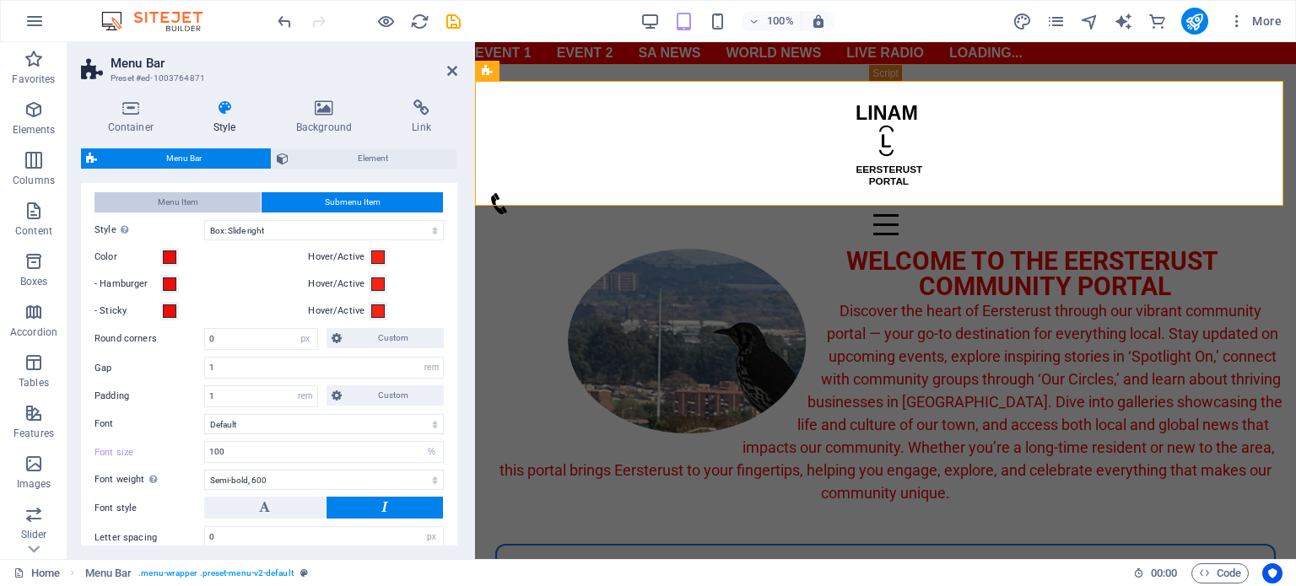
click at [192, 197] on span "Menu Item" at bounding box center [178, 202] width 40 height 20
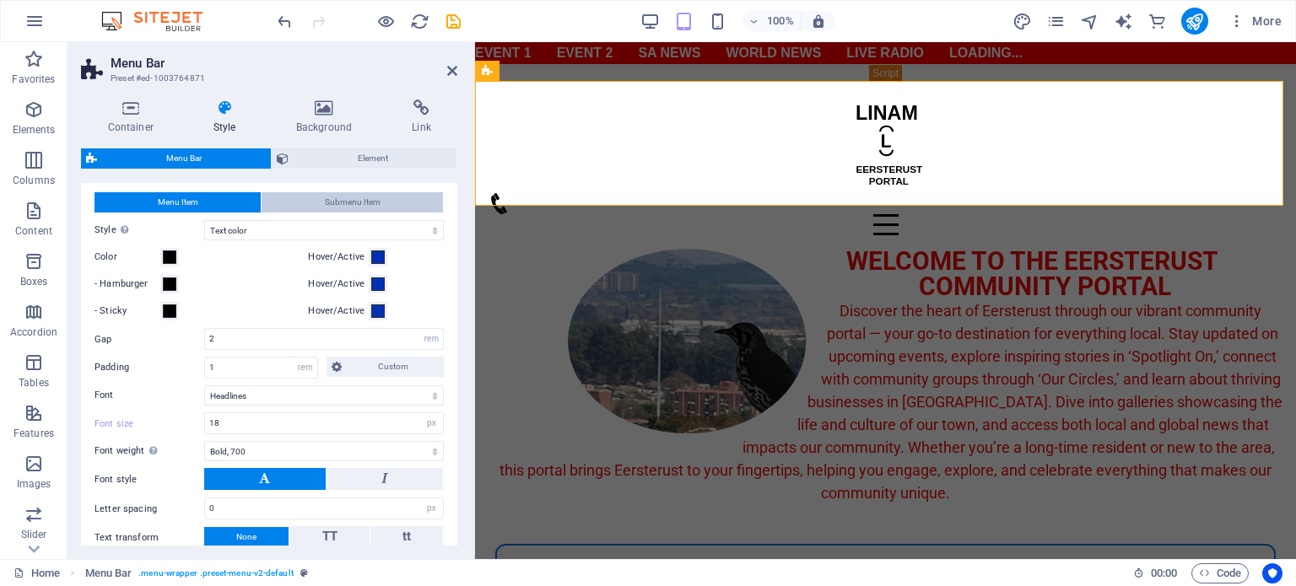
click at [364, 201] on span "Submenu Item" at bounding box center [353, 202] width 56 height 20
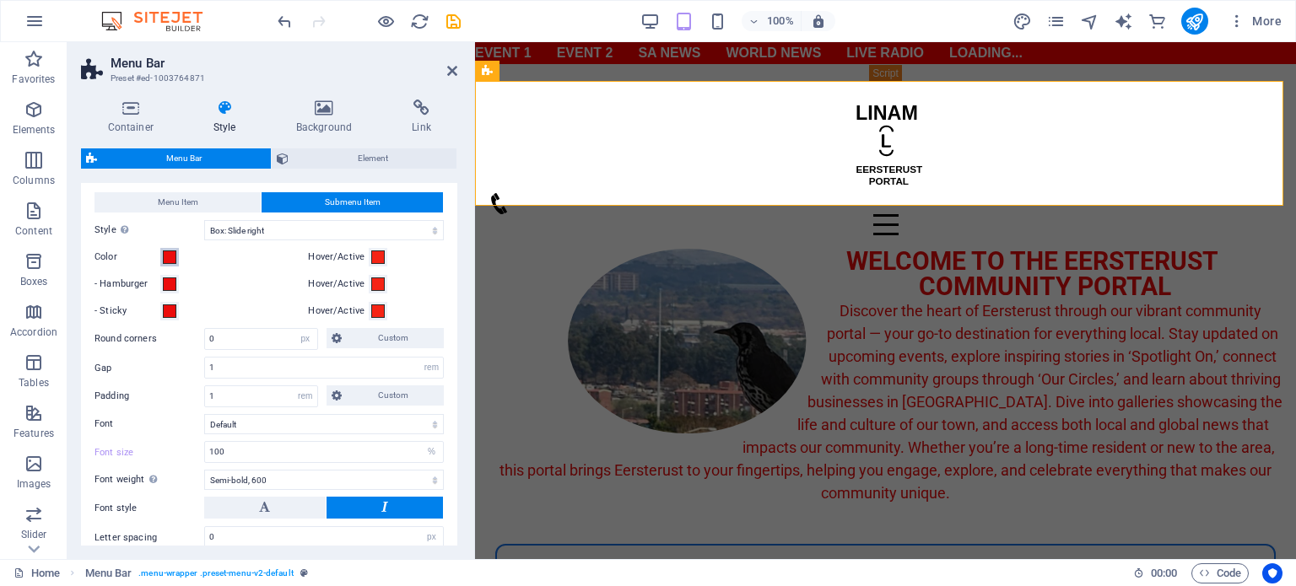
click at [169, 259] on span at bounding box center [169, 257] width 13 height 13
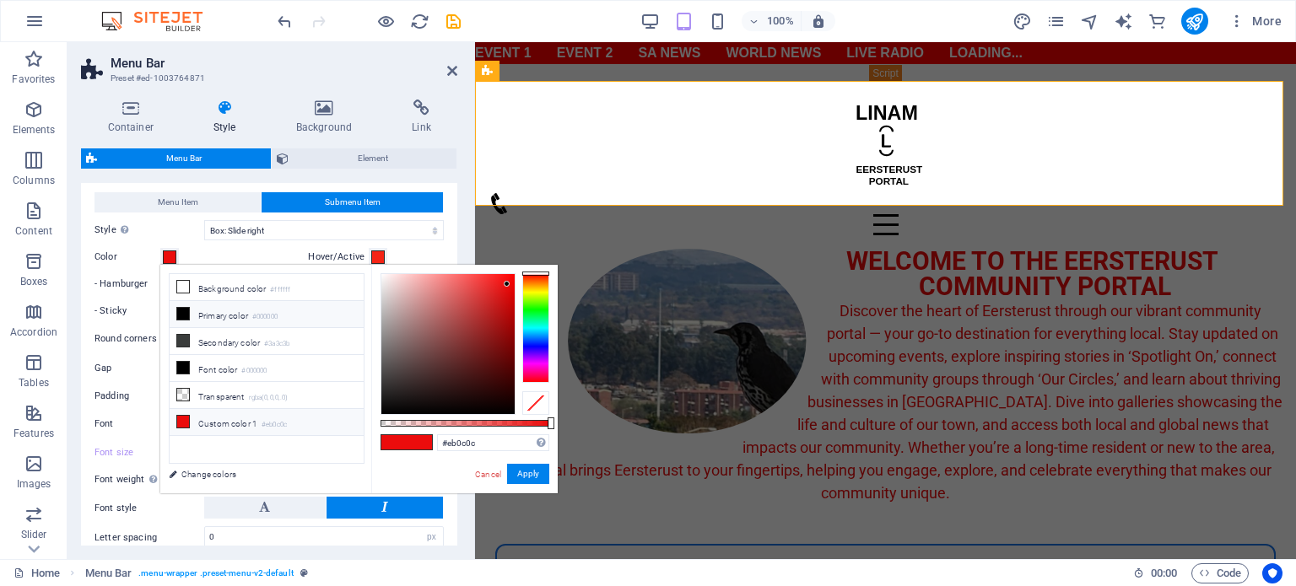
click at [254, 315] on li "Primary color #000000" at bounding box center [267, 314] width 194 height 27
click at [531, 474] on button "Apply" at bounding box center [528, 474] width 42 height 20
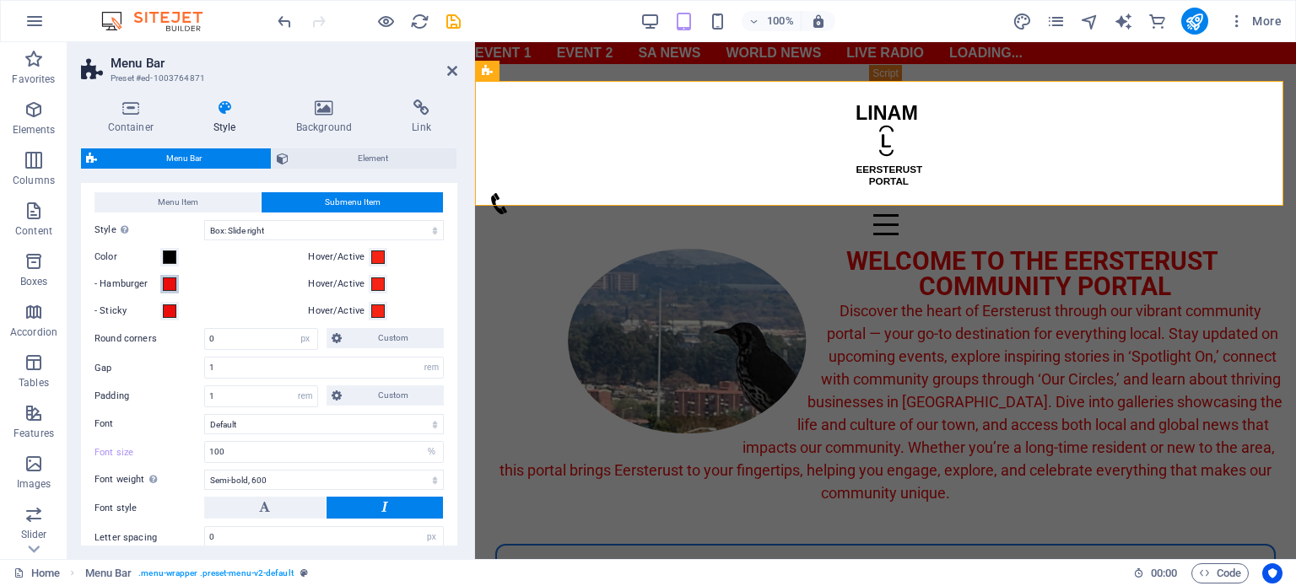
click at [171, 285] on span at bounding box center [169, 284] width 13 height 13
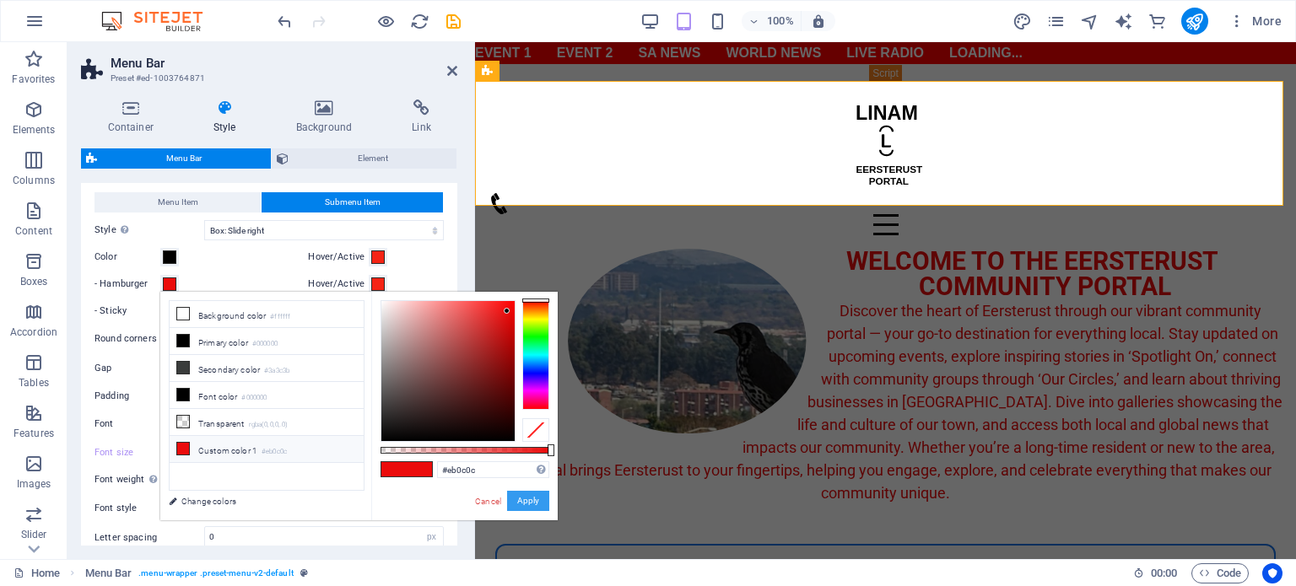
click at [537, 501] on button "Apply" at bounding box center [528, 501] width 42 height 20
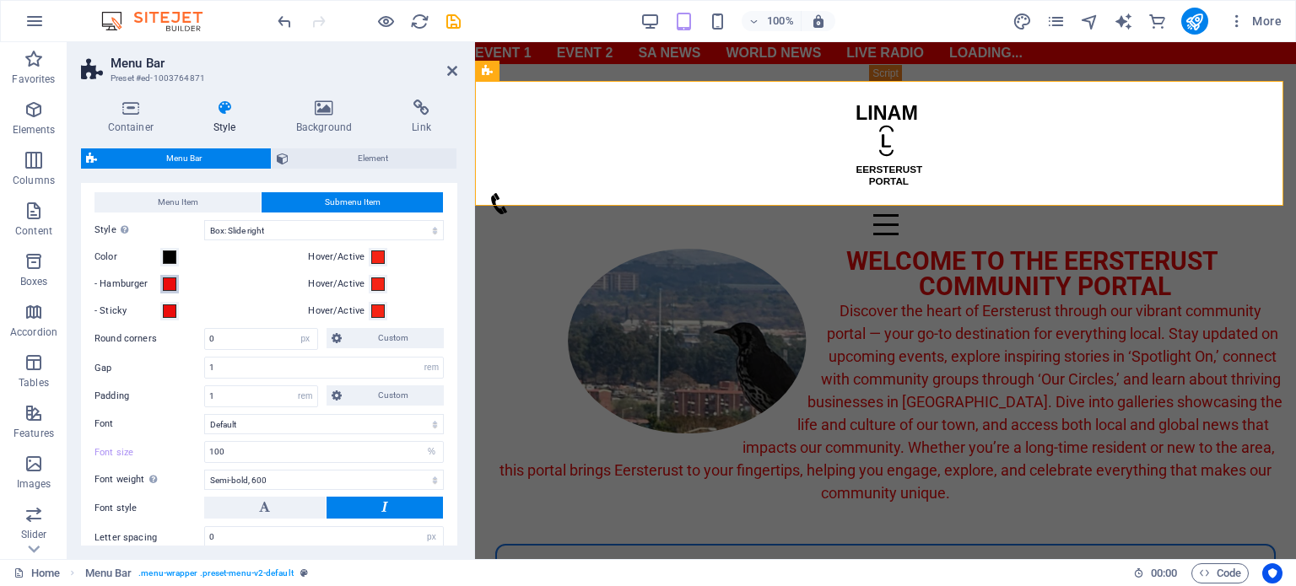
click at [170, 289] on button "- Hamburger" at bounding box center [169, 284] width 19 height 19
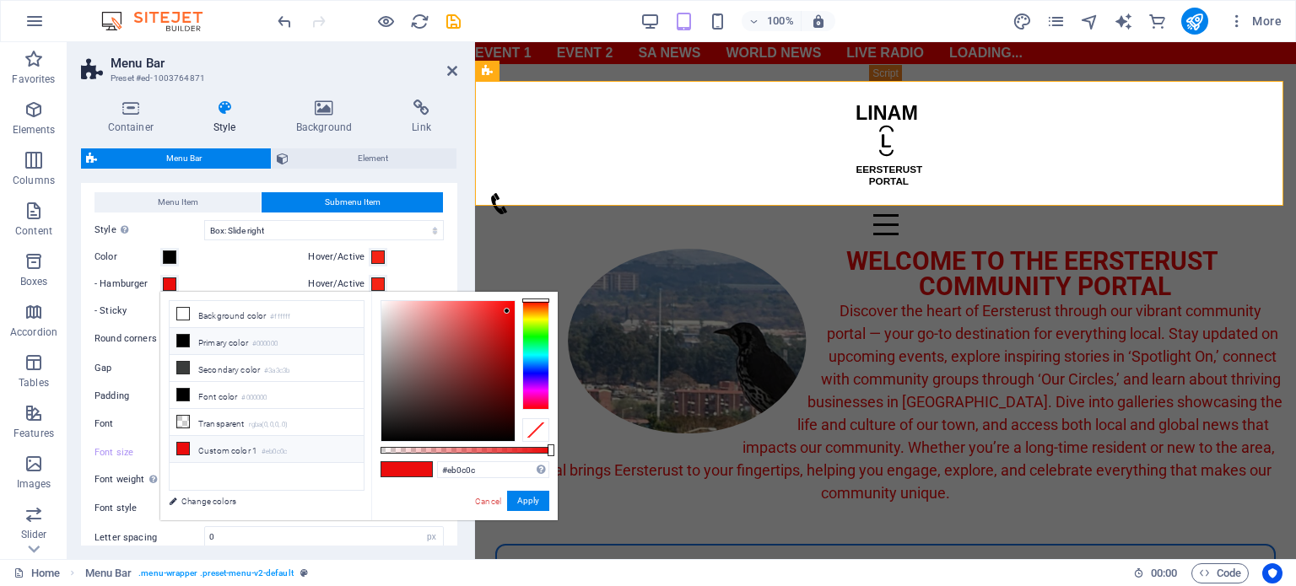
click at [212, 343] on li "Primary color #000000" at bounding box center [267, 341] width 194 height 27
drag, startPoint x: 522, startPoint y: 504, endPoint x: 6, endPoint y: 436, distance: 520.7
click at [522, 504] on button "Apply" at bounding box center [528, 501] width 42 height 20
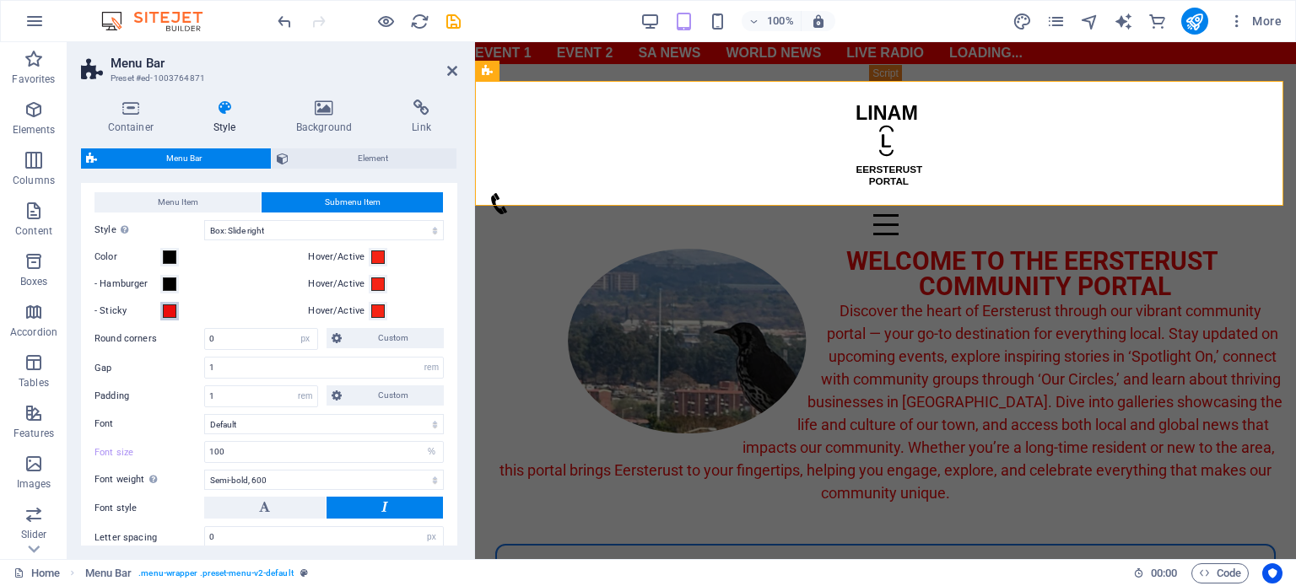
click at [174, 310] on span at bounding box center [169, 311] width 13 height 13
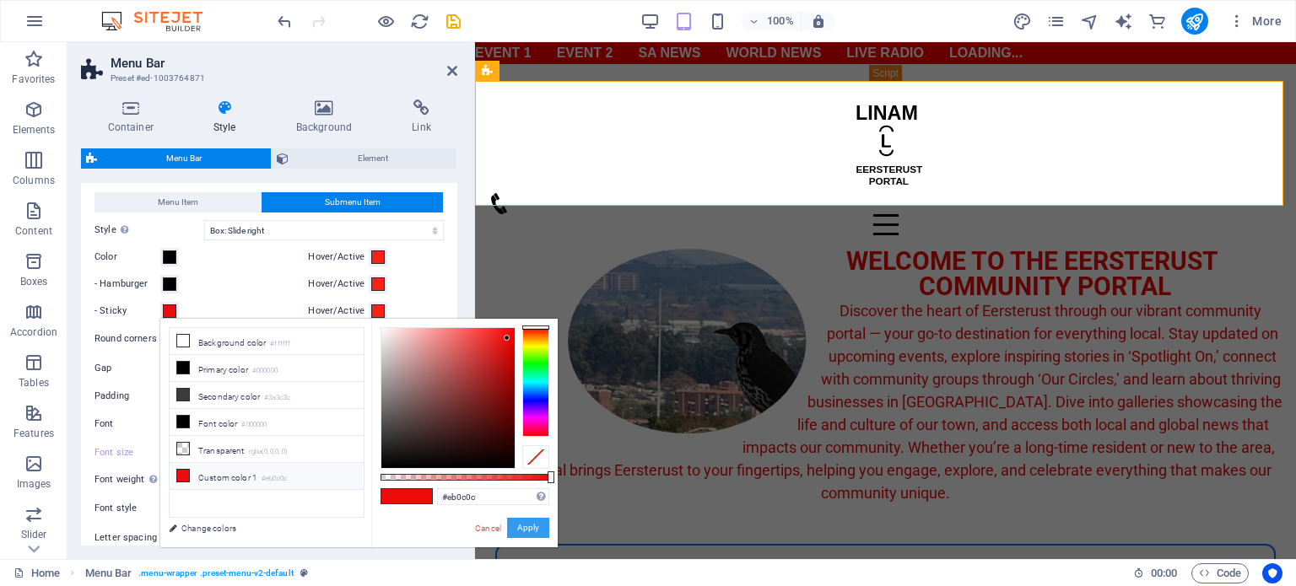
click at [528, 531] on button "Apply" at bounding box center [528, 528] width 42 height 20
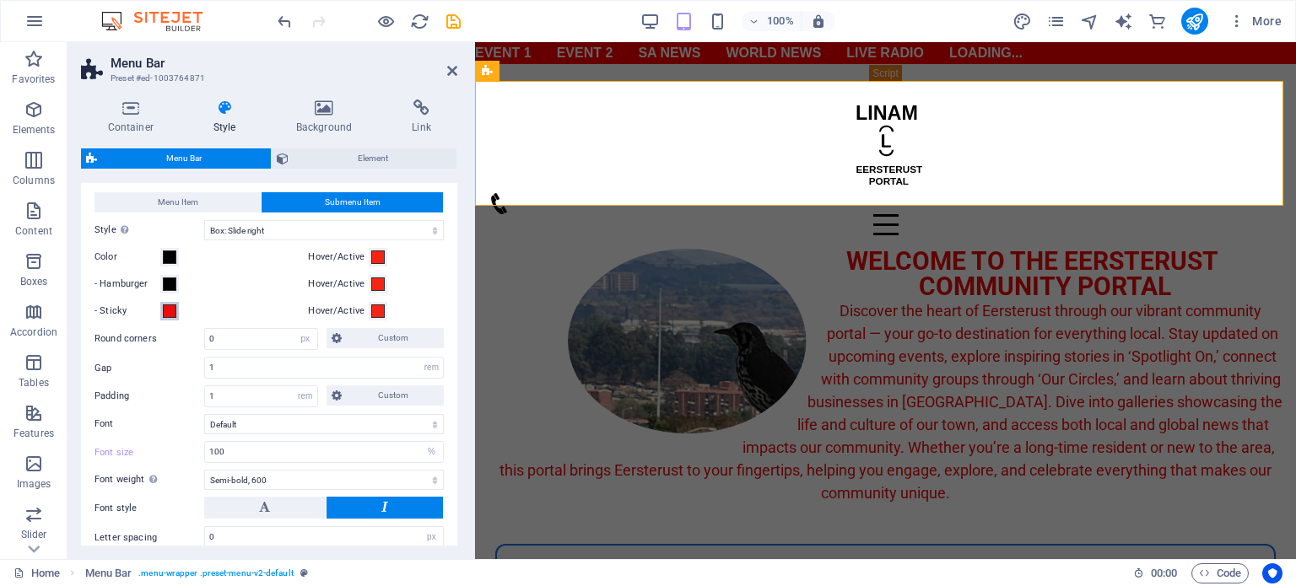
click at [172, 312] on span at bounding box center [169, 311] width 13 height 13
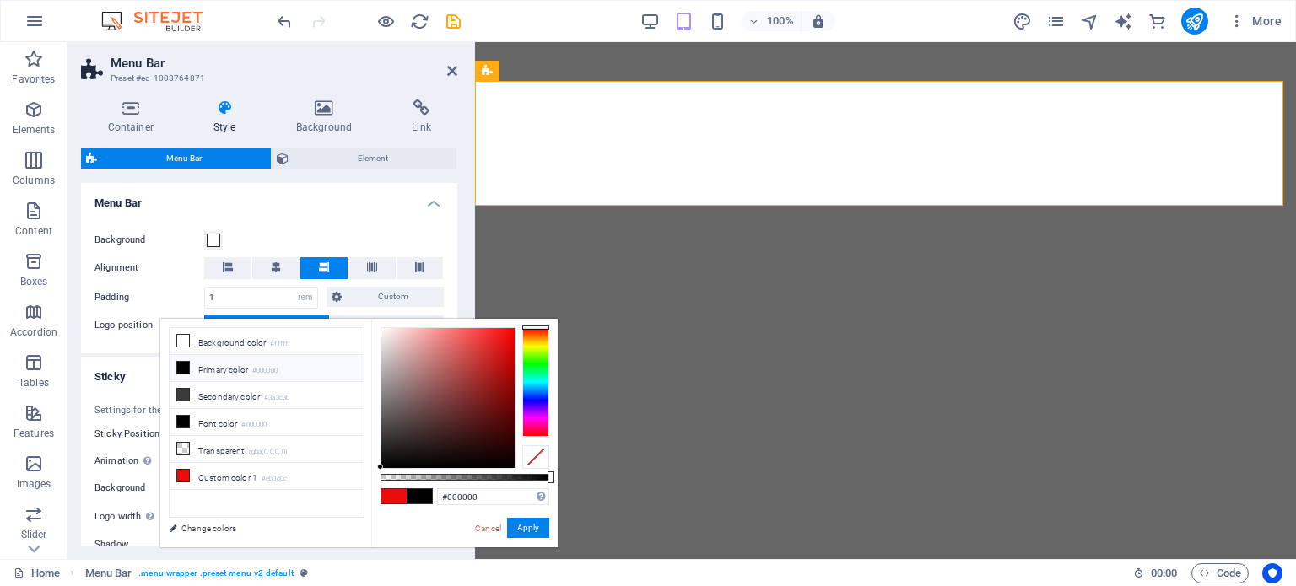
select select "rem"
select select "sticky_menu"
select select "px"
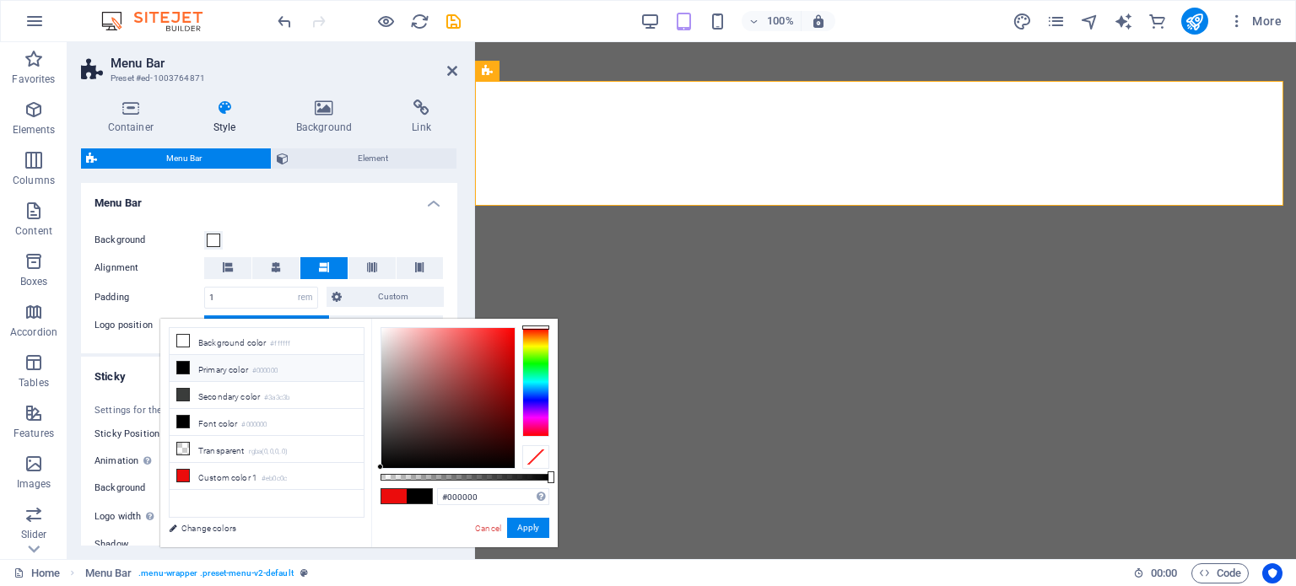
select select "px"
select select "hover_box_left"
select select "px"
select select "rem"
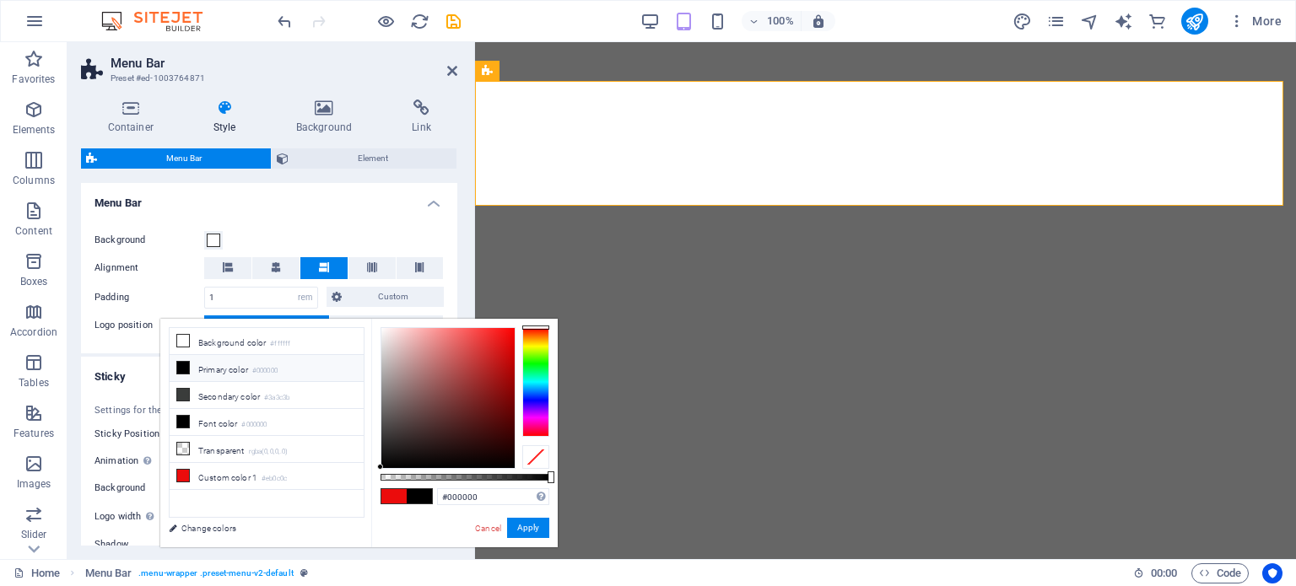
select select "%"
select select "600"
select select "px"
select select "%"
select select "rem"
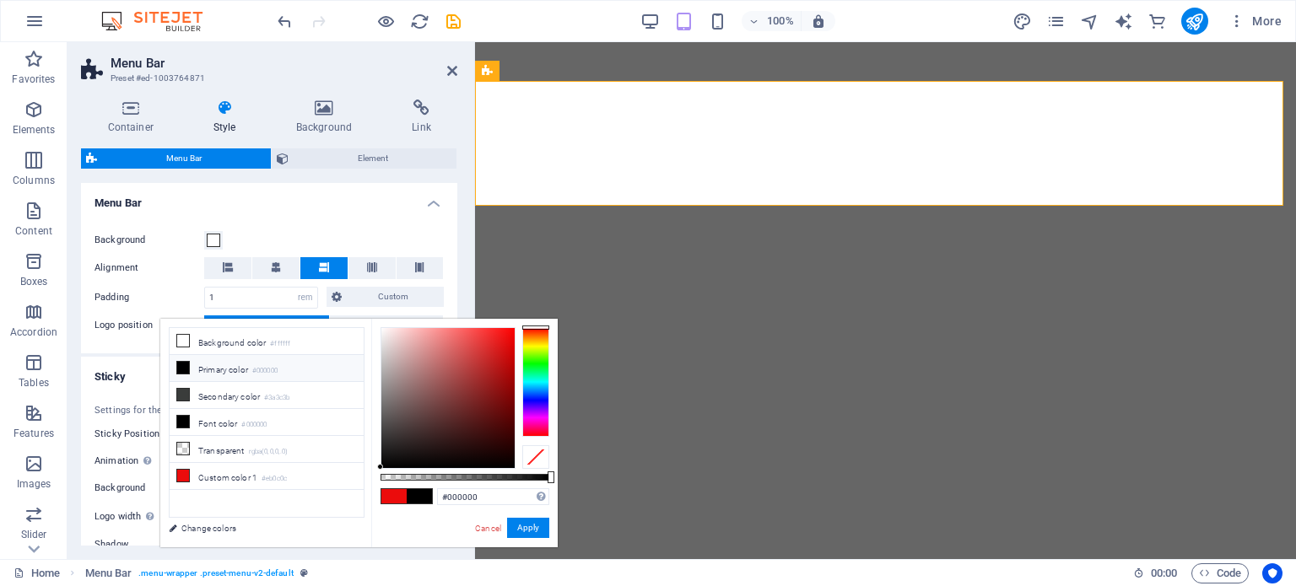
select select "rem"
select select "px"
select select "preset-menu-v2-default"
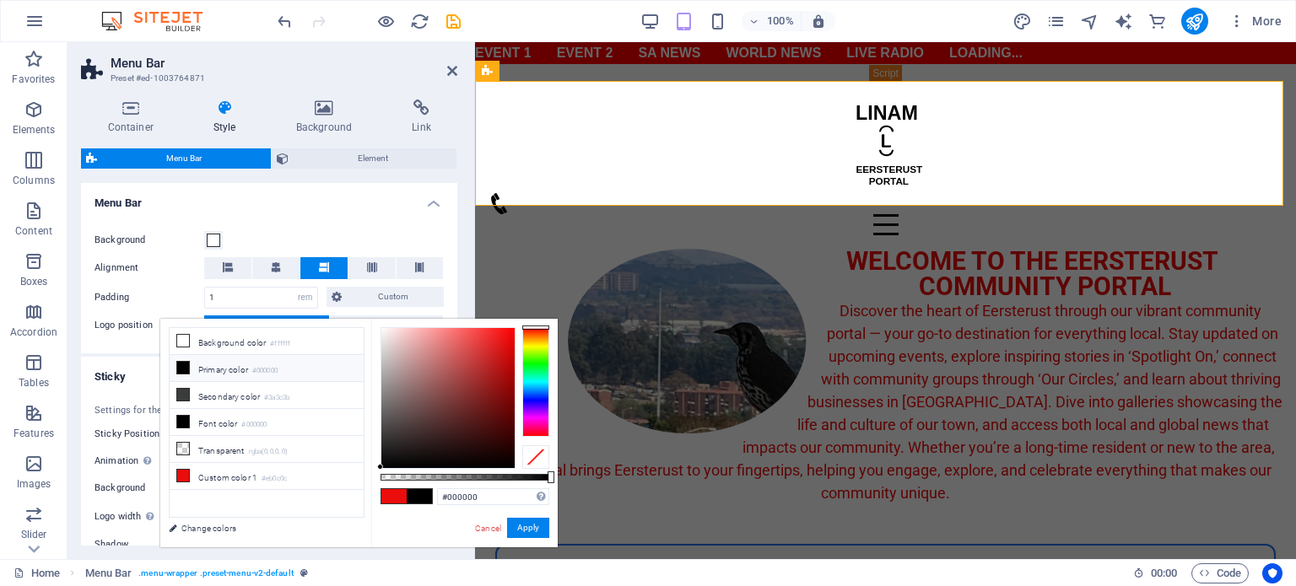
scroll to position [523, 0]
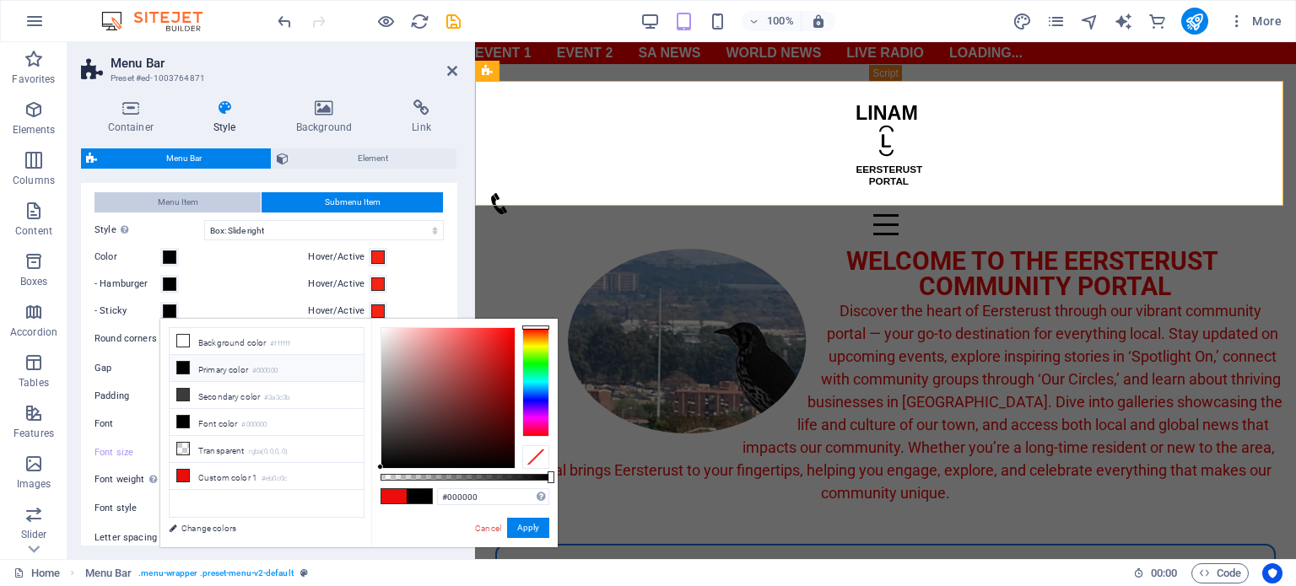
click at [150, 198] on button "Menu Item" at bounding box center [177, 202] width 166 height 20
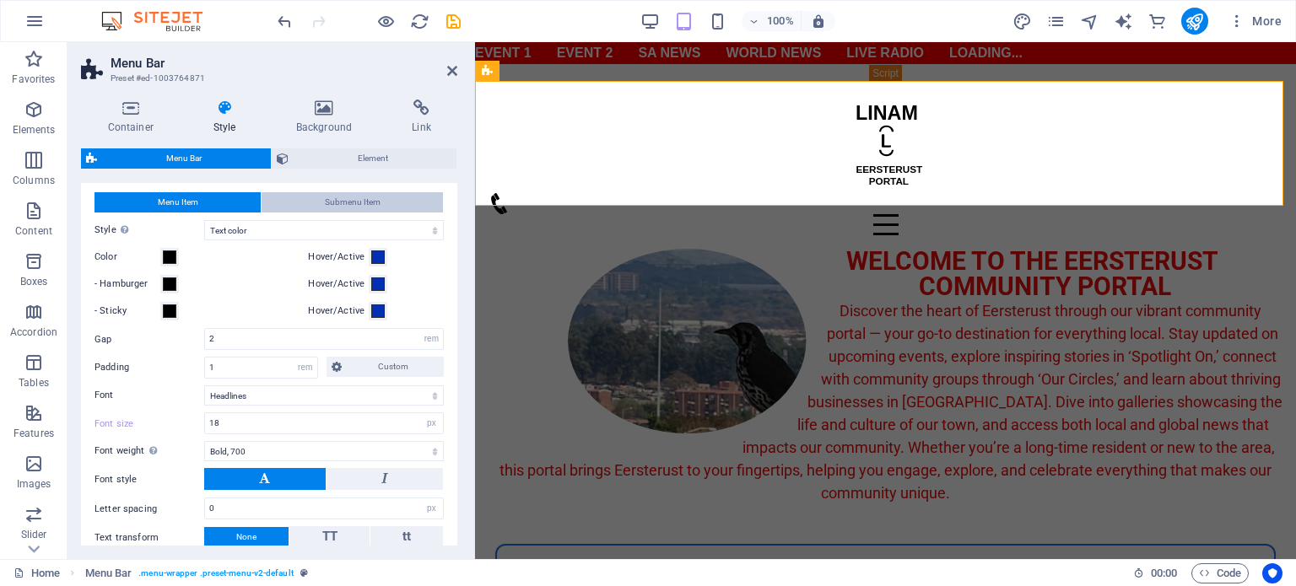
click at [386, 205] on button "Submenu Item" at bounding box center [352, 202] width 181 height 20
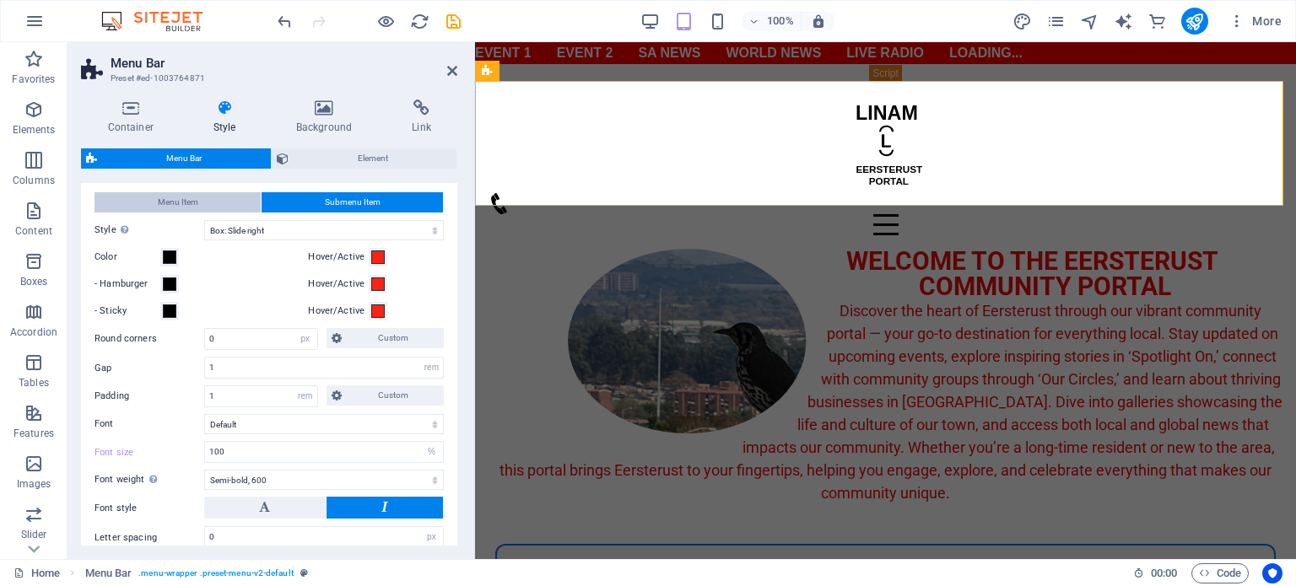
click at [195, 200] on span "Menu Item" at bounding box center [178, 202] width 40 height 20
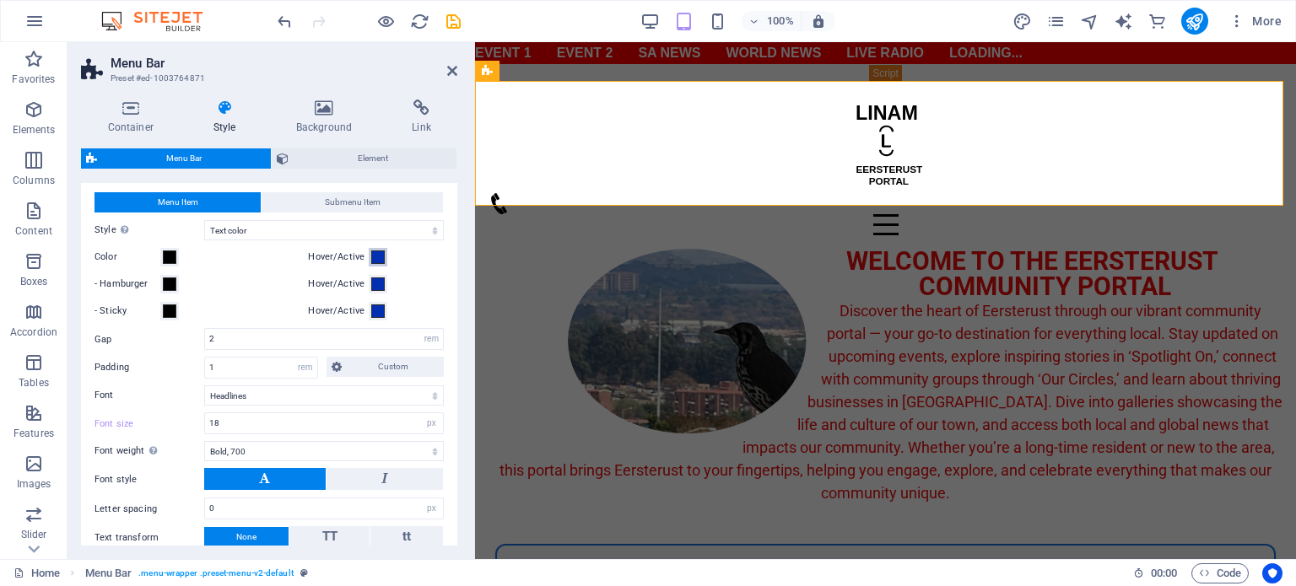
click at [372, 256] on span at bounding box center [377, 257] width 13 height 13
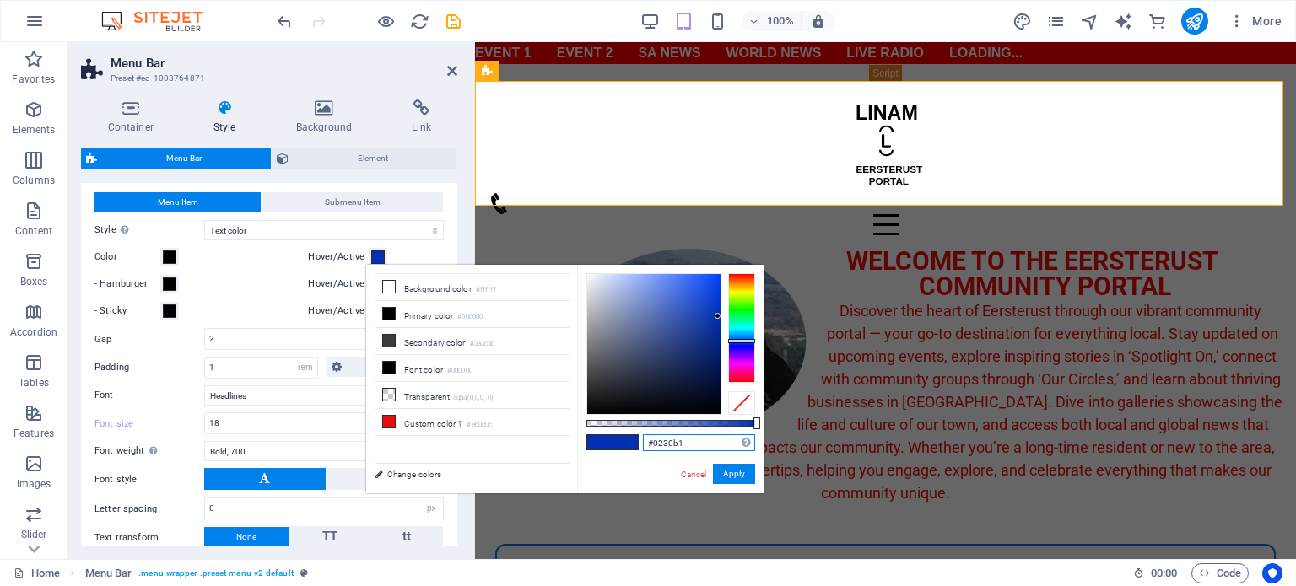
drag, startPoint x: 700, startPoint y: 440, endPoint x: 634, endPoint y: 439, distance: 65.8
click at [634, 439] on div "#0230b1 Supported formats #0852ed rgb(8, 82, 237) rgba(8, 82, 237, 90%) hsv(221…" at bounding box center [670, 501] width 186 height 473
click at [729, 472] on button "Apply" at bounding box center [734, 474] width 42 height 20
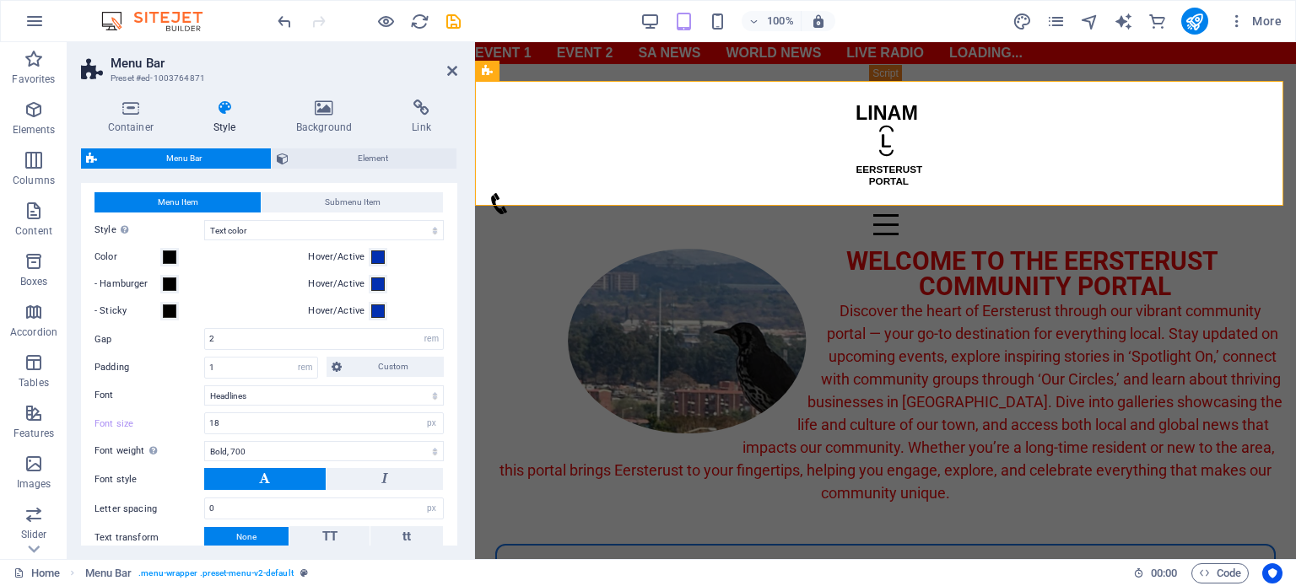
click at [353, 211] on div "Menu Item Submenu Item" at bounding box center [268, 202] width 349 height 21
click at [356, 202] on span "Submenu Item" at bounding box center [353, 202] width 56 height 20
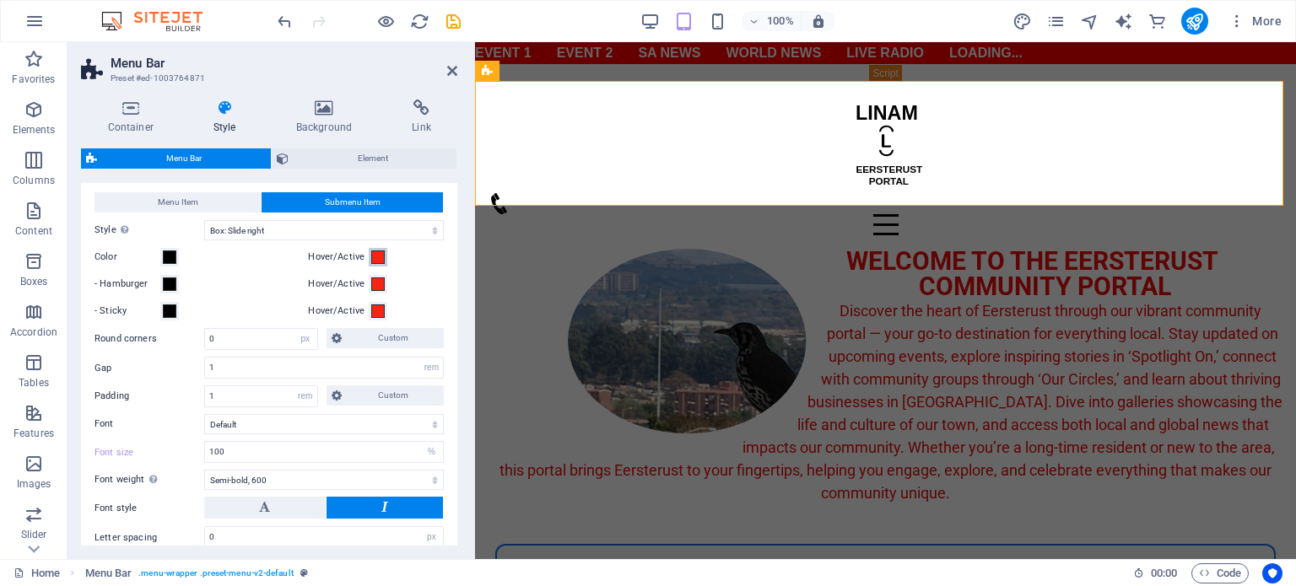
click at [375, 256] on span at bounding box center [377, 257] width 13 height 13
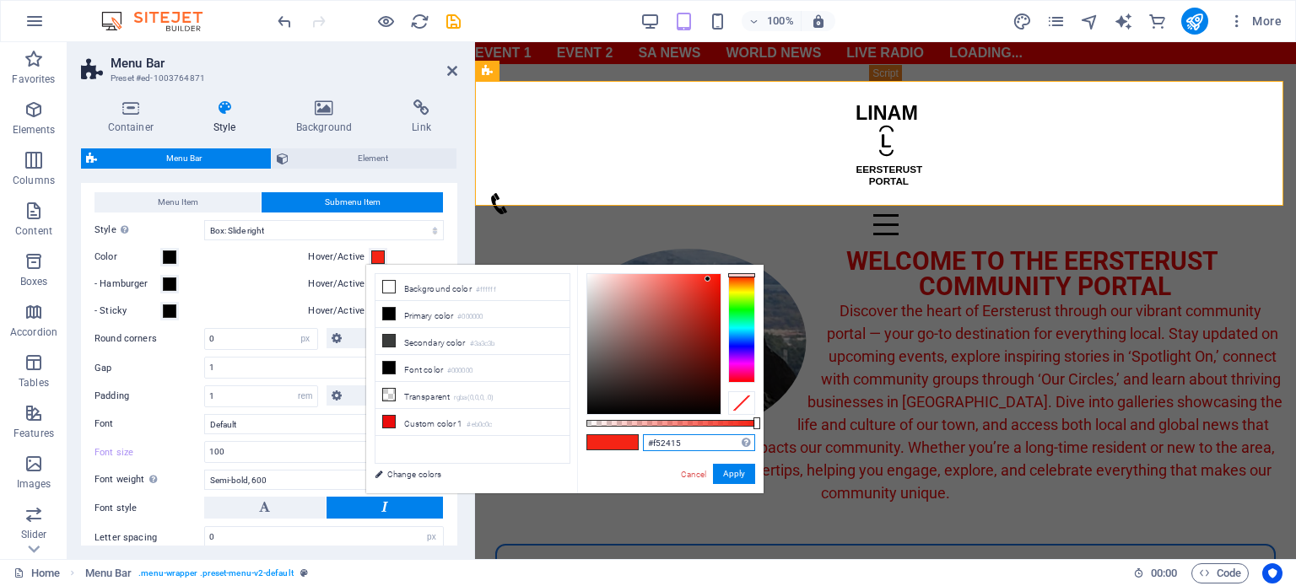
drag, startPoint x: 697, startPoint y: 445, endPoint x: 611, endPoint y: 434, distance: 86.7
click at [611, 434] on div "#f52415 Supported formats #0852ed rgb(8, 82, 237) rgba(8, 82, 237, 90%) hsv(221…" at bounding box center [670, 501] width 186 height 473
paste input "0230b1"
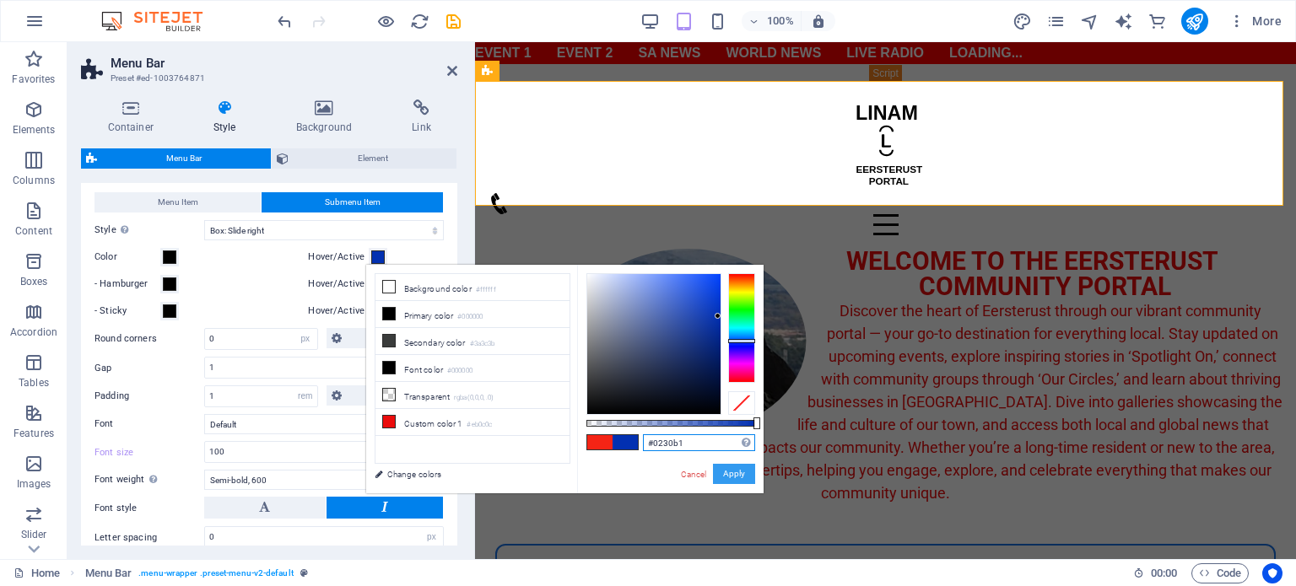
type input "#0230b1"
click at [730, 478] on button "Apply" at bounding box center [734, 474] width 42 height 20
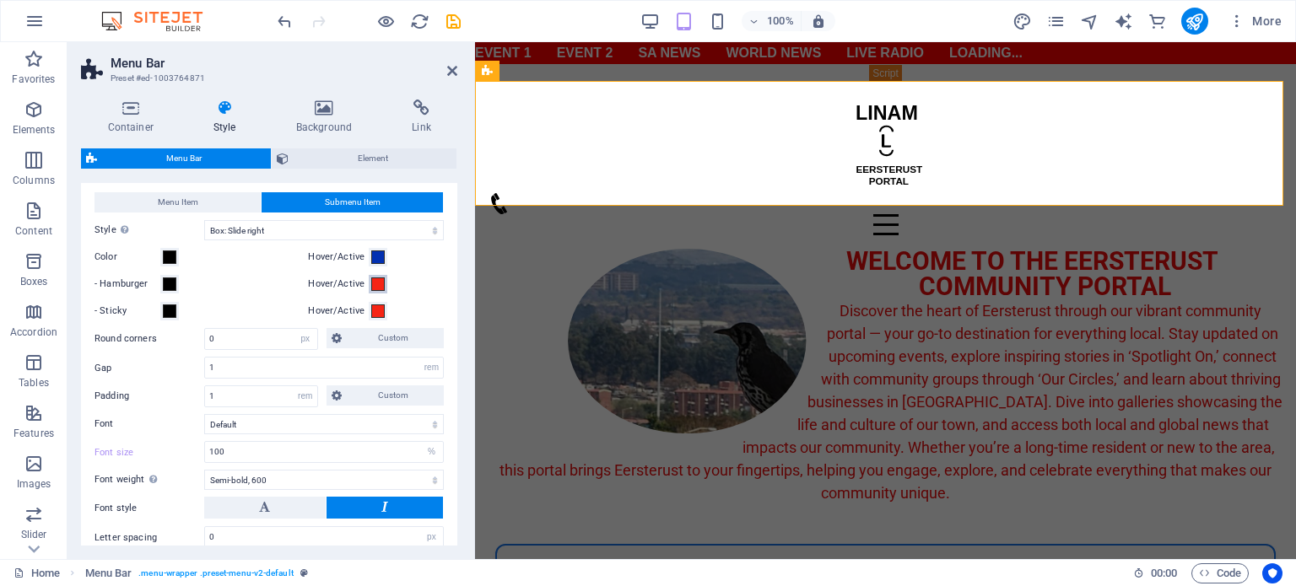
click at [375, 283] on span at bounding box center [377, 284] width 13 height 13
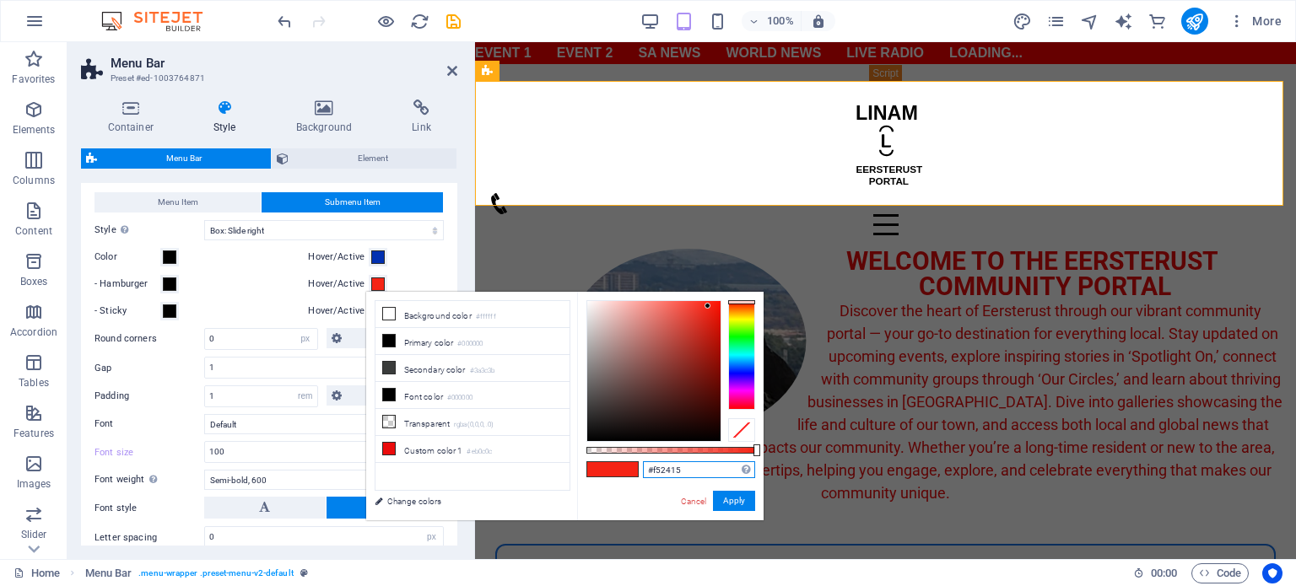
drag, startPoint x: 701, startPoint y: 469, endPoint x: 601, endPoint y: 462, distance: 100.6
click at [601, 462] on div "#f52415 Supported formats #0852ed rgb(8, 82, 237) rgba(8, 82, 237, 90%) hsv(221…" at bounding box center [670, 528] width 186 height 473
paste input "0230b1"
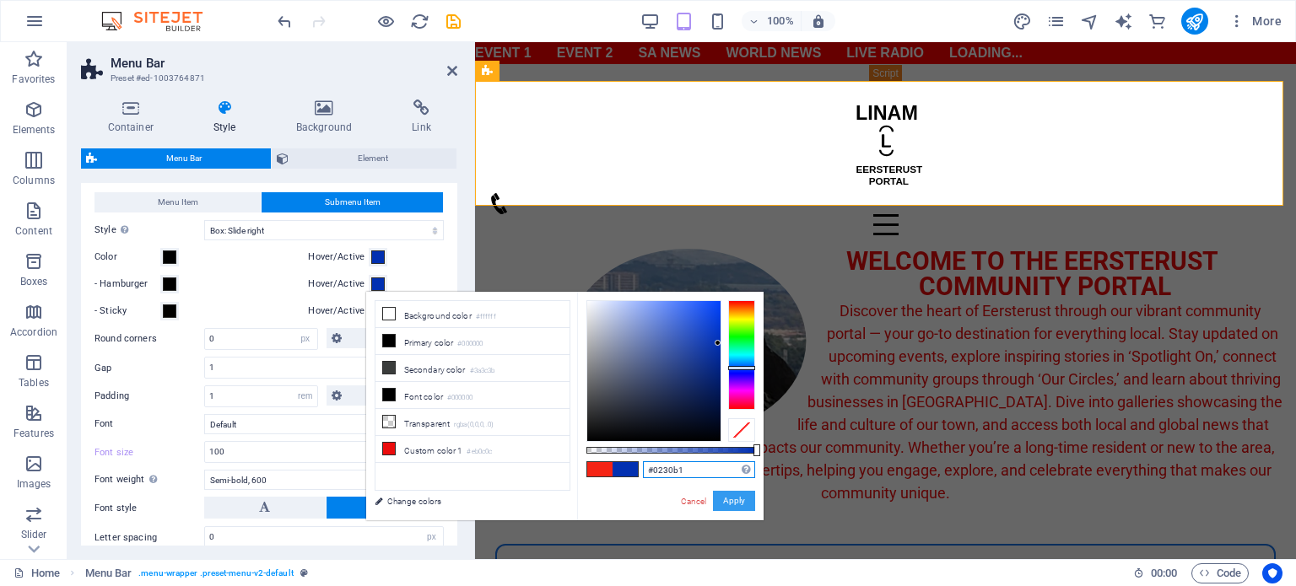
type input "#0230b1"
click at [725, 500] on button "Apply" at bounding box center [734, 501] width 42 height 20
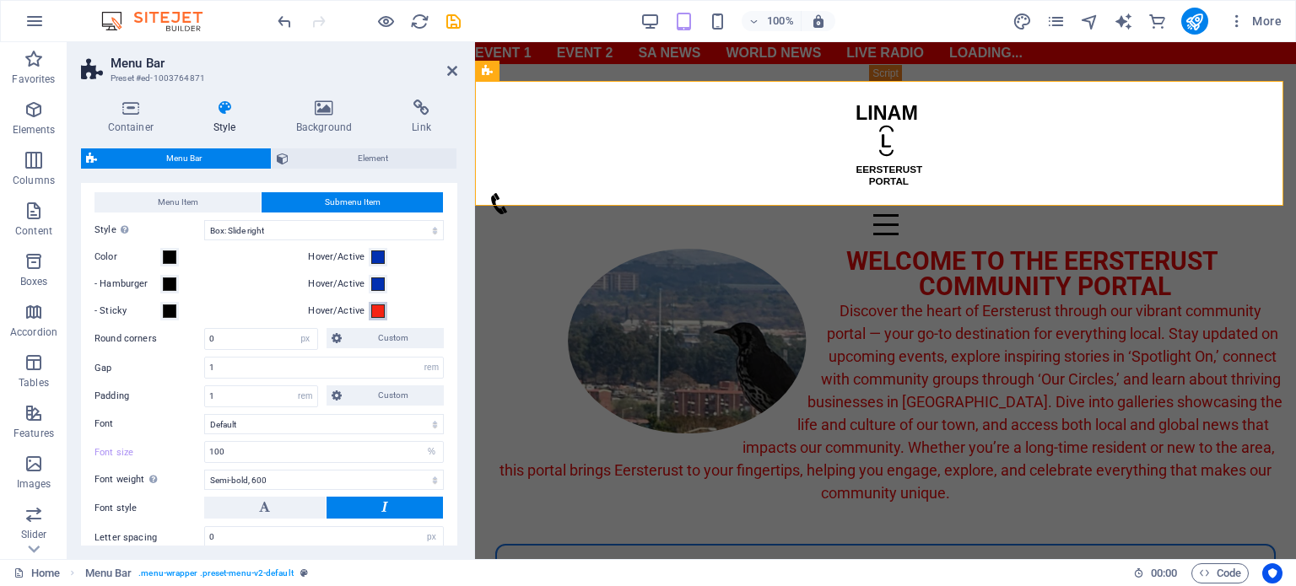
click at [369, 306] on button "Hover/Active" at bounding box center [378, 311] width 19 height 19
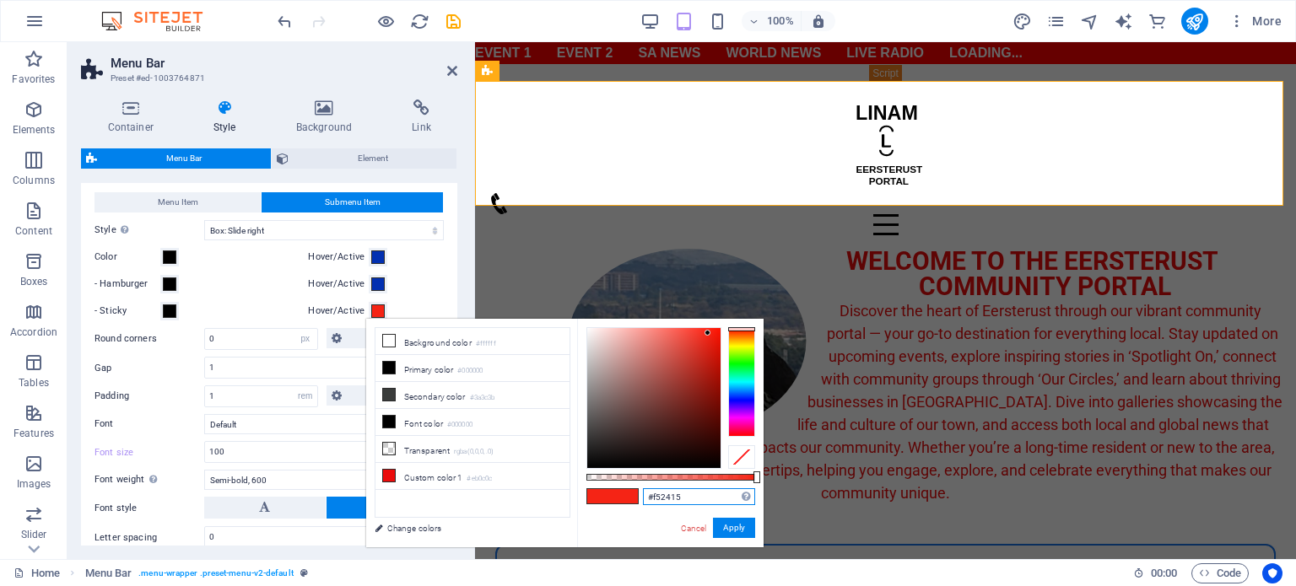
drag, startPoint x: 693, startPoint y: 494, endPoint x: 611, endPoint y: 492, distance: 81.9
click at [611, 492] on div "#f52415 Supported formats #0852ed rgb(8, 82, 237) rgba(8, 82, 237, 90%) hsv(221…" at bounding box center [670, 555] width 186 height 473
paste input "0230b1"
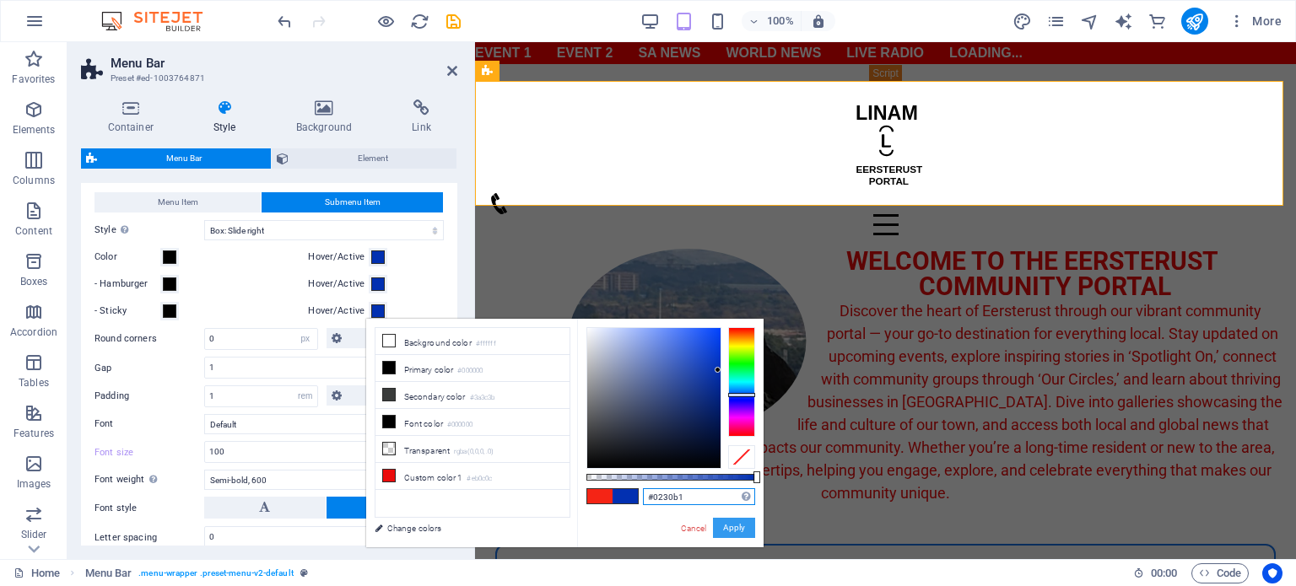
type input "#0230b1"
click at [735, 526] on button "Apply" at bounding box center [734, 528] width 42 height 20
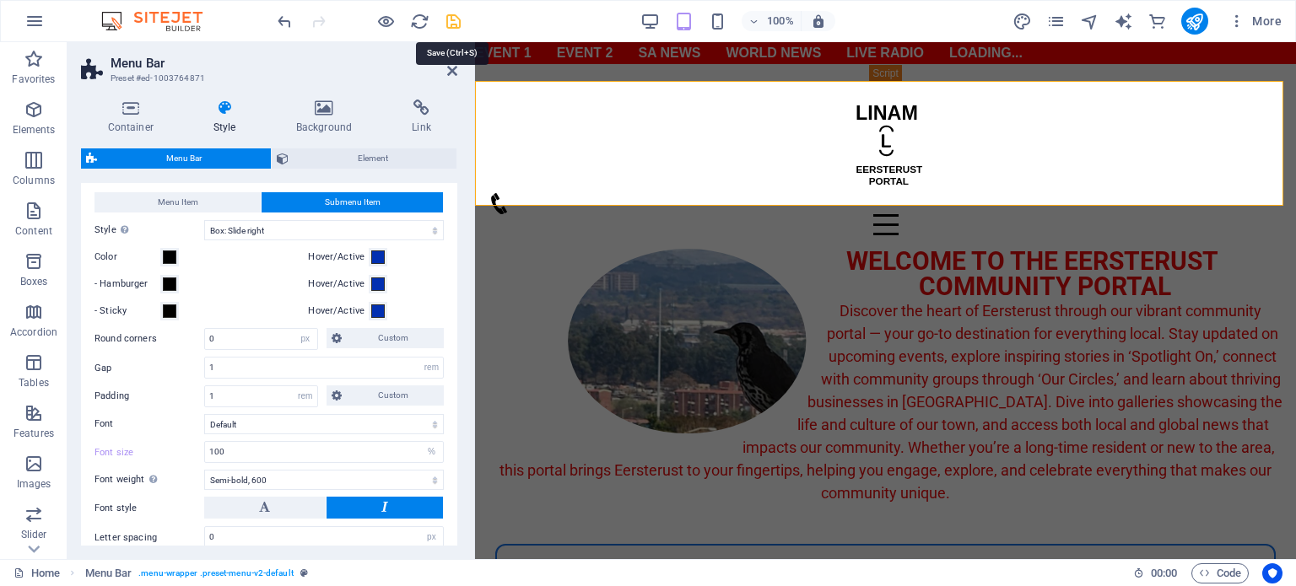
click at [453, 21] on icon "save" at bounding box center [453, 21] width 19 height 19
select select "rem"
select select "sticky_menu"
select select "px"
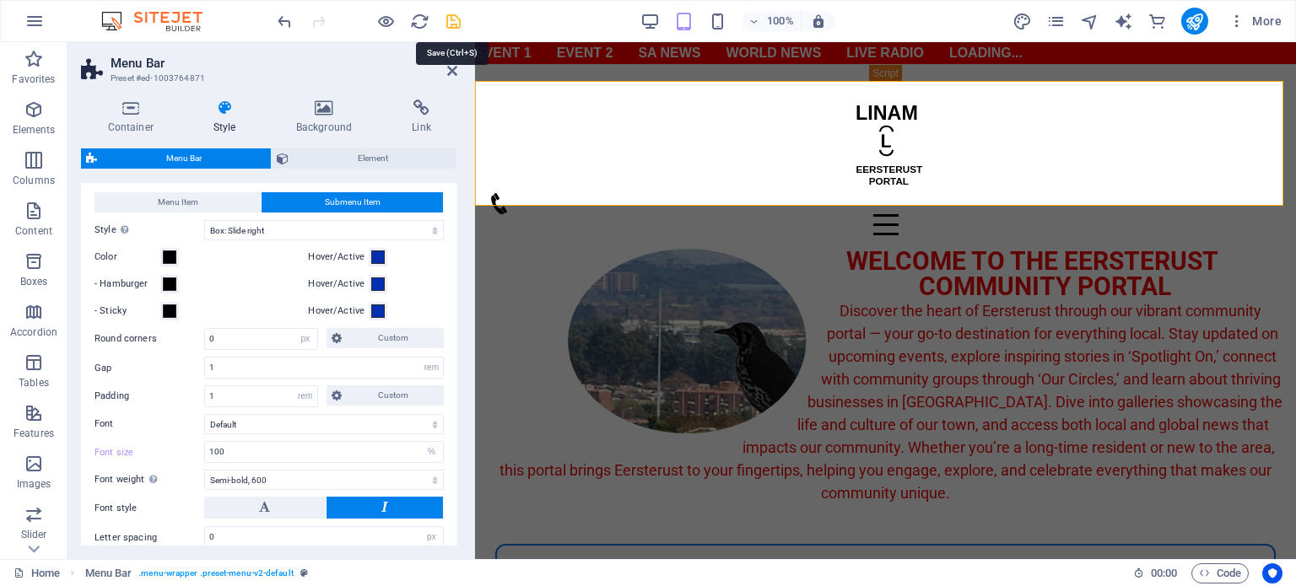
select select "px"
select select "hover_box_left"
select select "px"
select select "rem"
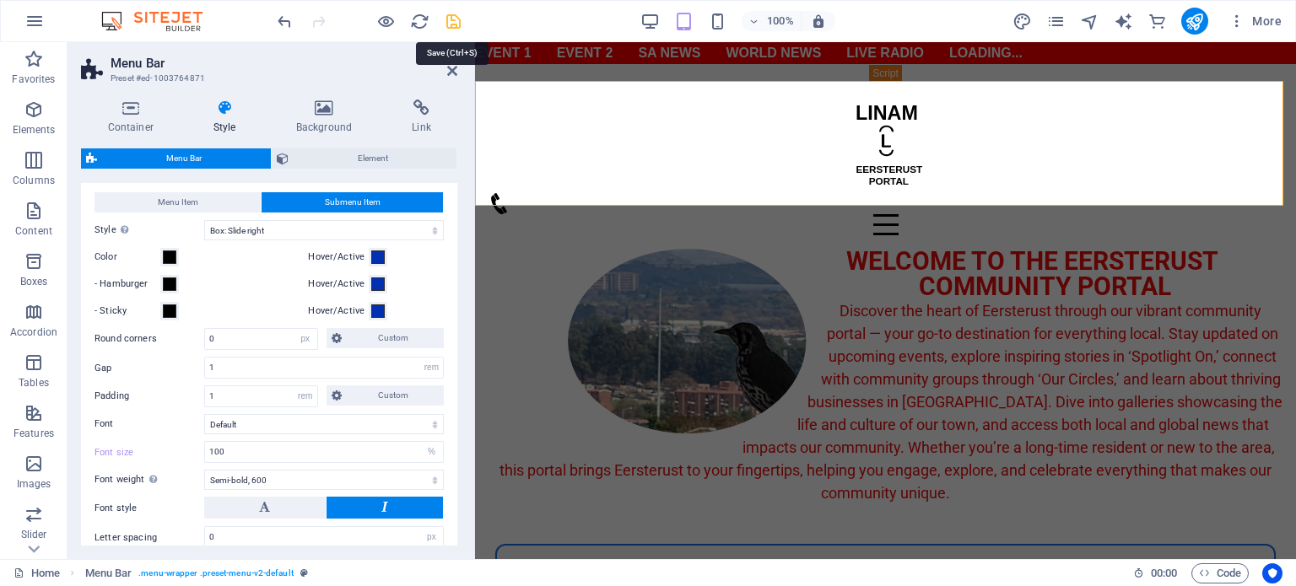
select select "rem"
select select "%"
select select "600"
select select "px"
select select "%"
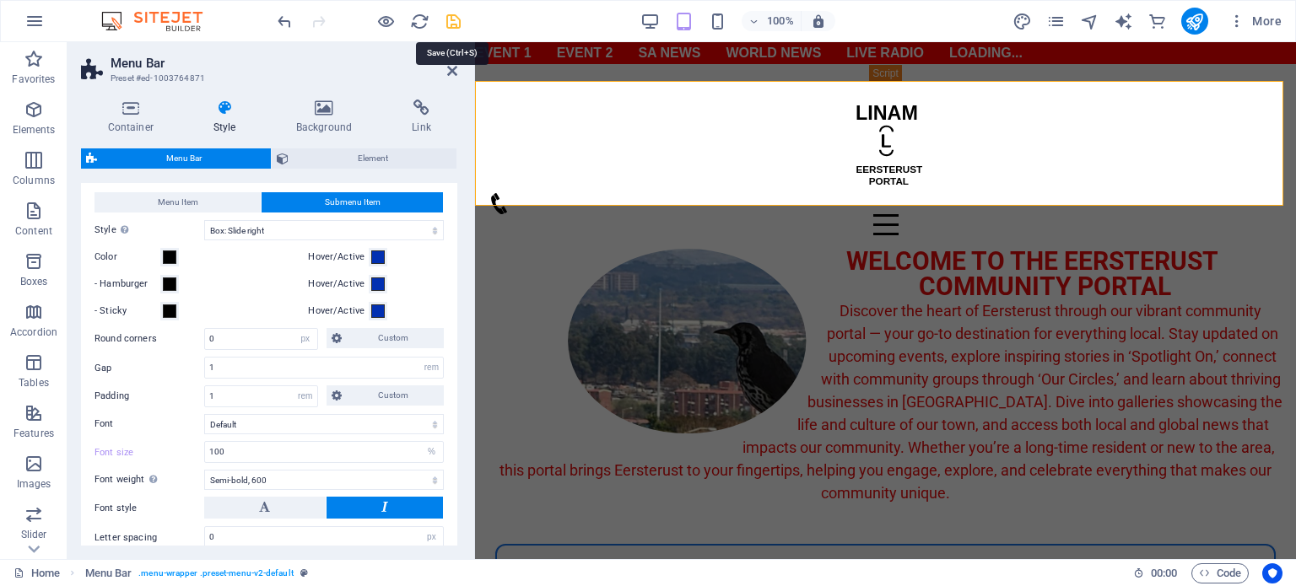
select select "rem"
select select "px"
select select "preset-menu-v2-default"
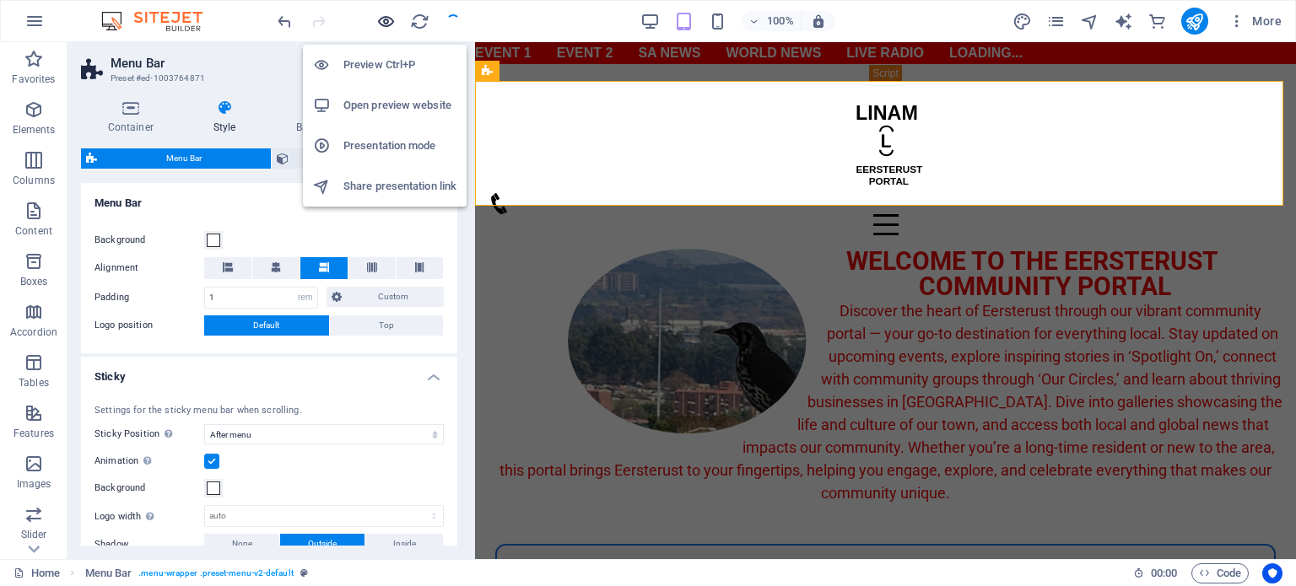
click at [385, 18] on icon "button" at bounding box center [385, 21] width 19 height 19
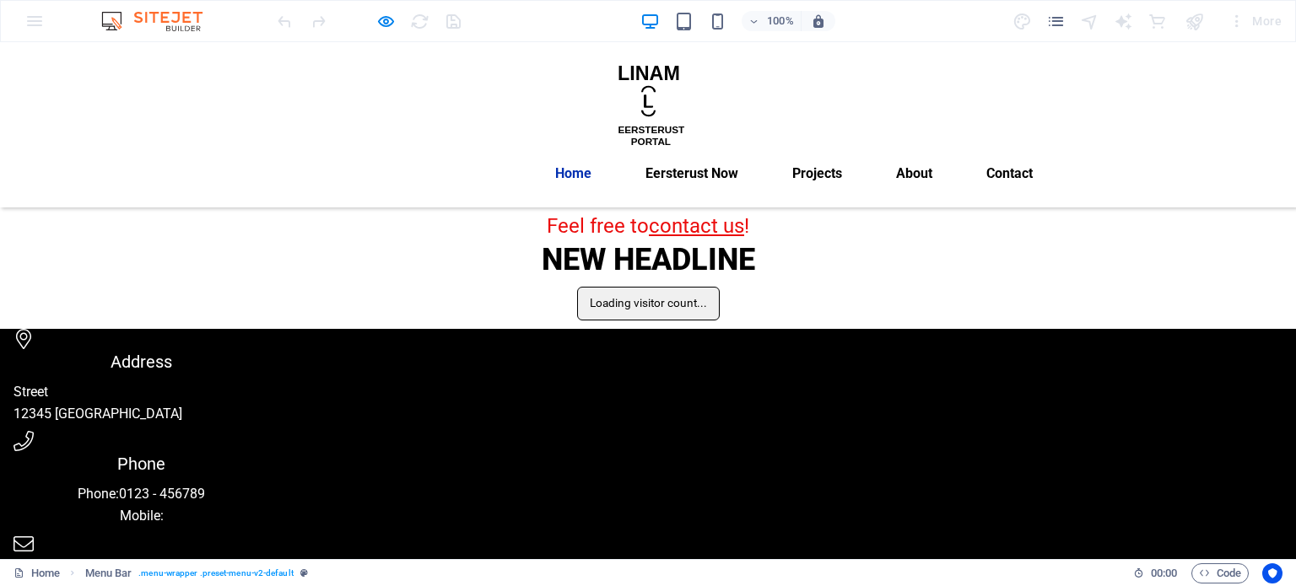
scroll to position [0, 0]
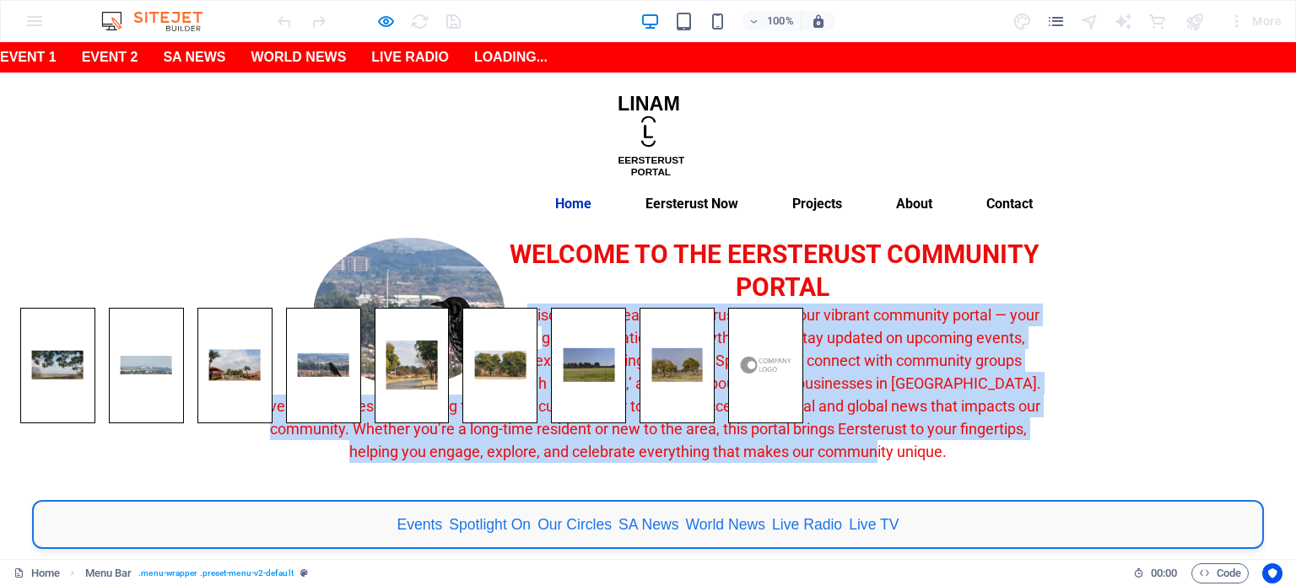
drag, startPoint x: 519, startPoint y: 273, endPoint x: 967, endPoint y: 414, distance: 469.6
click at [967, 414] on p "Discover the heart of Eersterust through our vibrant community portal — your go…" at bounding box center [648, 383] width 796 height 159
click at [837, 380] on span "Discover the heart of Eersterust through our vibrant community portal — your go…" at bounding box center [648, 383] width 785 height 154
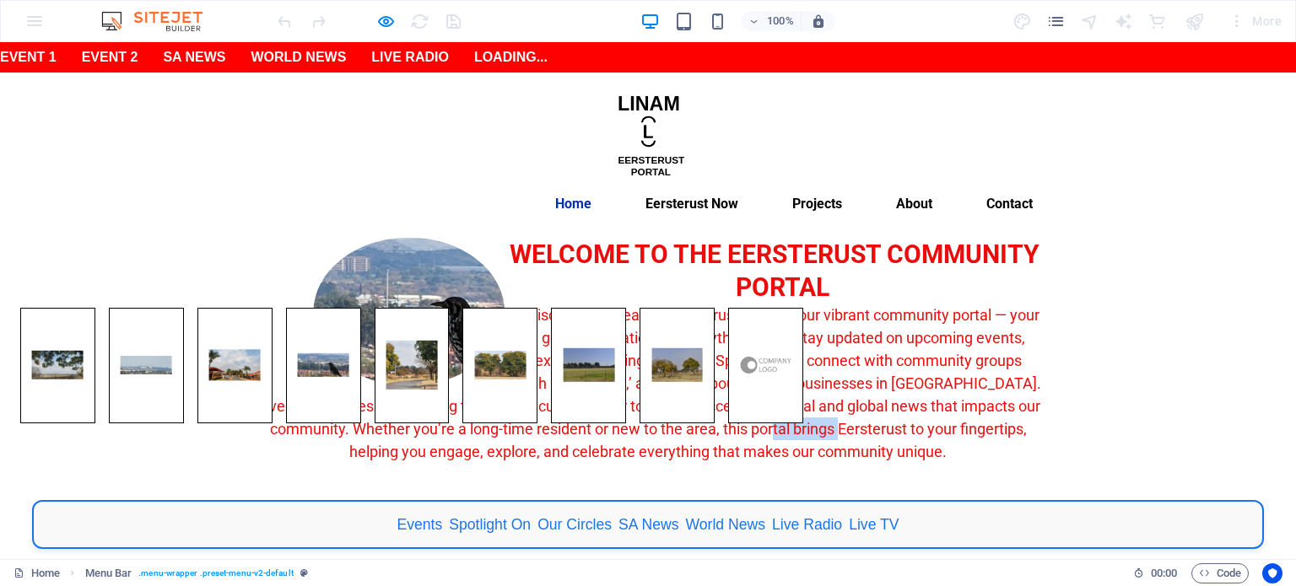
click at [837, 380] on span "Discover the heart of Eersterust through our vibrant community portal — your go…" at bounding box center [648, 383] width 785 height 154
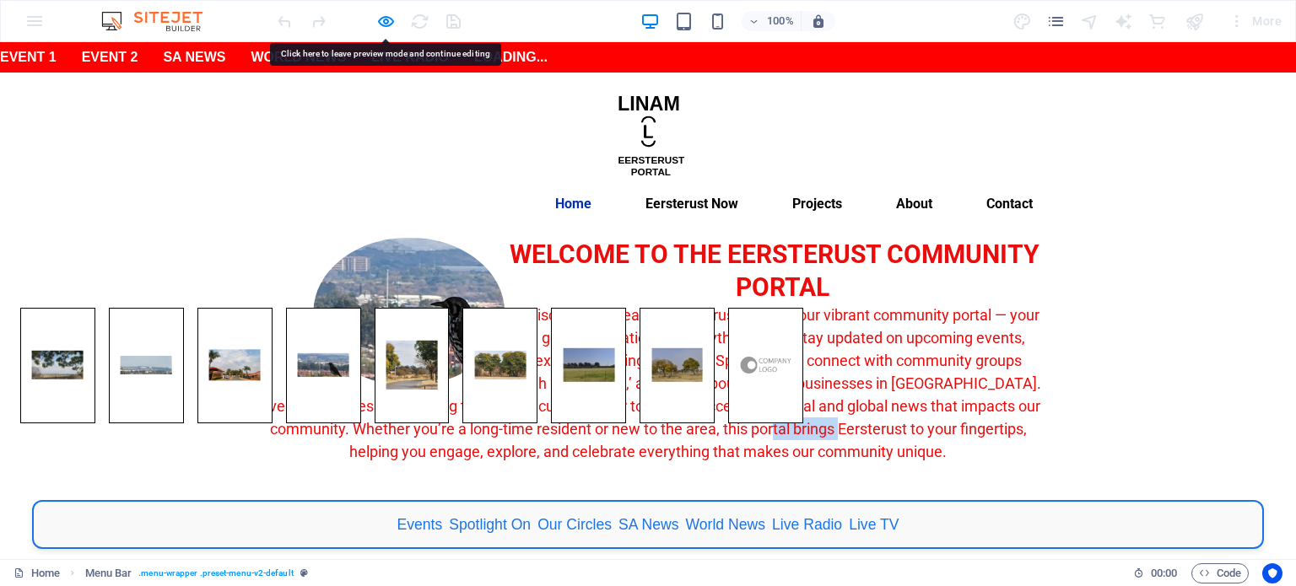
select select "rem"
select select "sticky_menu"
select select "px"
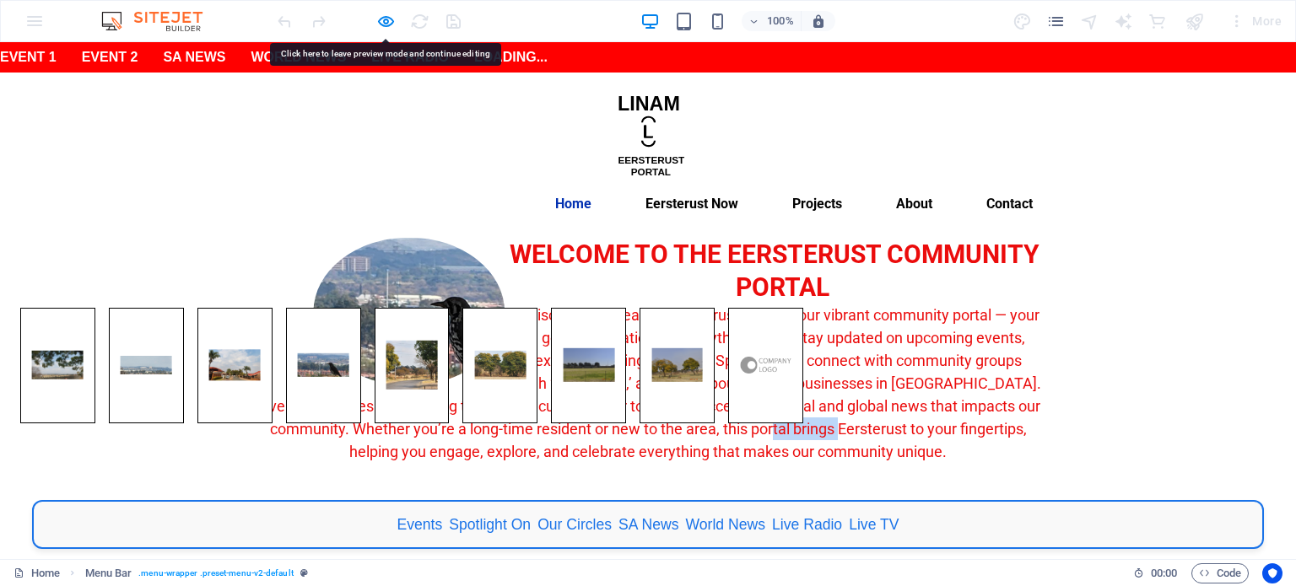
select select "px"
select select "hover_box_left"
select select "px"
select select "rem"
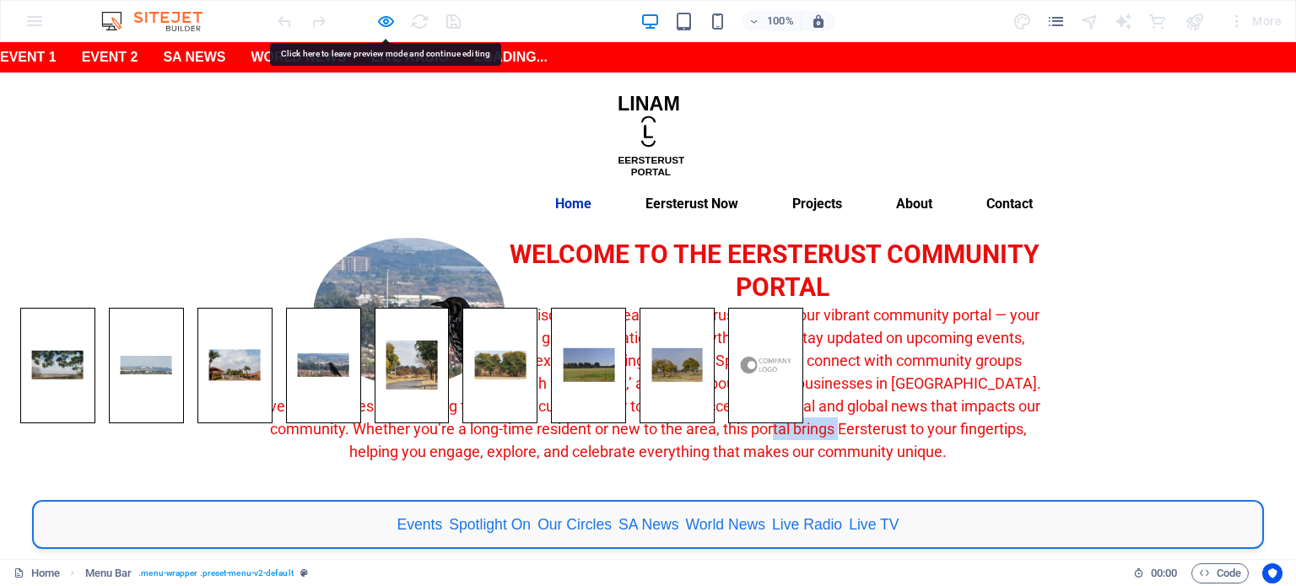
select select "%"
select select "600"
select select "px"
select select "%"
select select "rem"
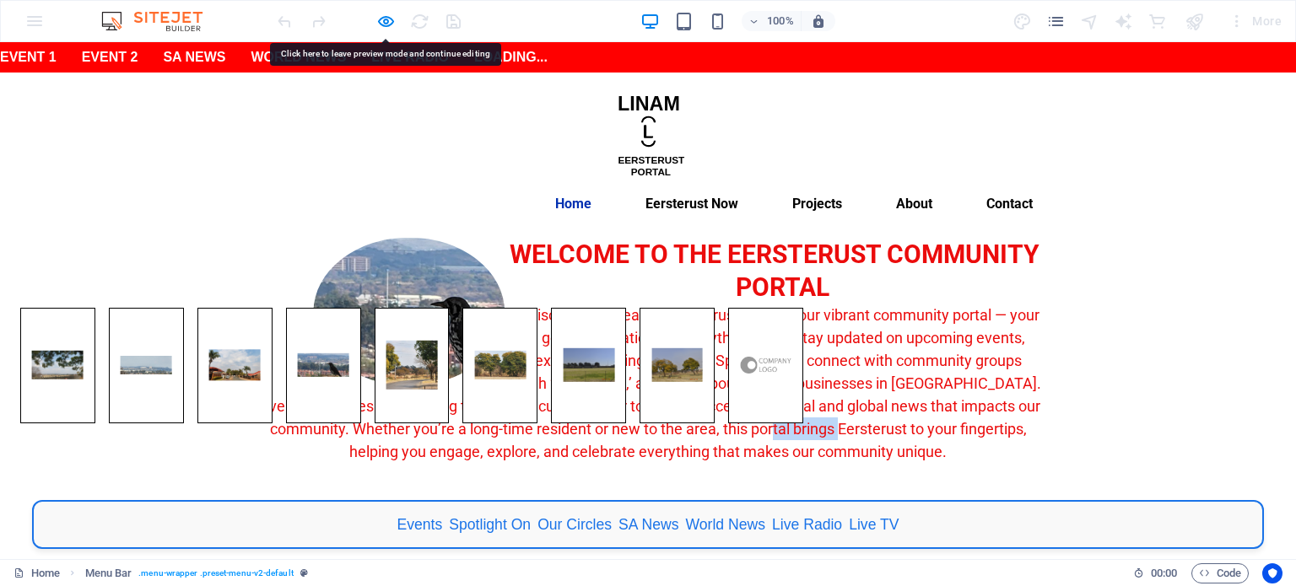
select select "rem"
select select "px"
select select "preset-menu-v2-default"
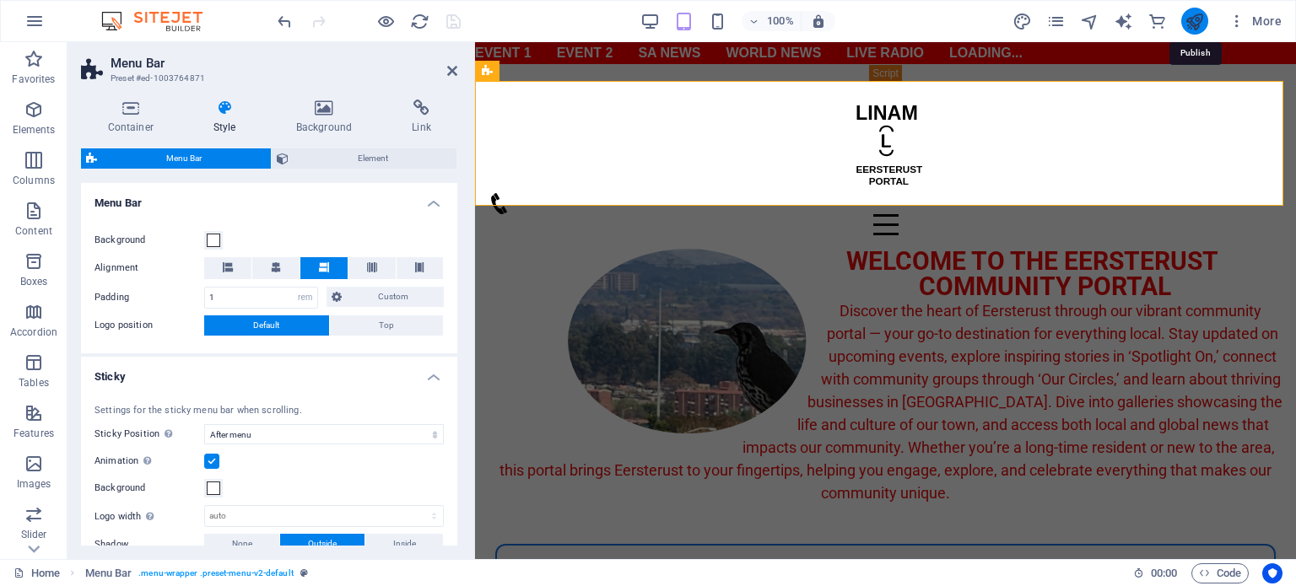
click at [1194, 22] on icon "publish" at bounding box center [1193, 21] width 19 height 19
select select "rem"
select select "sticky_menu"
select select "px"
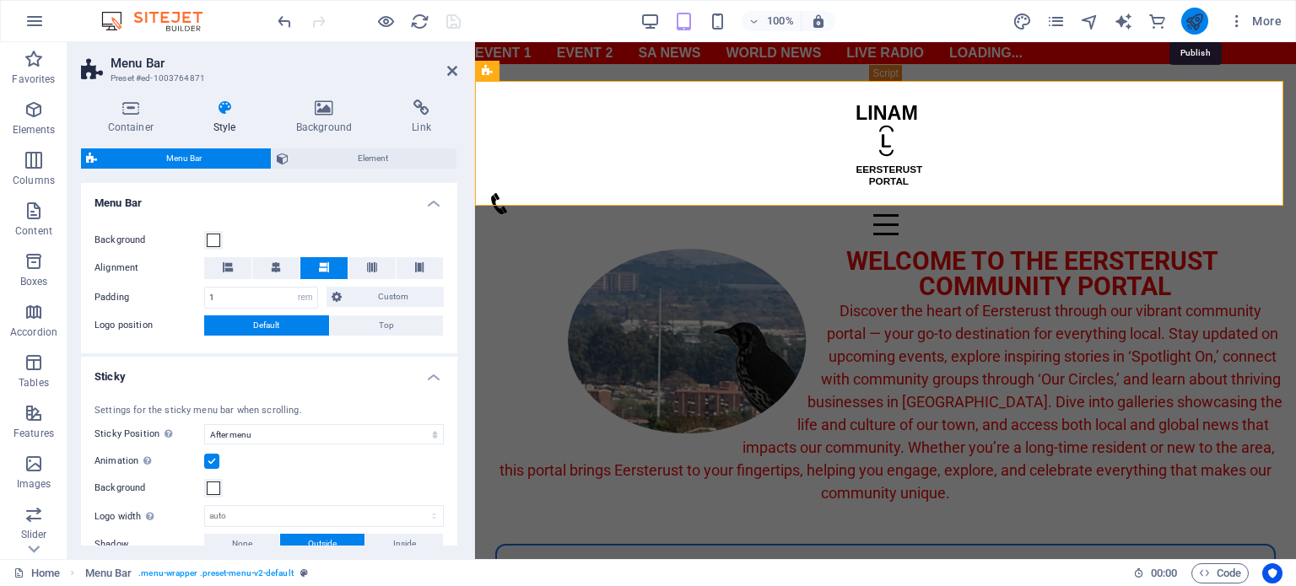
select select "px"
select select "hover_box_left"
select select "px"
select select "rem"
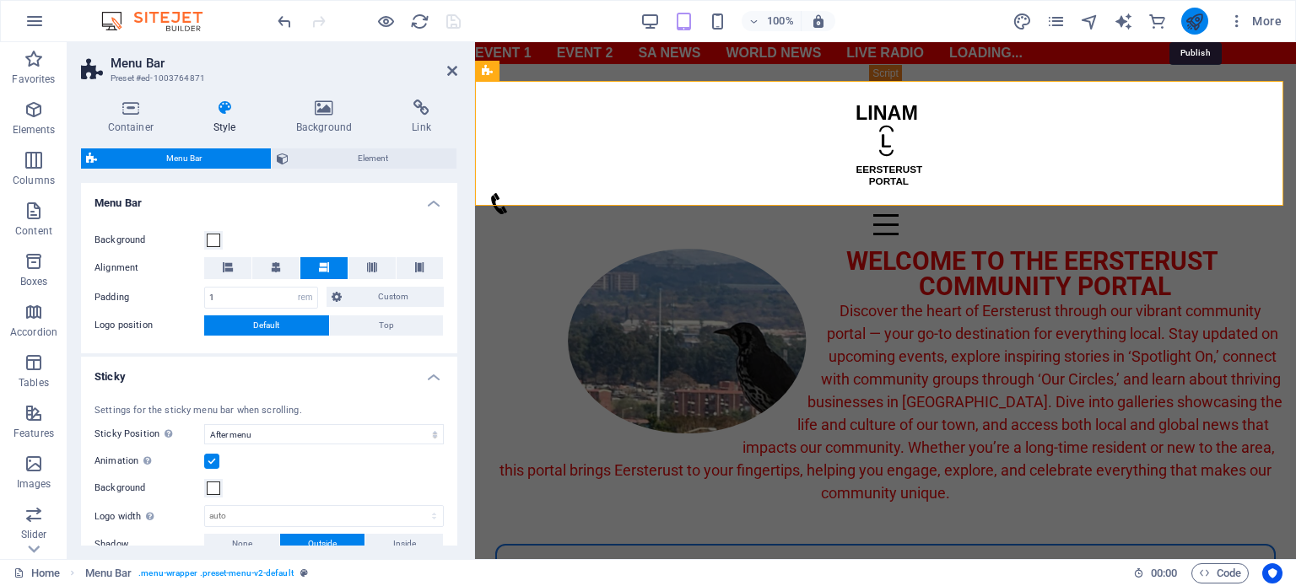
select select "rem"
select select "%"
select select "600"
select select "px"
select select "%"
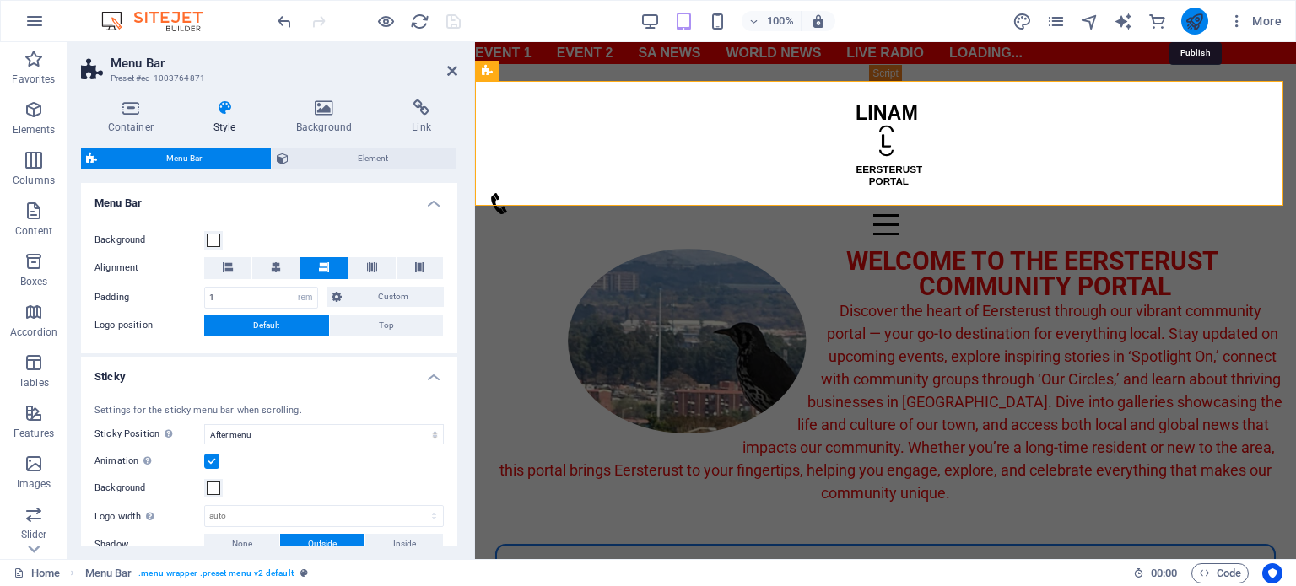
select select "rem"
select select "px"
select select "preset-menu-v2-default"
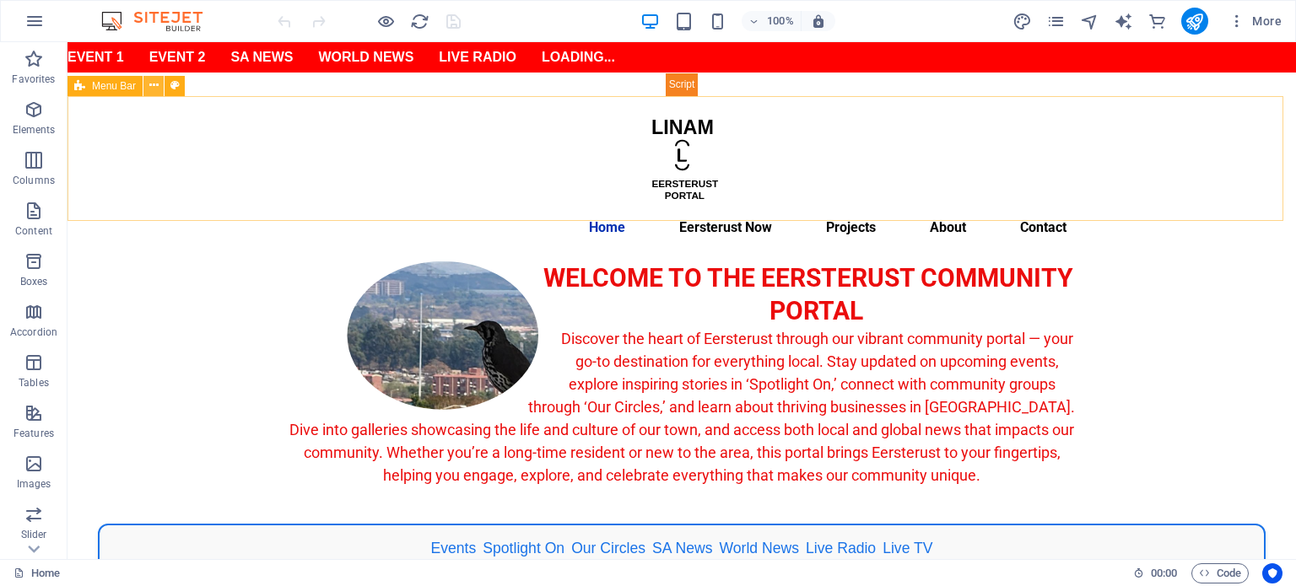
click at [155, 80] on icon at bounding box center [153, 86] width 9 height 18
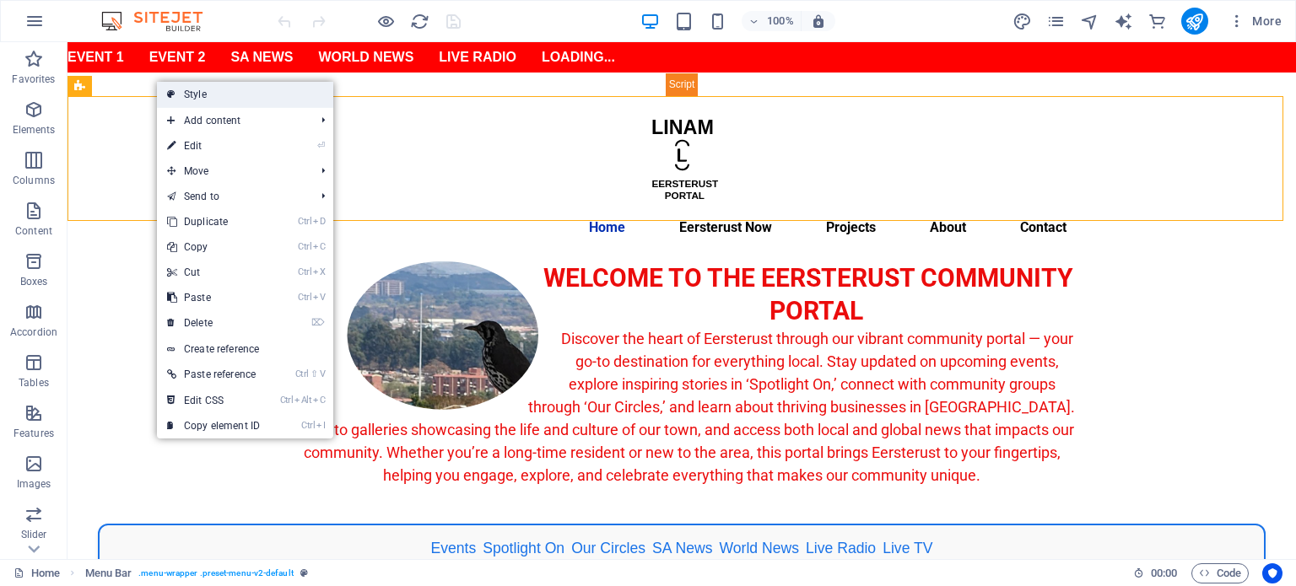
click at [203, 98] on link "Style" at bounding box center [245, 94] width 176 height 25
select select "rem"
select select "preset-menu-v2-default"
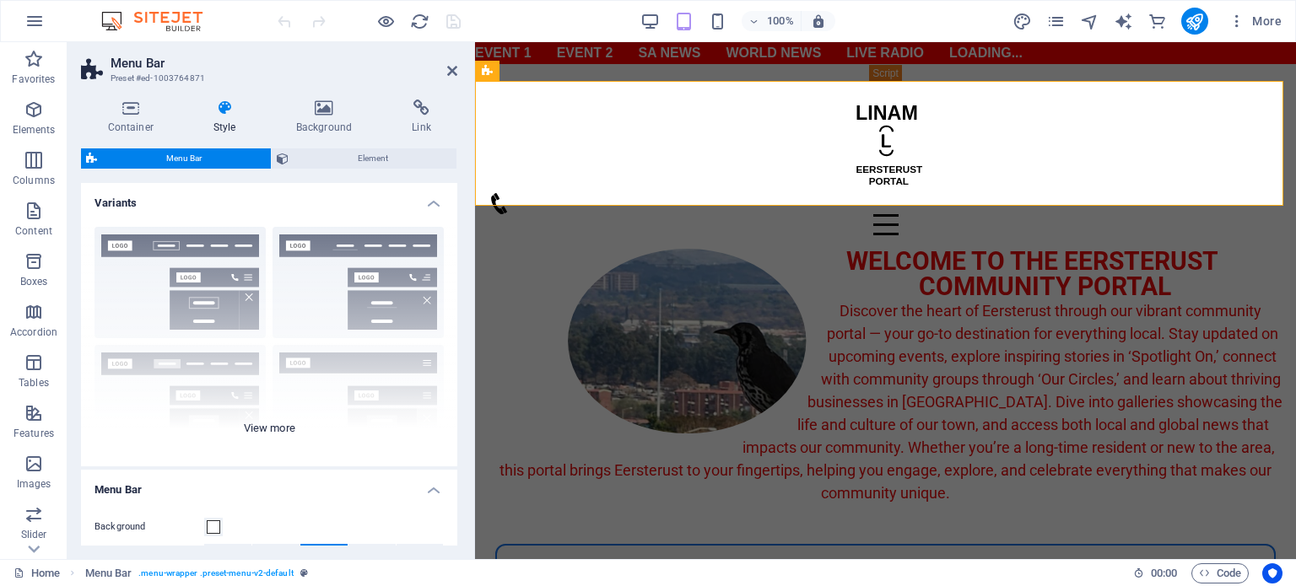
scroll to position [337, 0]
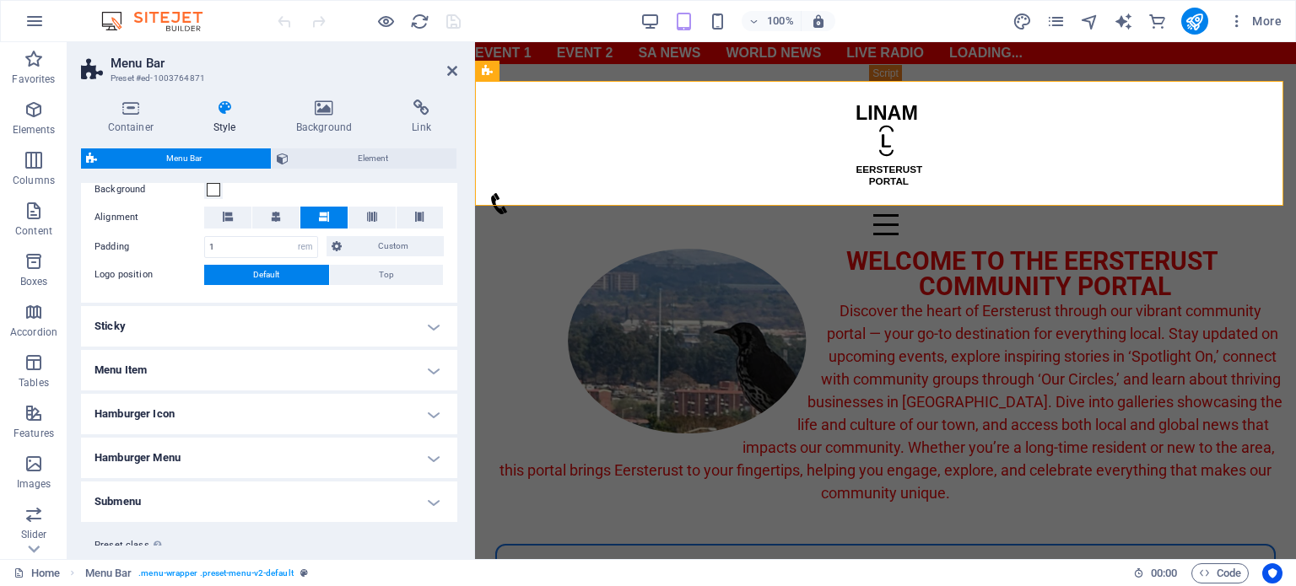
click at [187, 328] on h4 "Sticky" at bounding box center [269, 326] width 376 height 40
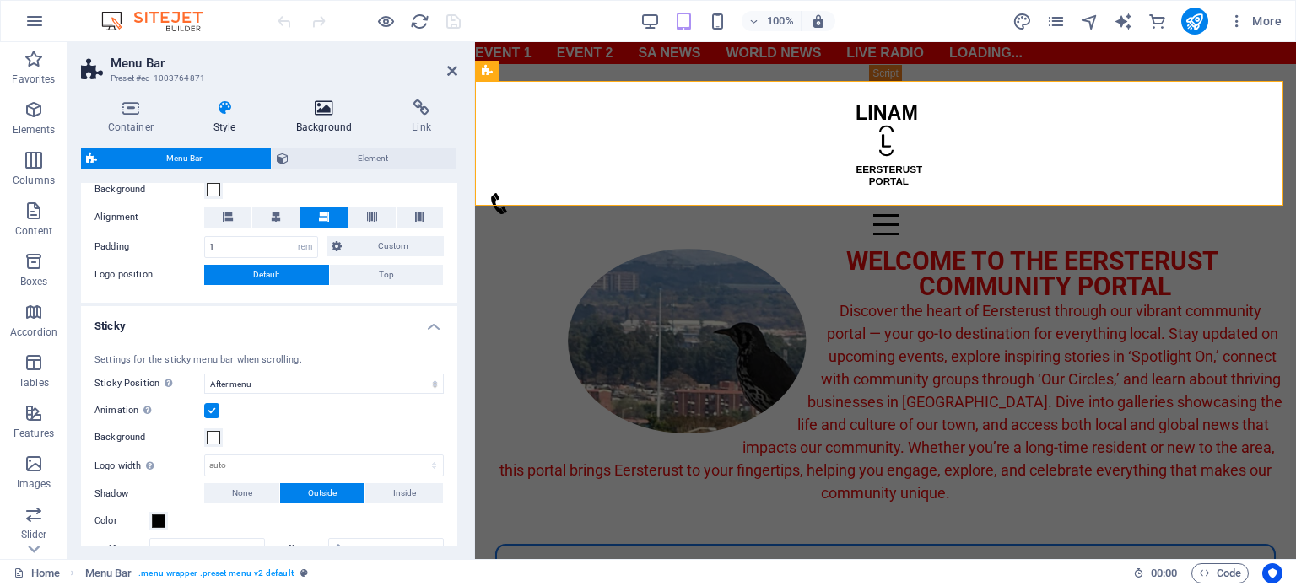
click at [332, 128] on h4 "Background" at bounding box center [327, 117] width 116 height 35
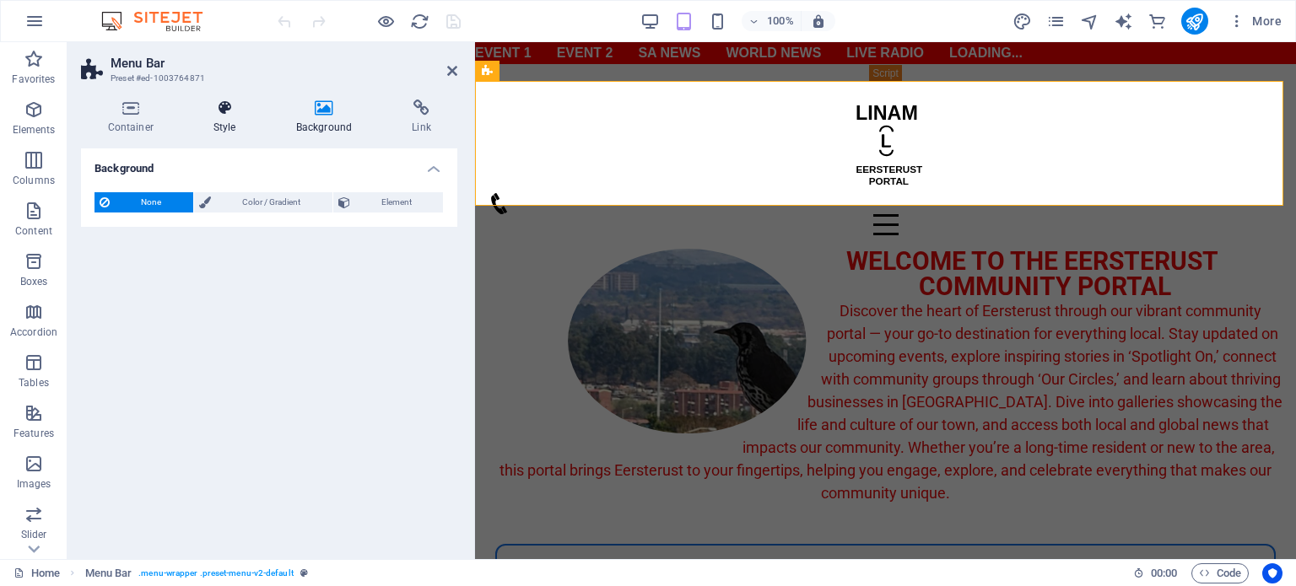
click at [216, 117] on h4 "Style" at bounding box center [227, 117] width 83 height 35
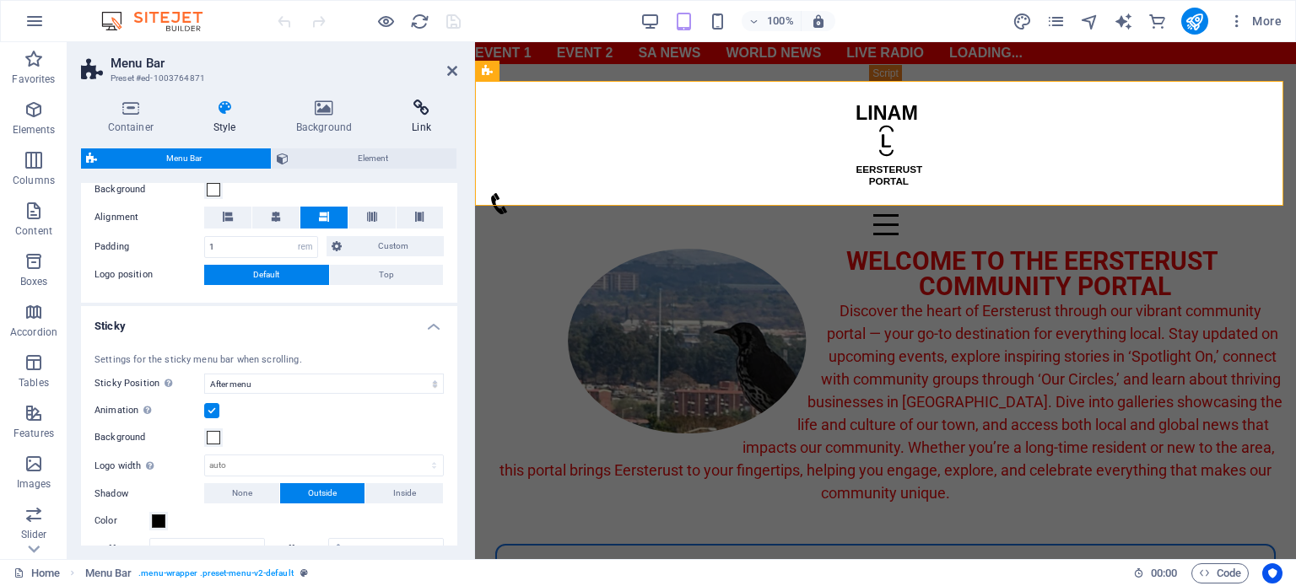
click at [435, 124] on h4 "Link" at bounding box center [422, 117] width 73 height 35
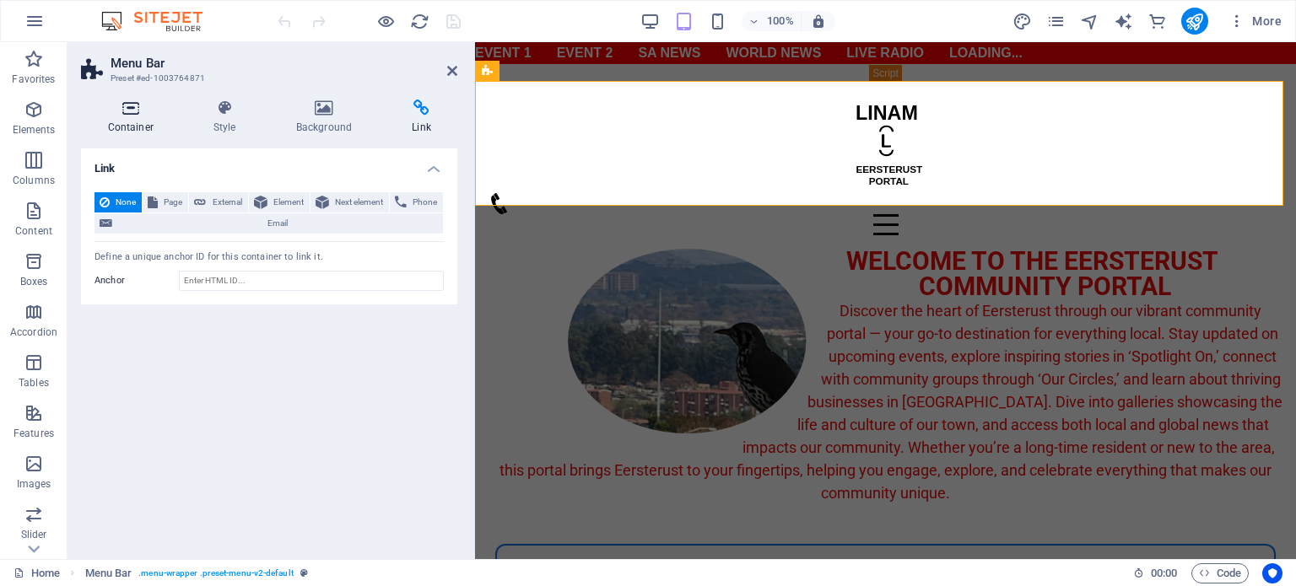
click at [128, 122] on h4 "Container" at bounding box center [133, 117] width 105 height 35
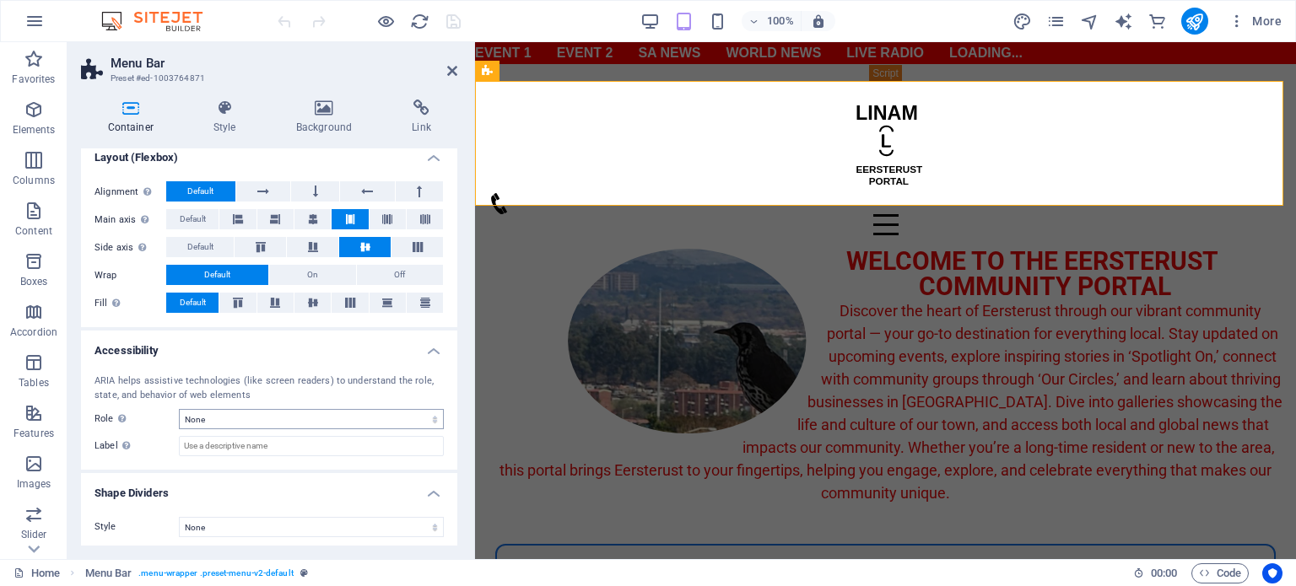
scroll to position [227, 0]
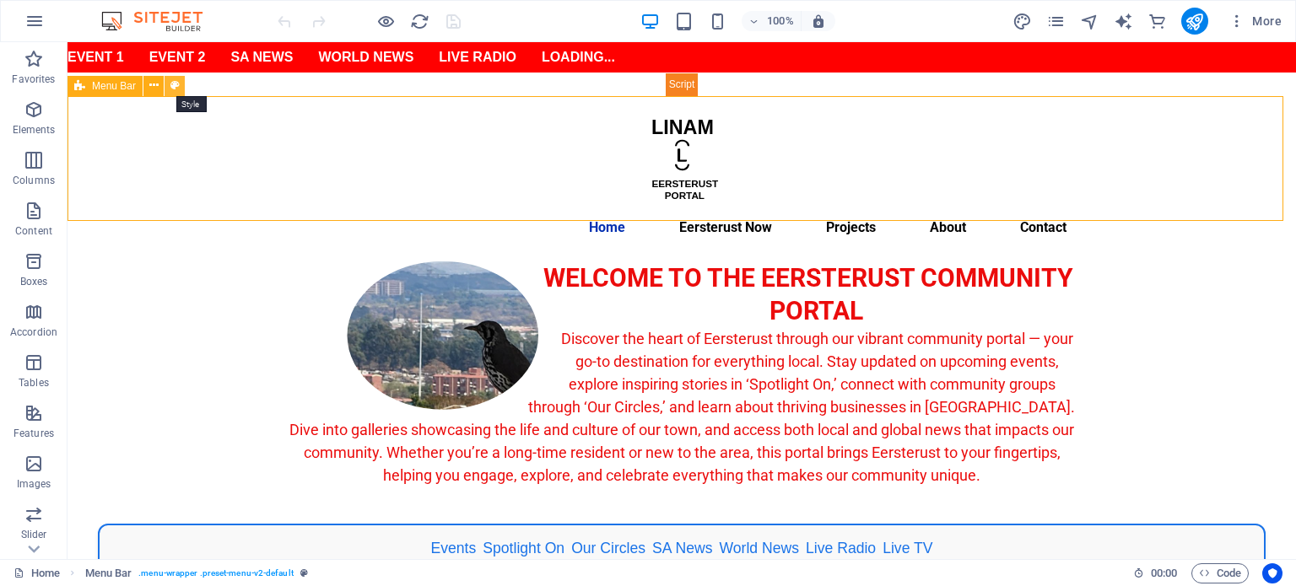
click at [175, 87] on icon at bounding box center [174, 86] width 9 height 18
select select "rem"
select select "sticky_menu"
select select "px"
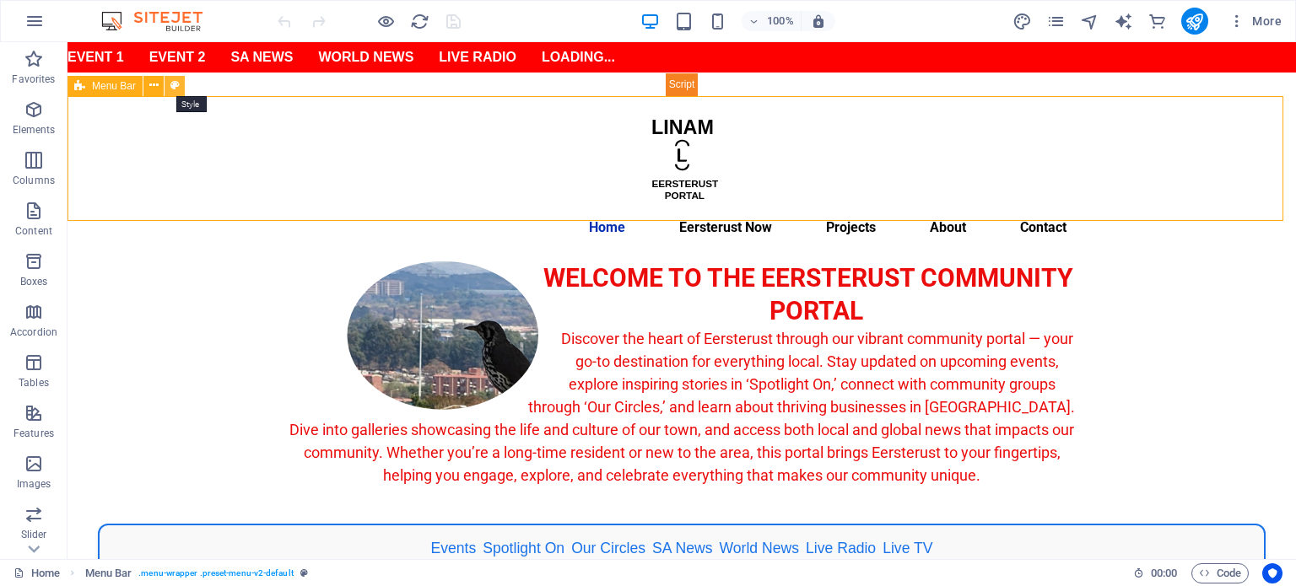
select select "px"
select select "preset-menu-v2-default"
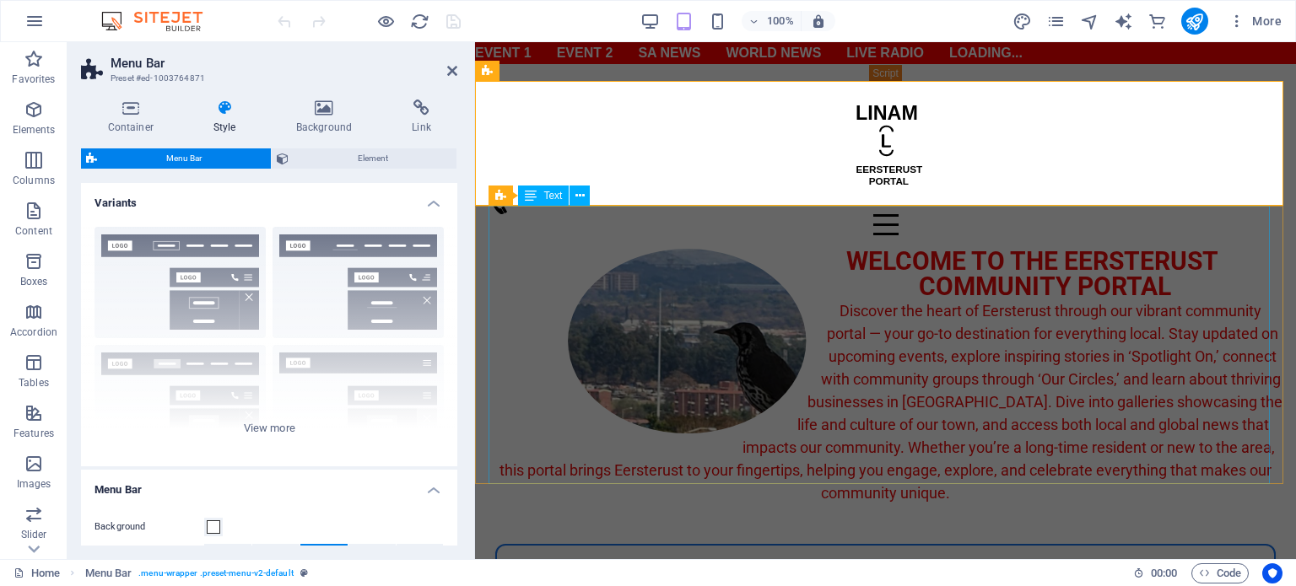
click at [844, 401] on div "WELCOME TO THE EERSTERUST COMMUNITY PORTAL Discover the heart of Eersterust thr…" at bounding box center [885, 388] width 794 height 278
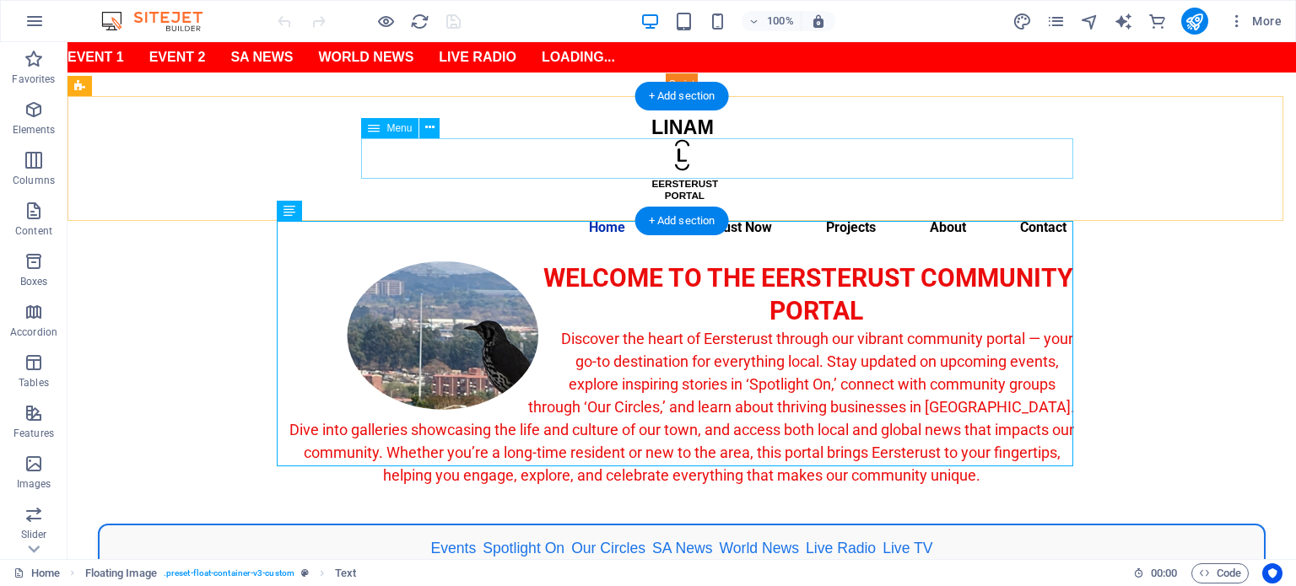
click at [702, 208] on nav "Home Eersterust Now Events Spotlight On Our Circles BizHub Gallery Projects Abo…" at bounding box center [681, 228] width 796 height 40
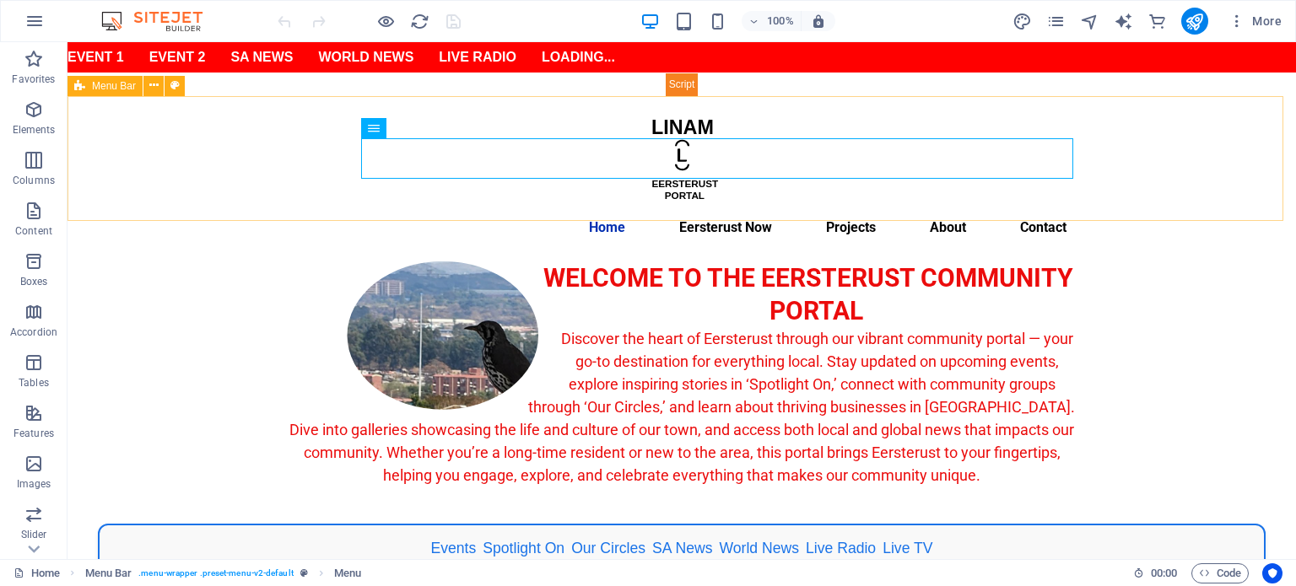
click at [121, 86] on span "Menu Bar" at bounding box center [114, 86] width 44 height 10
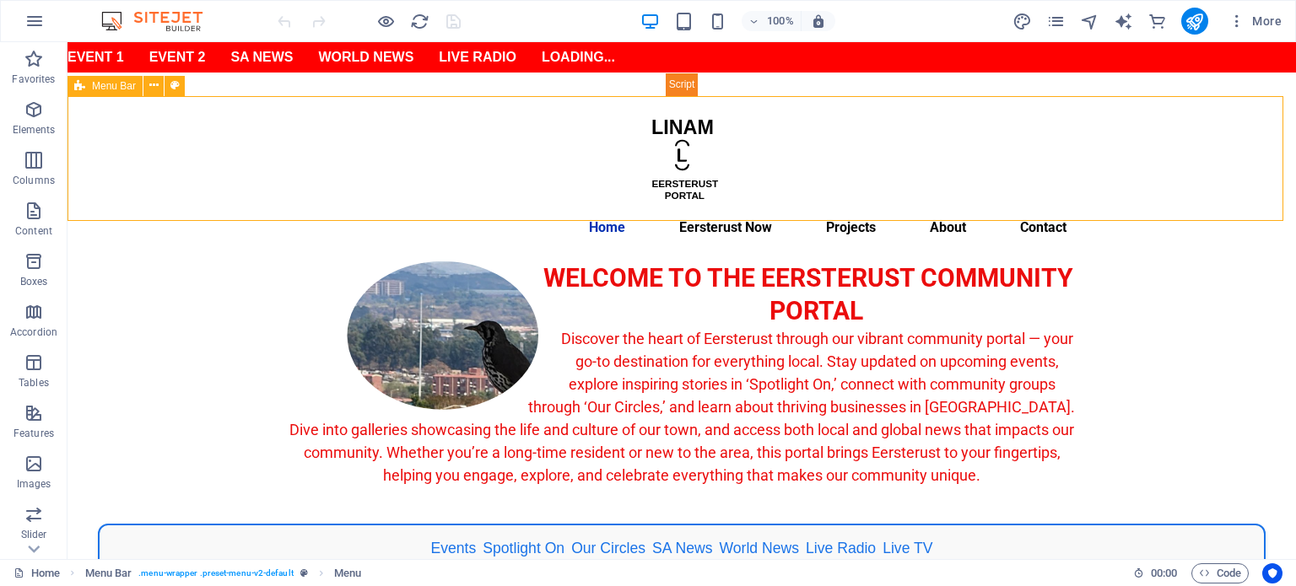
click at [121, 86] on span "Menu Bar" at bounding box center [114, 86] width 44 height 10
select select "rem"
select select "sticky_menu"
select select "px"
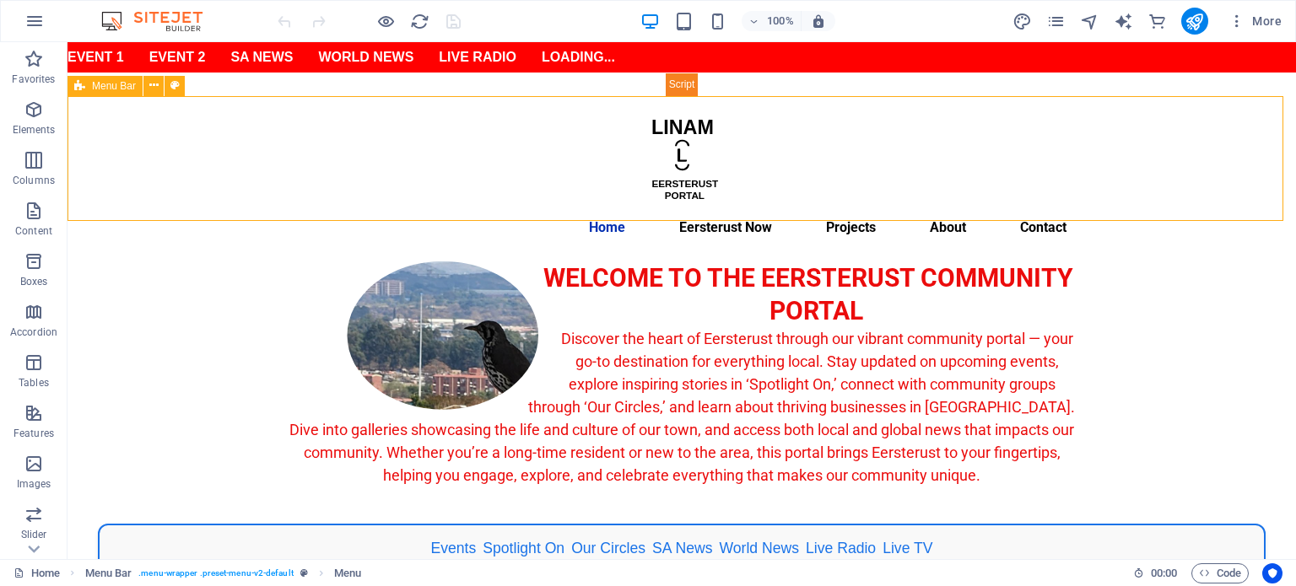
select select "px"
select select "preset-menu-v2-default"
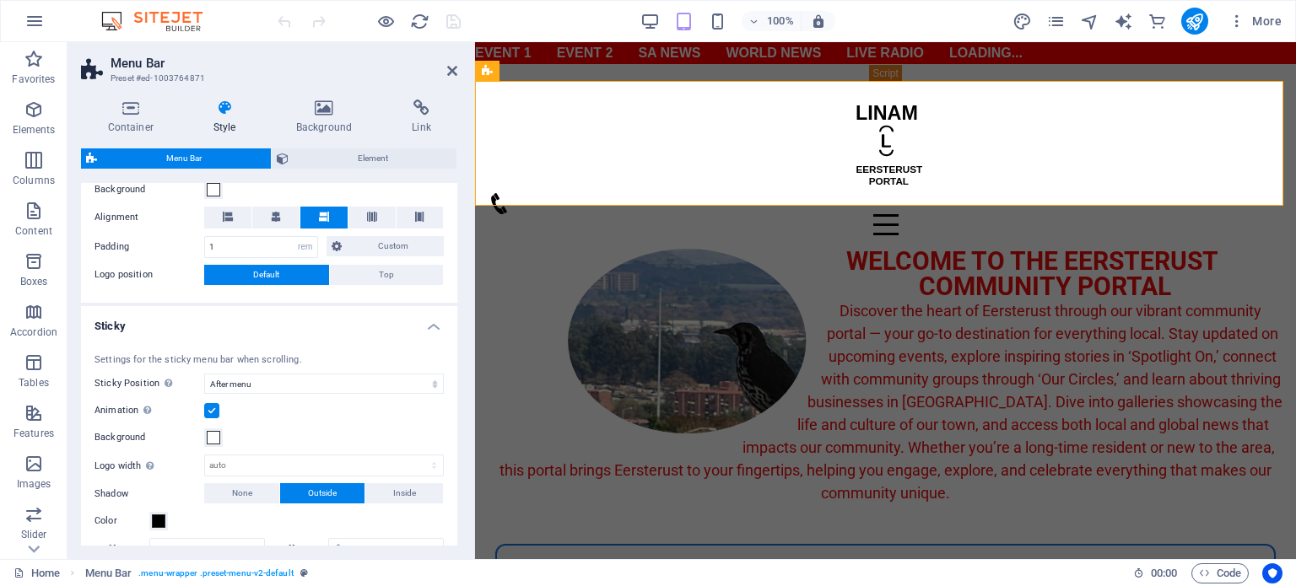
scroll to position [647, 0]
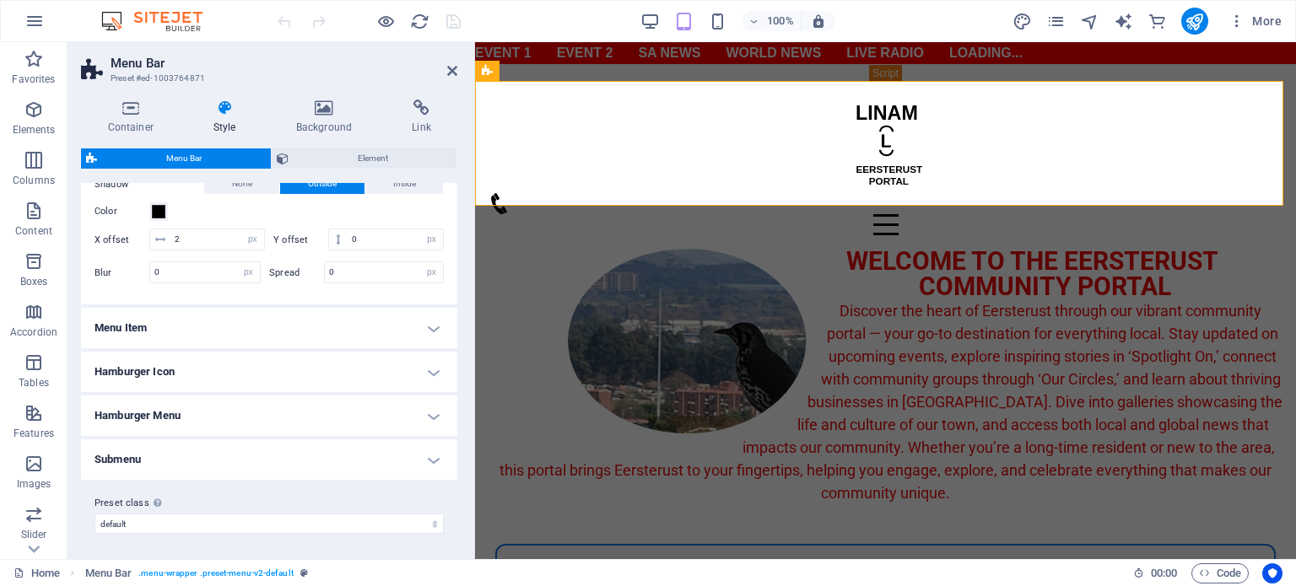
click at [429, 328] on h4 "Menu Item" at bounding box center [269, 328] width 376 height 40
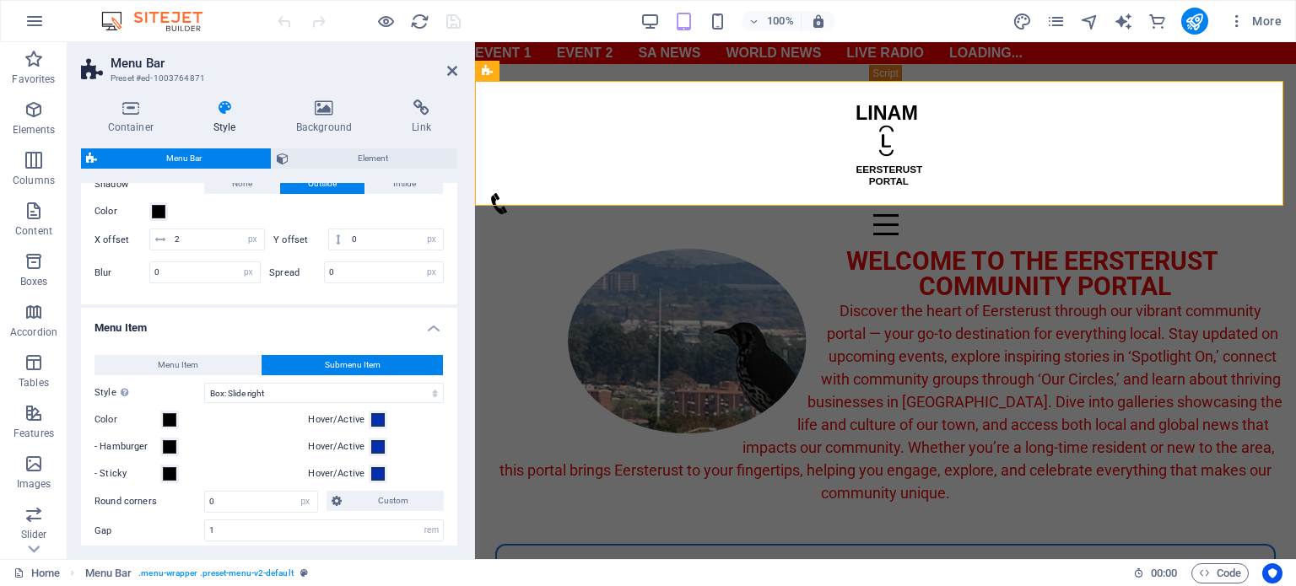
click at [391, 363] on button "Submenu Item" at bounding box center [352, 365] width 181 height 20
click at [182, 357] on span "Menu Item" at bounding box center [178, 365] width 40 height 20
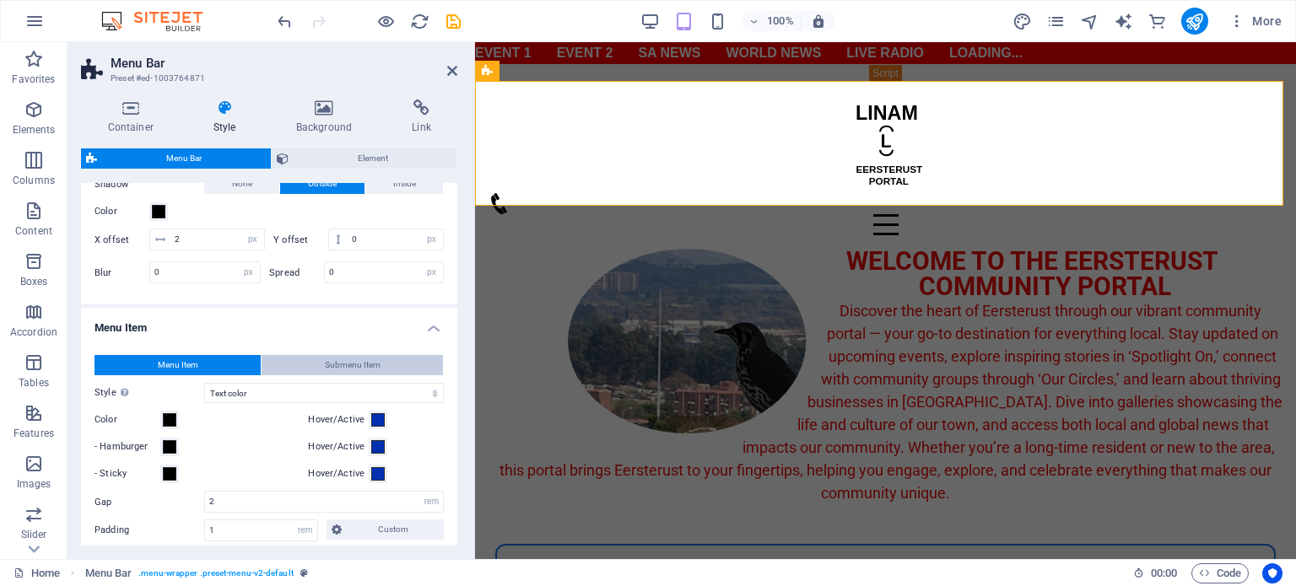
click at [357, 357] on span "Submenu Item" at bounding box center [353, 365] width 56 height 20
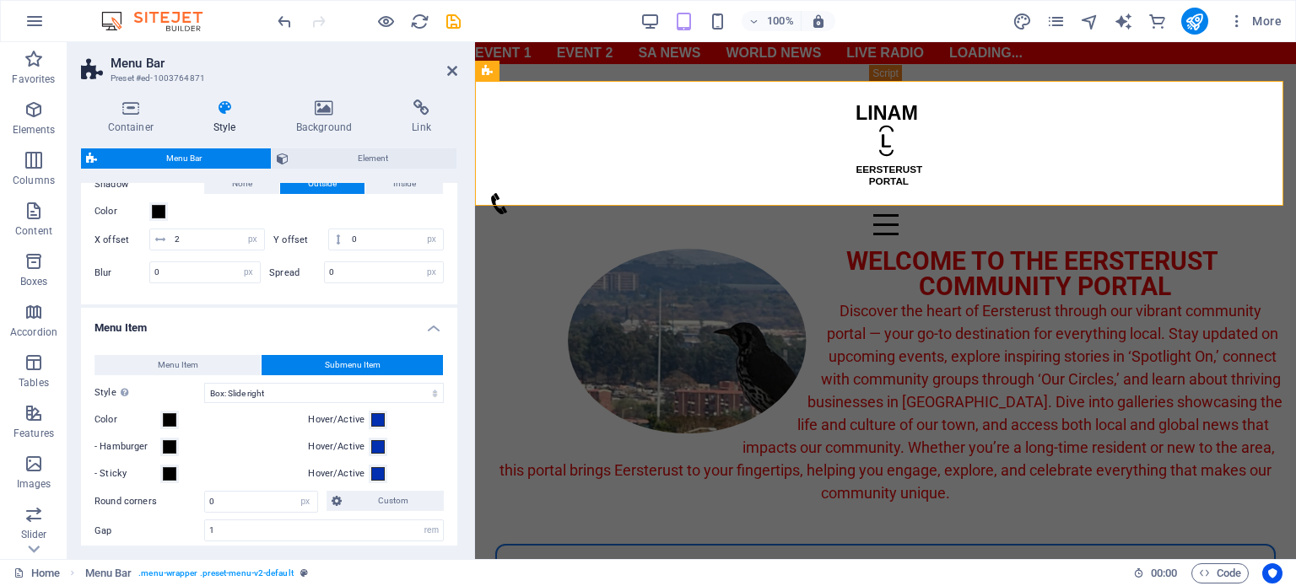
scroll to position [984, 0]
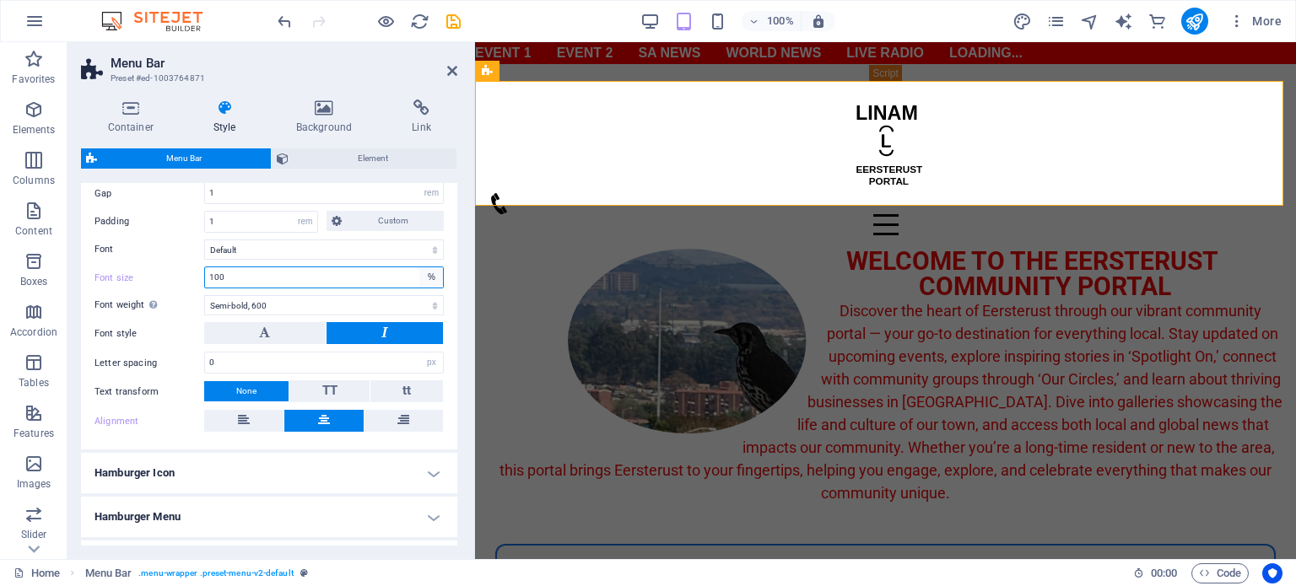
click at [424, 272] on select "px rem % vh vw" at bounding box center [431, 277] width 24 height 20
select select "px"
click at [419, 267] on select "px rem % vh vw" at bounding box center [431, 277] width 24 height 20
type input "12"
click at [353, 240] on select "Default Headlines" at bounding box center [324, 250] width 240 height 20
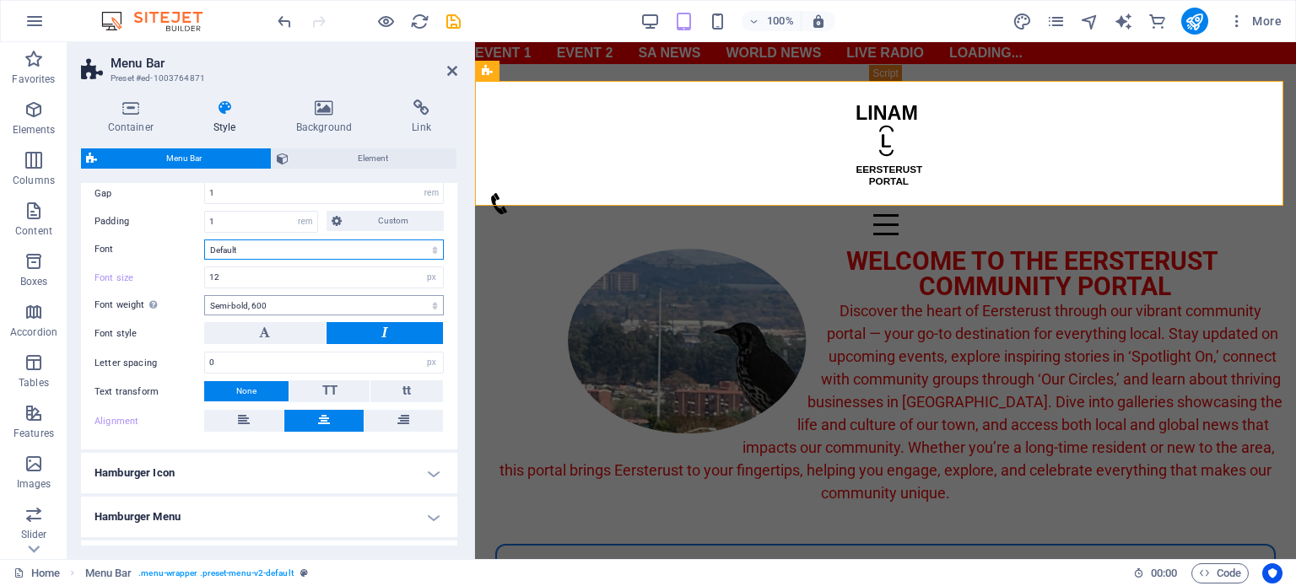
click at [204, 240] on select "Default Headlines" at bounding box center [324, 250] width 240 height 20
click at [456, 22] on icon "save" at bounding box center [453, 21] width 19 height 19
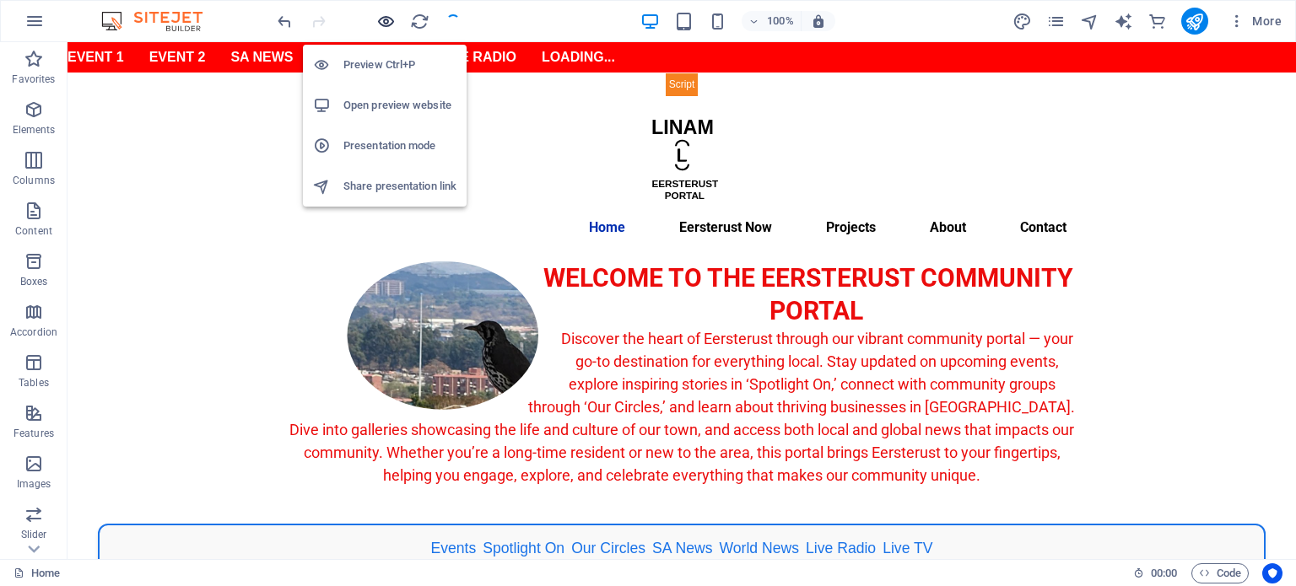
click at [389, 19] on icon "button" at bounding box center [385, 21] width 19 height 19
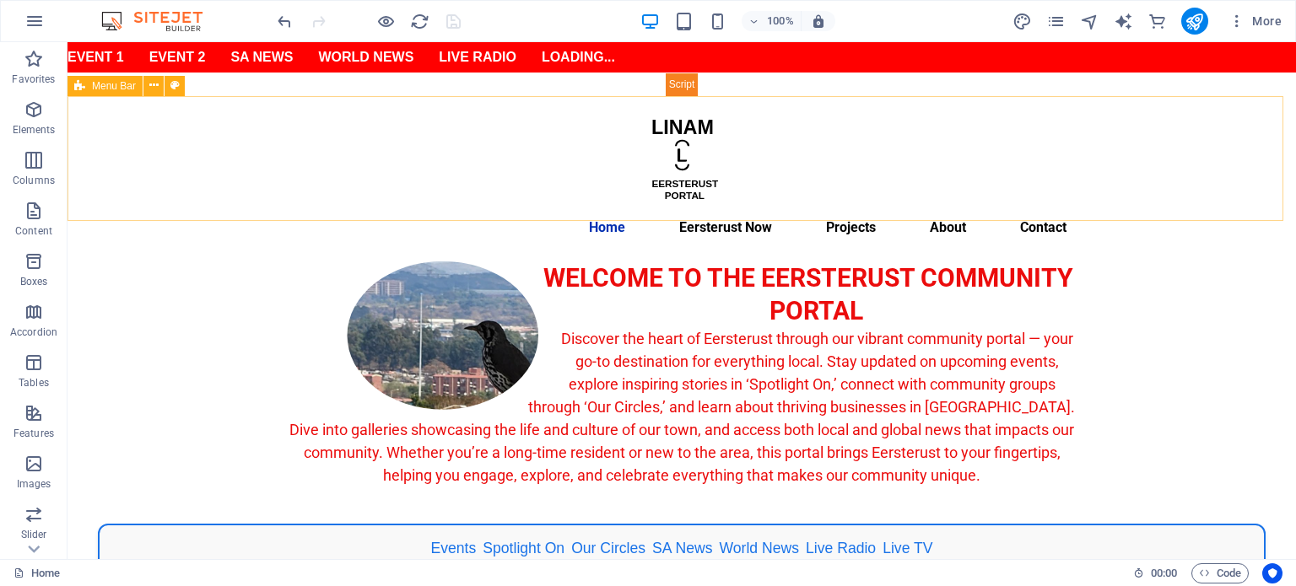
click at [118, 94] on div "Menu Bar" at bounding box center [104, 86] width 75 height 20
click at [118, 90] on span "Menu Bar" at bounding box center [114, 86] width 44 height 10
select select "rem"
select select "sticky_menu"
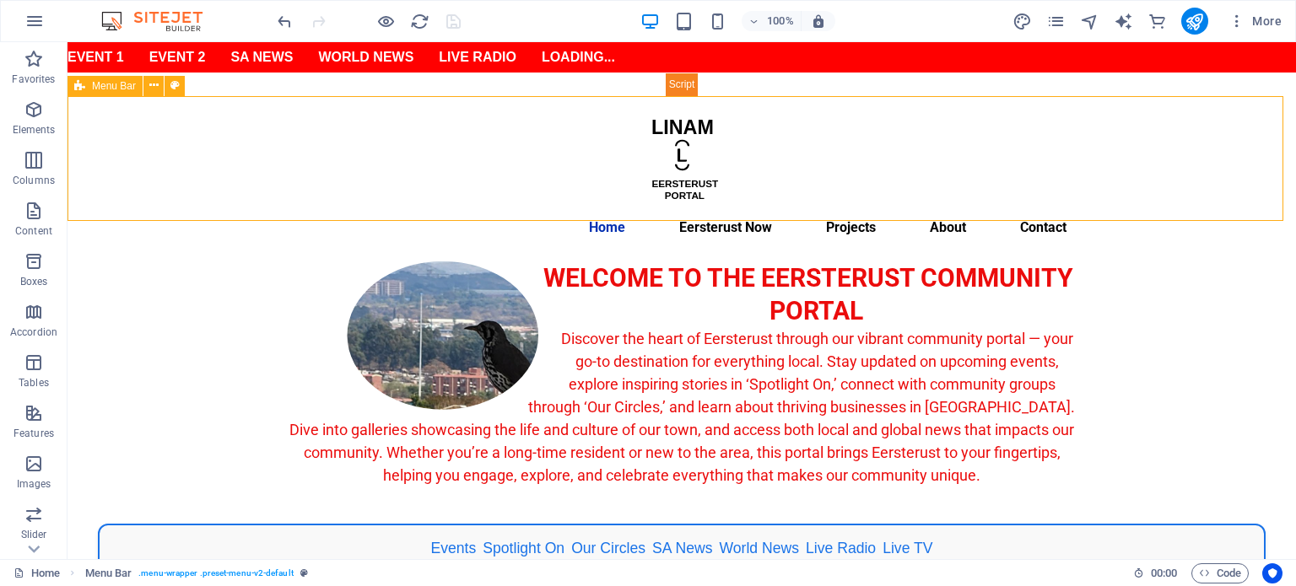
select select "px"
select select "hover_box_left"
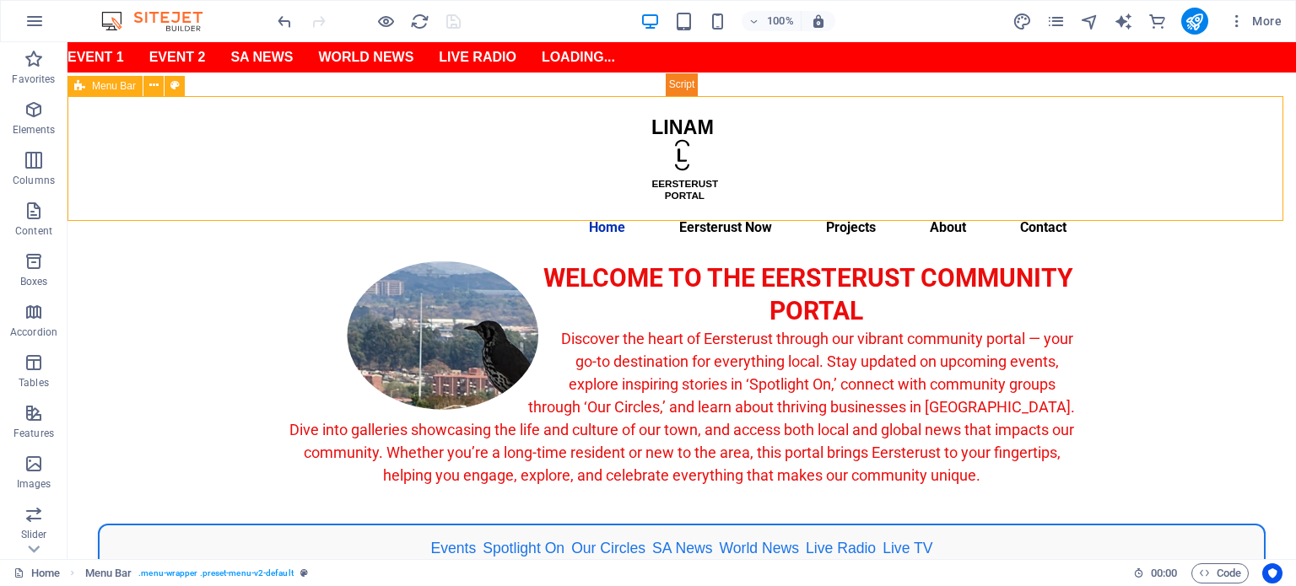
select select "px"
select select "rem"
select select "px"
select select "600"
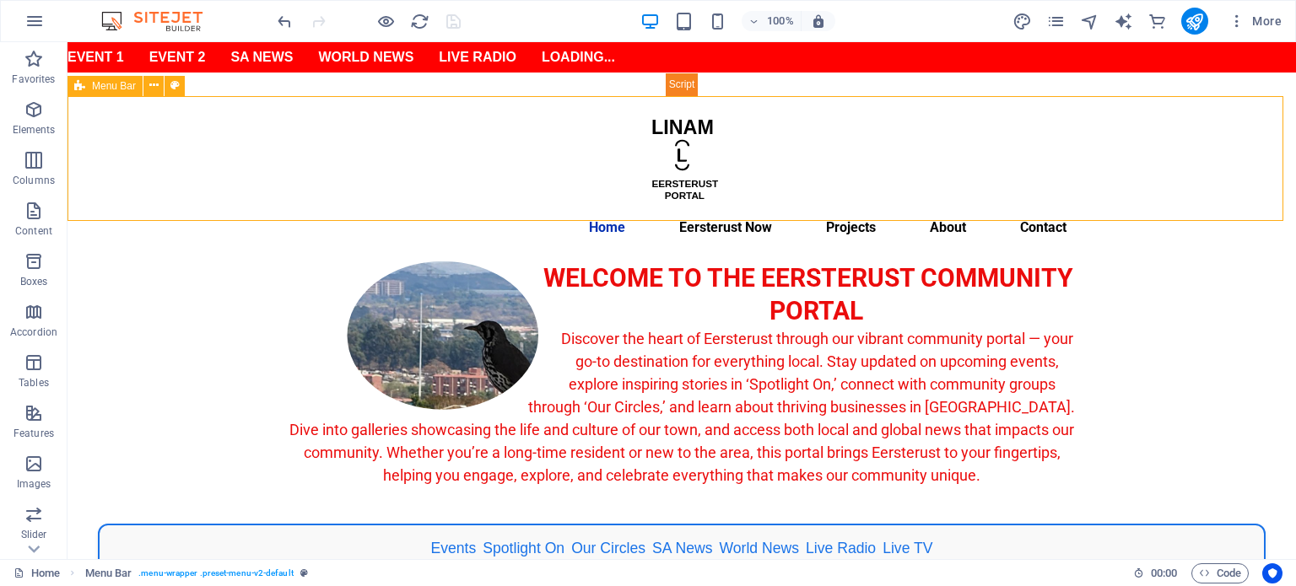
select select "px"
select select "preset-menu-v2-default"
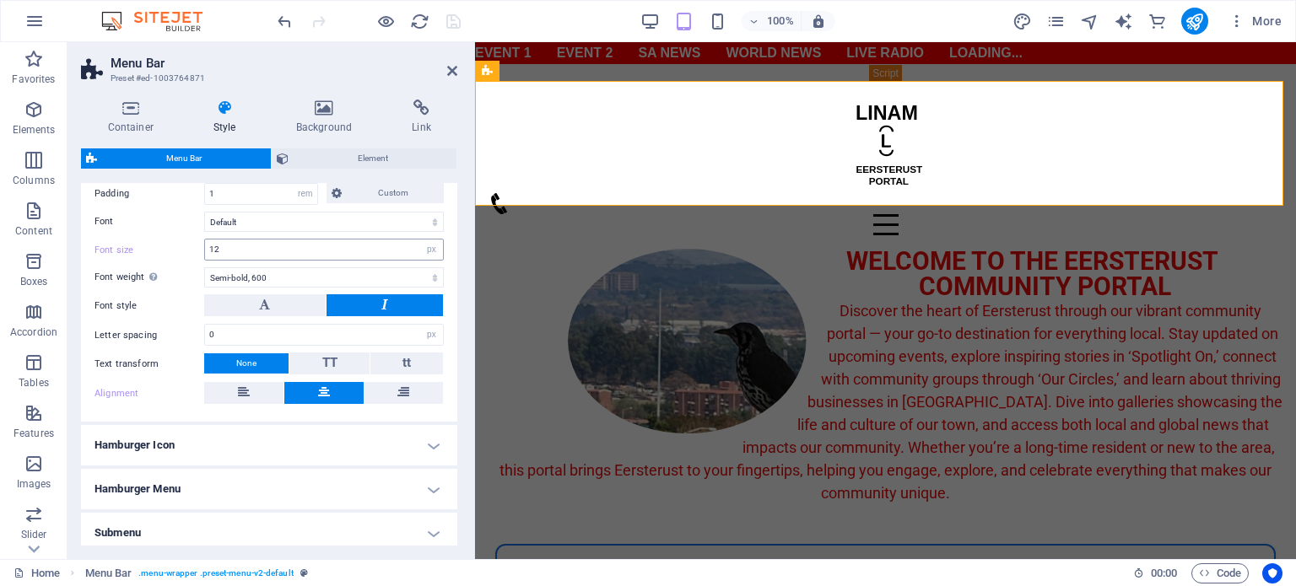
scroll to position [675, 0]
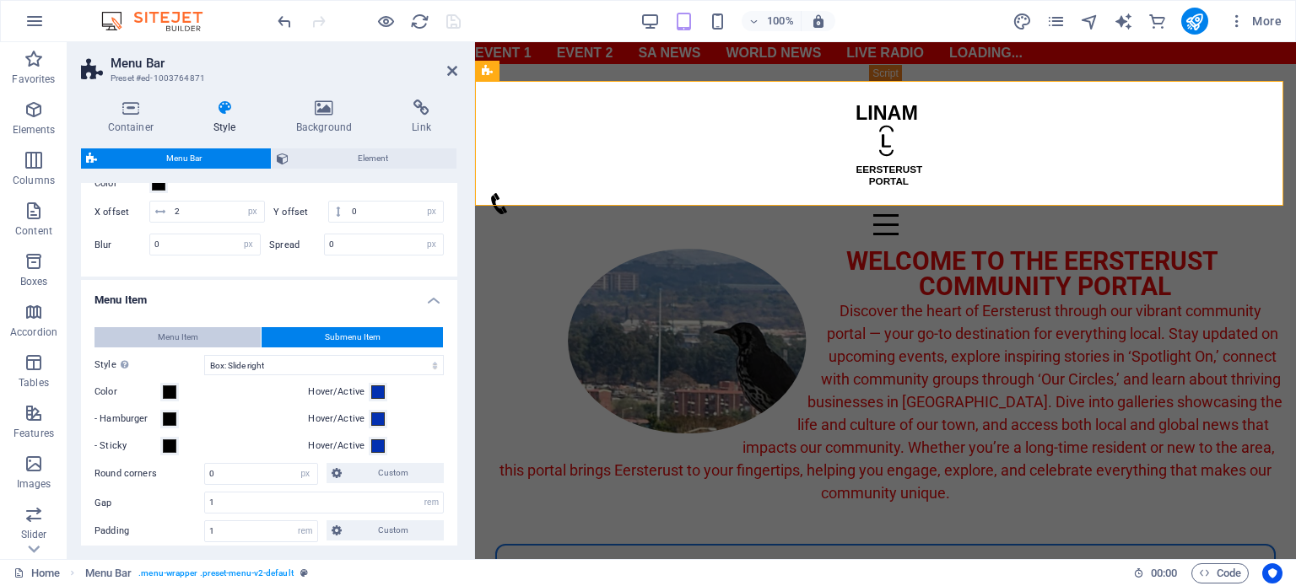
click at [203, 334] on button "Menu Item" at bounding box center [177, 337] width 166 height 20
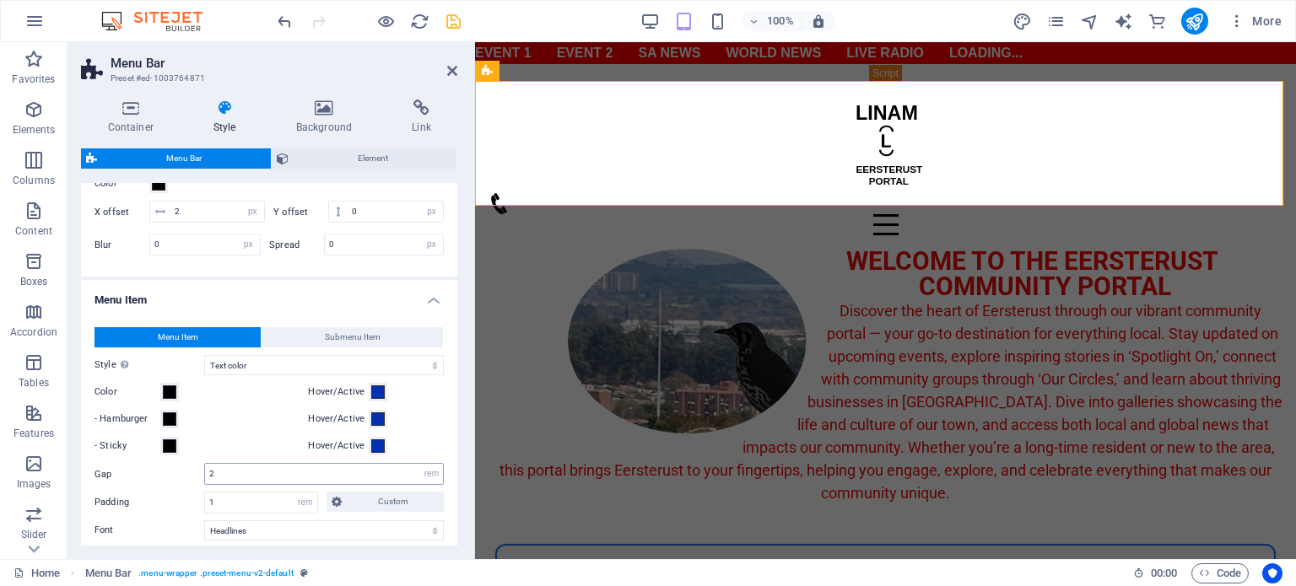
scroll to position [1012, 0]
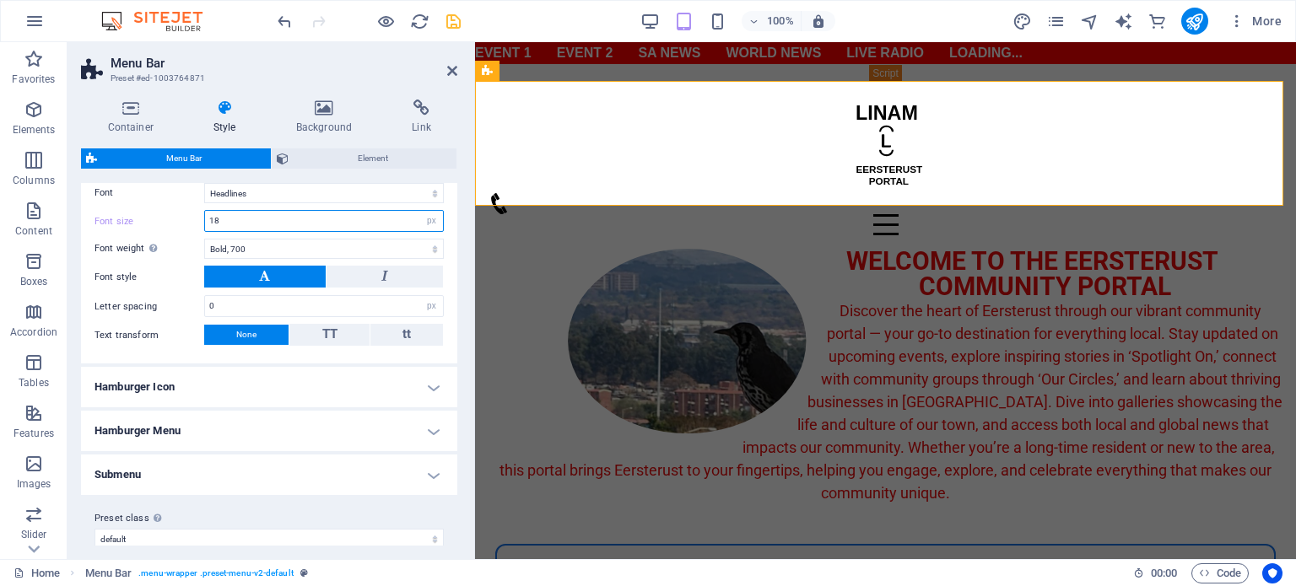
drag, startPoint x: 245, startPoint y: 219, endPoint x: 202, endPoint y: 220, distance: 42.2
click at [202, 220] on div "Font size 18 px rem % vh vw" at bounding box center [268, 221] width 349 height 22
type input "20"
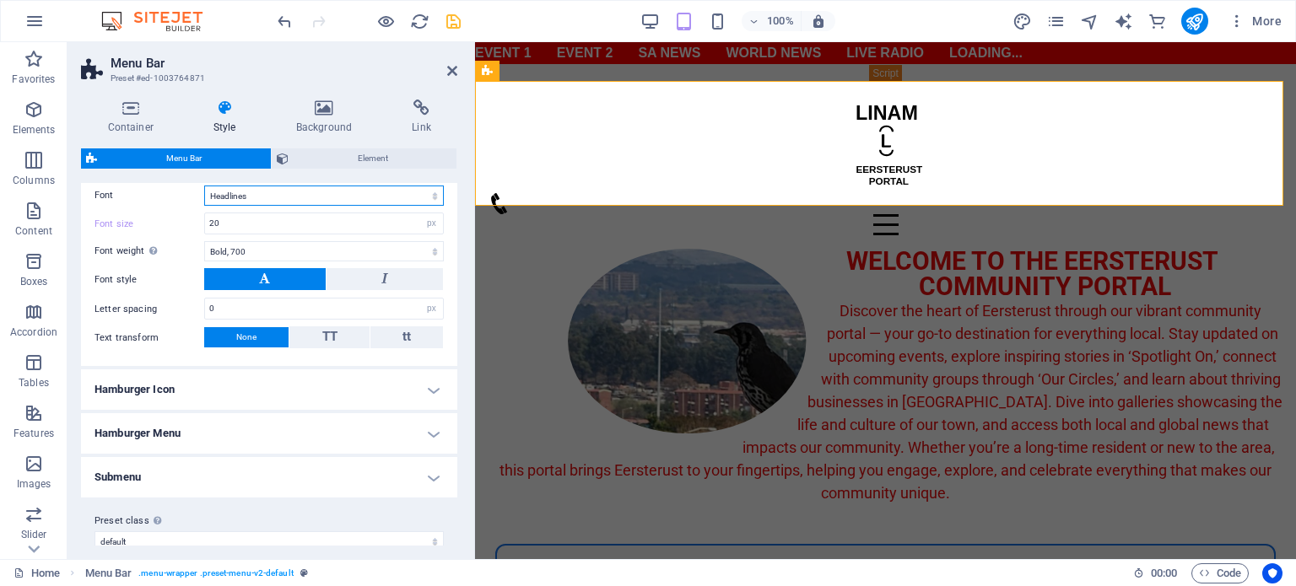
click at [315, 193] on select "Default Headlines" at bounding box center [324, 196] width 240 height 20
select select "link-default-font"
click at [204, 186] on select "Default Headlines" at bounding box center [324, 196] width 240 height 20
click at [246, 218] on input "20" at bounding box center [324, 223] width 238 height 20
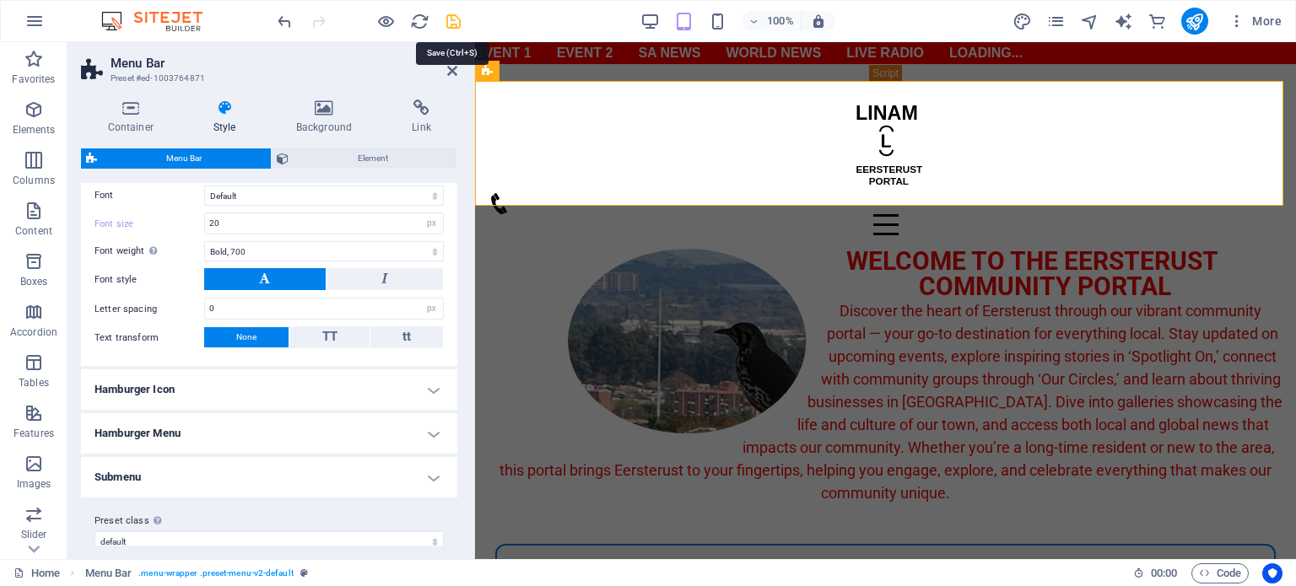
click at [445, 26] on icon "save" at bounding box center [453, 21] width 19 height 19
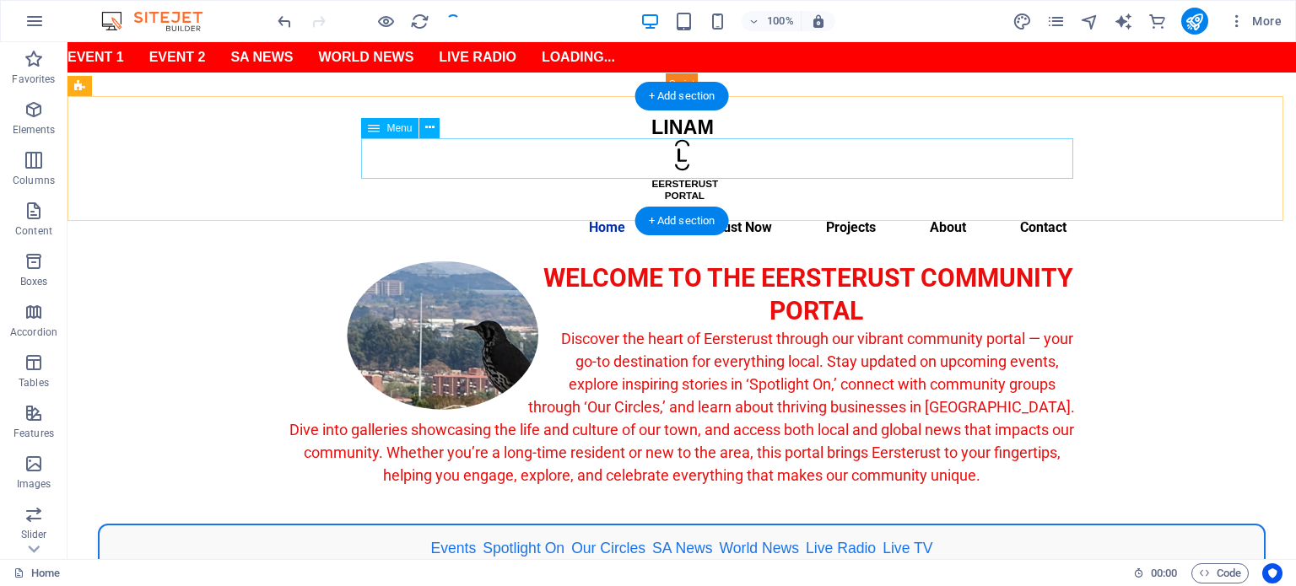
click at [603, 208] on nav "Home Eersterust Now Events Spotlight On Our Circles BizHub Gallery Projects Abo…" at bounding box center [681, 228] width 796 height 40
select select
select select "12"
select select
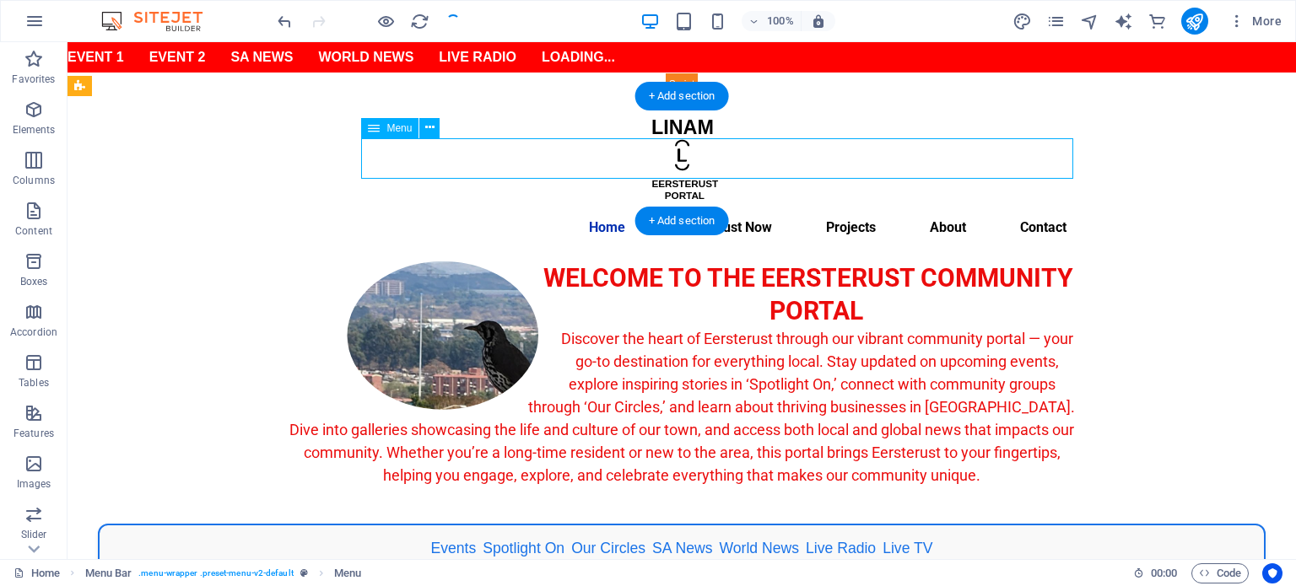
select select "14"
select select
select select "13"
select select
select select "1"
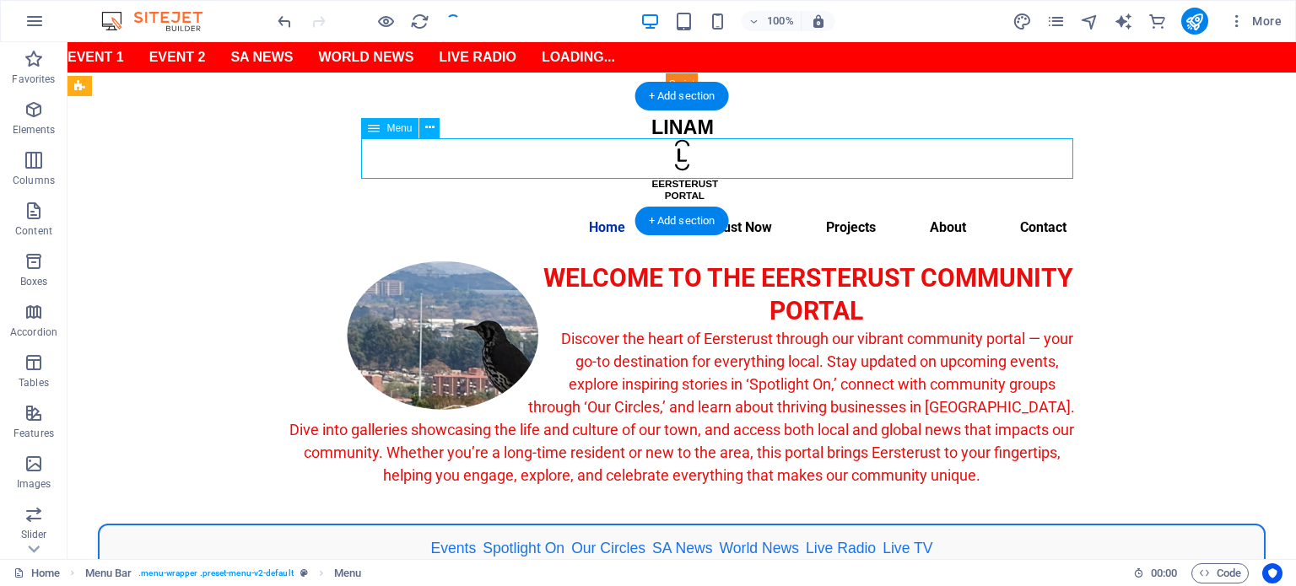
select select
select select "2"
select select
select select "3"
select select
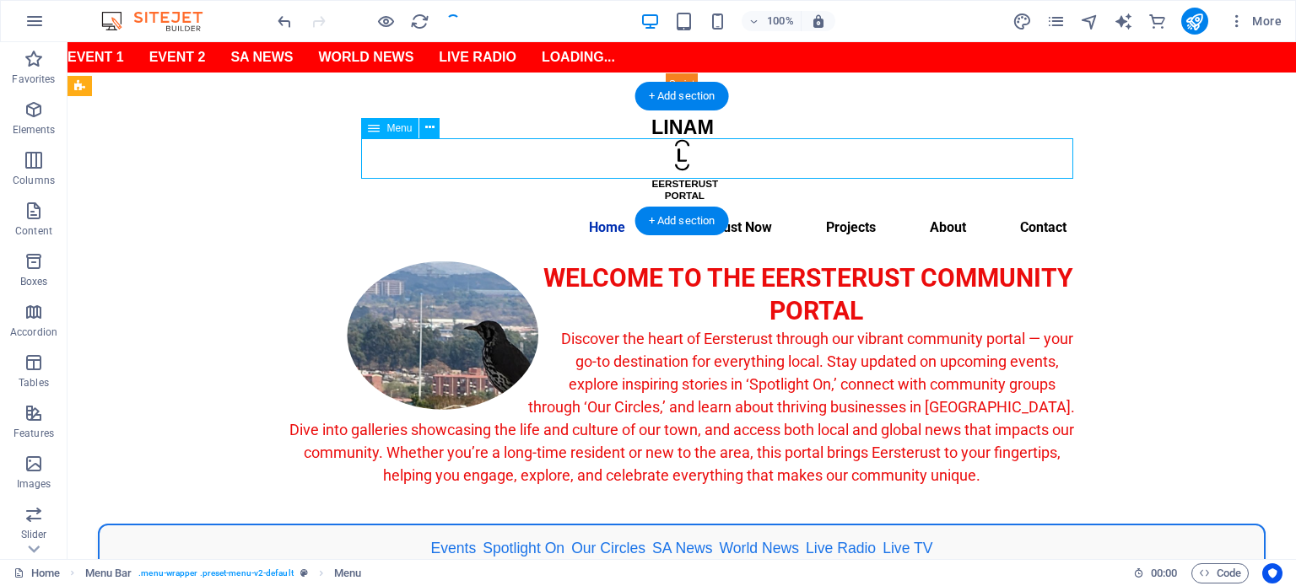
select select "4"
select select
select select "4"
select select
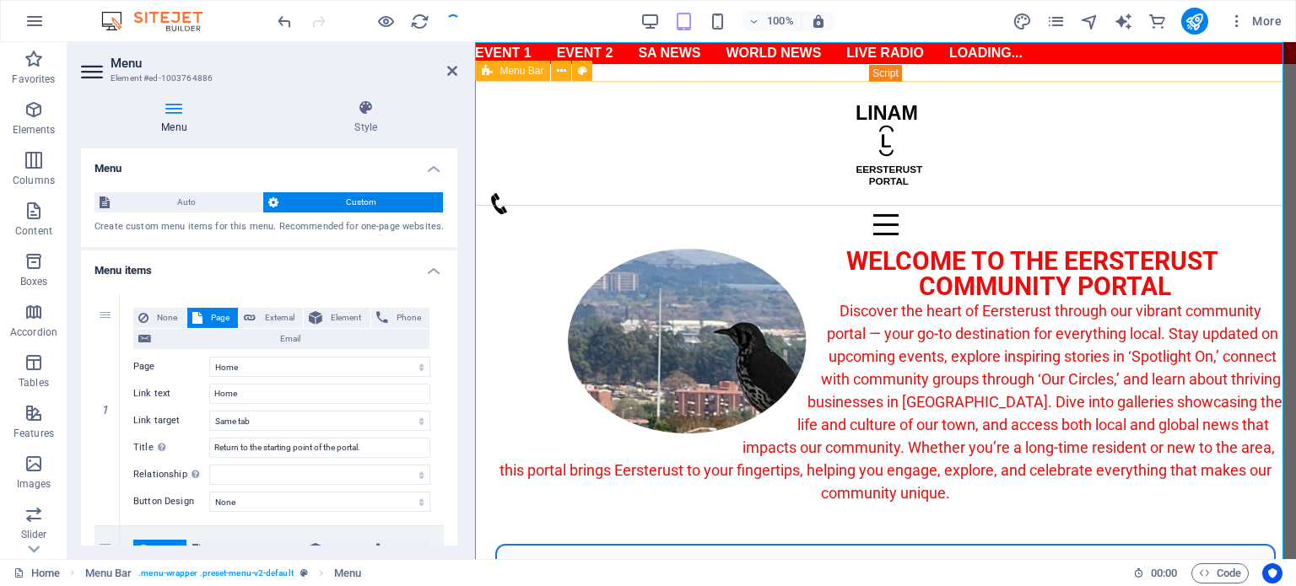
click at [513, 70] on span "Menu Bar" at bounding box center [521, 71] width 44 height 10
select select "rem"
select select "sticky_menu"
select select "px"
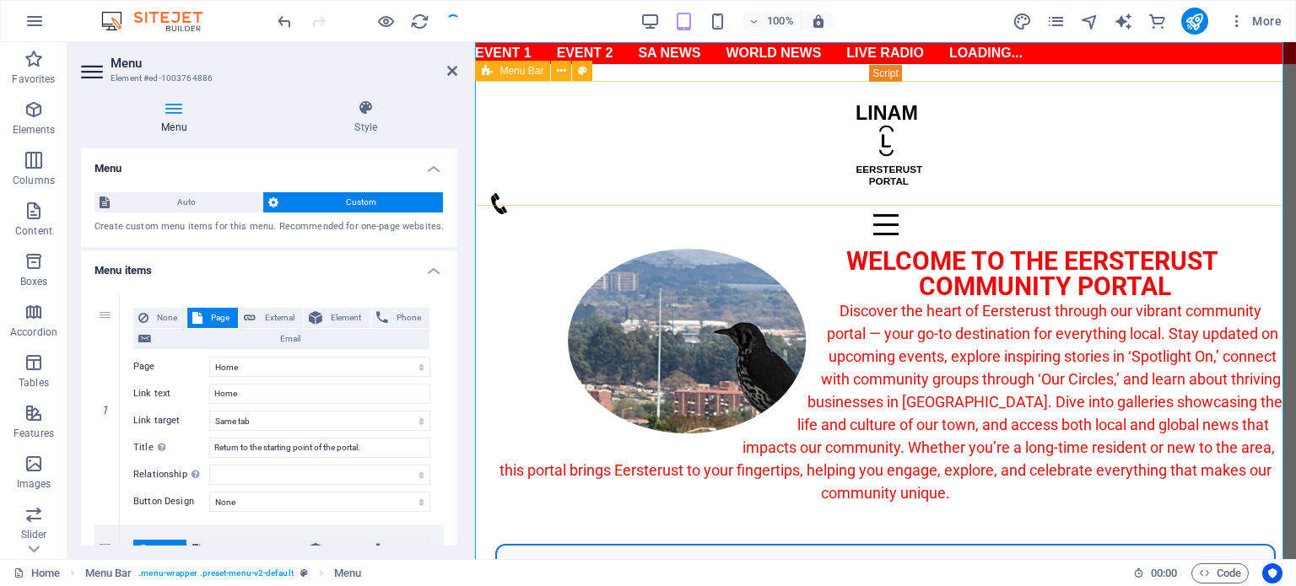
select select "px"
select select "hover_text_color"
select select "rem"
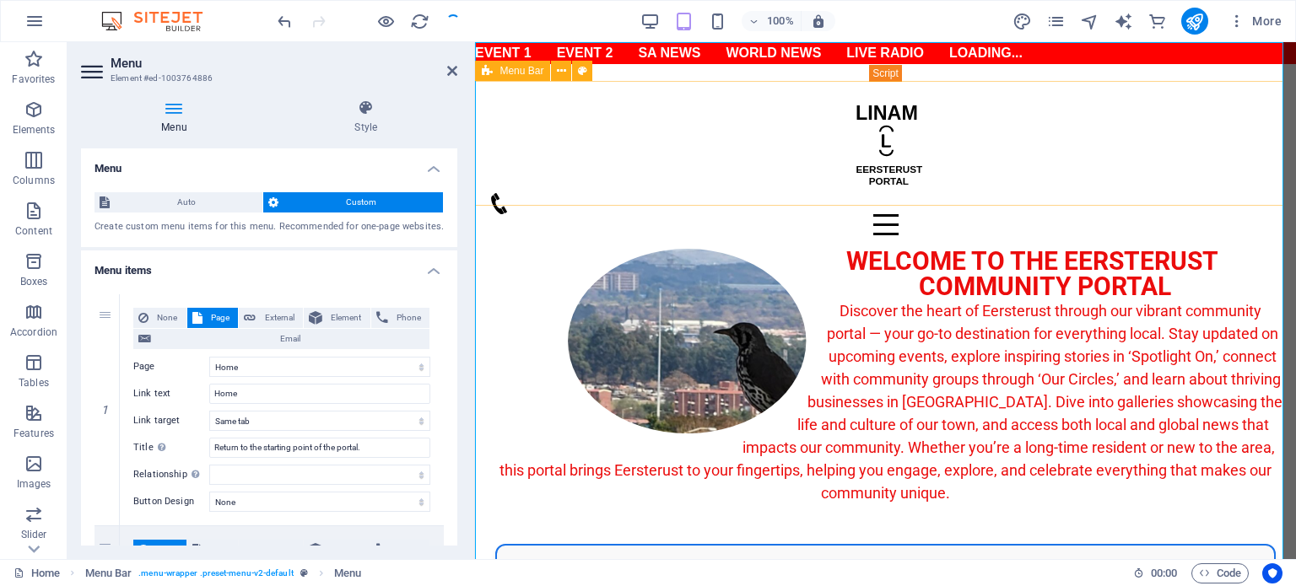
select select "rem"
select select "px"
select select "700"
select select "px"
select select "preset-menu-v2-default"
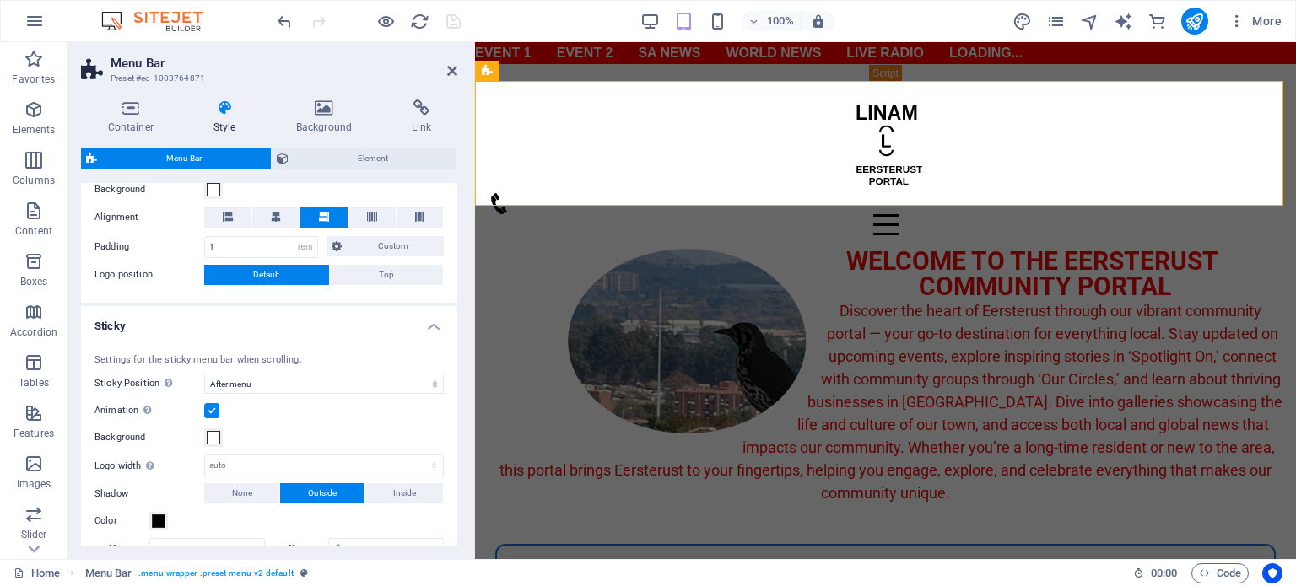
scroll to position [0, 0]
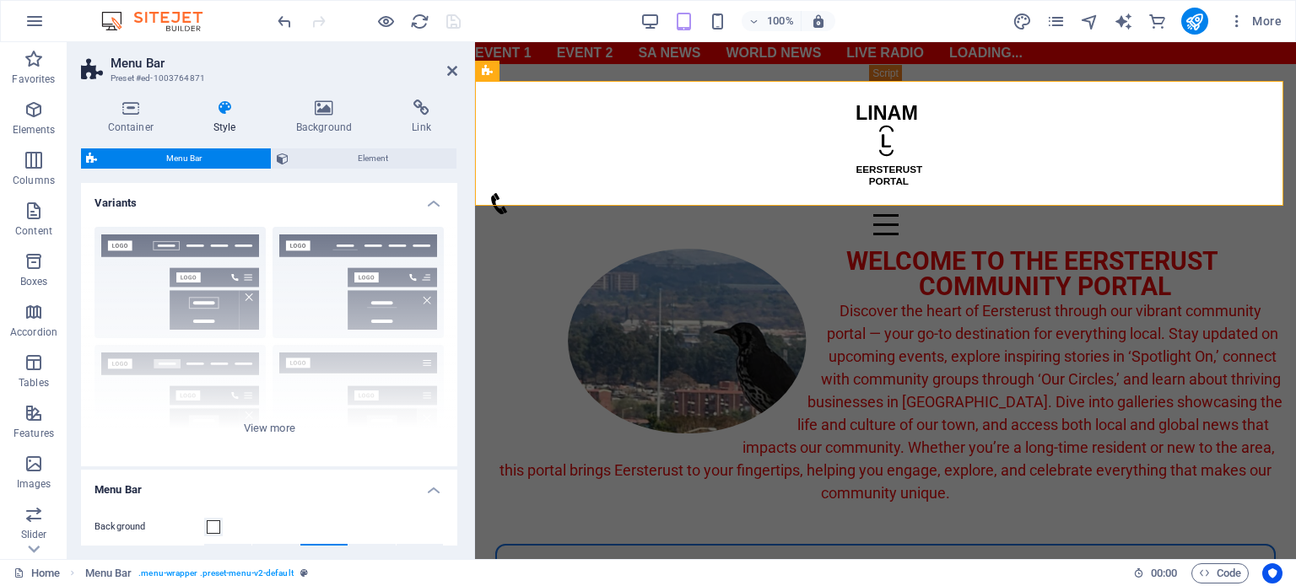
click at [224, 129] on h4 "Style" at bounding box center [227, 117] width 83 height 35
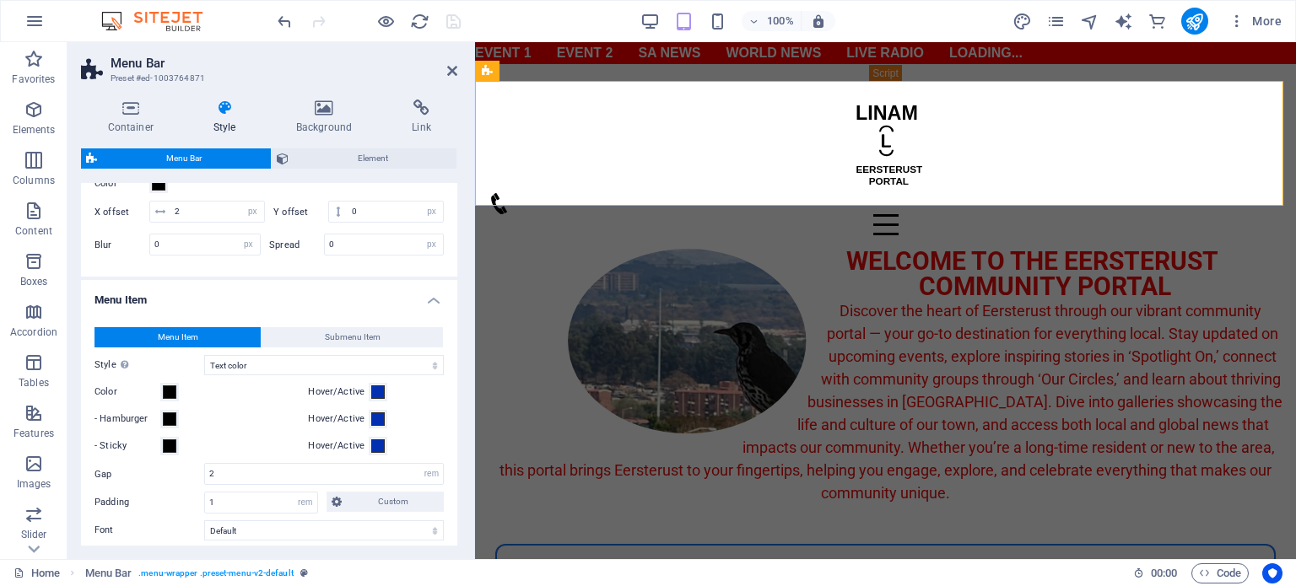
scroll to position [1012, 0]
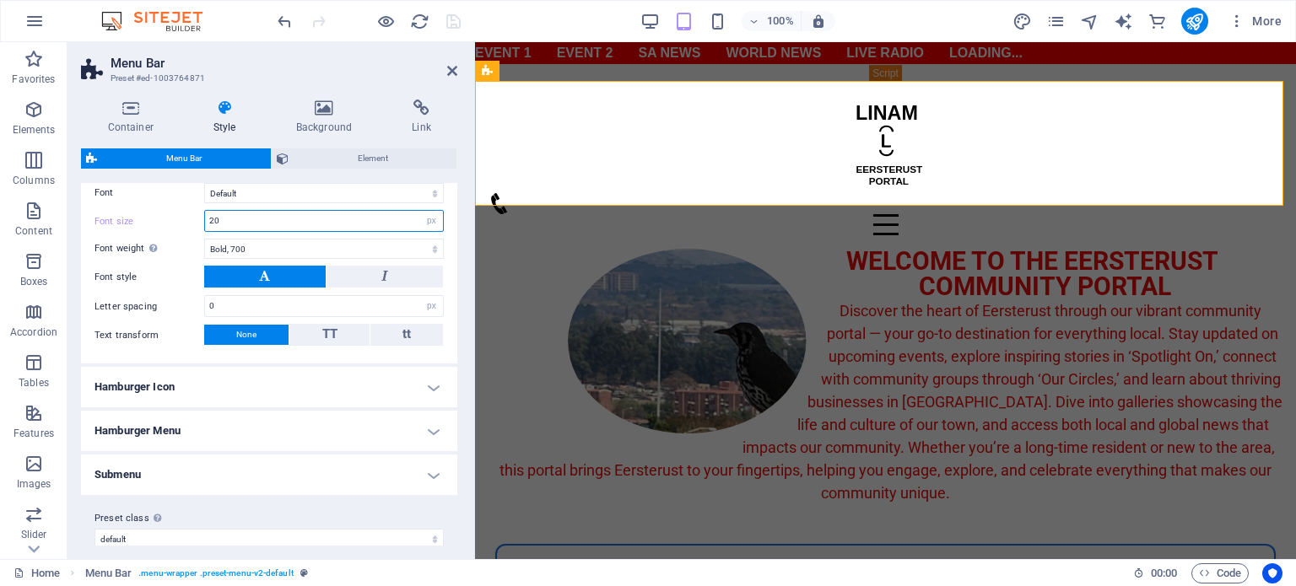
drag, startPoint x: 229, startPoint y: 218, endPoint x: 199, endPoint y: 220, distance: 30.5
click at [199, 220] on div "Font size 20 px rem % vh vw" at bounding box center [268, 221] width 349 height 22
type input "24"
click at [448, 19] on icon "save" at bounding box center [453, 21] width 19 height 19
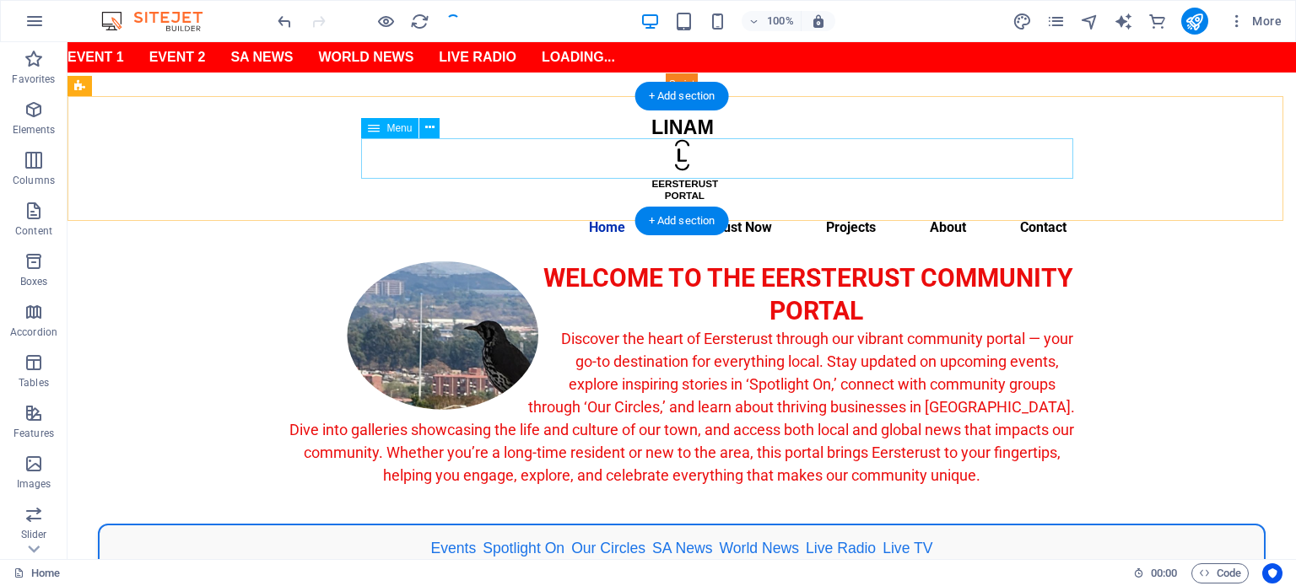
click at [526, 208] on nav "Home Eersterust Now Events Spotlight On Our Circles BizHub Gallery Projects Abo…" at bounding box center [681, 228] width 796 height 40
select select
select select "12"
select select
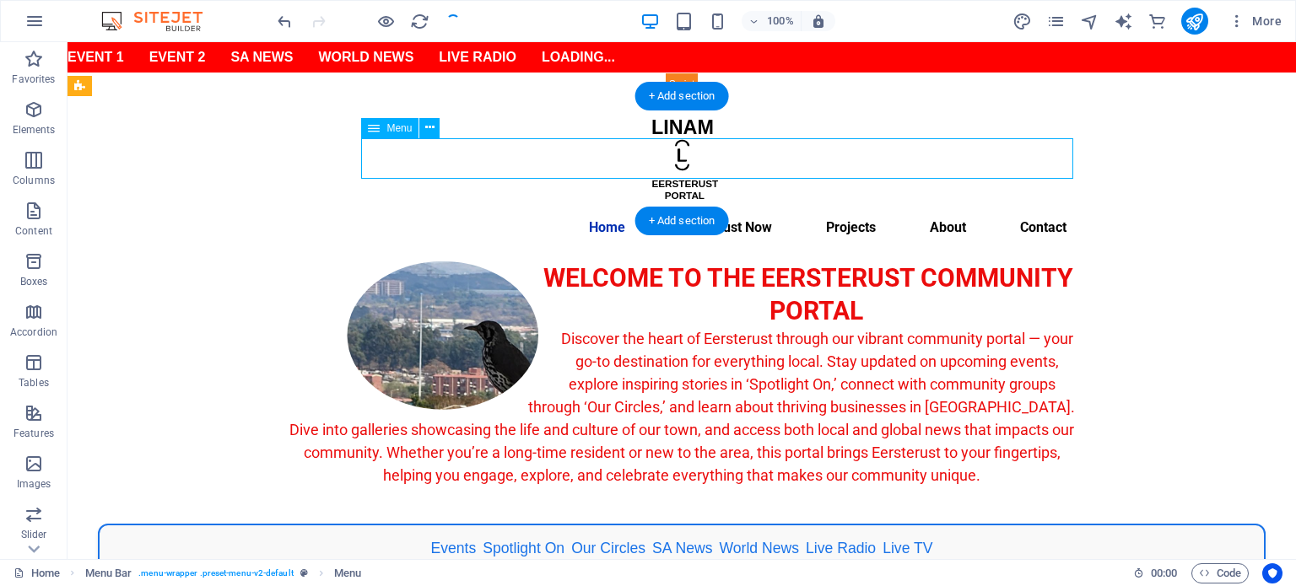
select select "14"
select select
select select "13"
select select
select select "1"
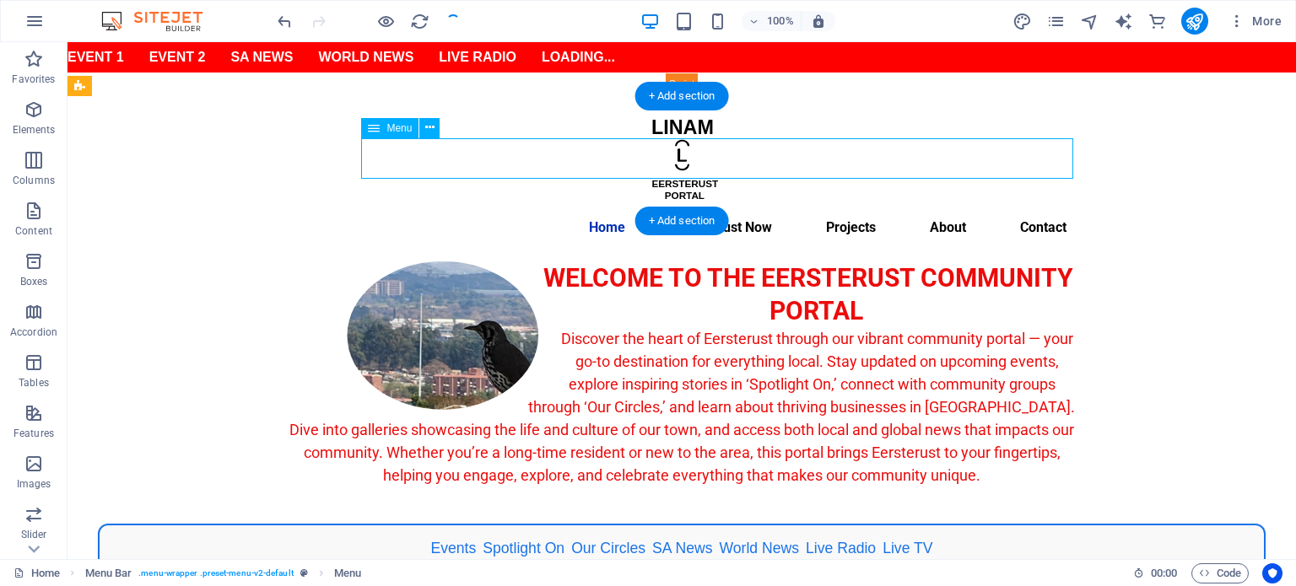
select select
select select "2"
select select
select select "3"
select select
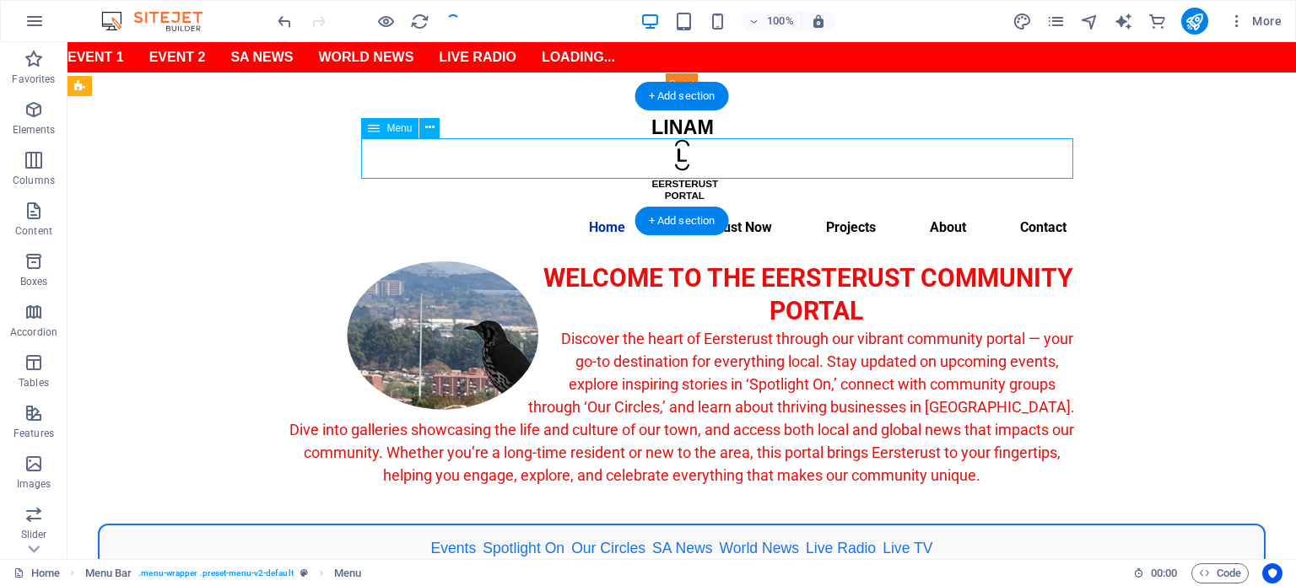
select select "4"
select select
select select "4"
select select
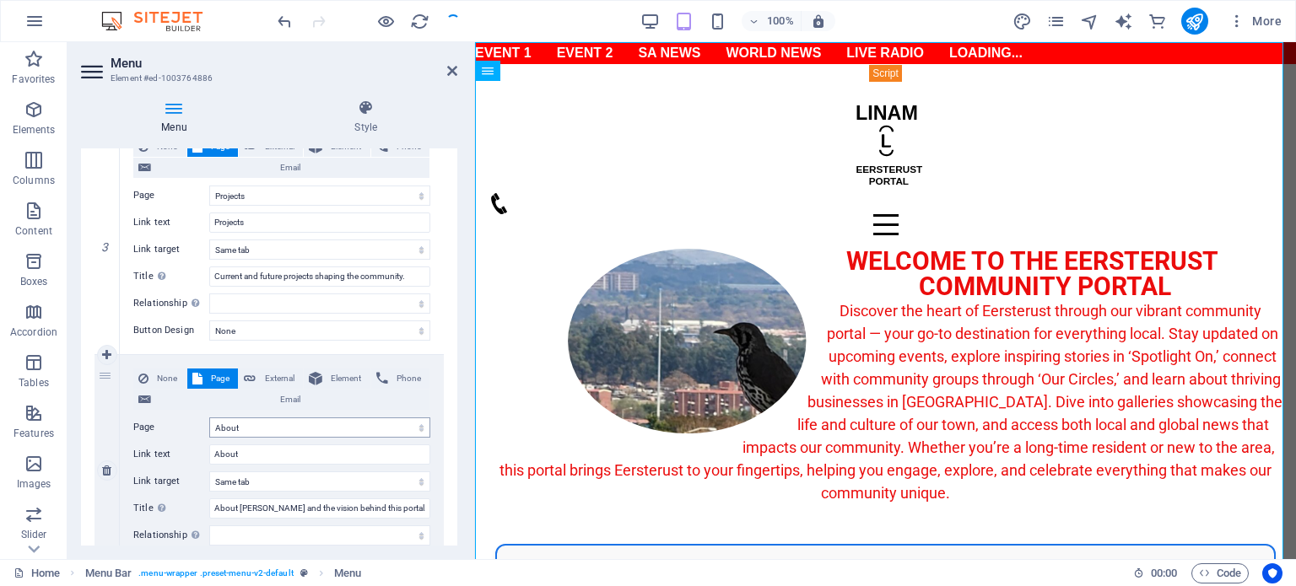
scroll to position [2004, 0]
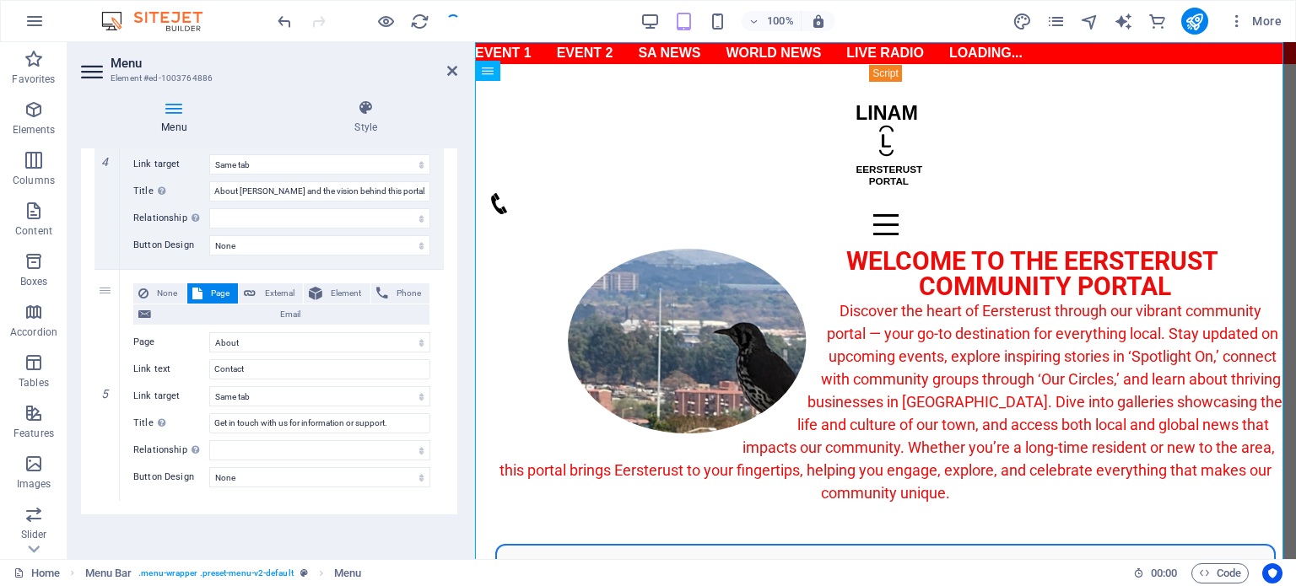
select select "12"
select select "14"
select select "13"
select select "1"
select select "2"
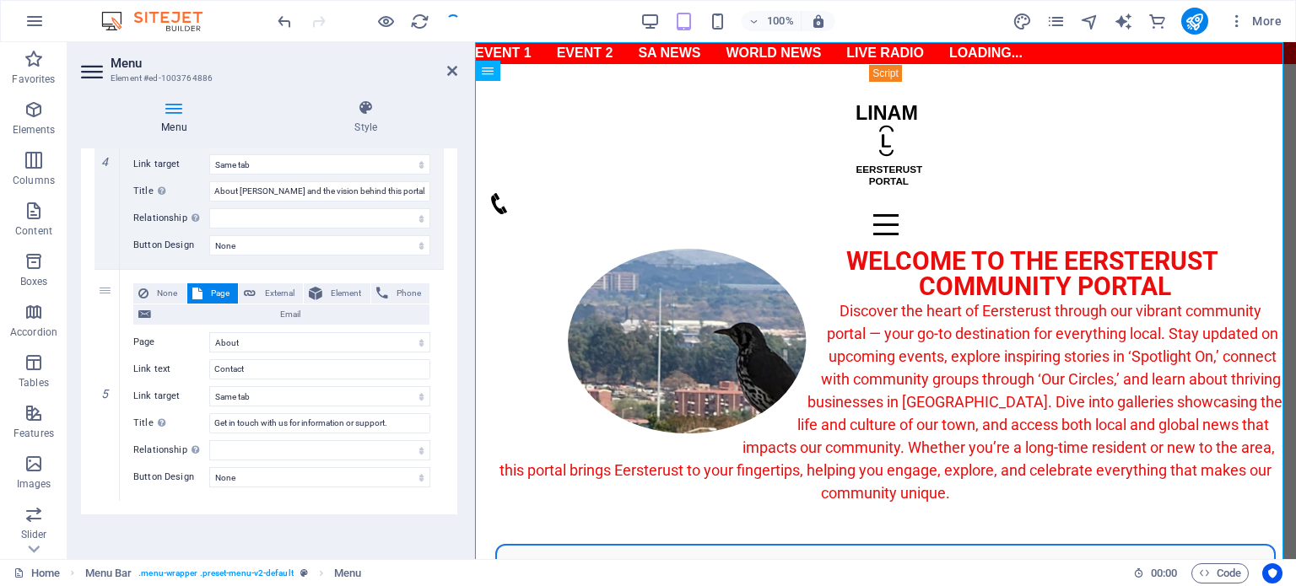
select select "3"
select select "4"
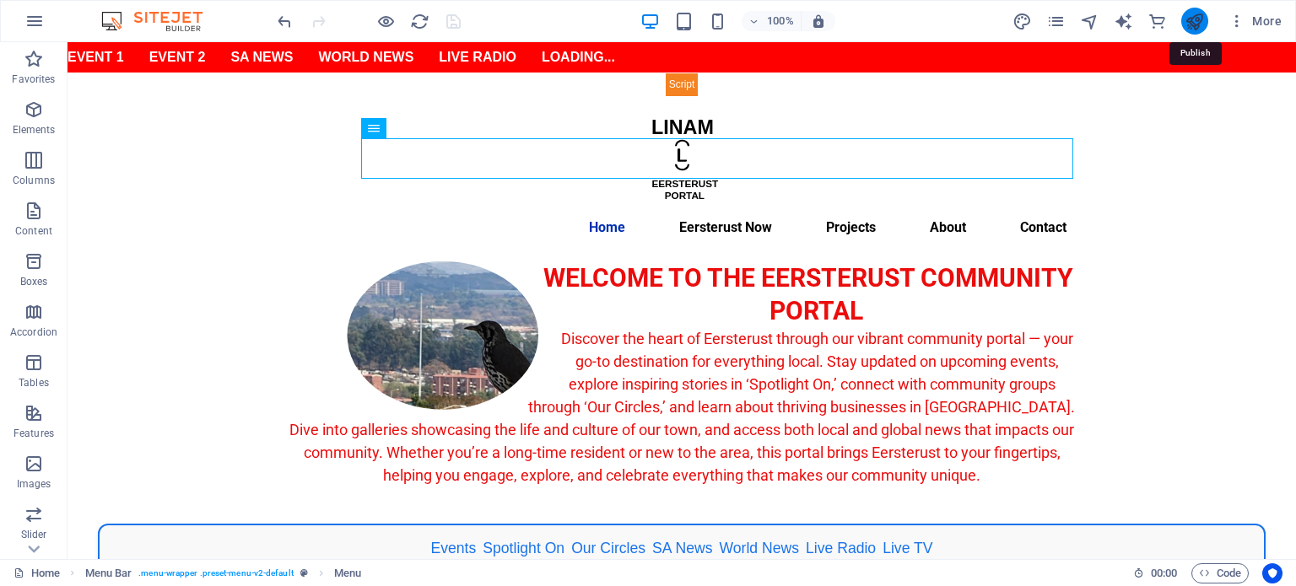
click at [1194, 26] on icon "publish" at bounding box center [1193, 21] width 19 height 19
